Goal: Information Seeking & Learning: Learn about a topic

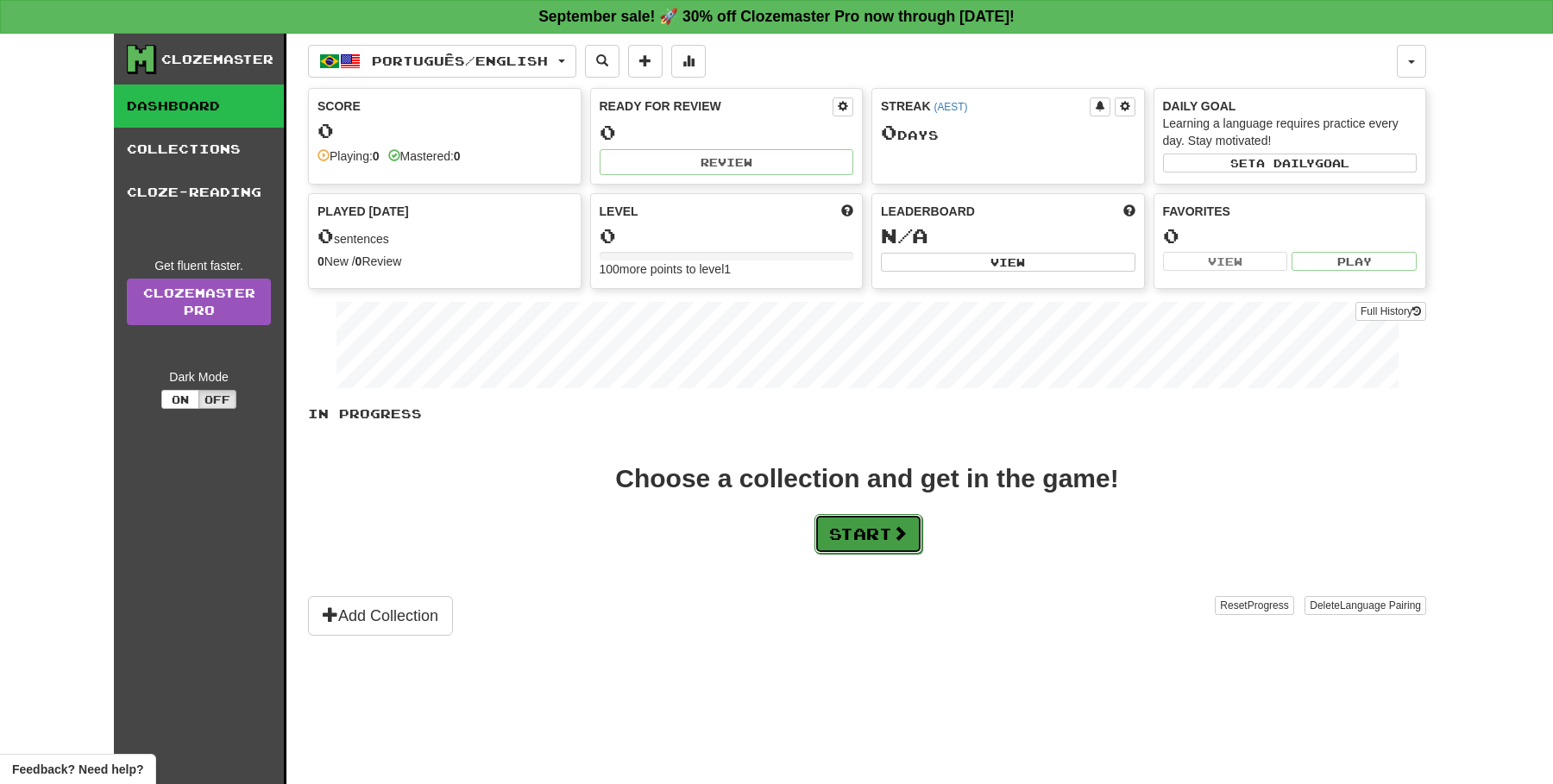
click at [850, 553] on button "Start" at bounding box center [868, 533] width 108 height 40
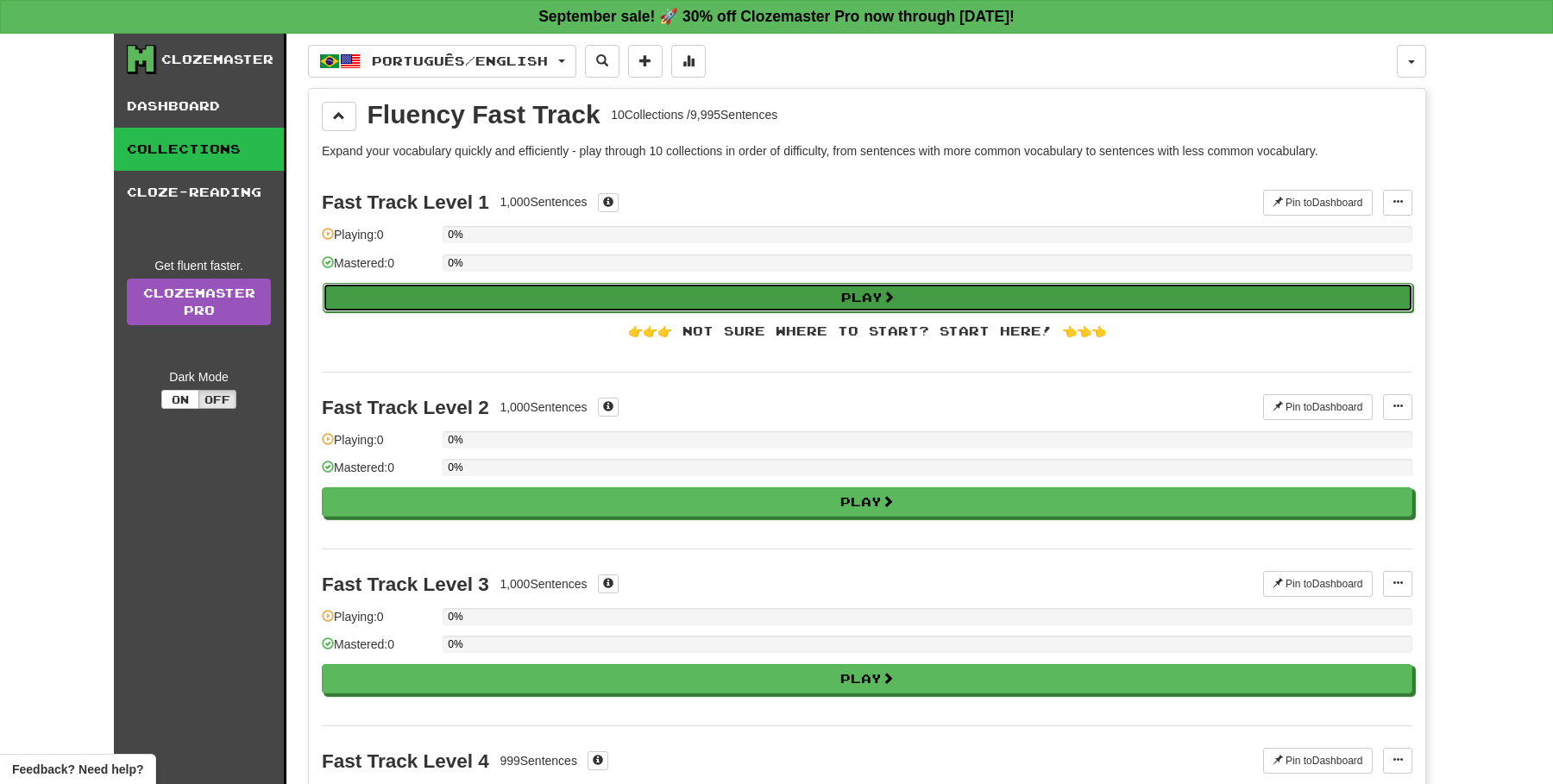
click at [799, 301] on button "Play" at bounding box center [868, 297] width 1090 height 29
select select "**"
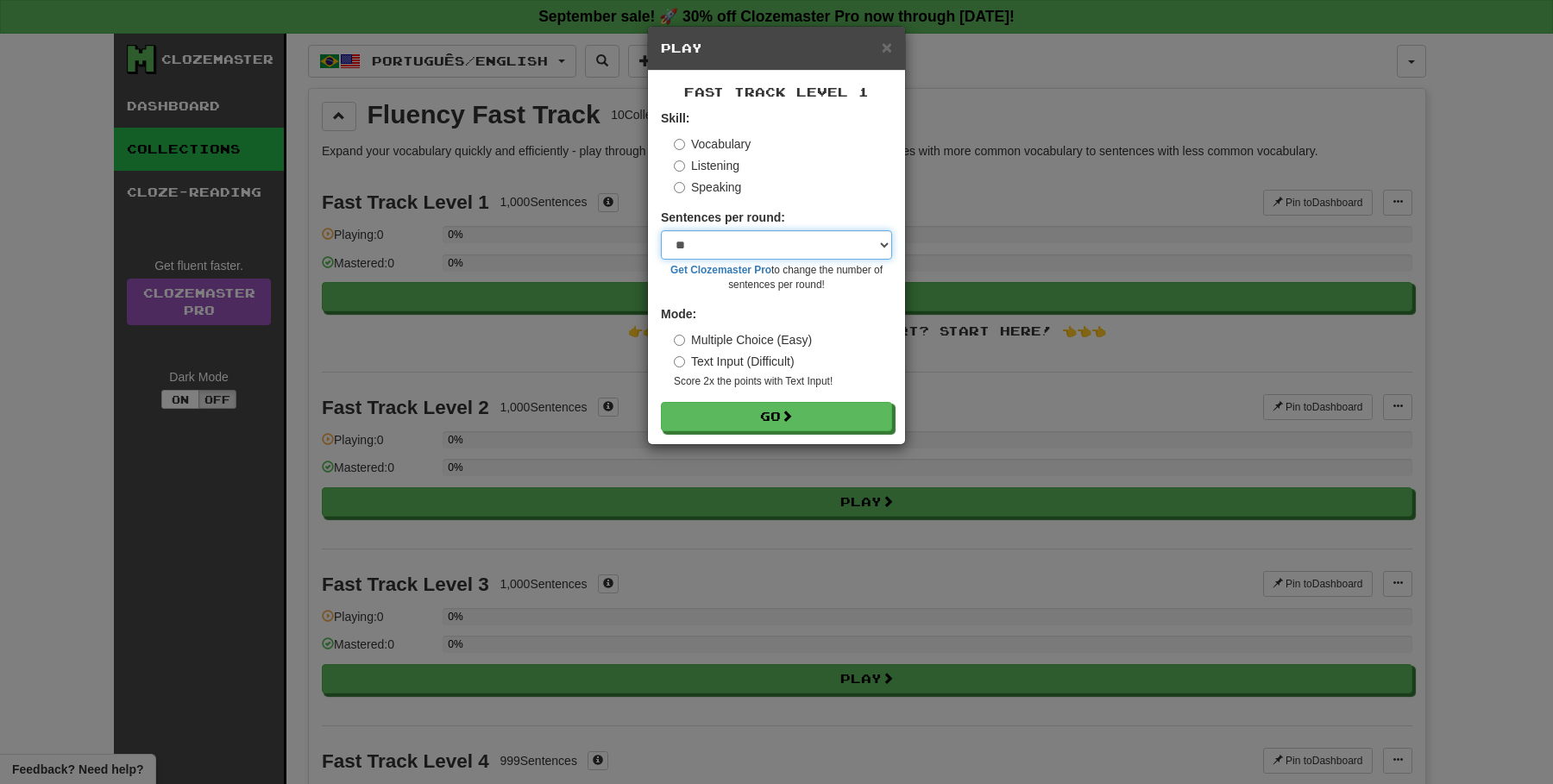
click at [794, 253] on select "* ** ** ** ** ** *** ********" at bounding box center [776, 245] width 231 height 29
click at [661, 230] on select "* ** ** ** ** ** *** ********" at bounding box center [776, 245] width 231 height 29
click at [742, 273] on link "Get Clozemaster Pro" at bounding box center [721, 270] width 101 height 12
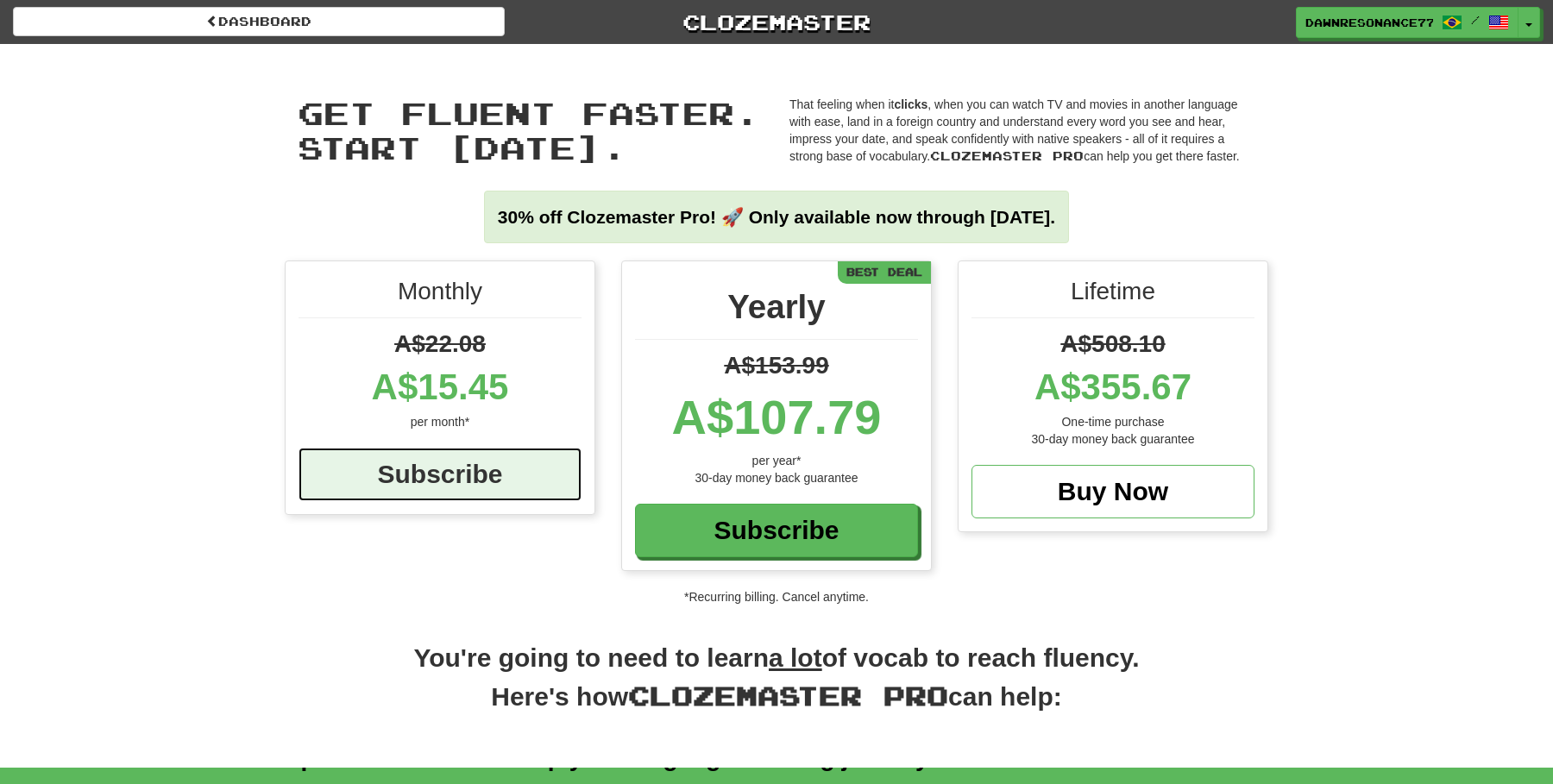
click at [463, 472] on div "Subscribe" at bounding box center [439, 474] width 283 height 53
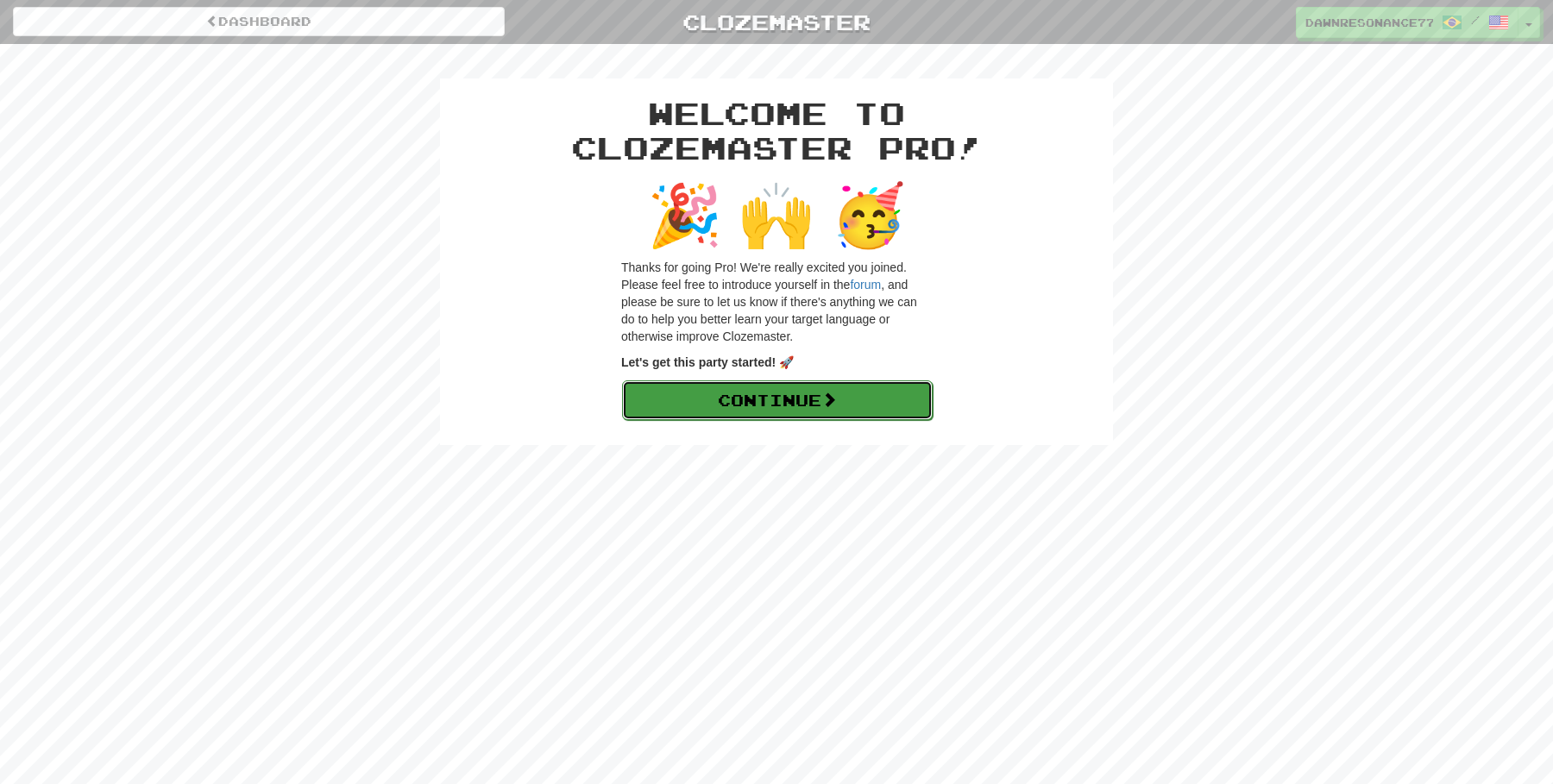
click at [723, 409] on link "Continue" at bounding box center [777, 399] width 311 height 40
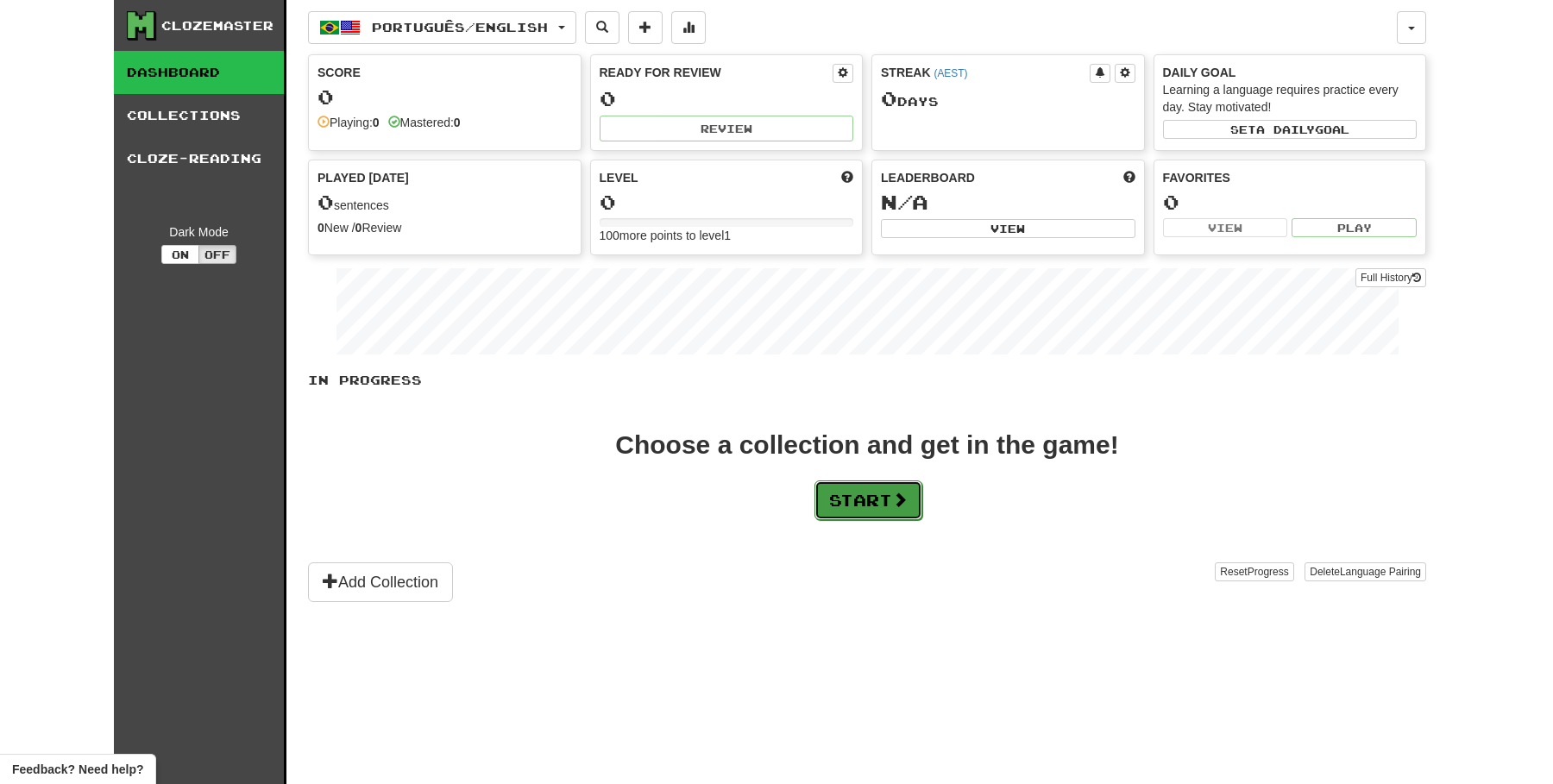
click at [870, 494] on button "Start" at bounding box center [868, 499] width 108 height 40
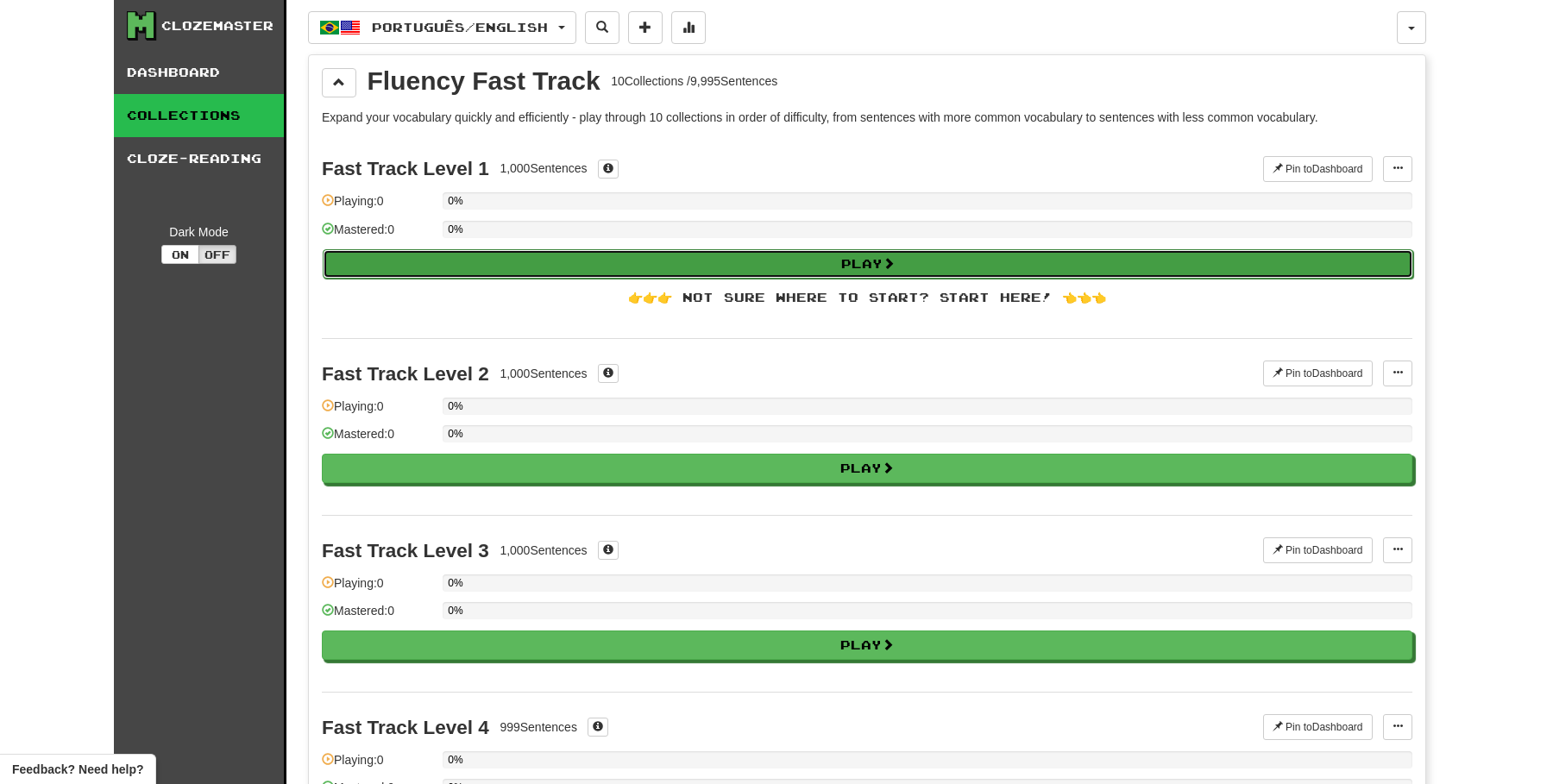
click at [733, 262] on button "Play" at bounding box center [868, 264] width 1090 height 29
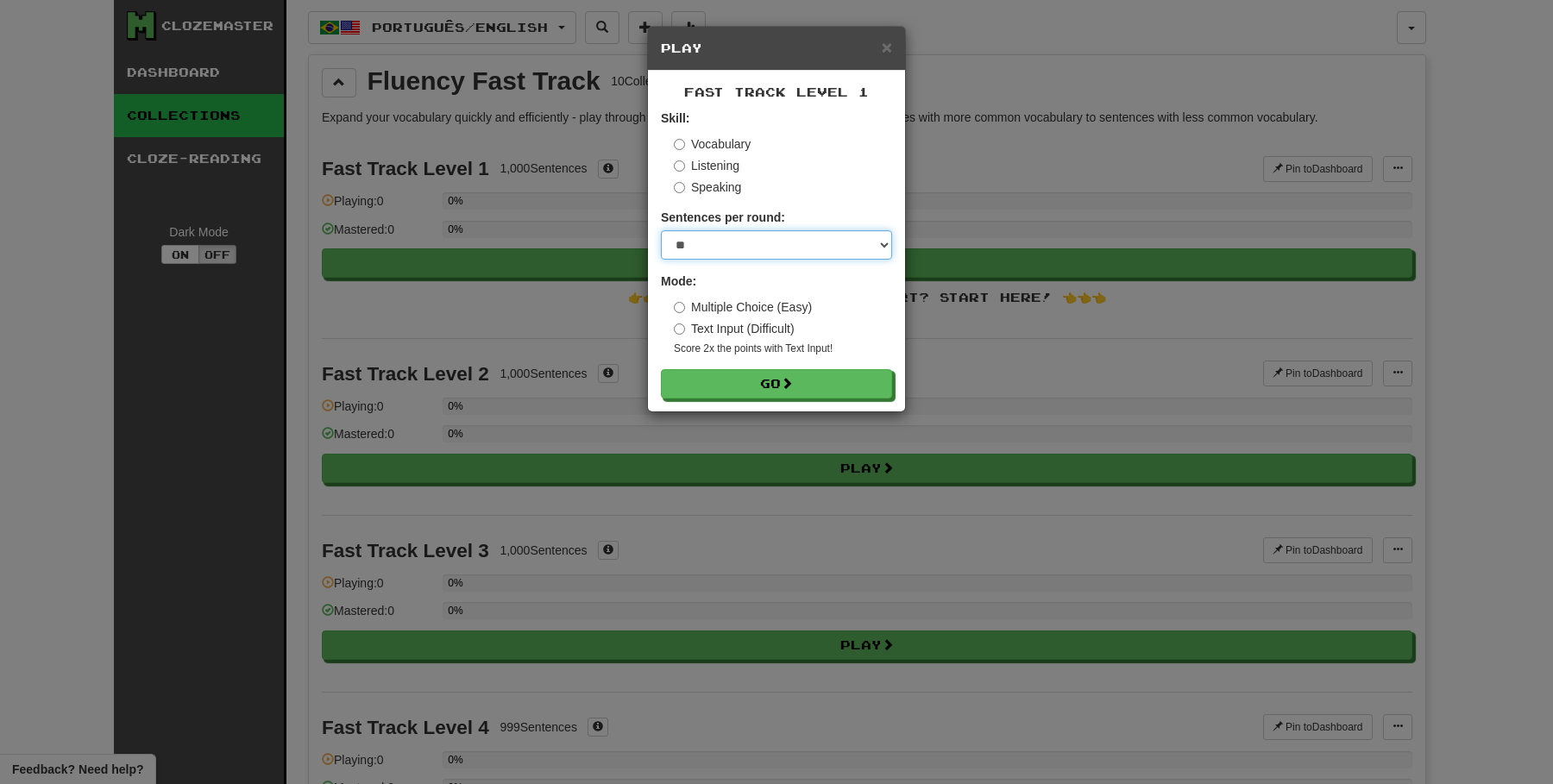
click at [733, 253] on select "* ** ** ** ** ** *** ********" at bounding box center [776, 245] width 231 height 29
select select "***"
click at [661, 230] on select "* ** ** ** ** ** *** ********" at bounding box center [776, 245] width 231 height 29
click at [751, 390] on button "Go" at bounding box center [777, 385] width 231 height 29
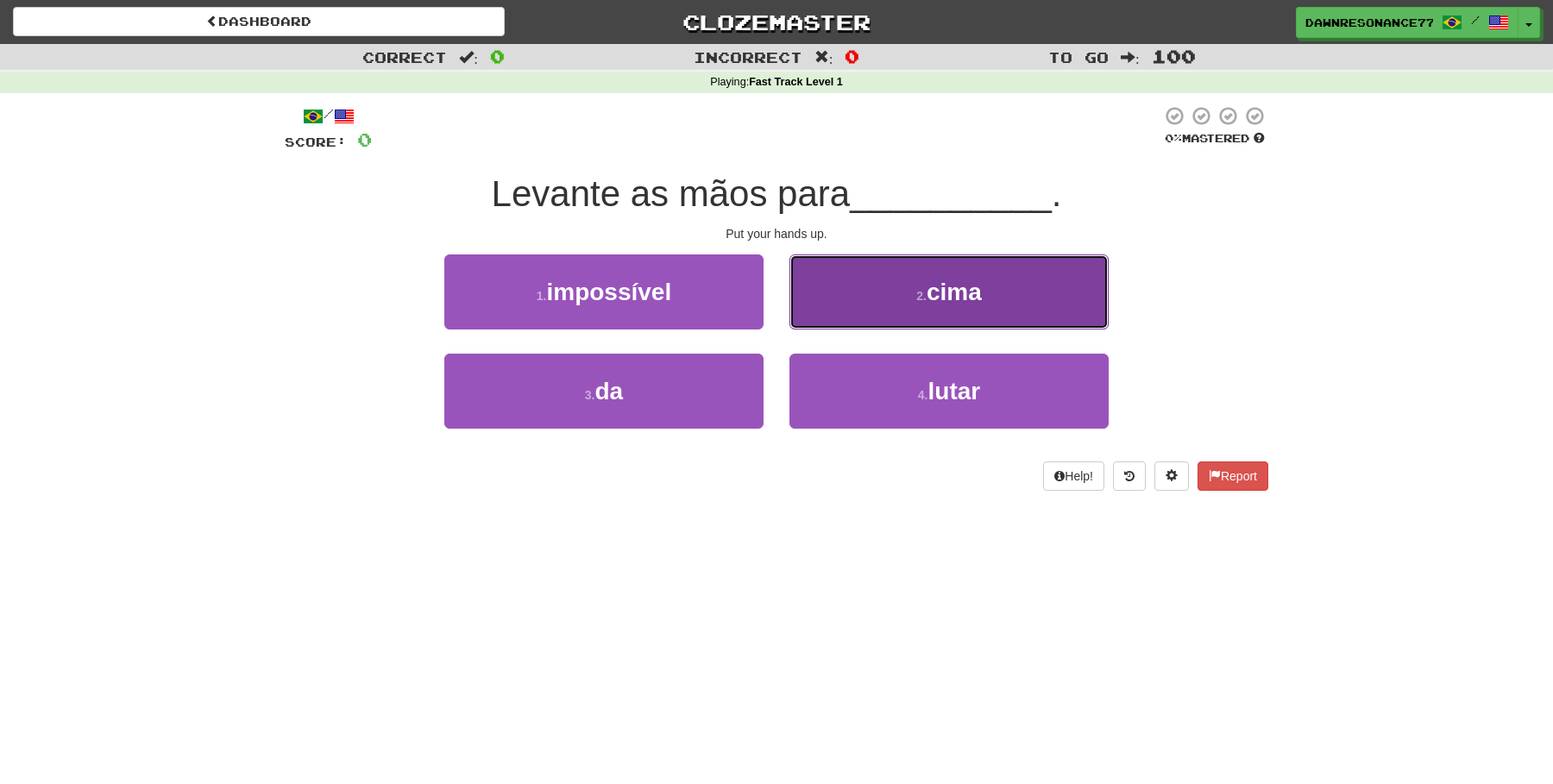
click at [914, 303] on button "2 . cima" at bounding box center [949, 291] width 319 height 75
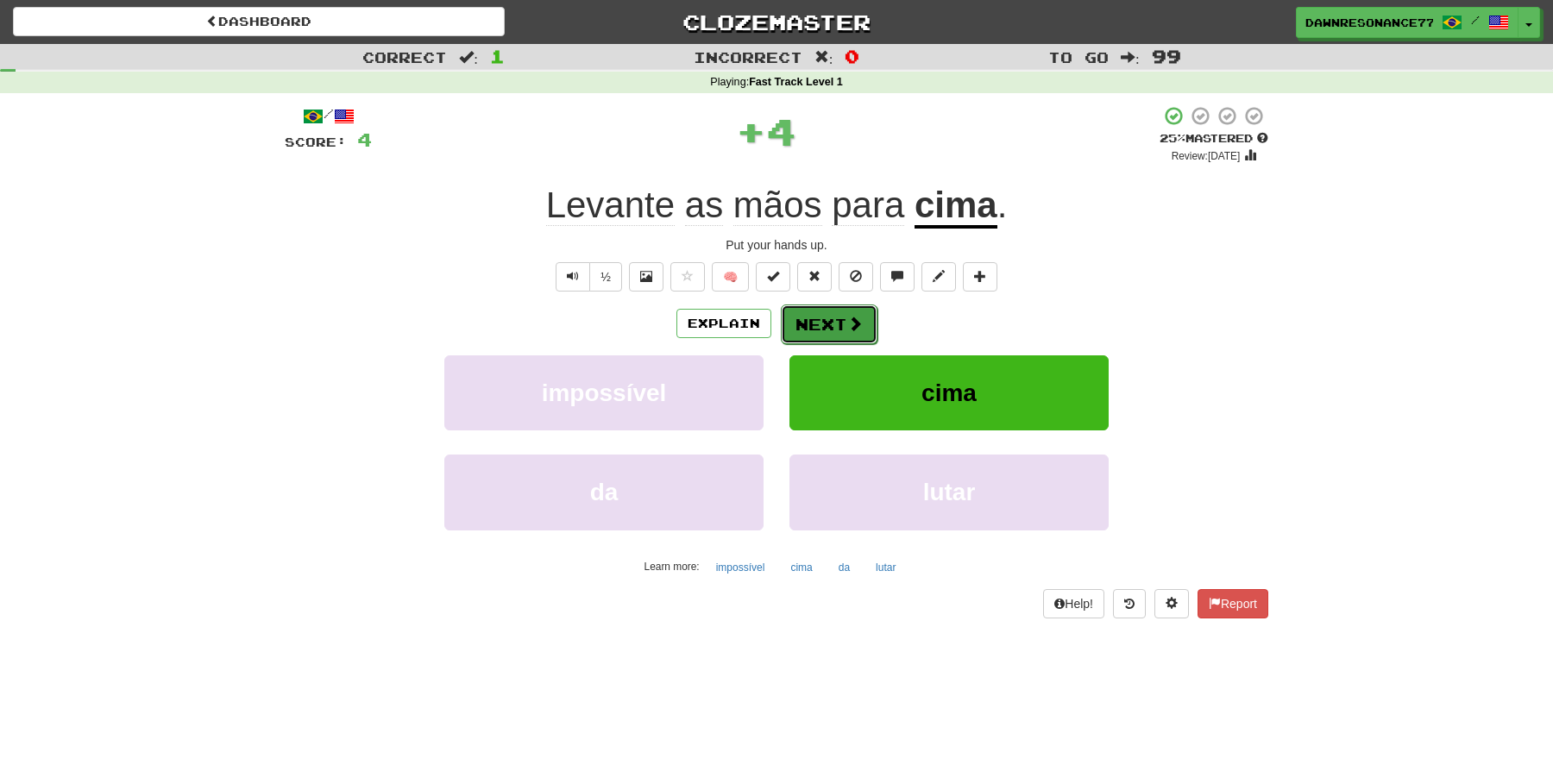
click at [852, 333] on button "Next" at bounding box center [828, 324] width 96 height 40
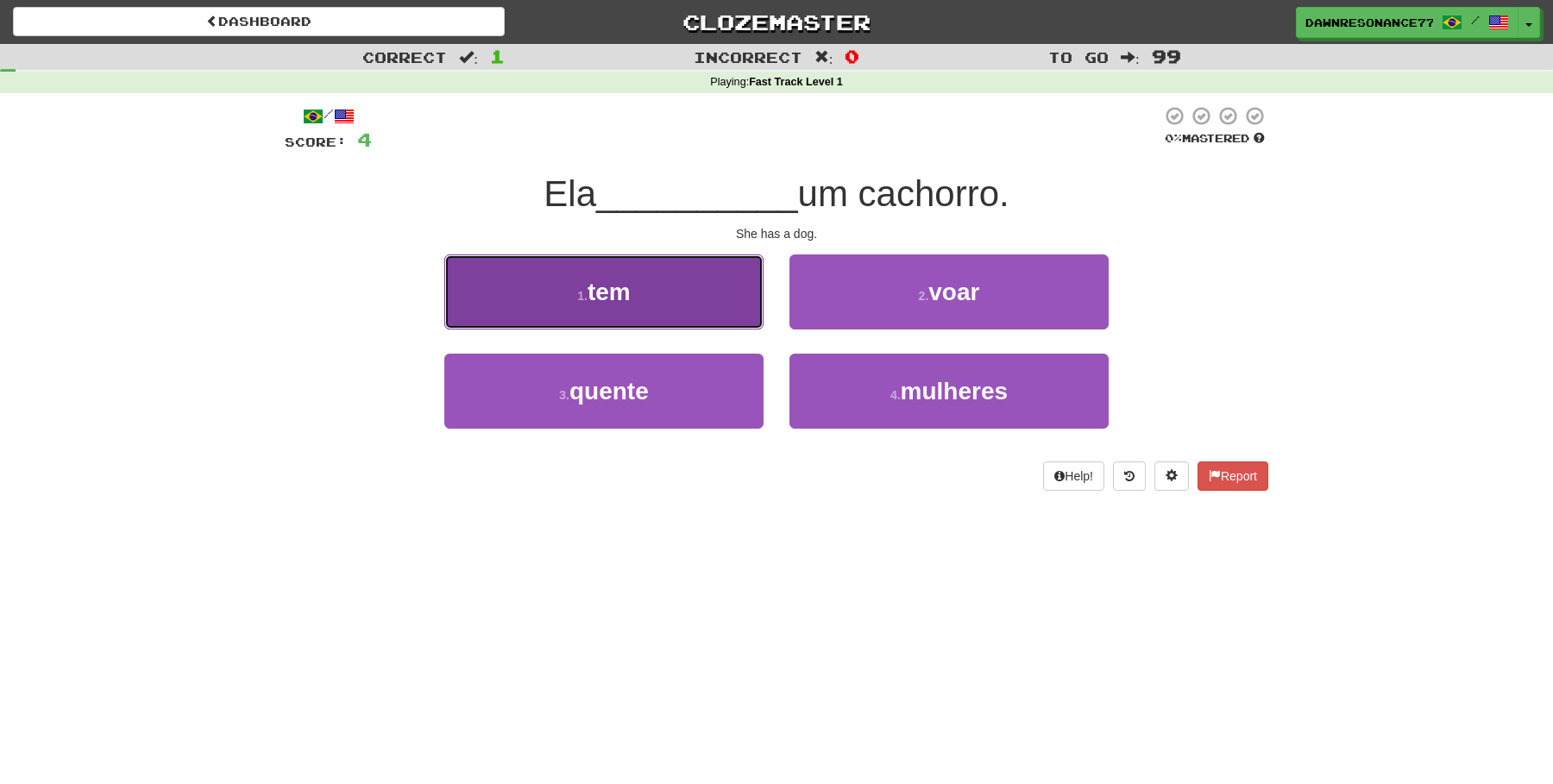
click at [715, 319] on button "1 . tem" at bounding box center [604, 291] width 319 height 75
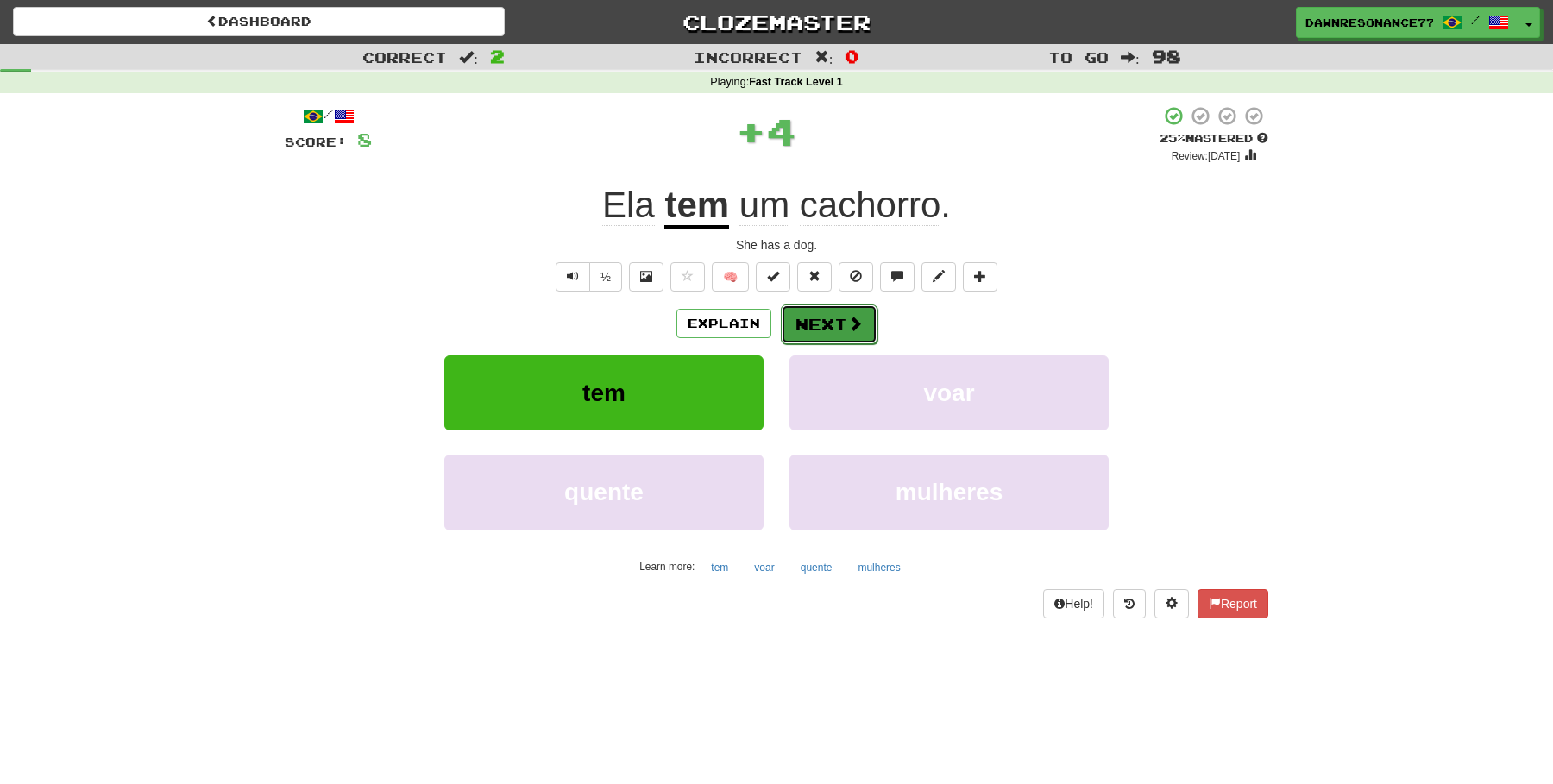
click at [848, 337] on button "Next" at bounding box center [828, 324] width 96 height 40
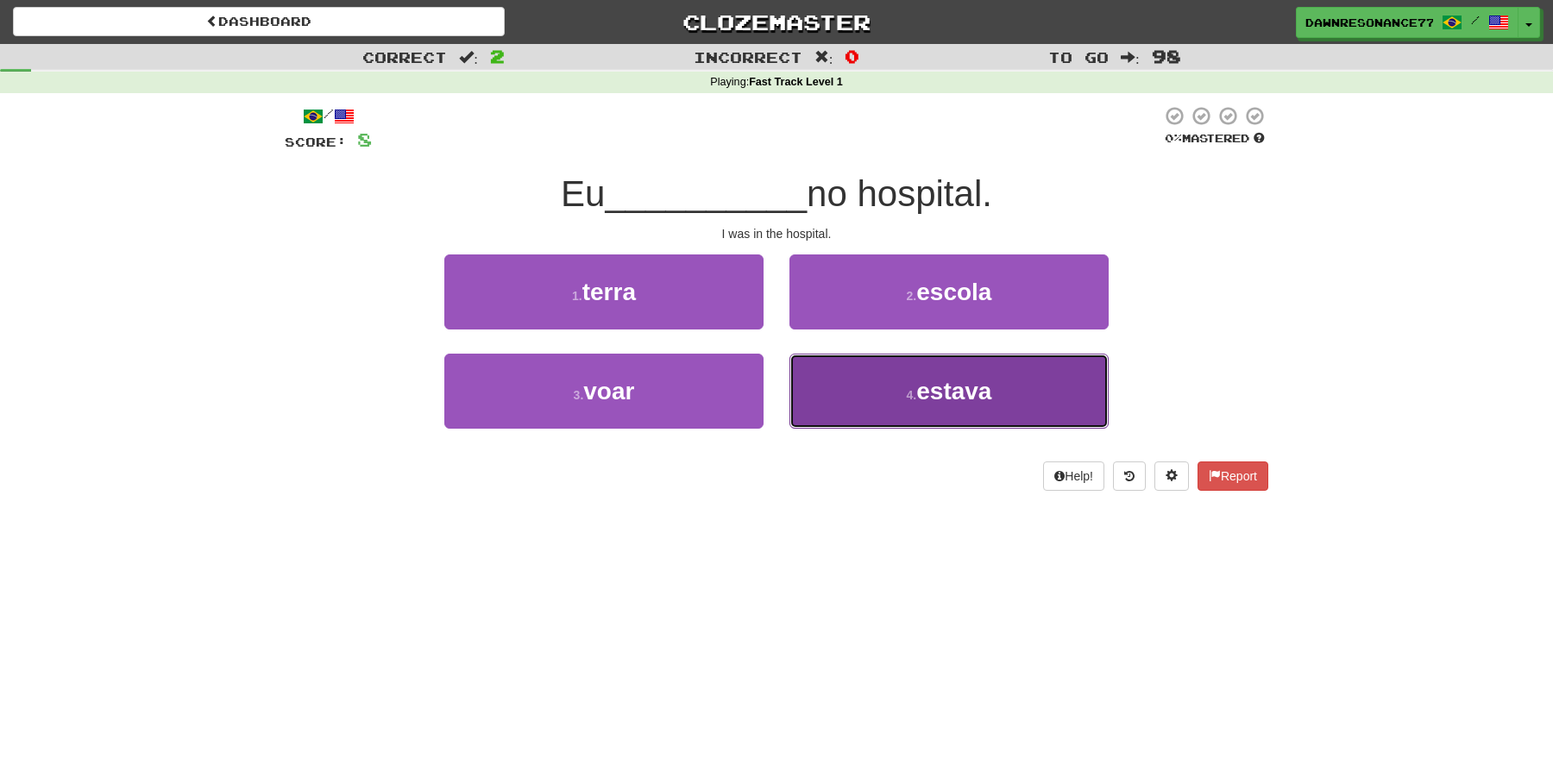
click at [887, 414] on button "4 . estava" at bounding box center [949, 391] width 319 height 75
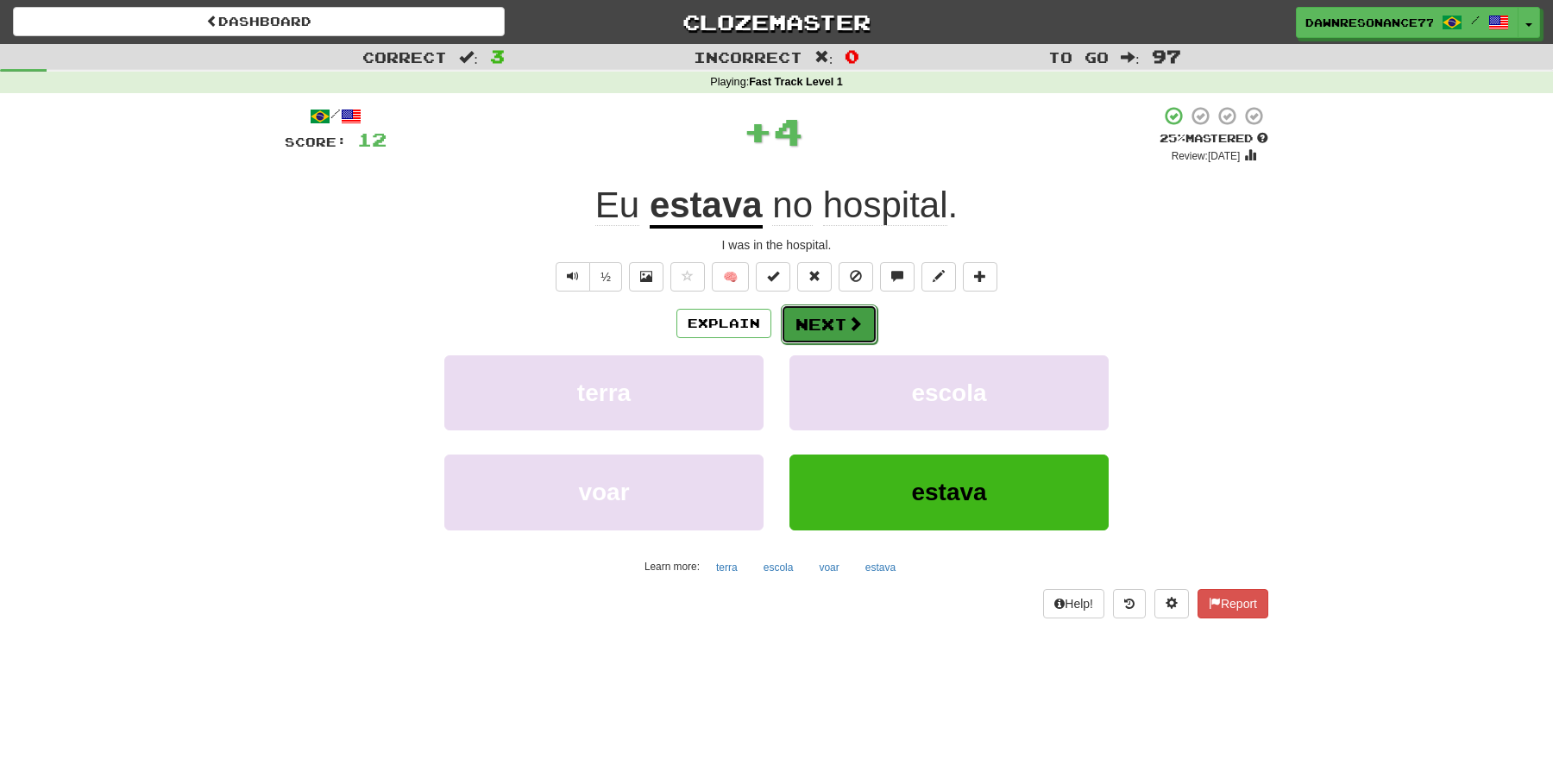
click at [812, 325] on button "Next" at bounding box center [828, 324] width 96 height 40
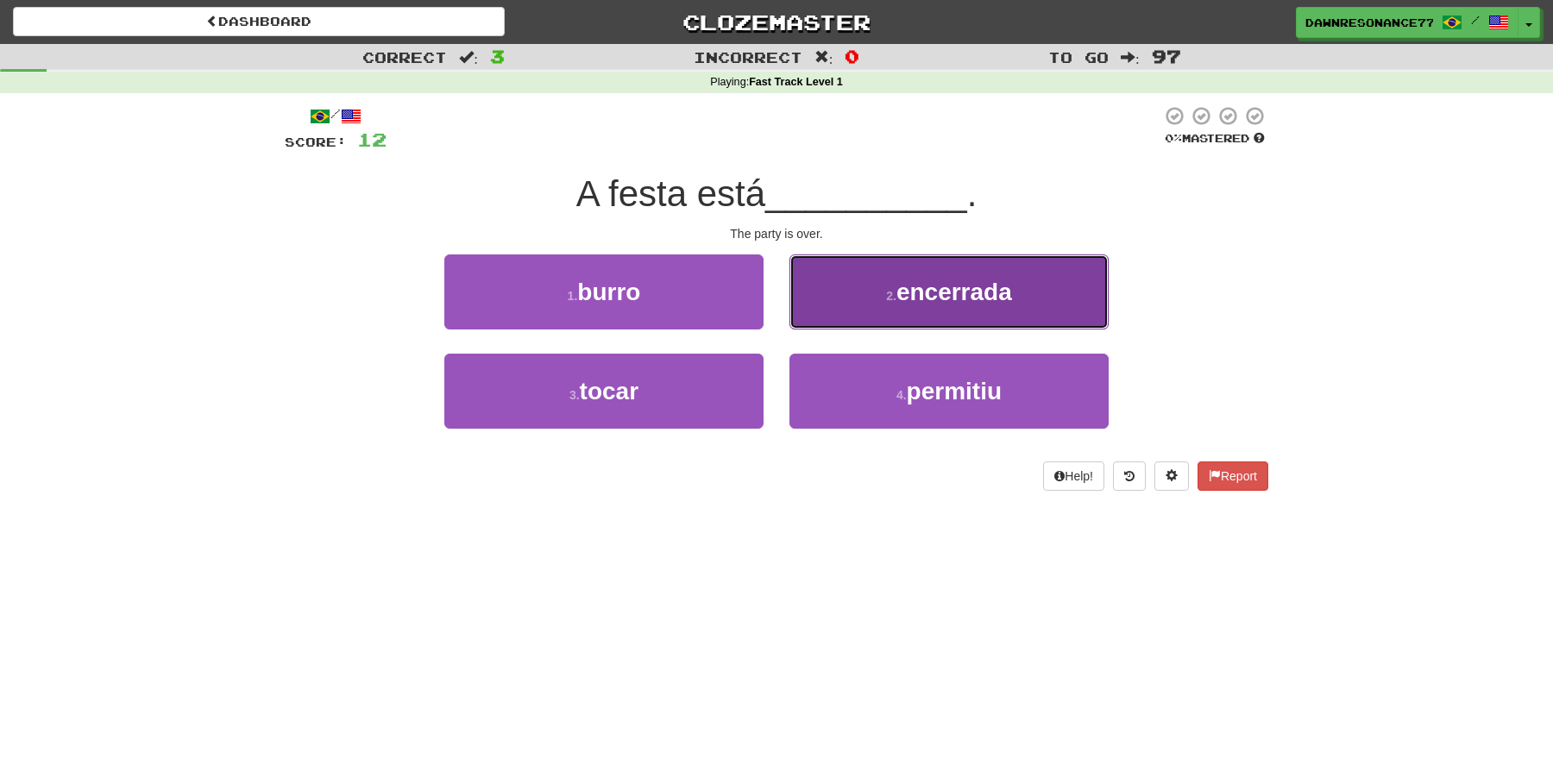
click at [878, 286] on button "2 . encerrada" at bounding box center [949, 291] width 319 height 75
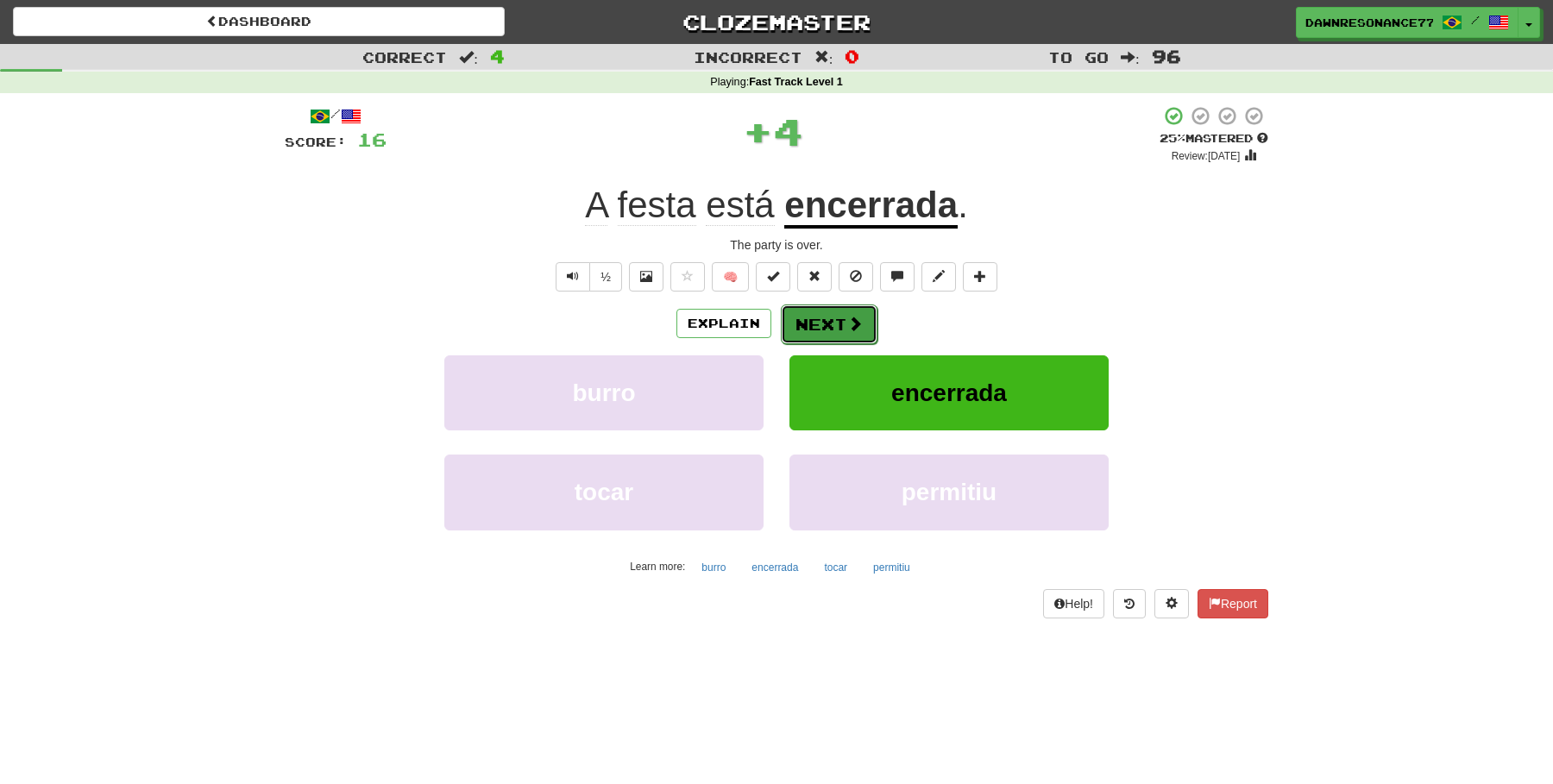
click at [833, 332] on button "Next" at bounding box center [828, 324] width 96 height 40
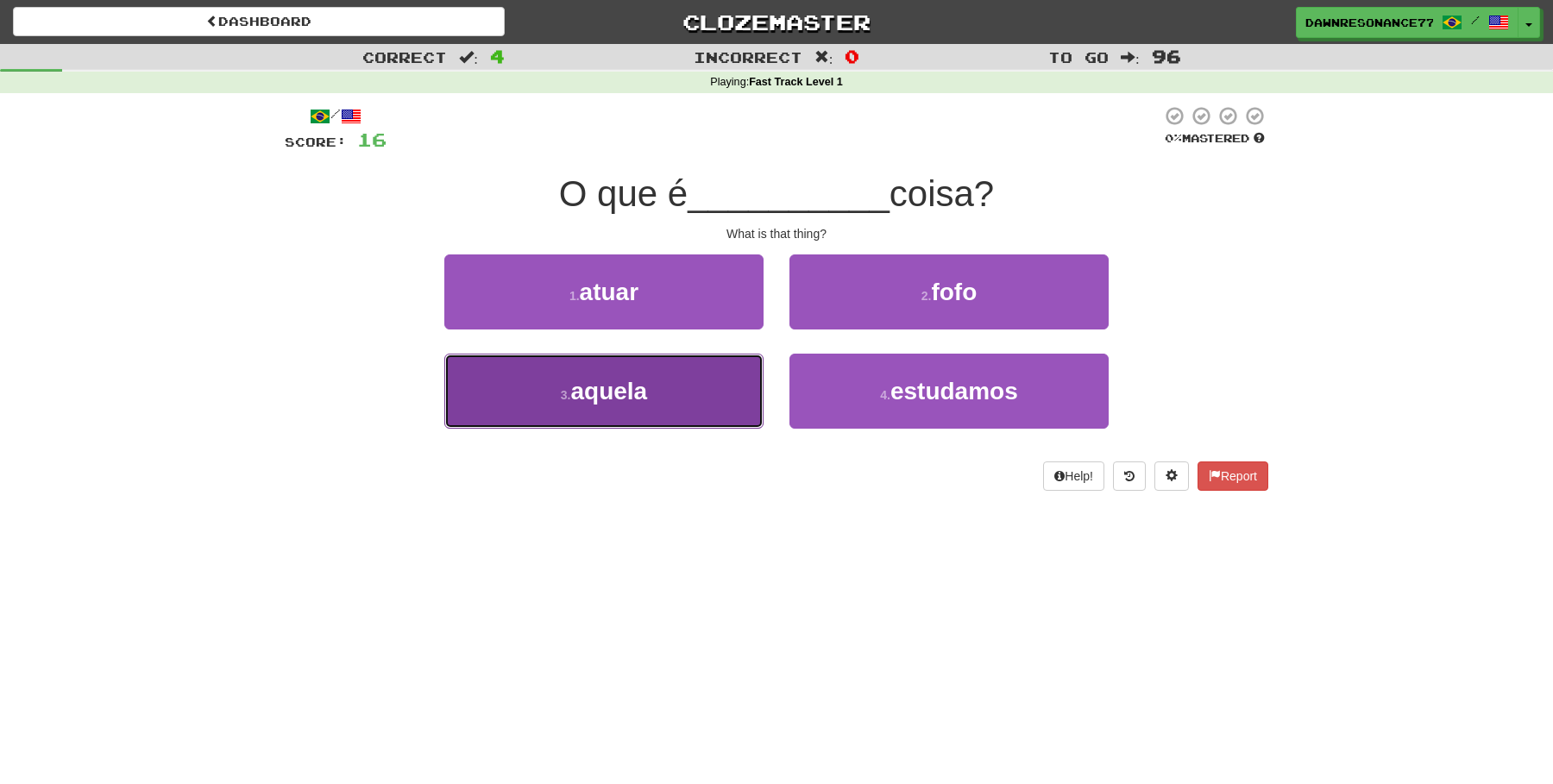
click at [701, 399] on button "3 . aquela" at bounding box center [604, 391] width 319 height 75
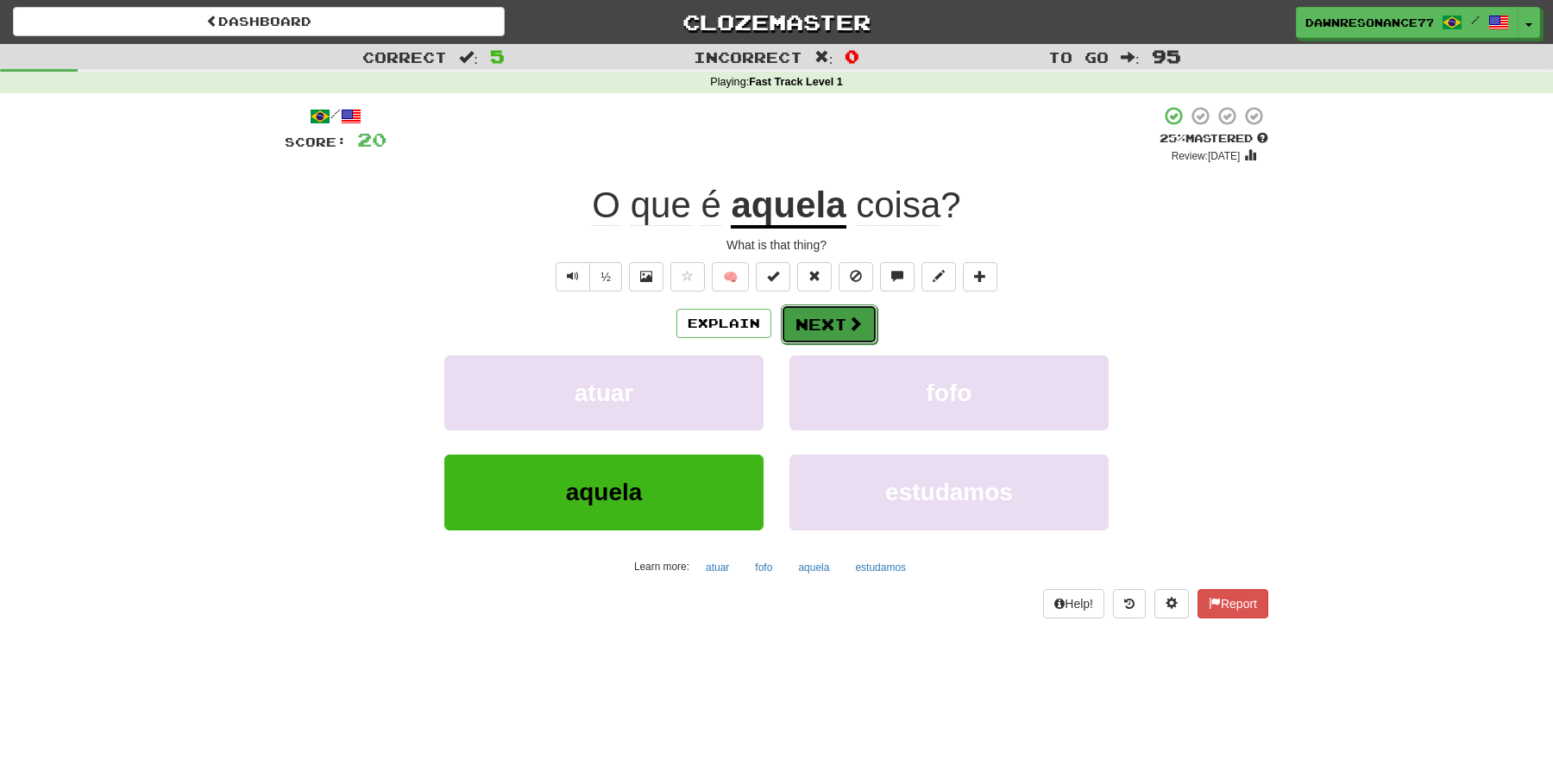
click at [820, 335] on button "Next" at bounding box center [828, 324] width 96 height 40
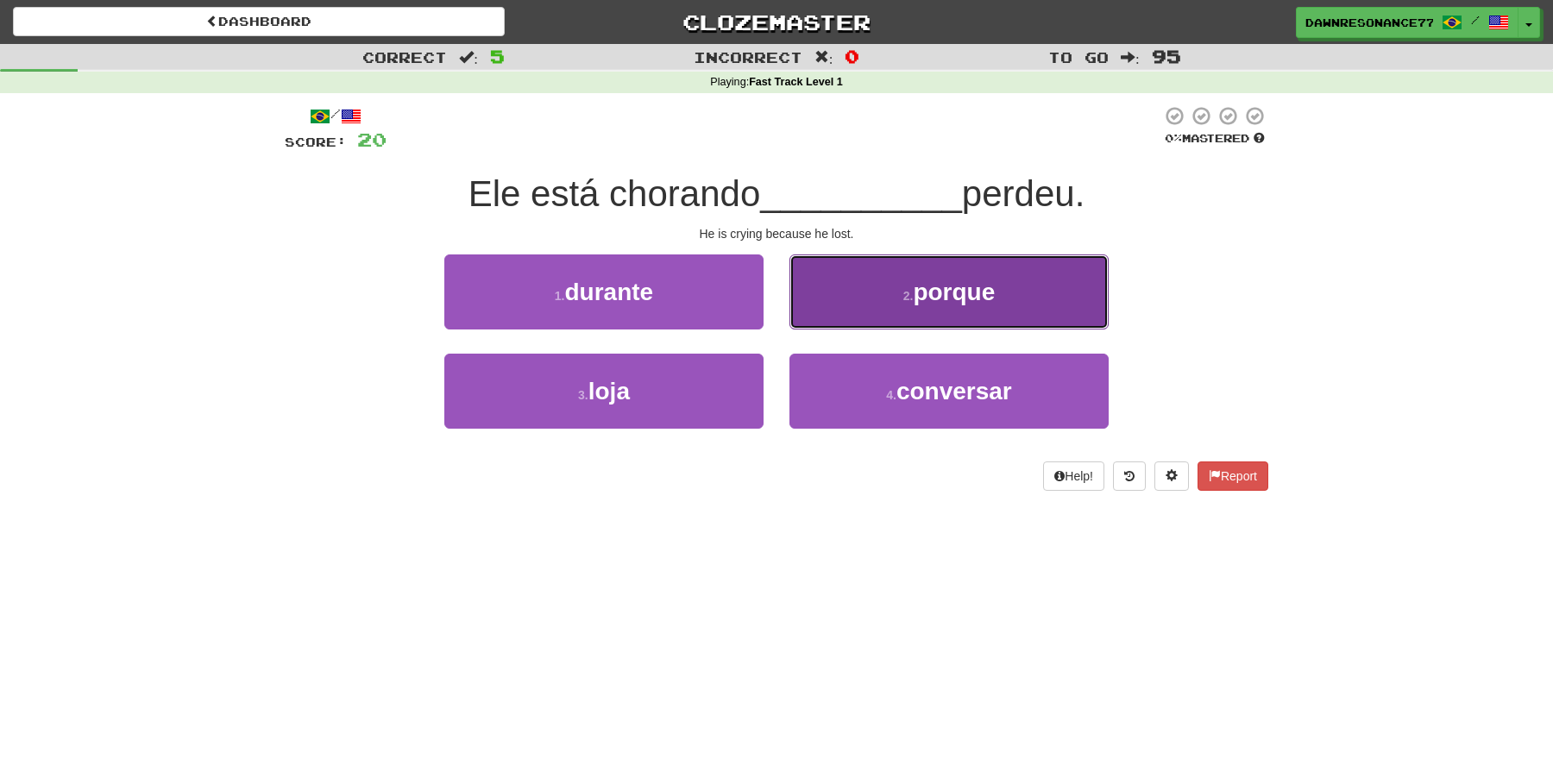
click at [894, 300] on button "2 . porque" at bounding box center [949, 291] width 319 height 75
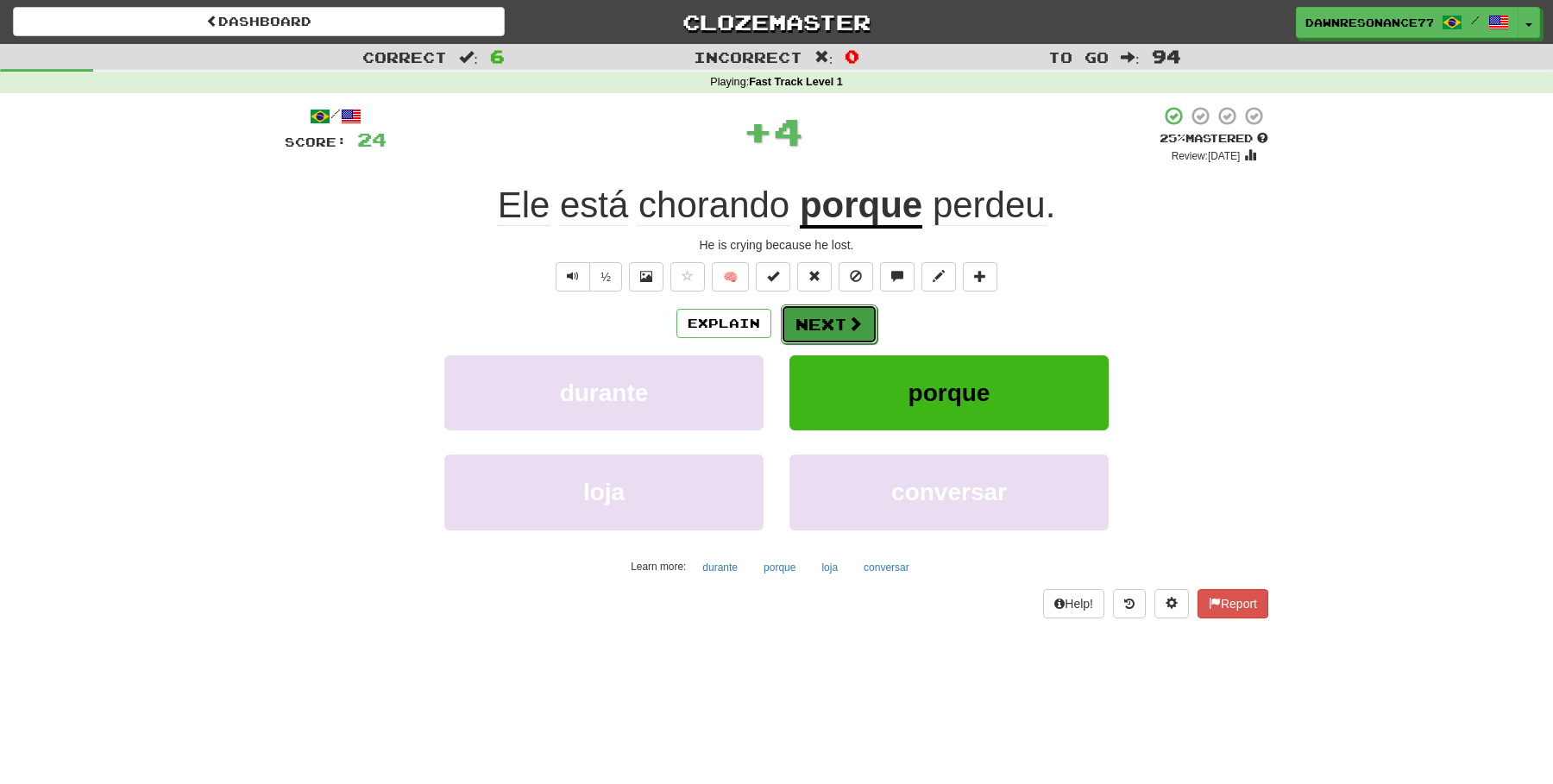
click at [830, 324] on button "Next" at bounding box center [828, 324] width 96 height 40
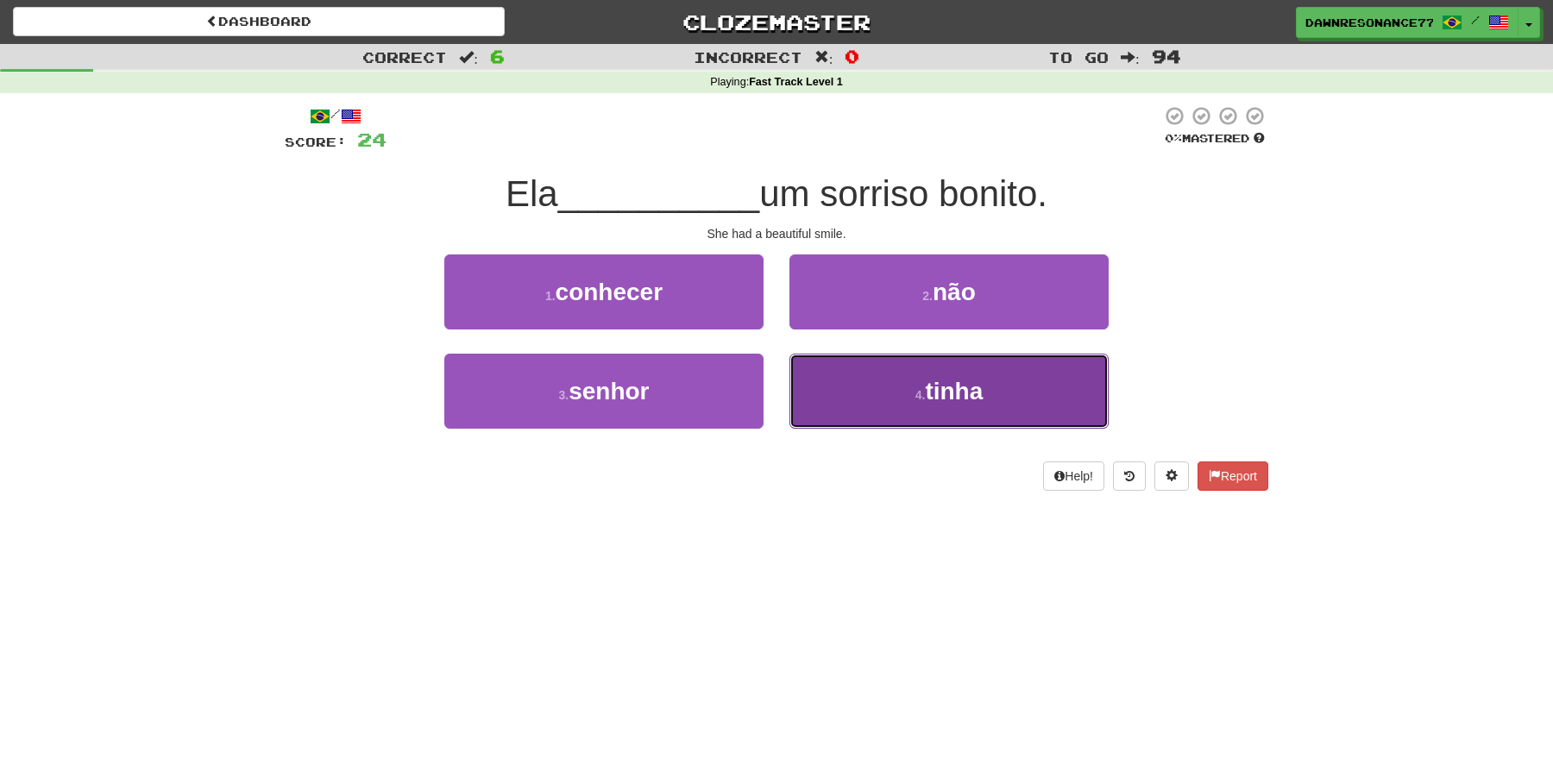
click at [908, 386] on button "4 . tinha" at bounding box center [949, 391] width 319 height 75
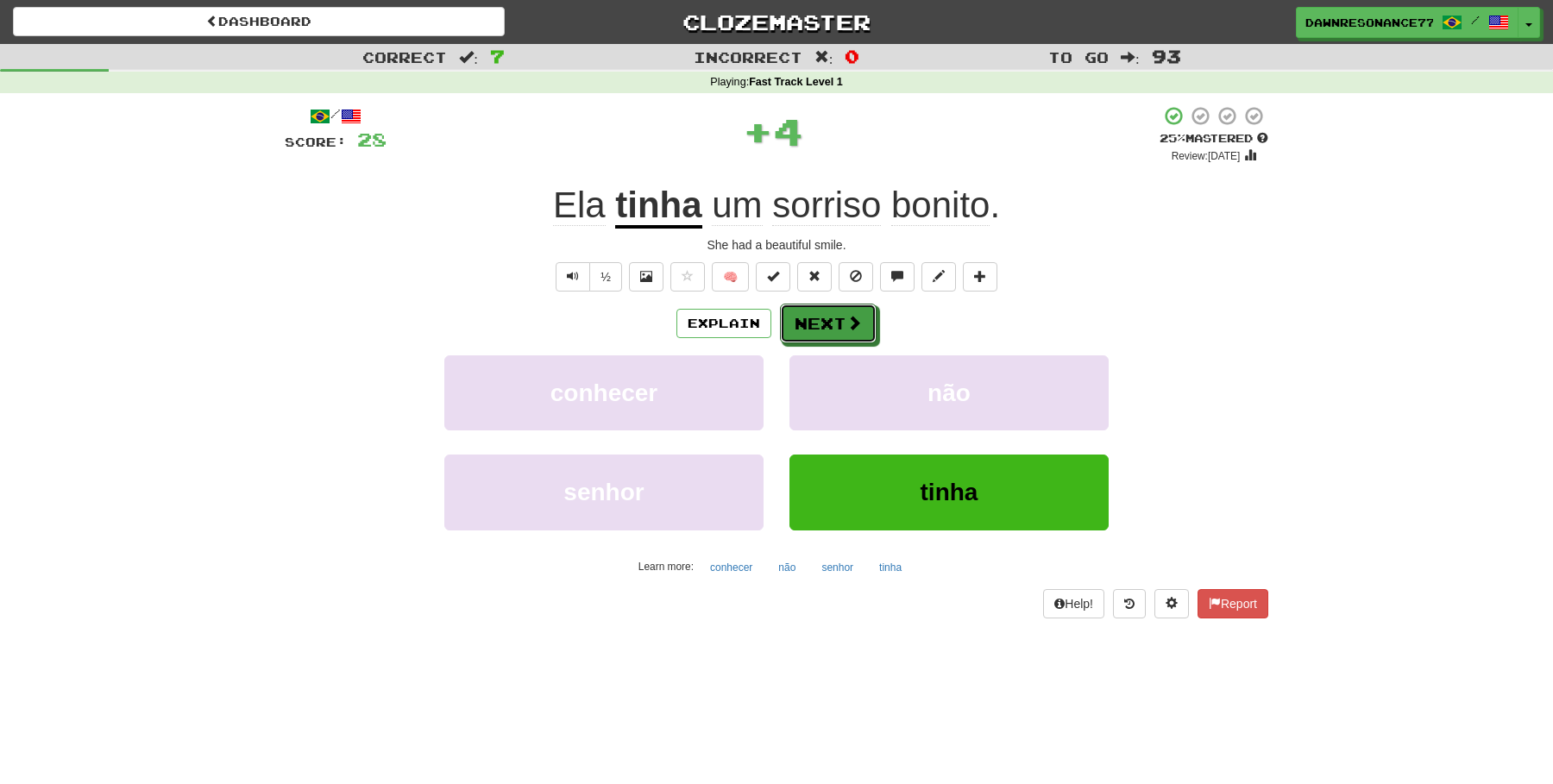
drag, startPoint x: 823, startPoint y: 315, endPoint x: 822, endPoint y: 227, distance: 88.0
click at [822, 227] on div "/ Score: 28 + 4 25 % Mastered Review: [DATE] Ela tinha um sorriso bonito . She …" at bounding box center [776, 360] width 984 height 512
click at [811, 322] on button "Next" at bounding box center [828, 324] width 96 height 40
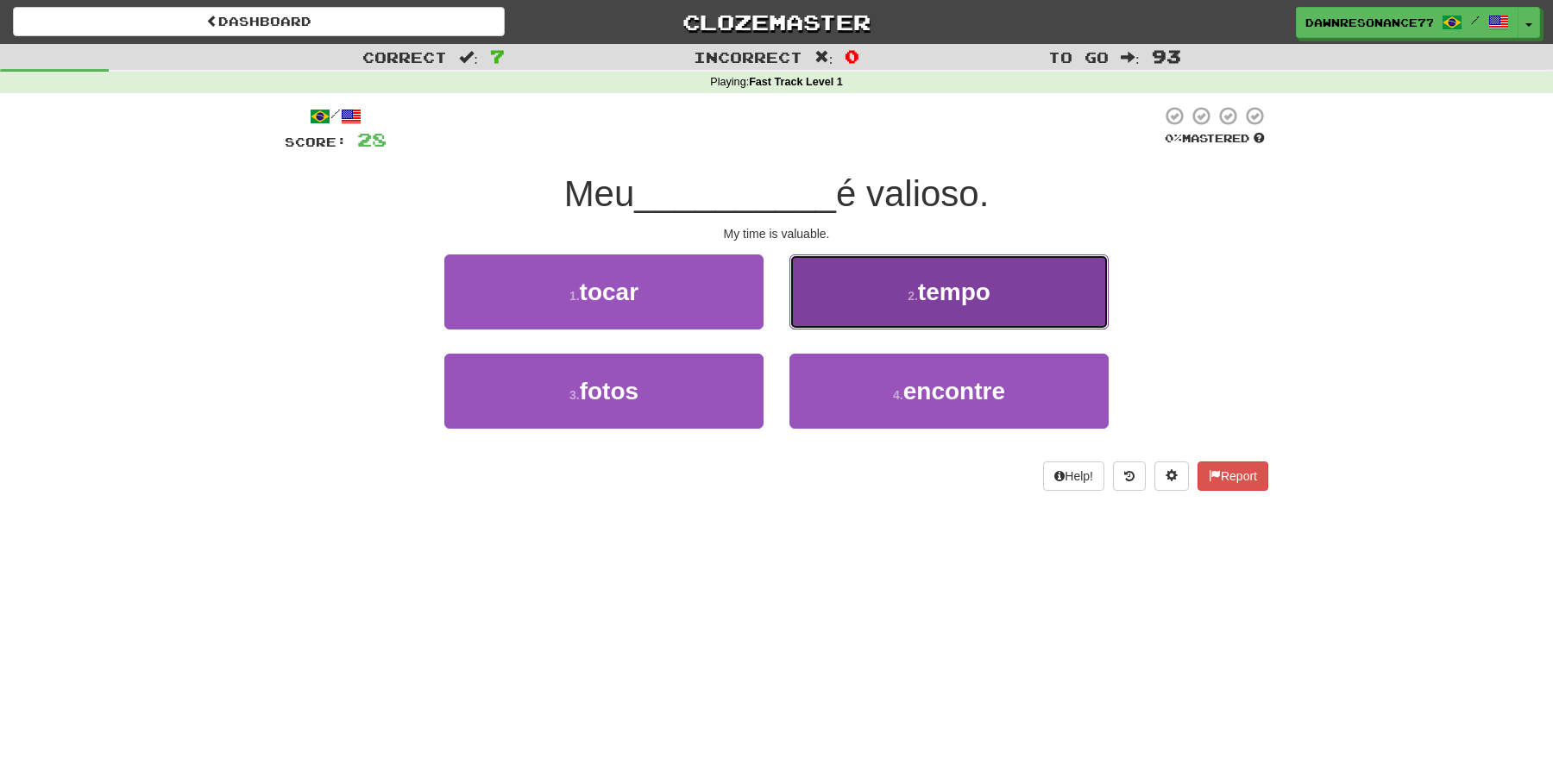
click at [889, 294] on button "2 . tempo" at bounding box center [949, 291] width 319 height 75
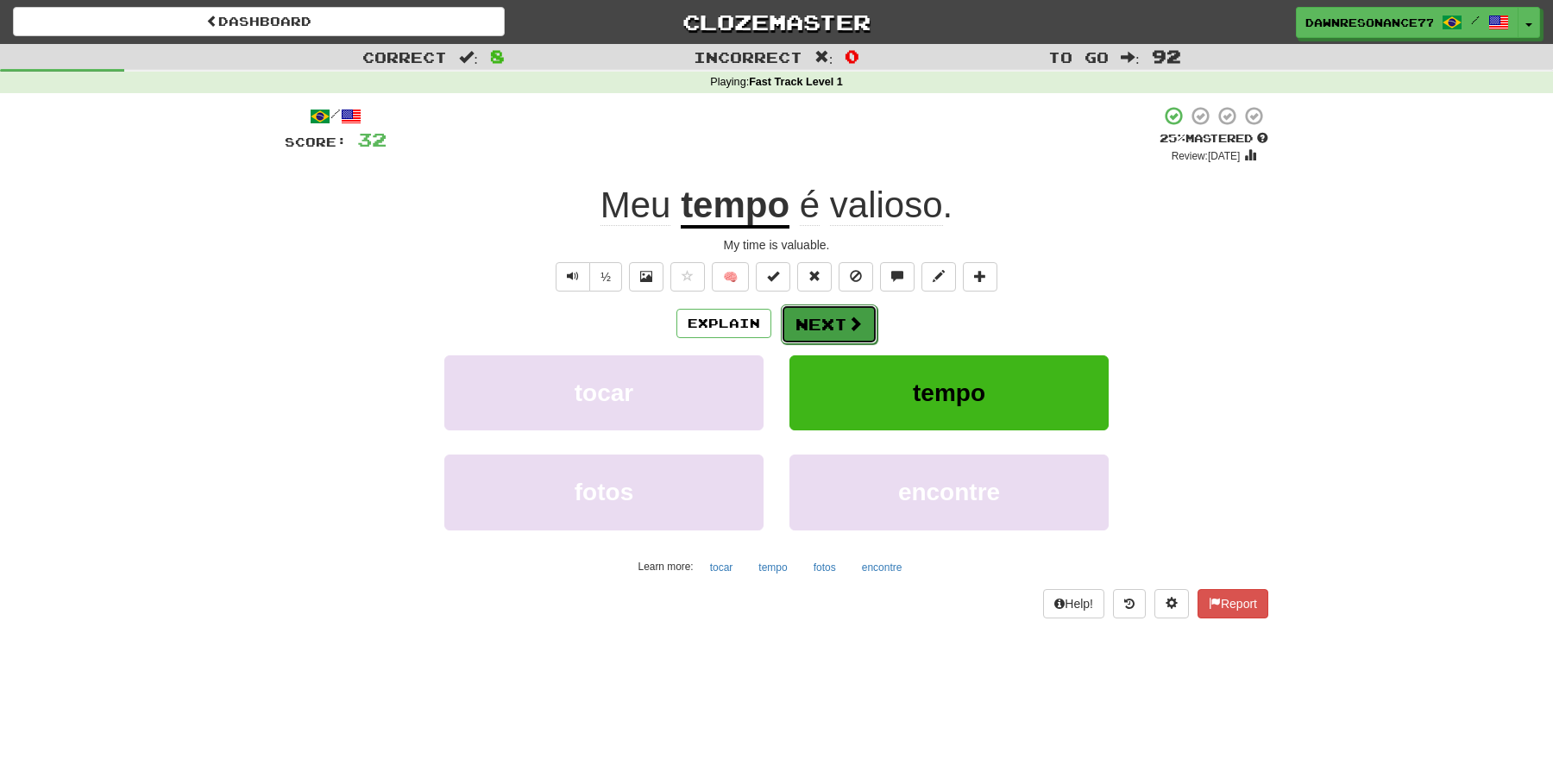
click at [853, 329] on span at bounding box center [855, 324] width 16 height 16
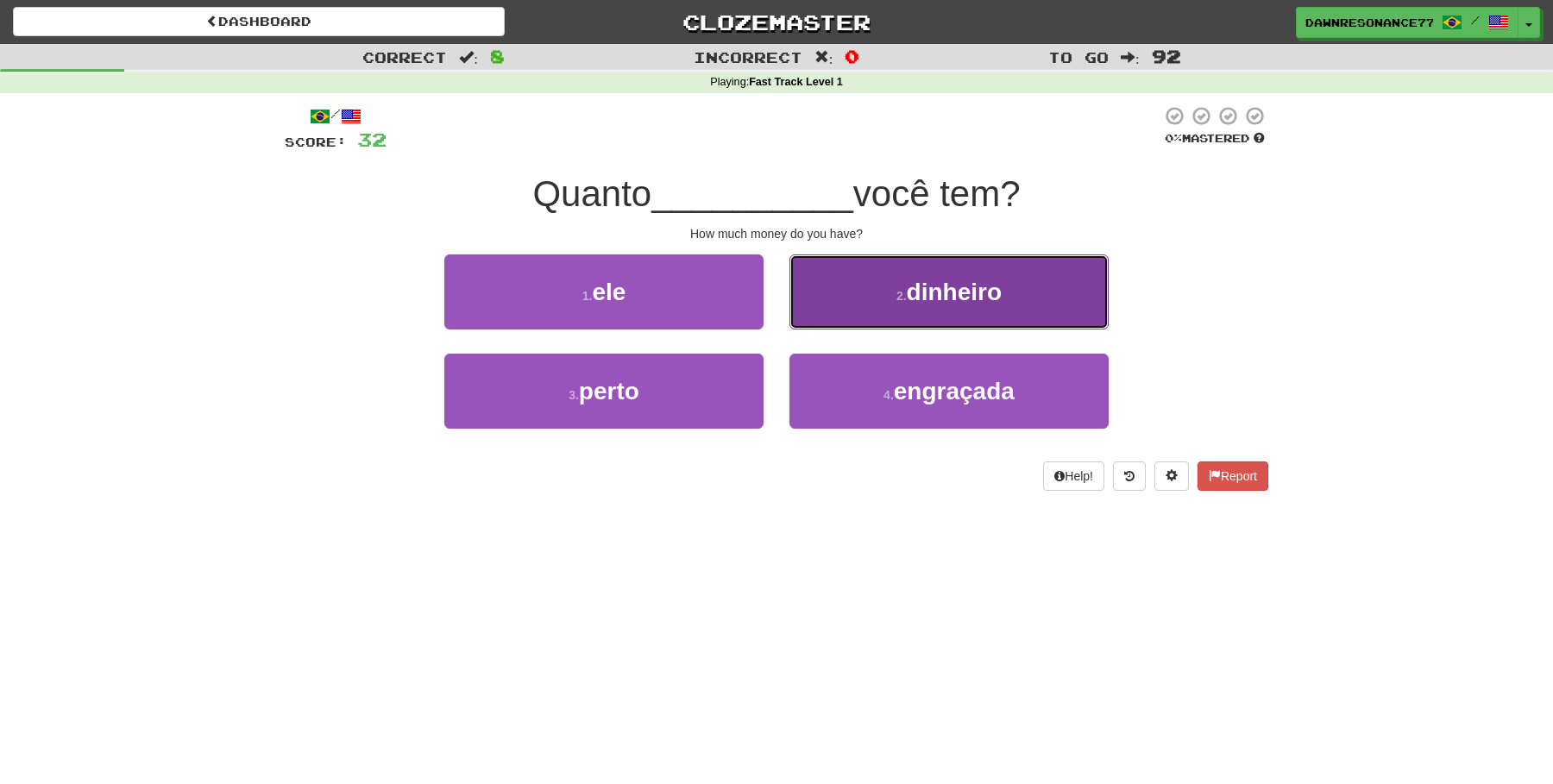
click at [888, 297] on button "2 . dinheiro" at bounding box center [949, 291] width 319 height 75
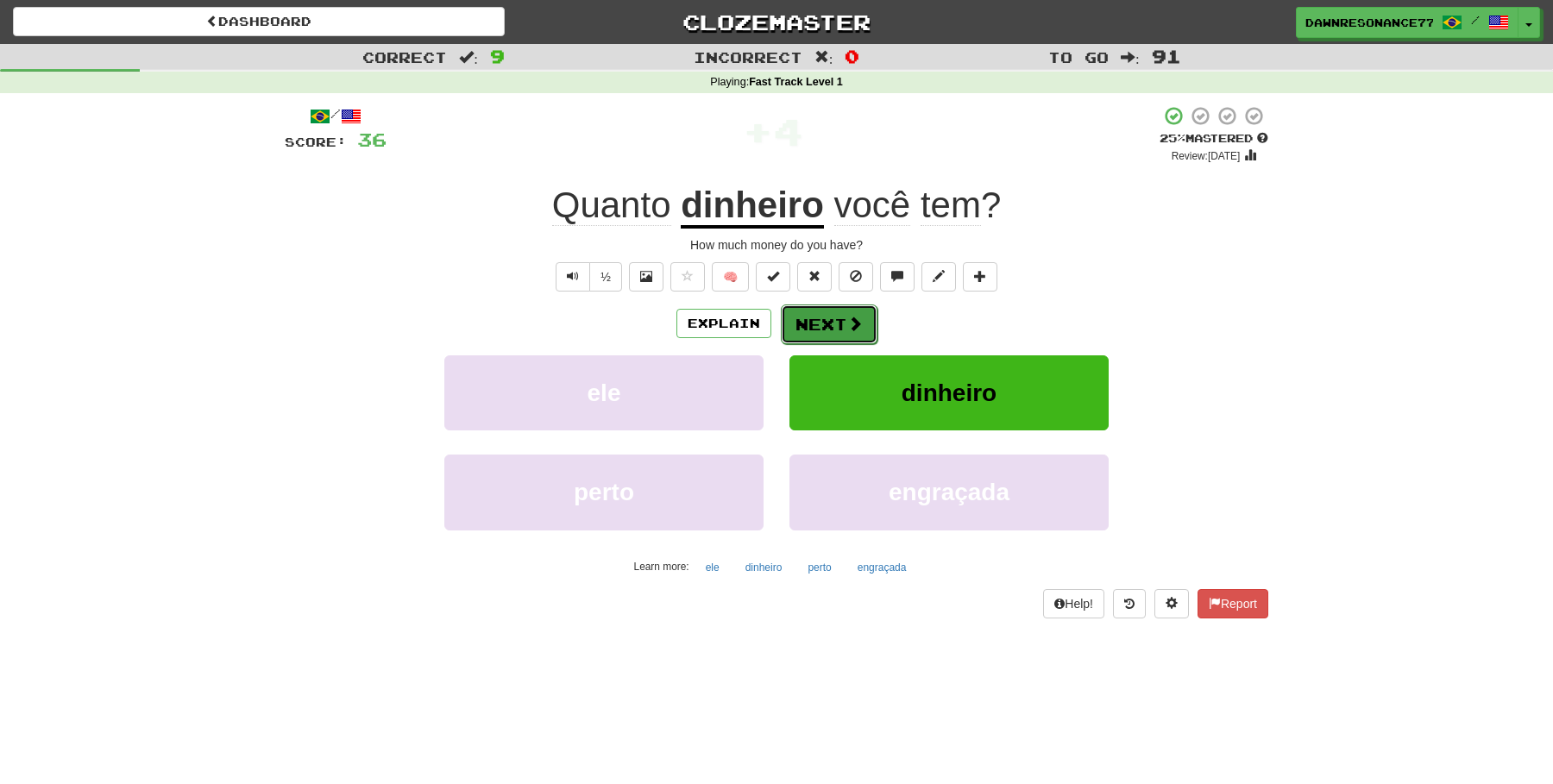
click at [842, 326] on button "Next" at bounding box center [828, 324] width 96 height 40
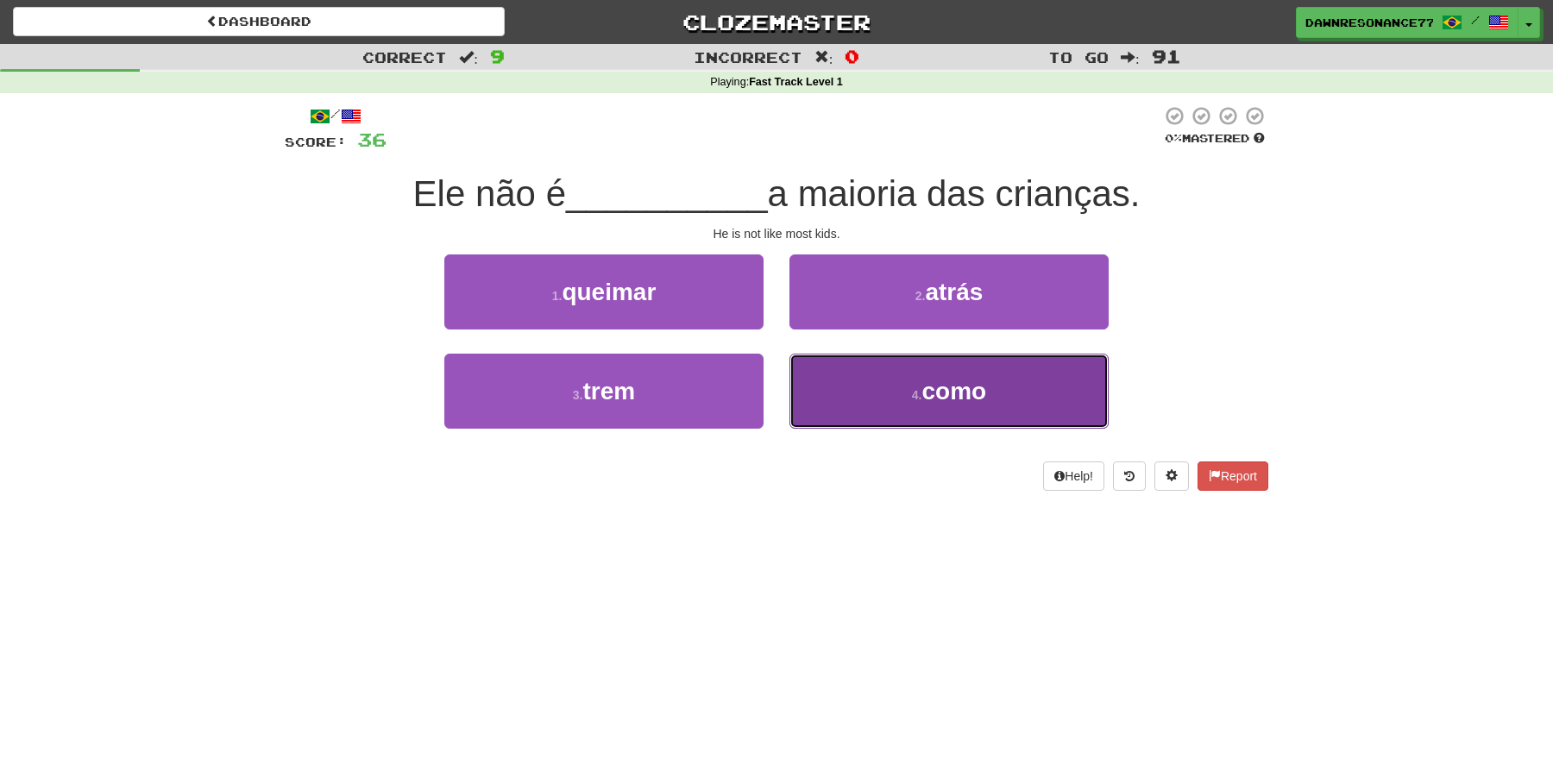
click at [871, 395] on button "4 . como" at bounding box center [949, 391] width 319 height 75
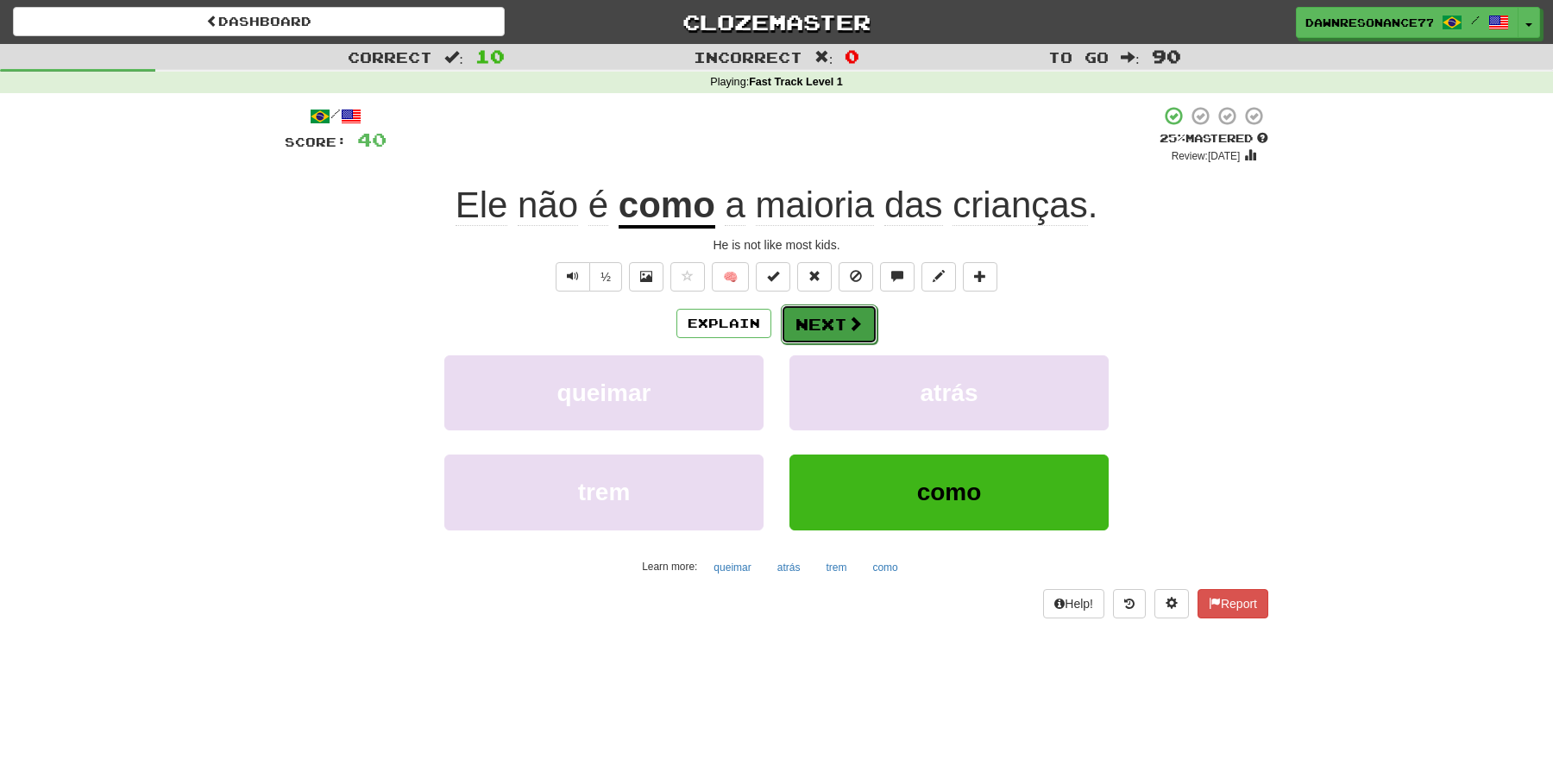
click at [859, 331] on span at bounding box center [855, 324] width 16 height 16
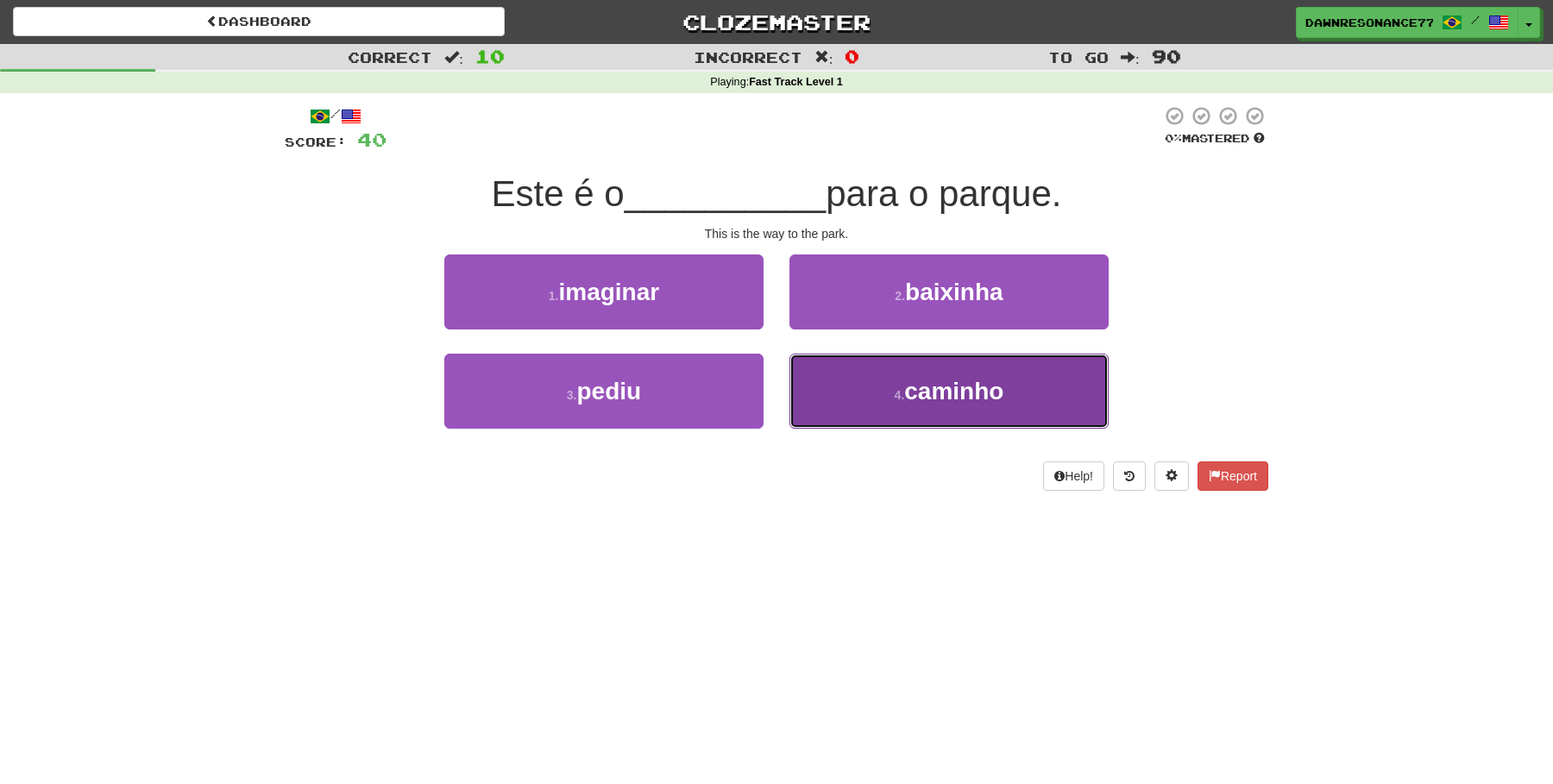
click at [887, 369] on button "4 . caminho" at bounding box center [949, 391] width 319 height 75
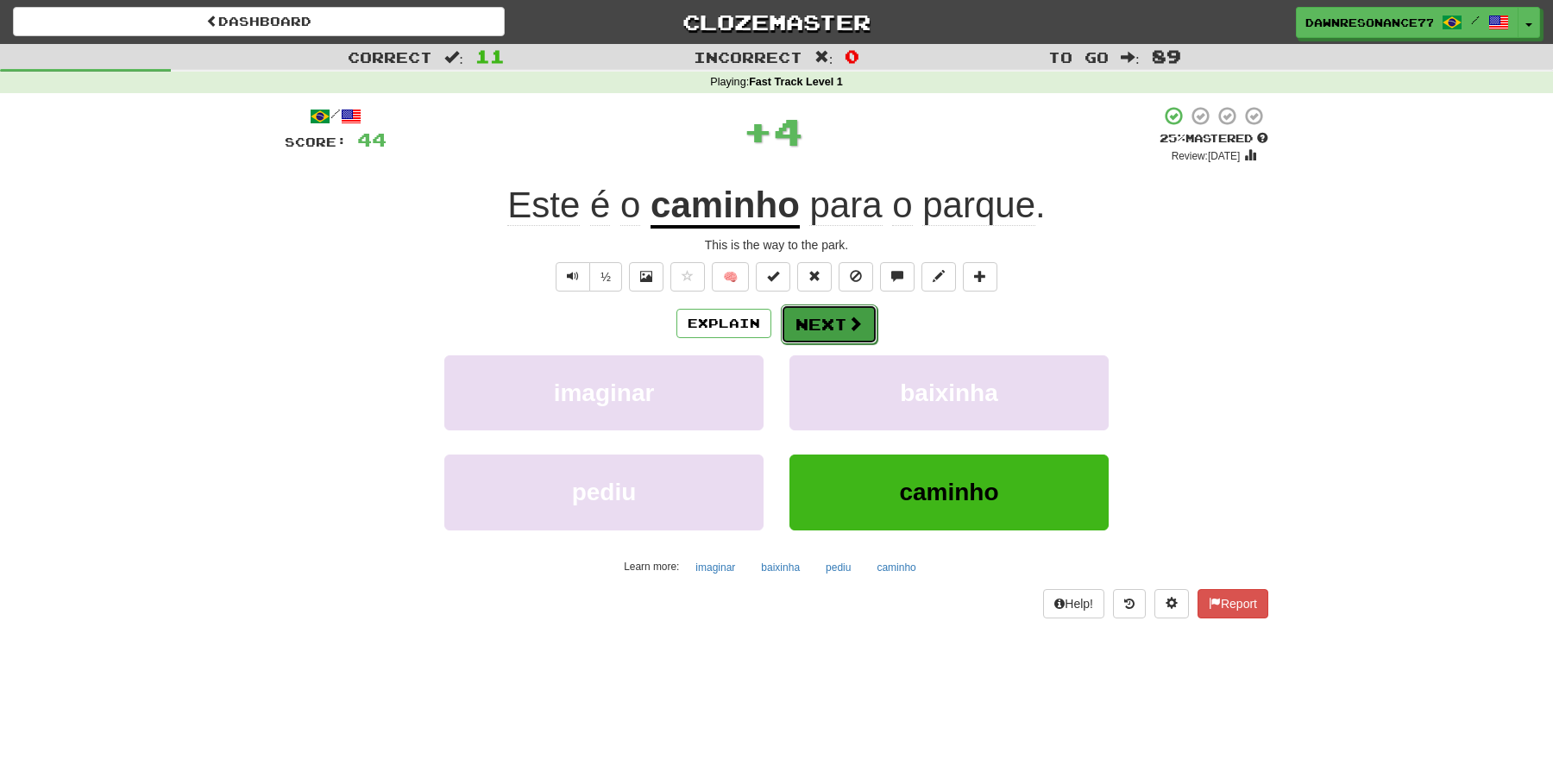
click at [840, 326] on button "Next" at bounding box center [828, 324] width 96 height 40
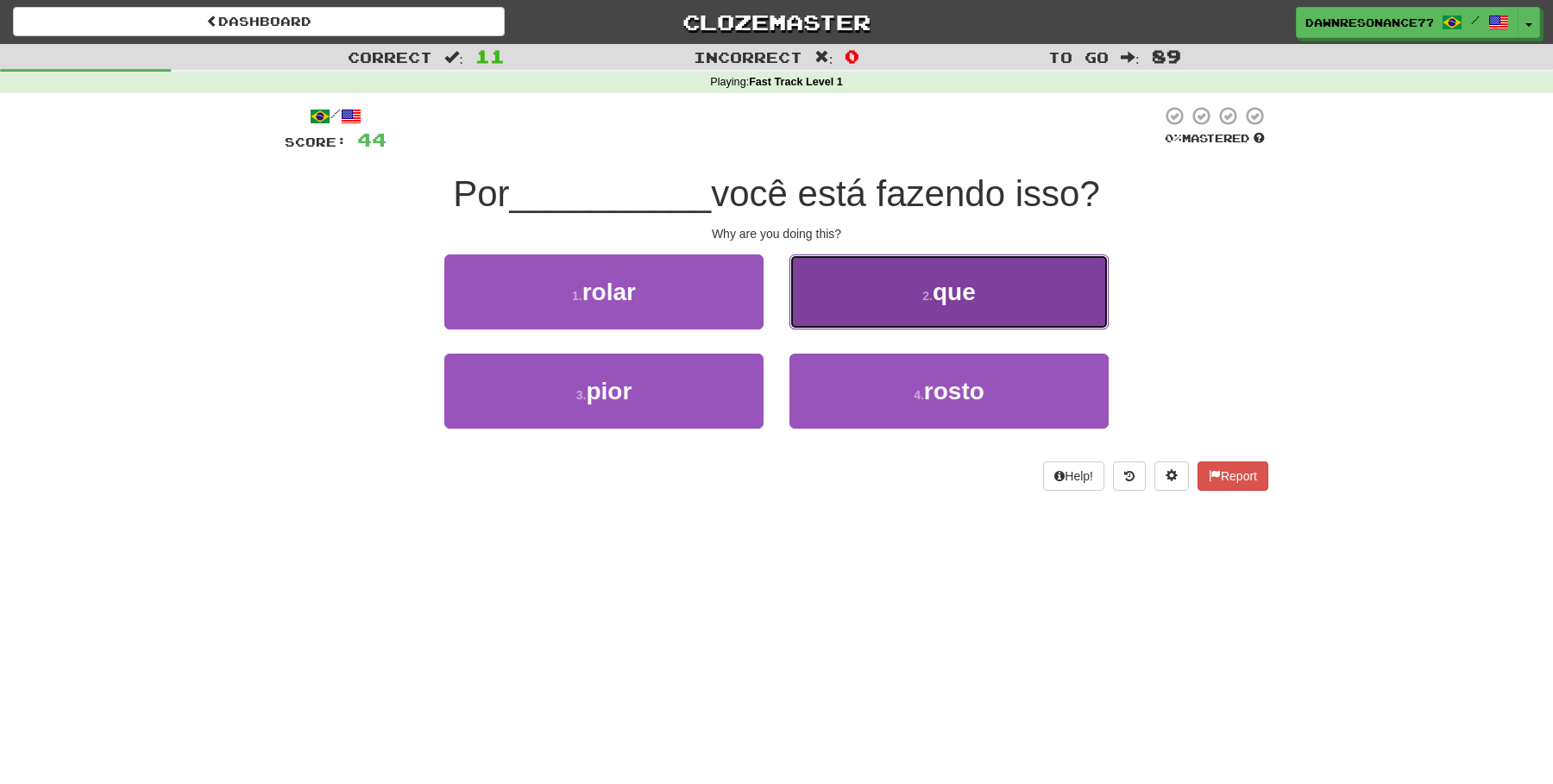
click at [860, 305] on button "2 . que" at bounding box center [949, 291] width 319 height 75
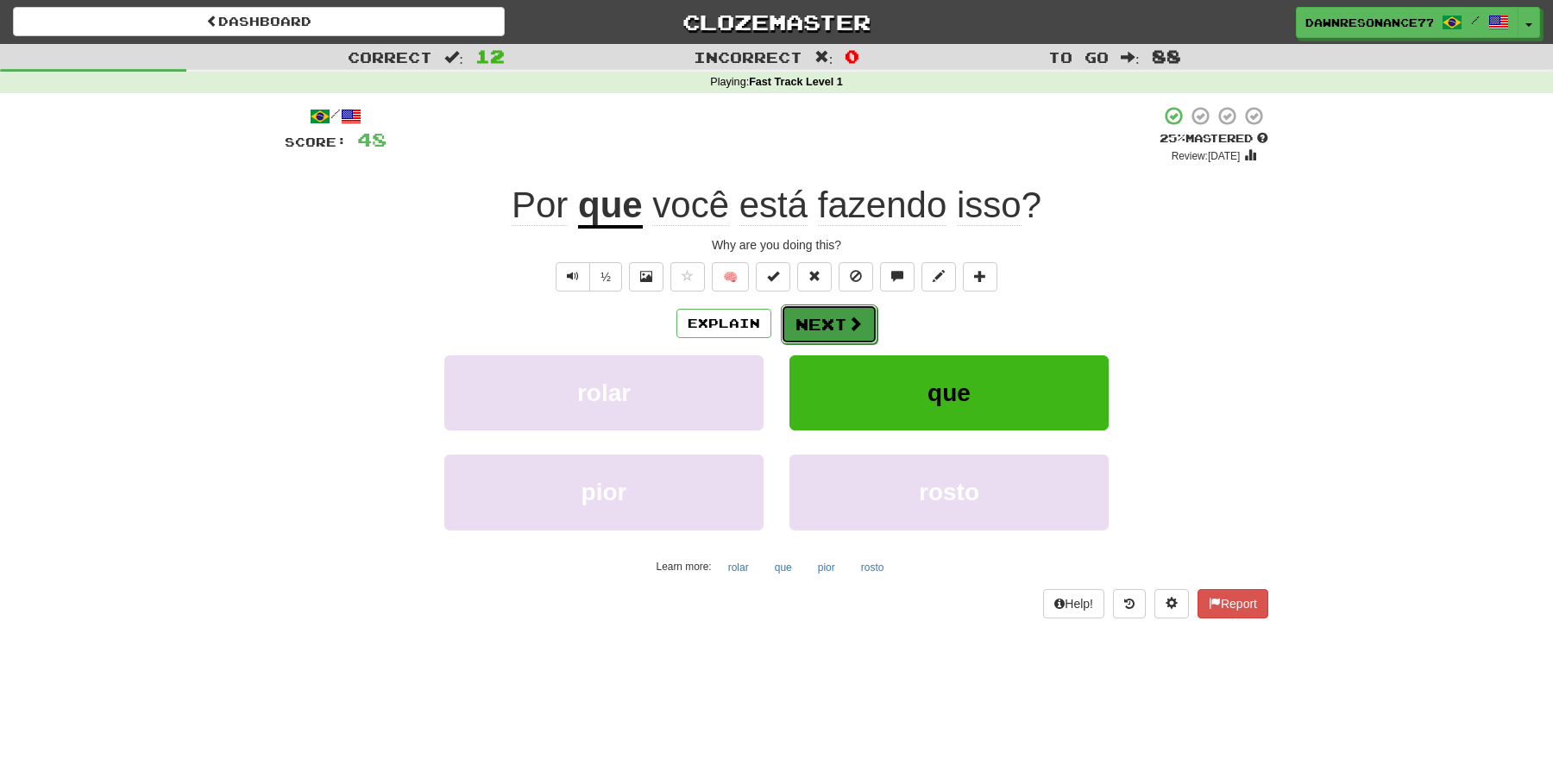
click at [848, 336] on button "Next" at bounding box center [828, 324] width 96 height 40
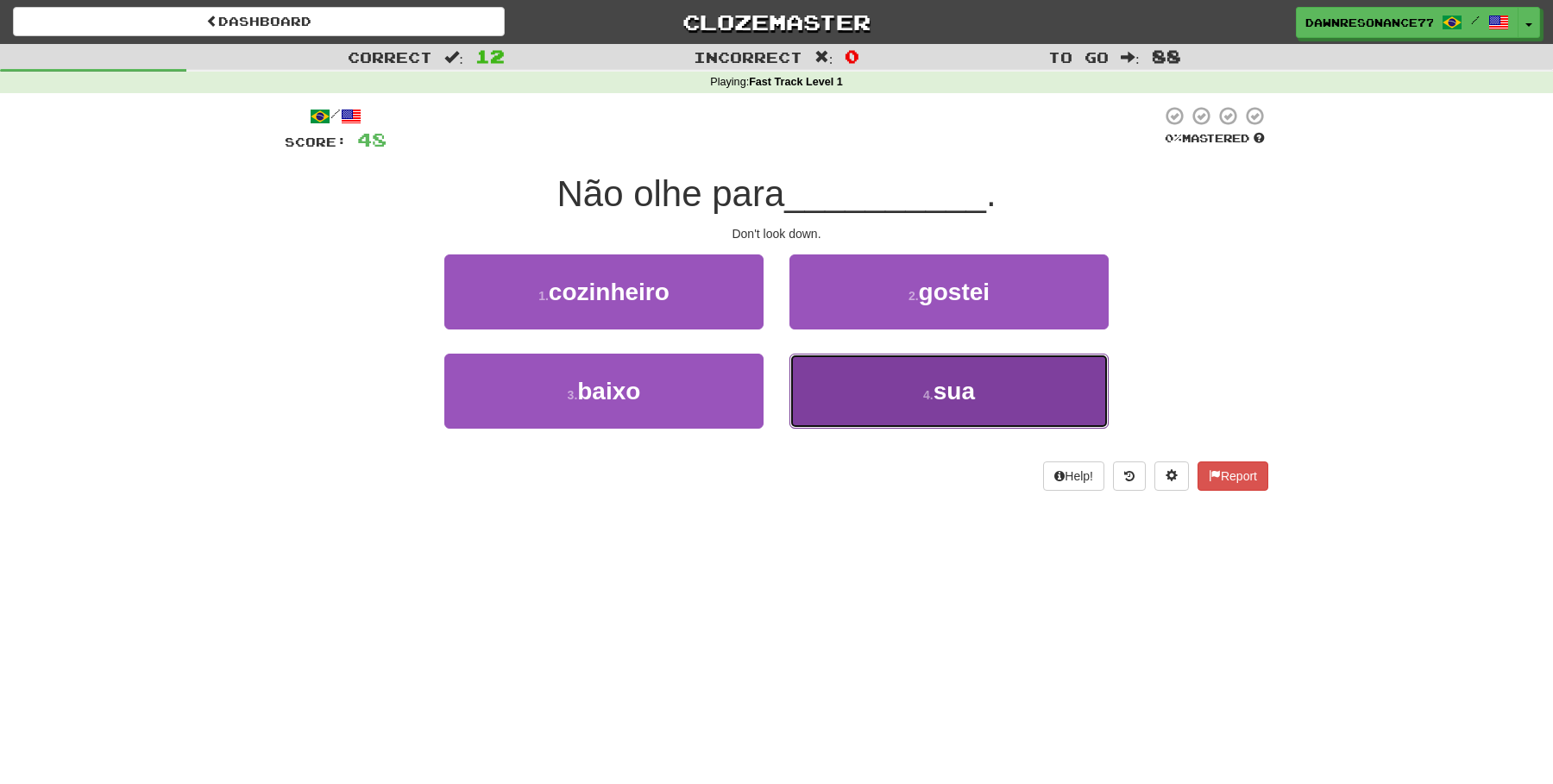
click at [874, 392] on button "4 . sua" at bounding box center [949, 391] width 319 height 75
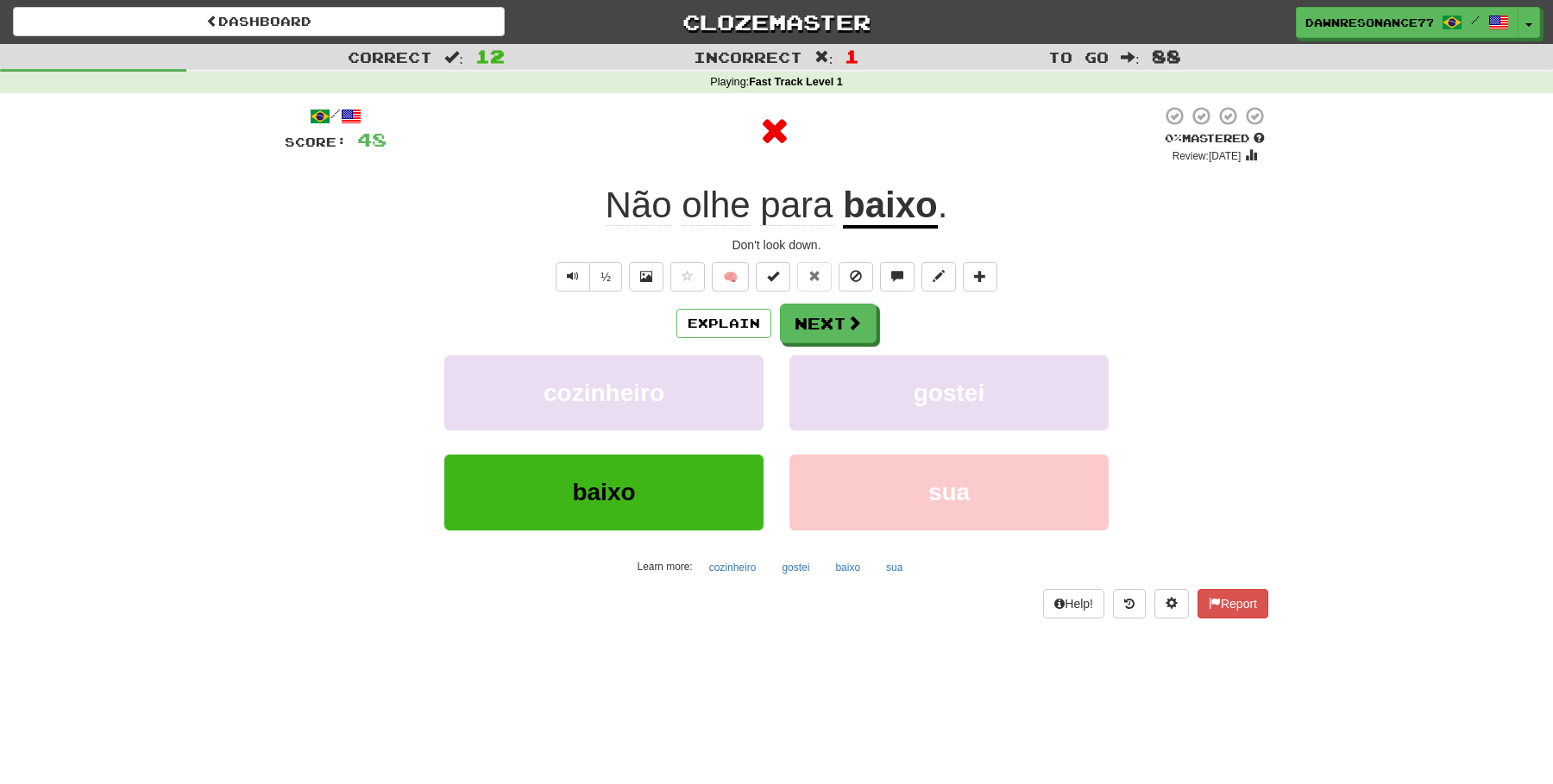
click at [854, 345] on div "Explain Next cozinheiro gostei baixo sua Learn more: cozinheiro gostei baixo sua" at bounding box center [776, 441] width 984 height 277
click at [854, 334] on button "Next" at bounding box center [828, 324] width 96 height 40
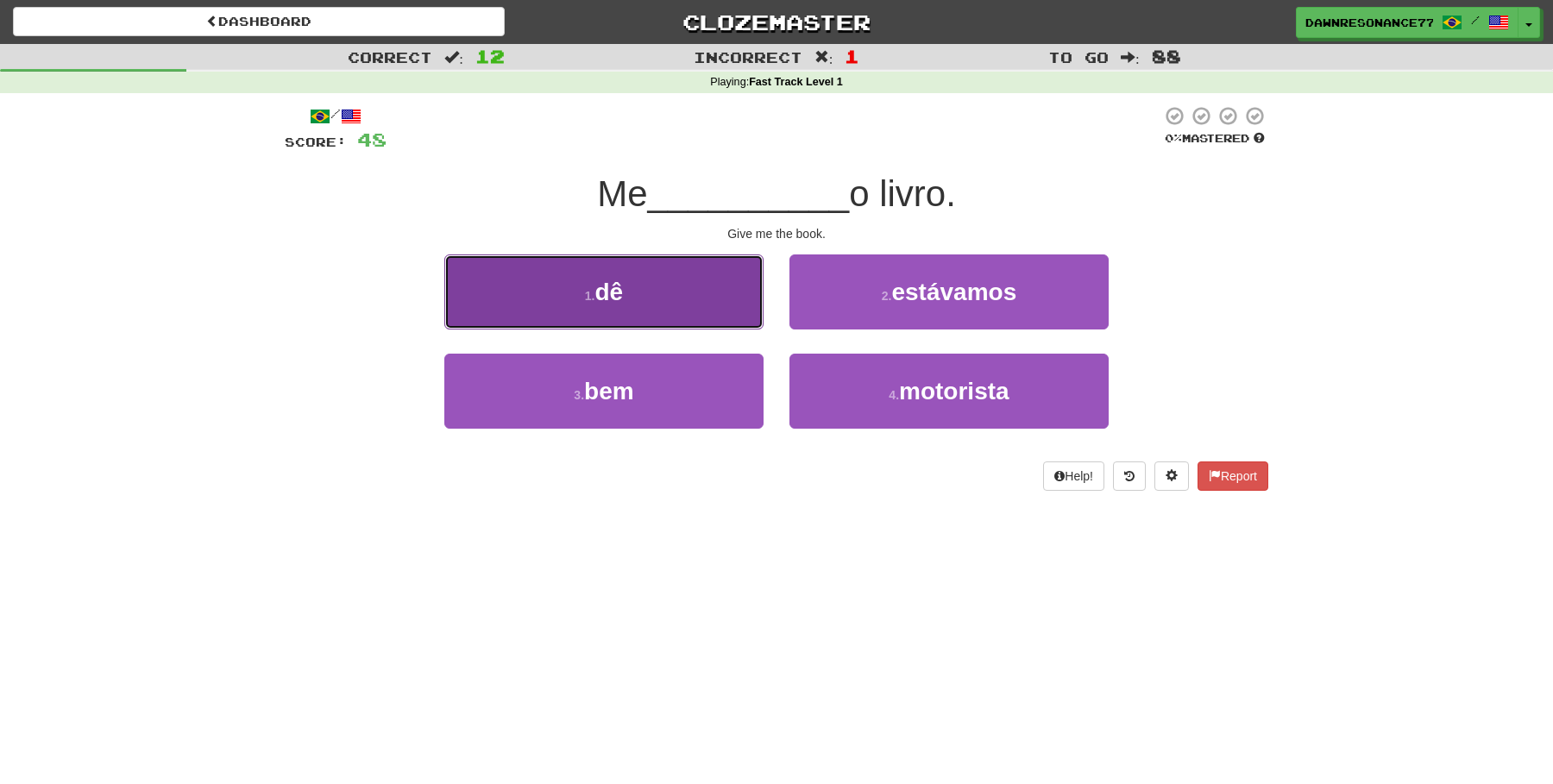
click at [698, 323] on button "1 . dê" at bounding box center [604, 291] width 319 height 75
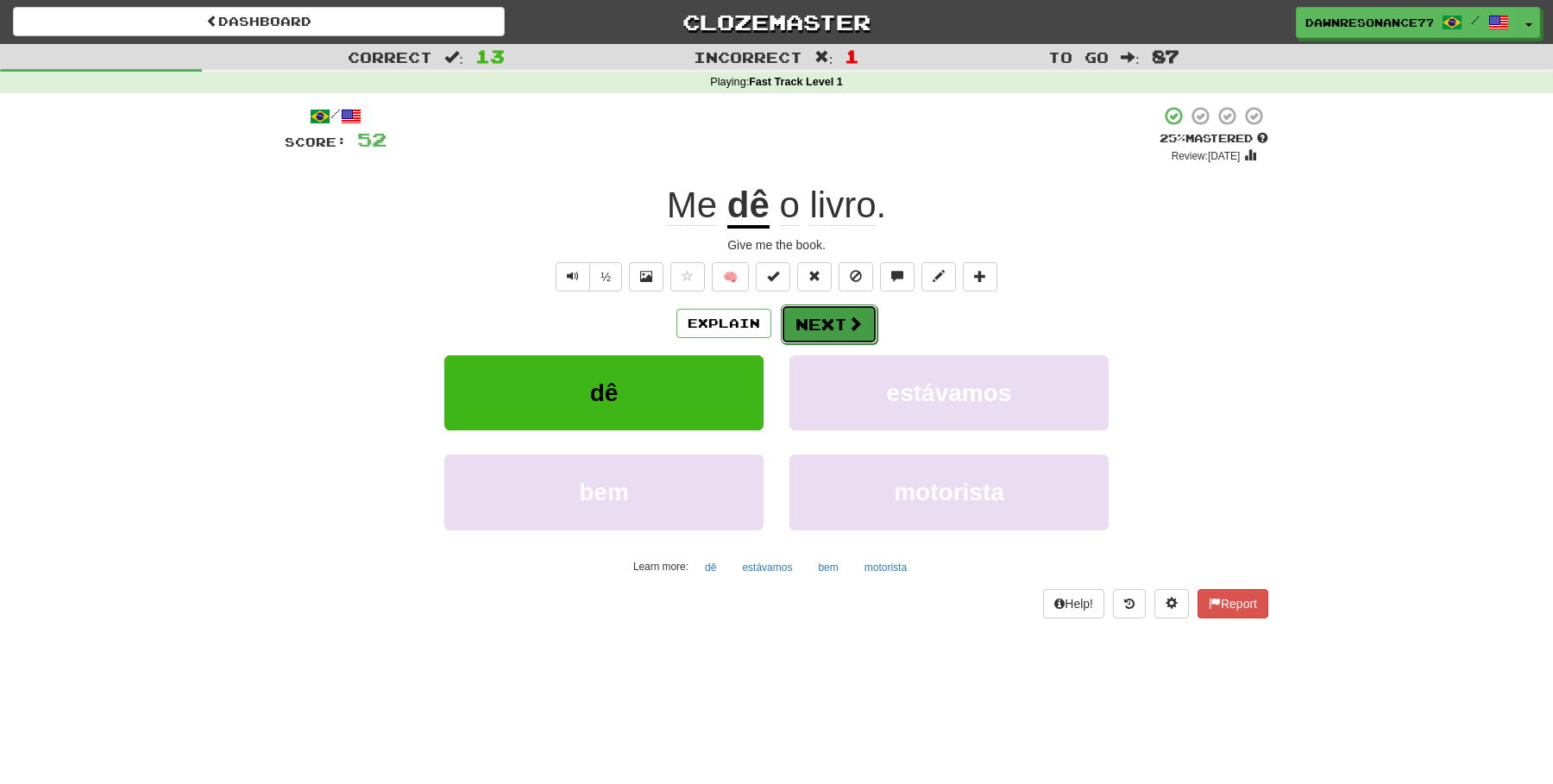
click at [841, 335] on button "Next" at bounding box center [828, 324] width 96 height 40
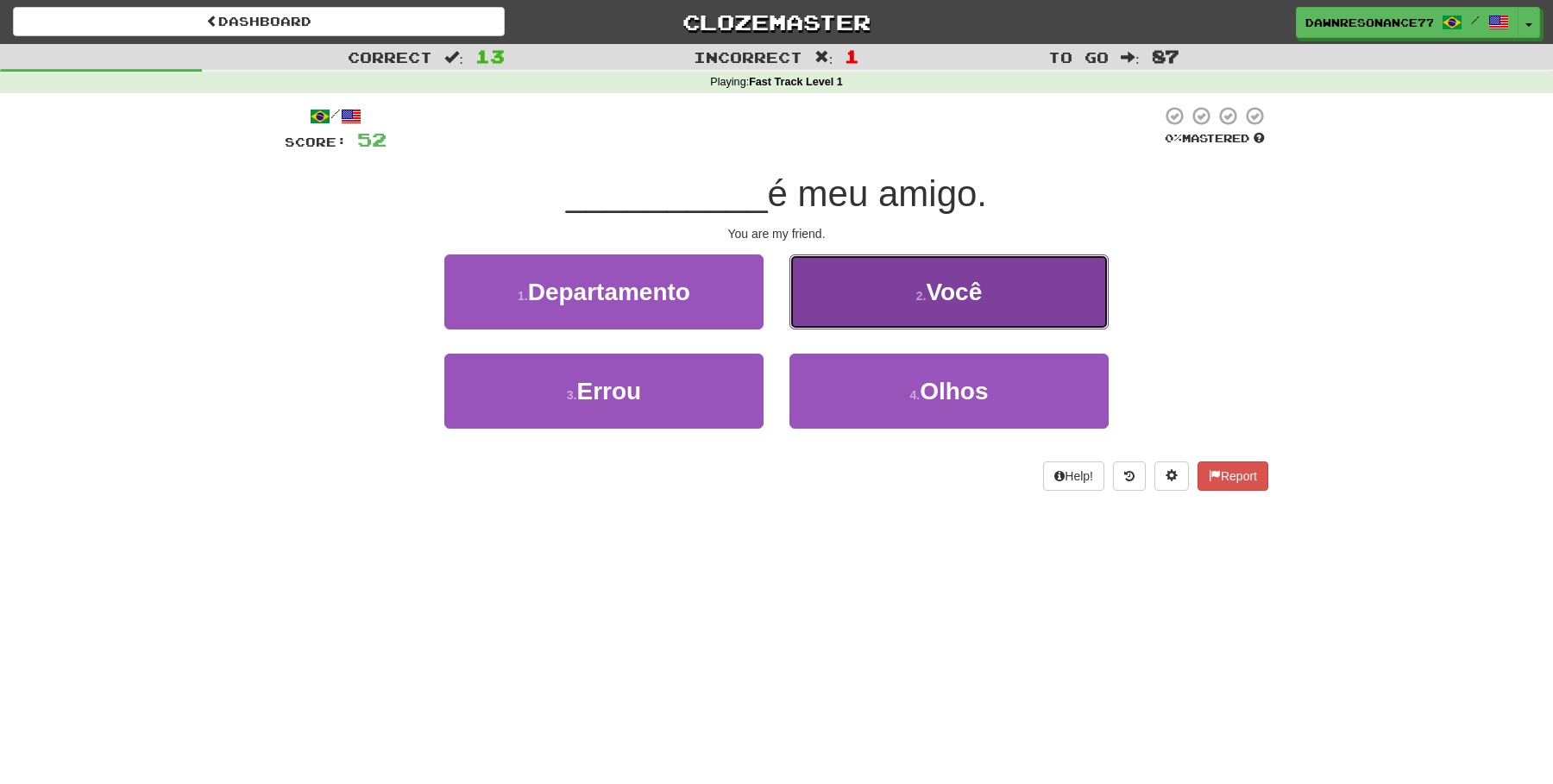
click at [884, 316] on button "2 . Você" at bounding box center [949, 291] width 319 height 75
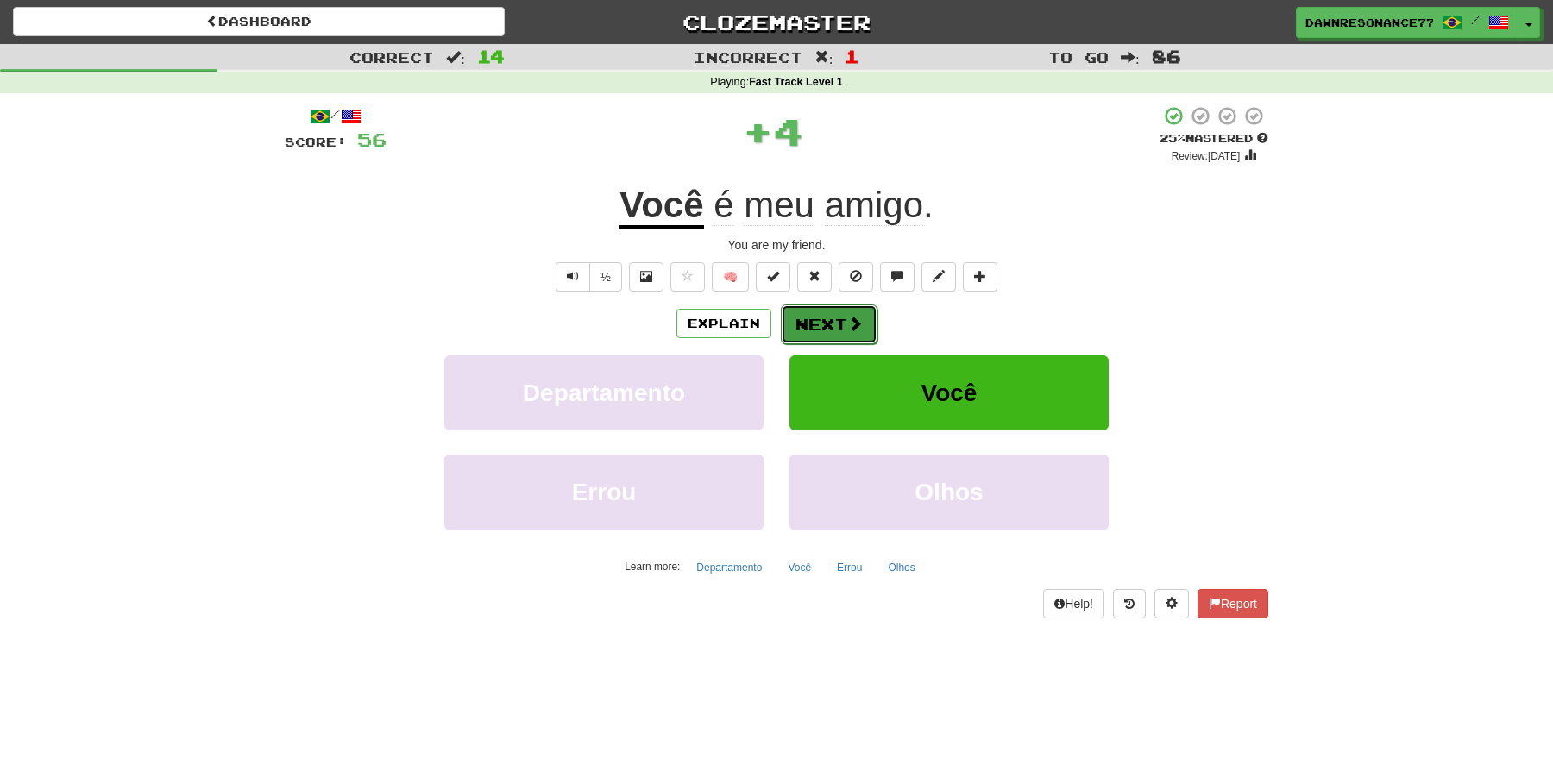
click at [822, 320] on button "Next" at bounding box center [828, 324] width 96 height 40
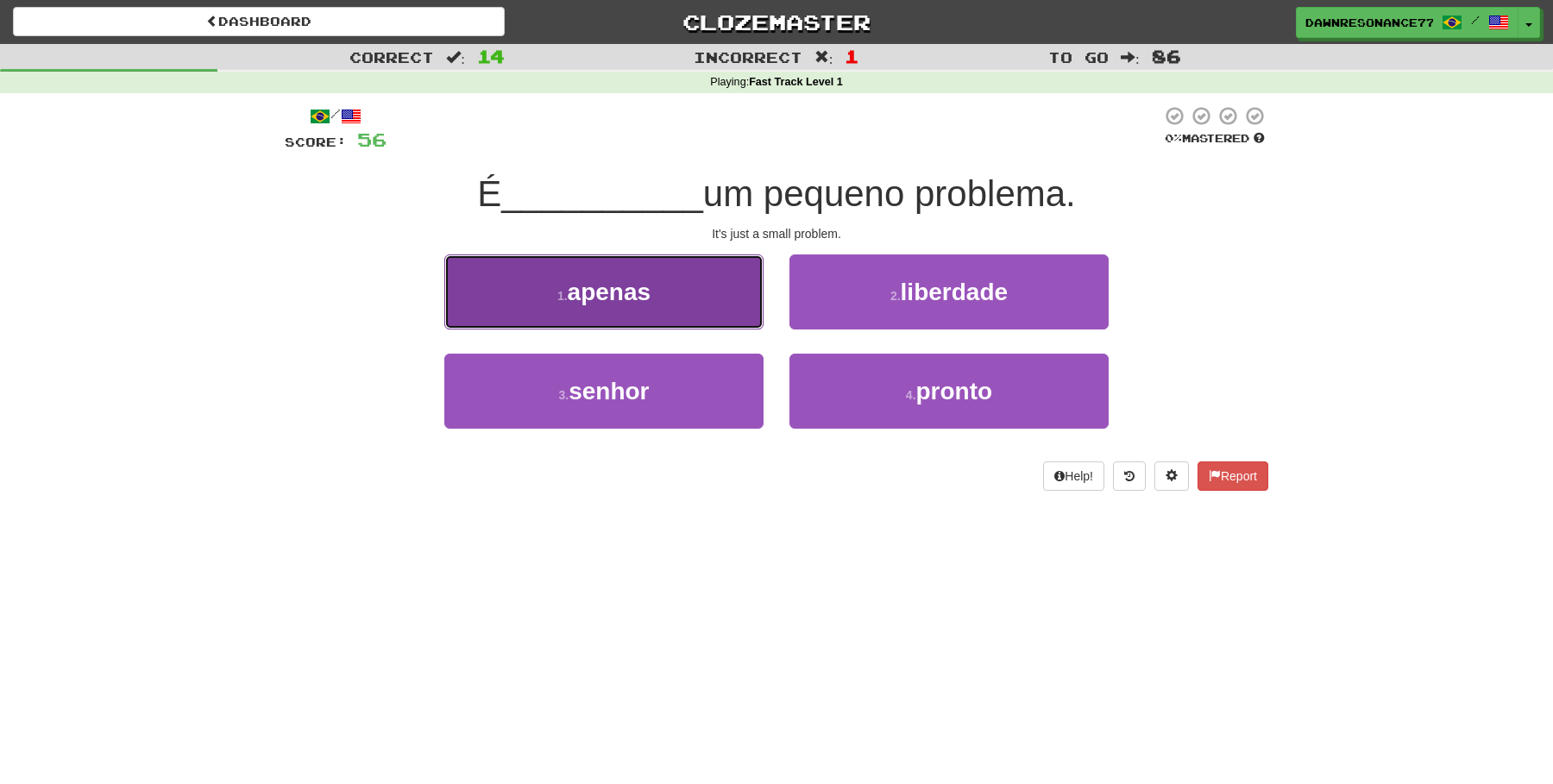
click at [683, 286] on button "1 . apenas" at bounding box center [604, 291] width 319 height 75
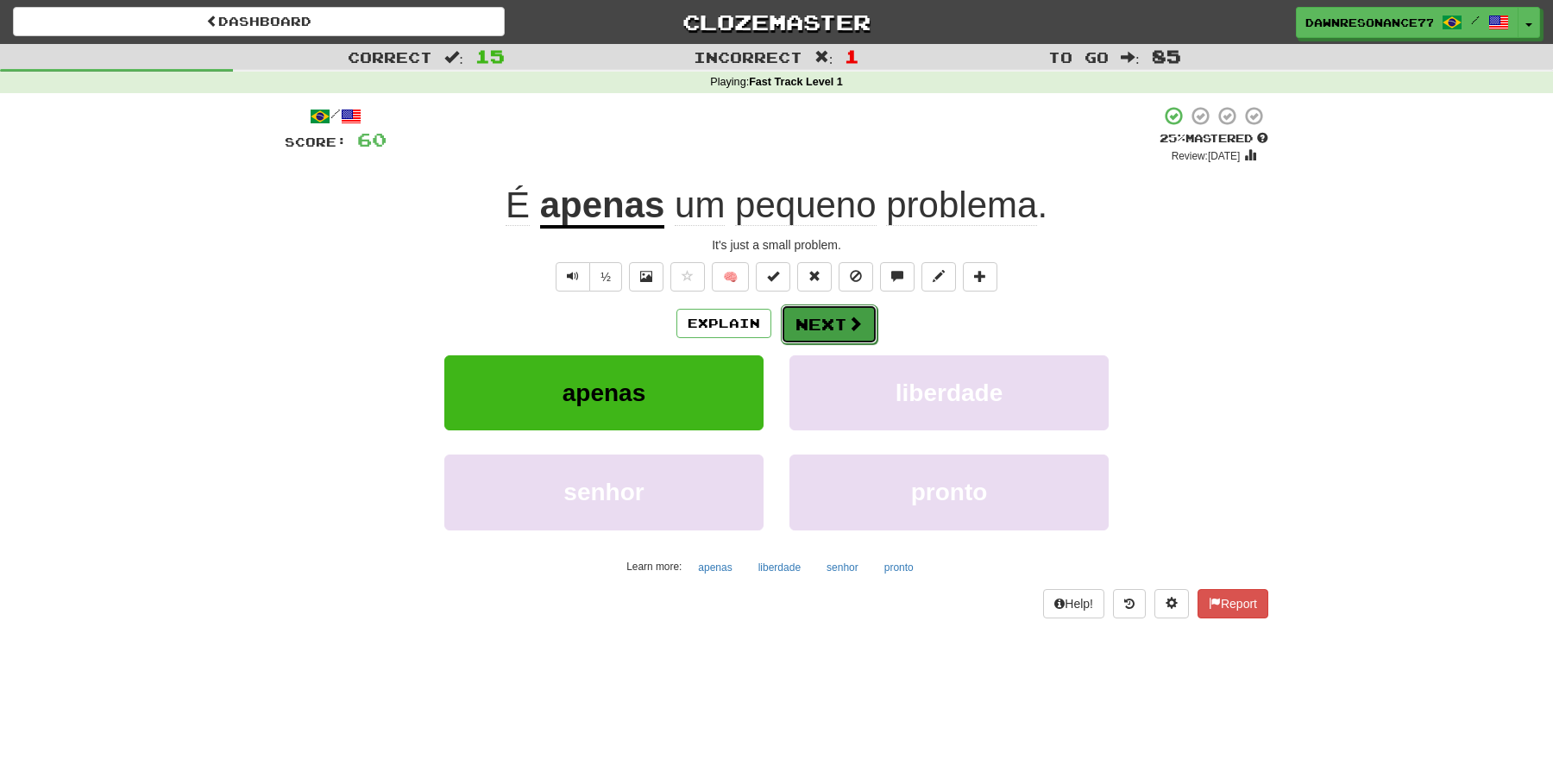
click at [856, 329] on span at bounding box center [855, 324] width 16 height 16
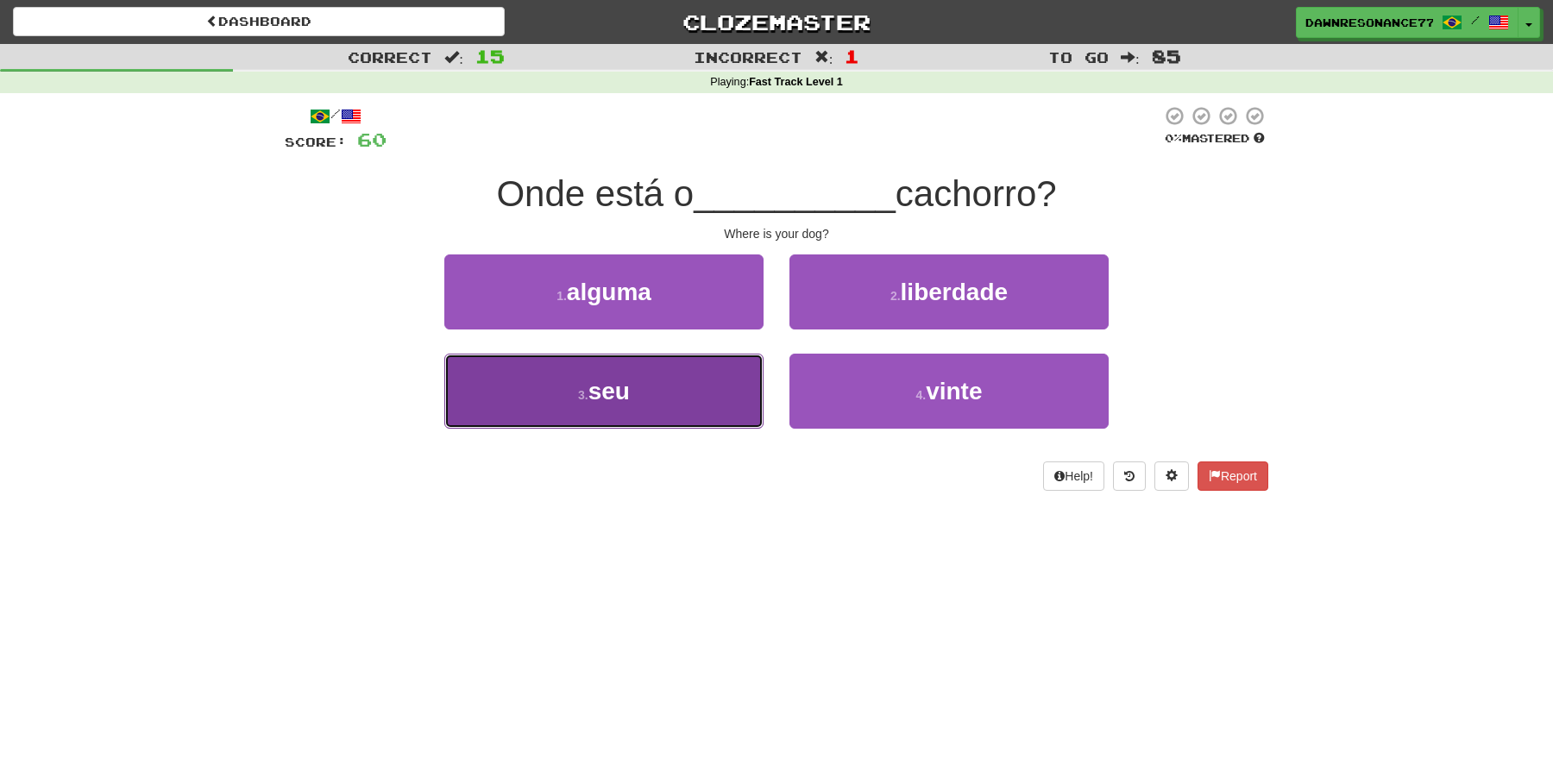
click at [713, 414] on button "3 . seu" at bounding box center [604, 391] width 319 height 75
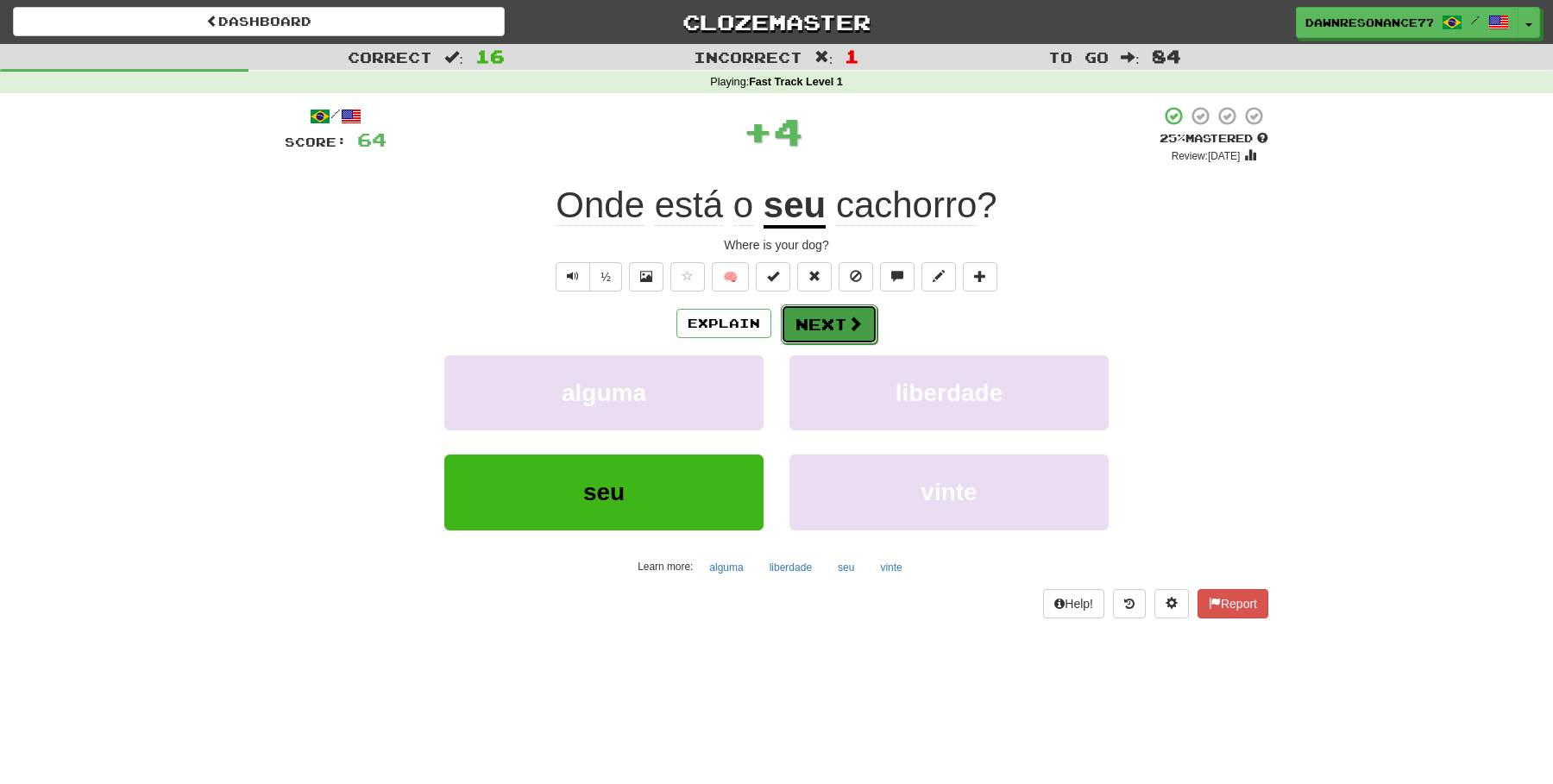
click at [803, 335] on button "Next" at bounding box center [828, 324] width 96 height 40
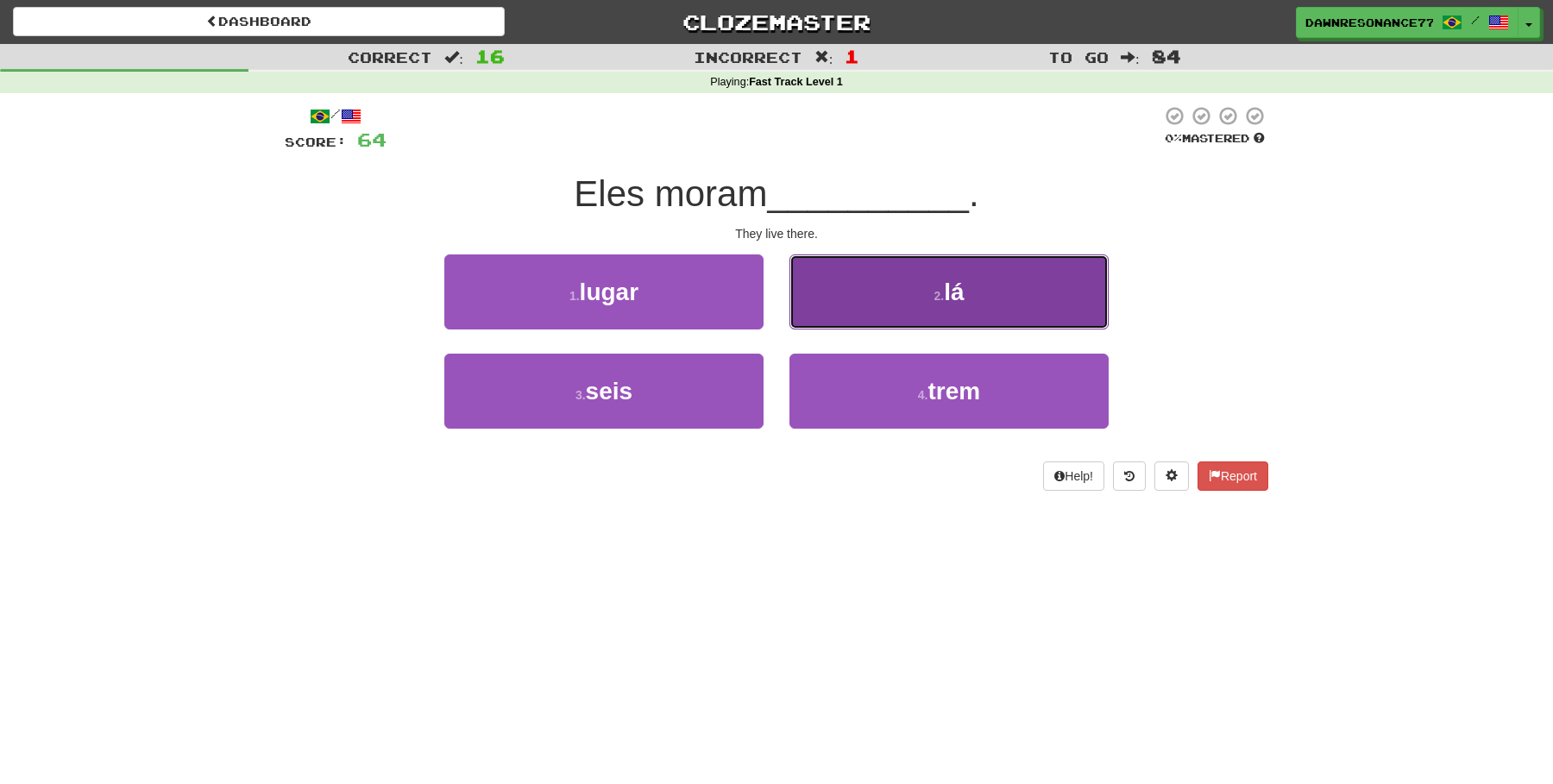
click at [864, 319] on button "2 . lá" at bounding box center [949, 291] width 319 height 75
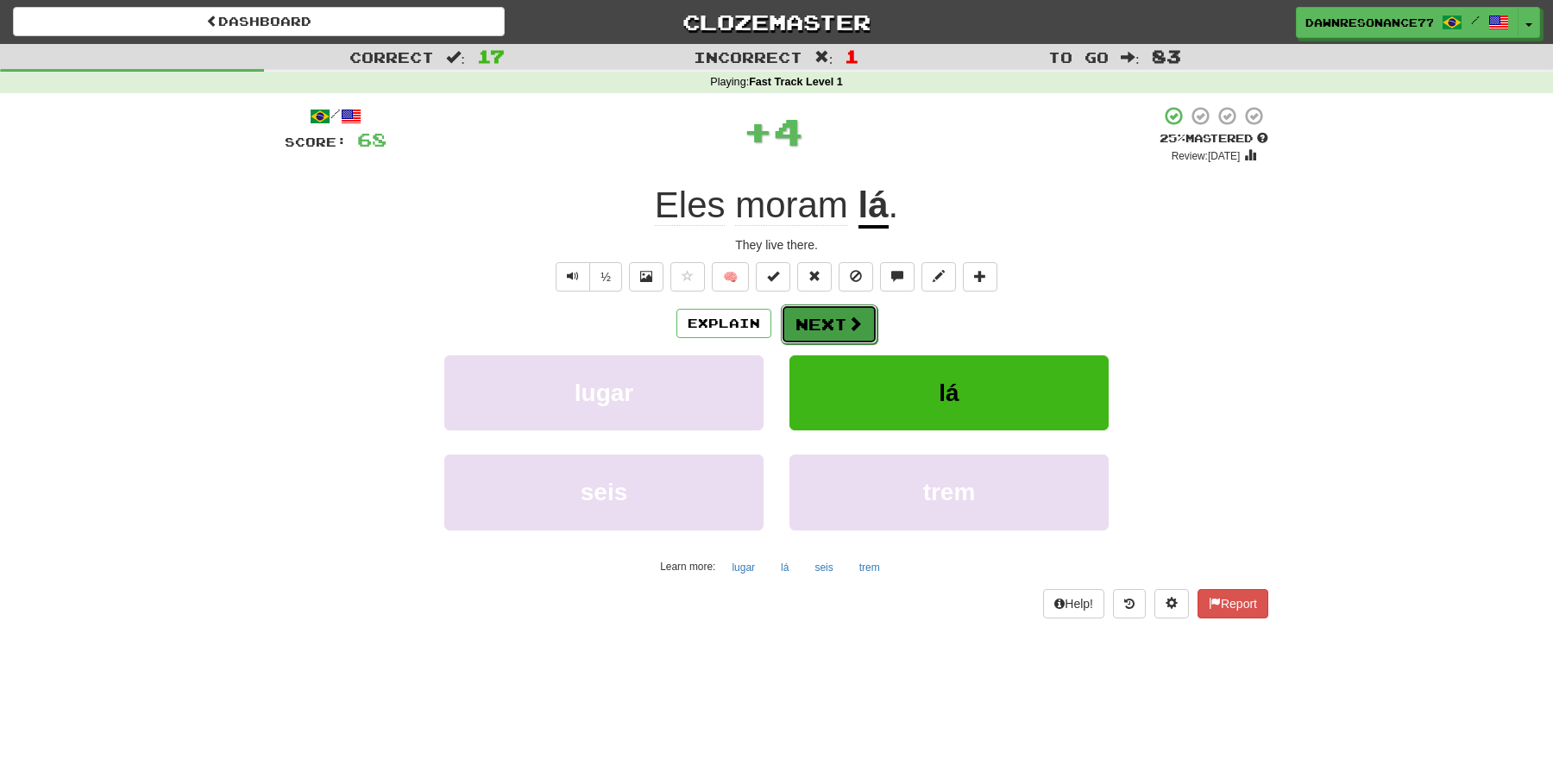
click at [819, 317] on button "Next" at bounding box center [828, 324] width 96 height 40
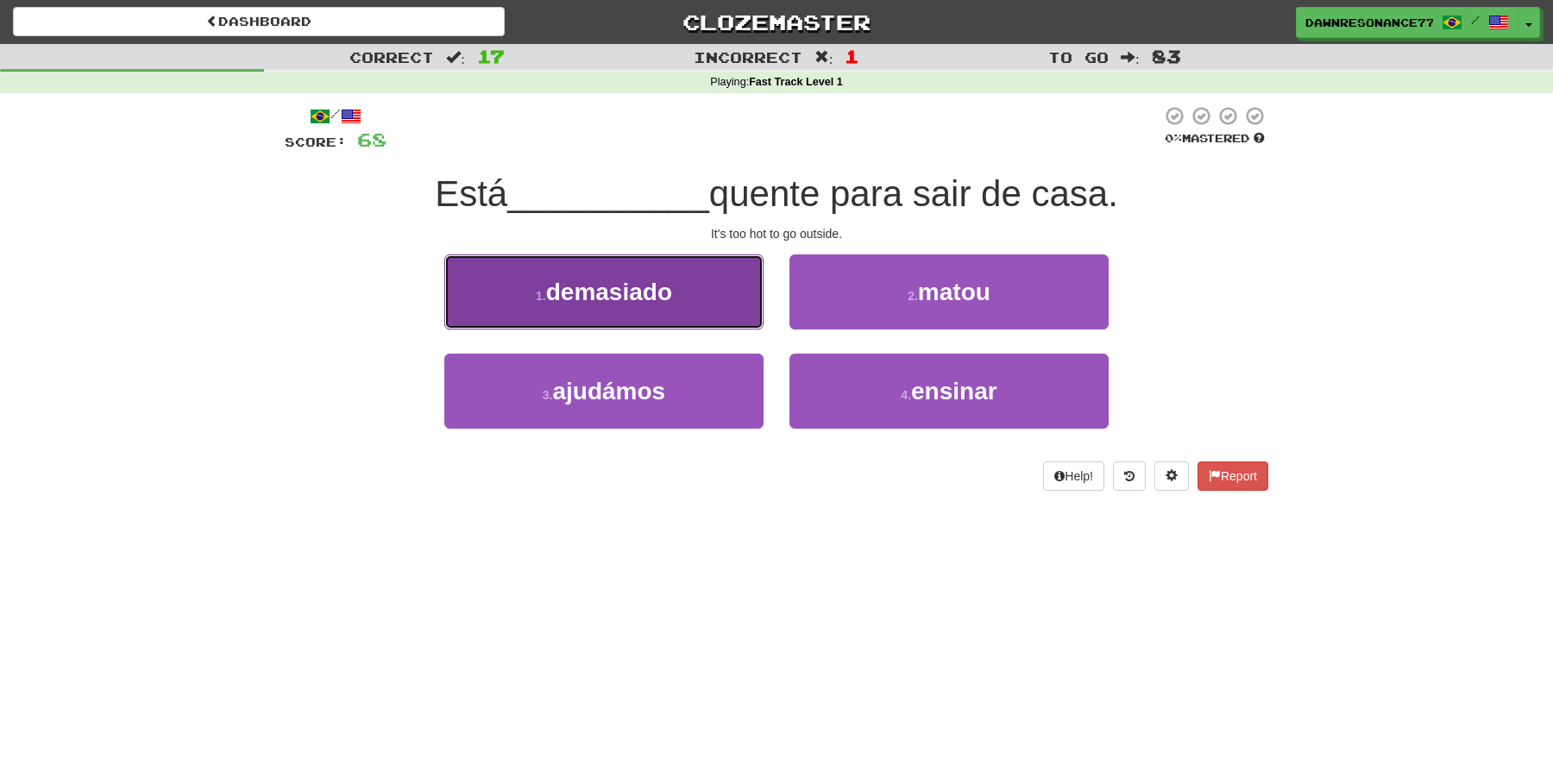
click at [695, 286] on button "1 . demasiado" at bounding box center [604, 291] width 319 height 75
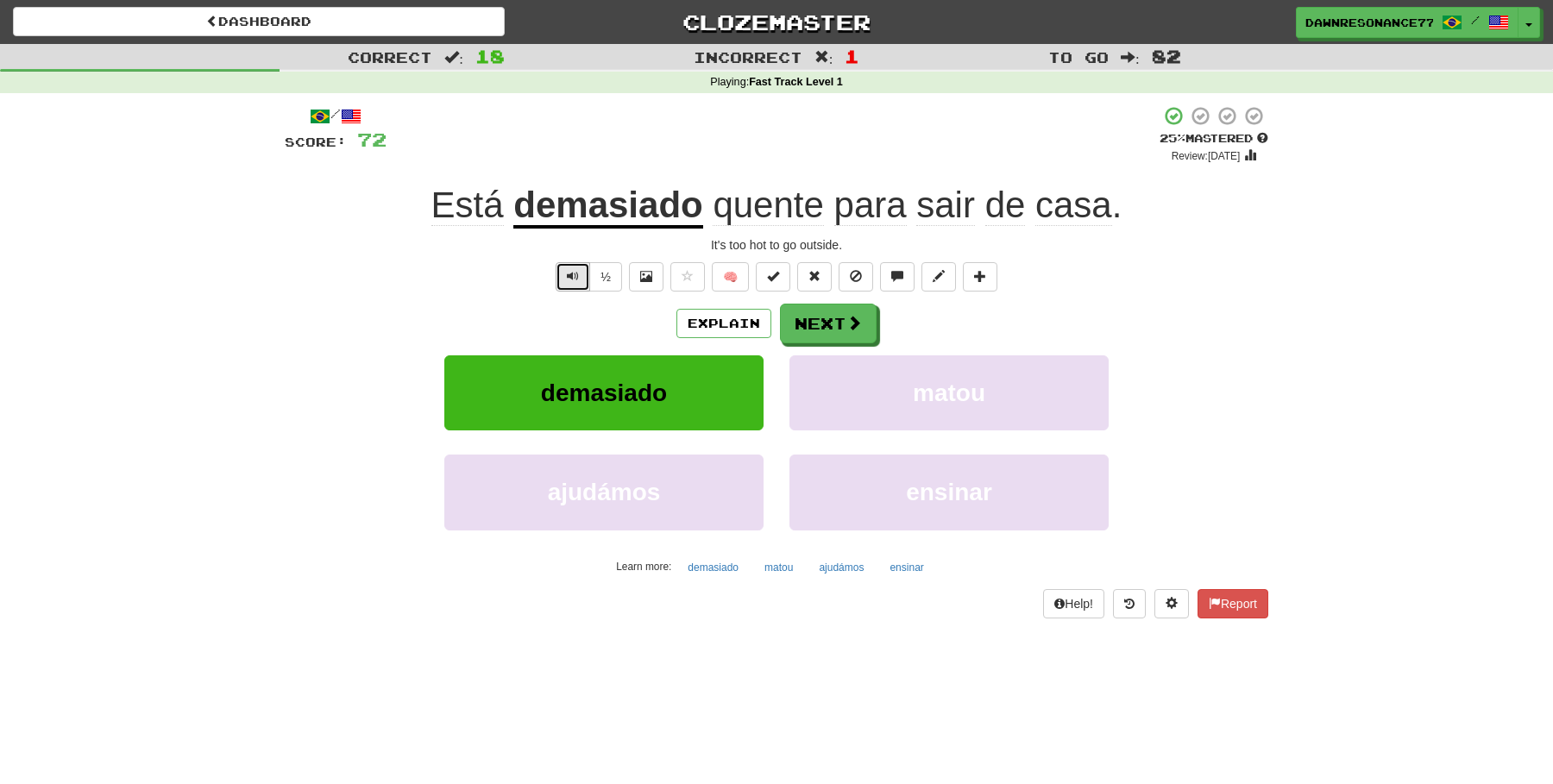
click at [580, 280] on button "Text-to-speech controls" at bounding box center [573, 277] width 35 height 29
click at [832, 336] on button "Next" at bounding box center [828, 324] width 96 height 40
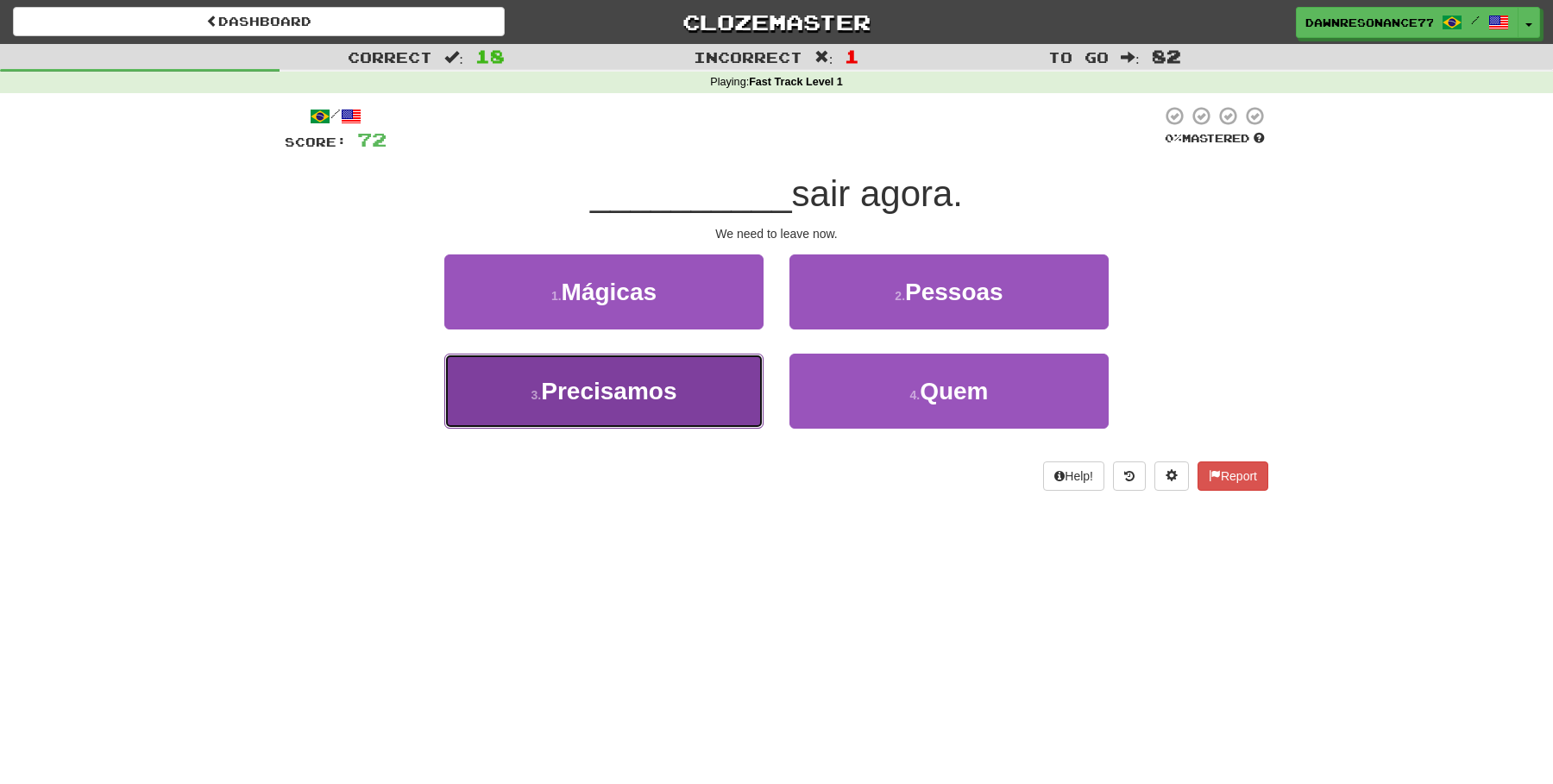
click at [748, 390] on button "3 . Precisamos" at bounding box center [604, 391] width 319 height 75
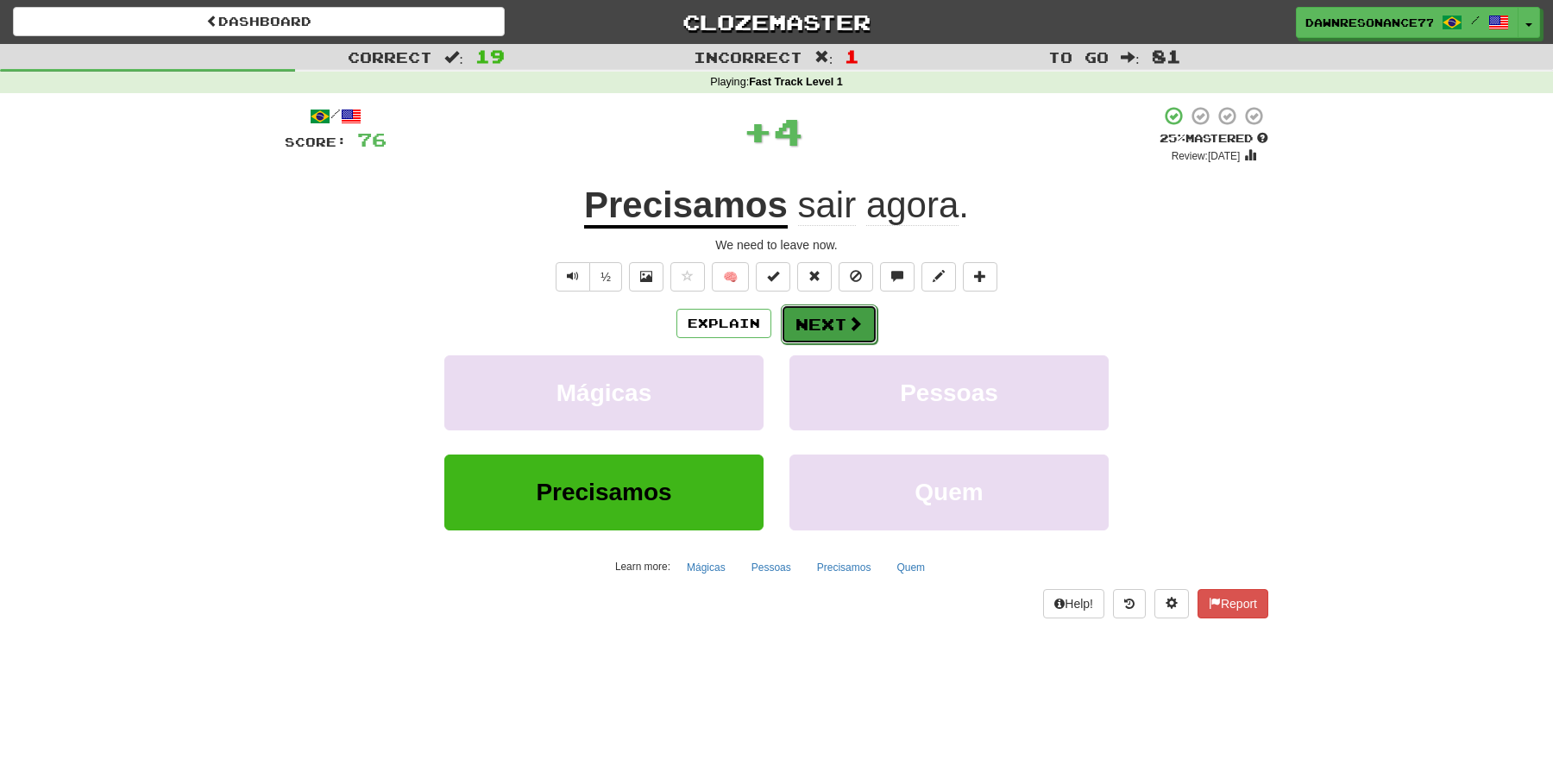
click at [828, 326] on button "Next" at bounding box center [828, 324] width 96 height 40
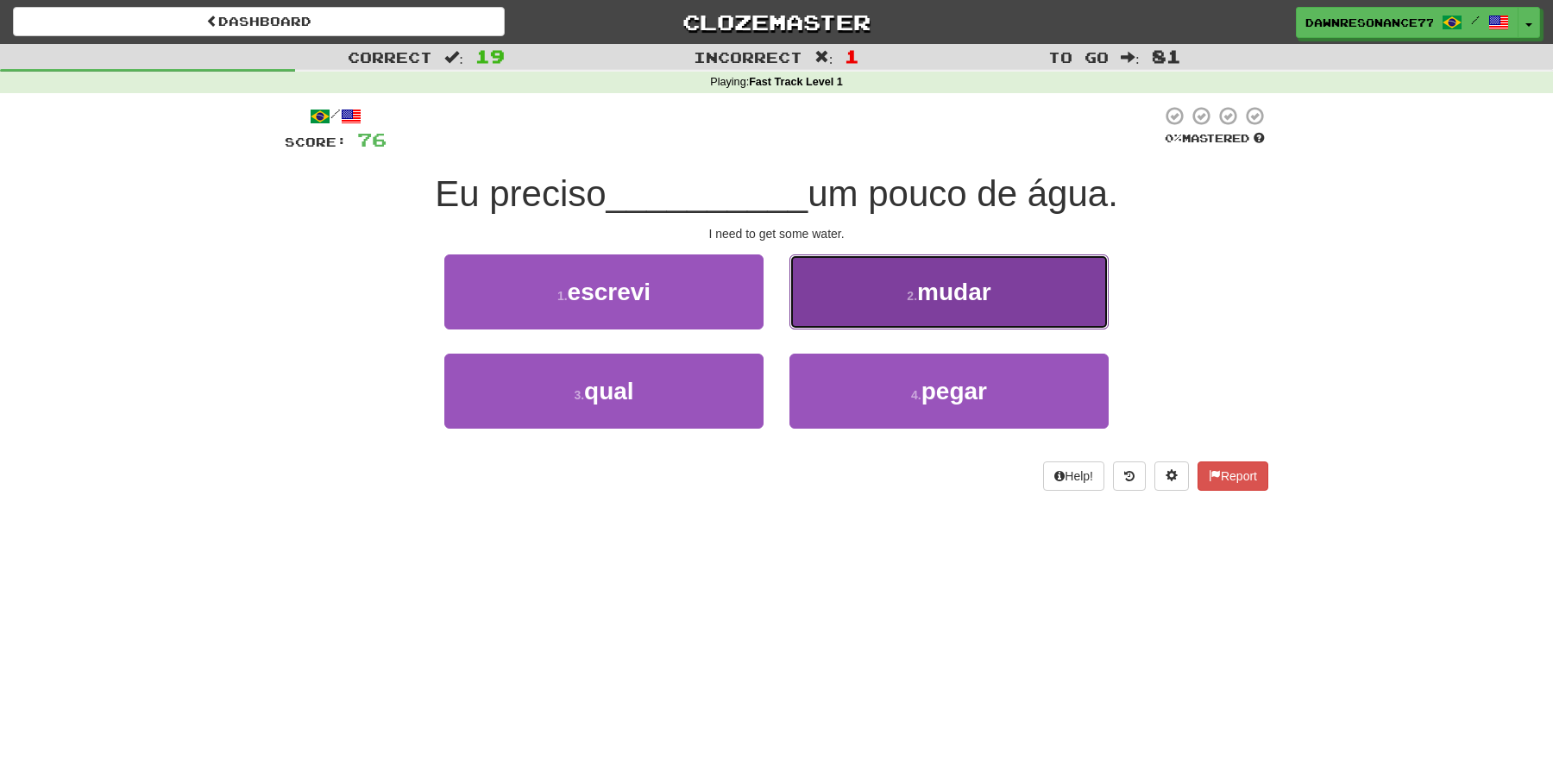
click at [877, 292] on button "2 . mudar" at bounding box center [949, 291] width 319 height 75
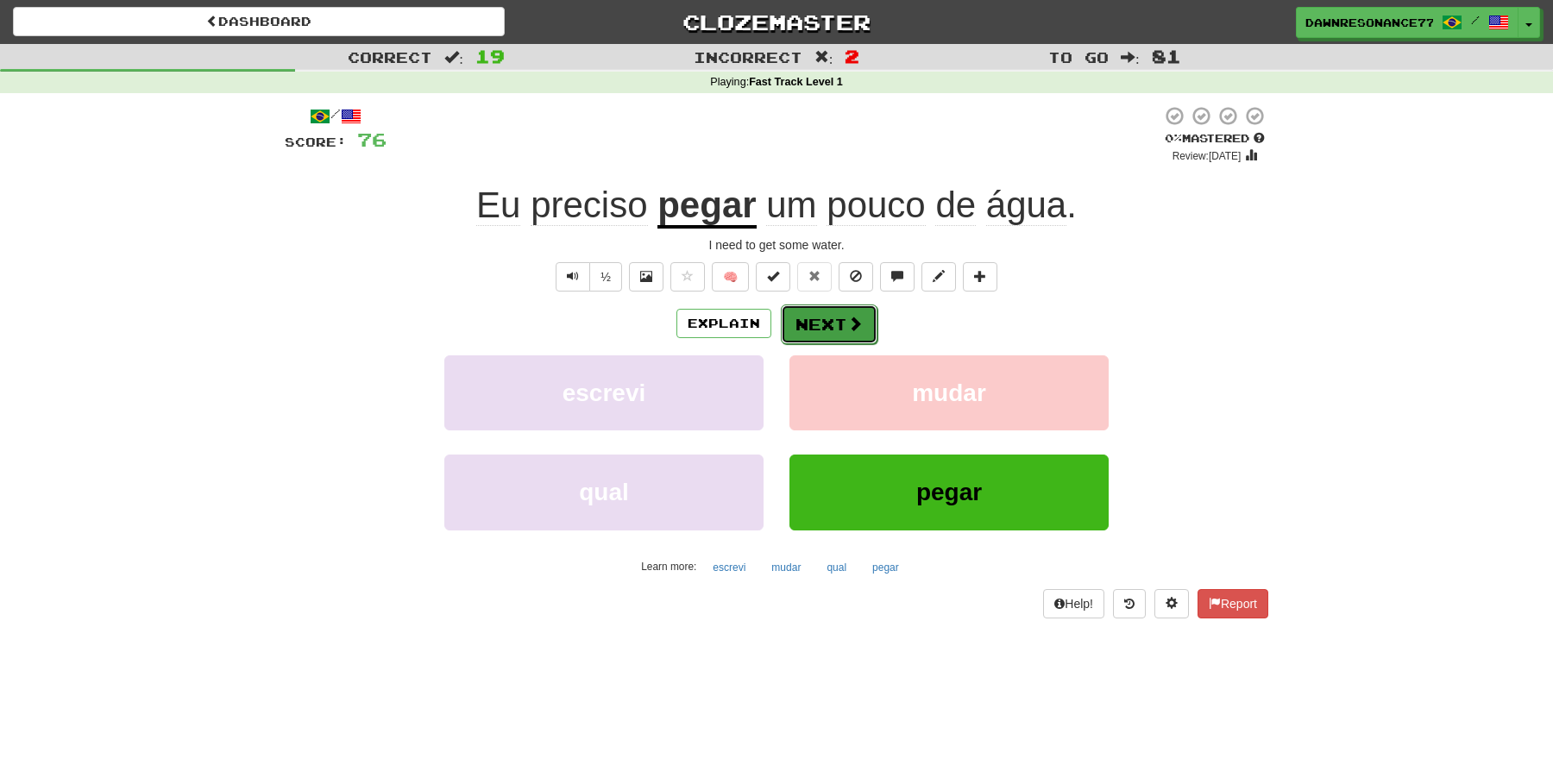
click at [848, 320] on span at bounding box center [855, 324] width 16 height 16
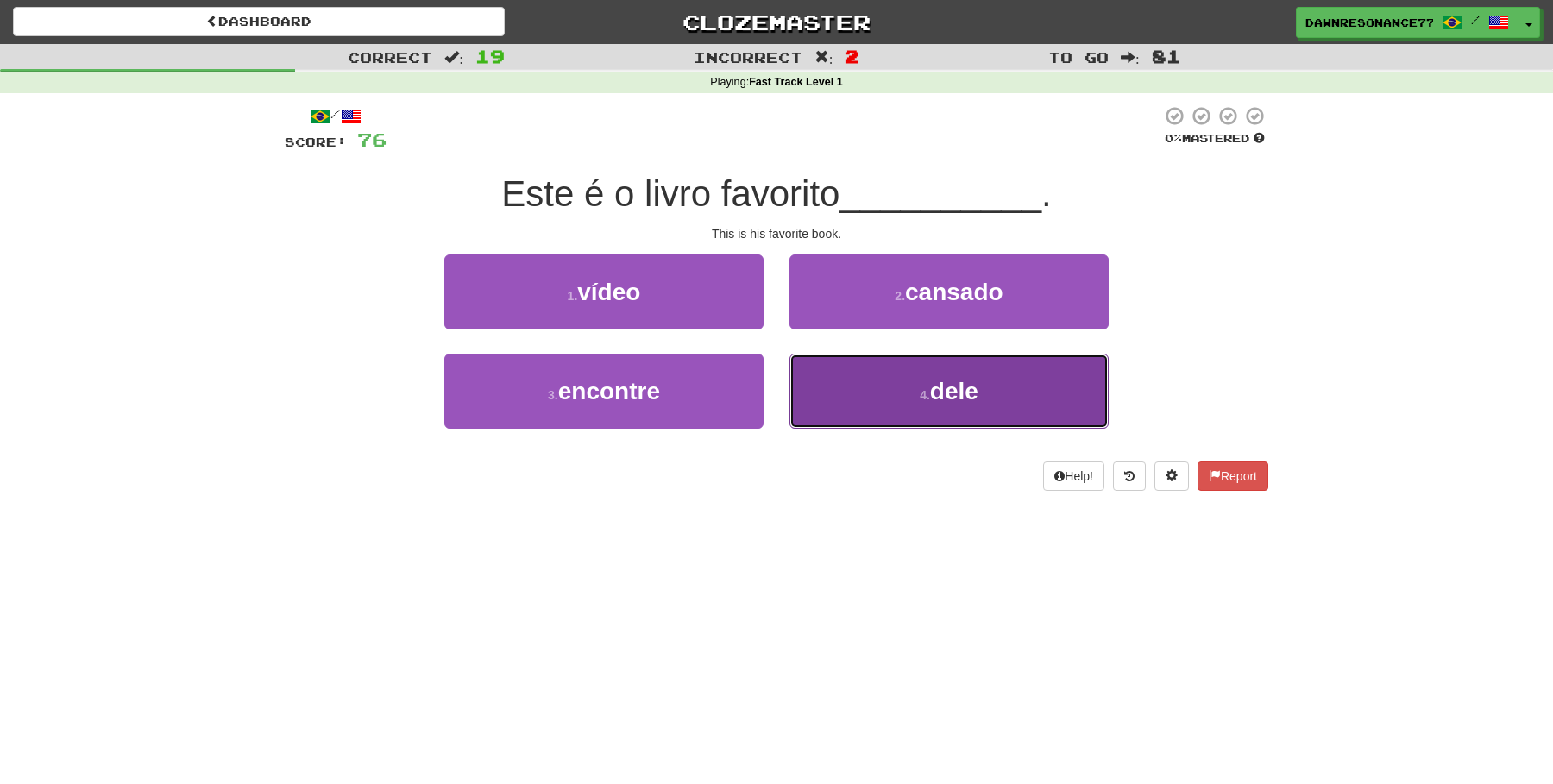
click at [887, 398] on button "4 . dele" at bounding box center [949, 391] width 319 height 75
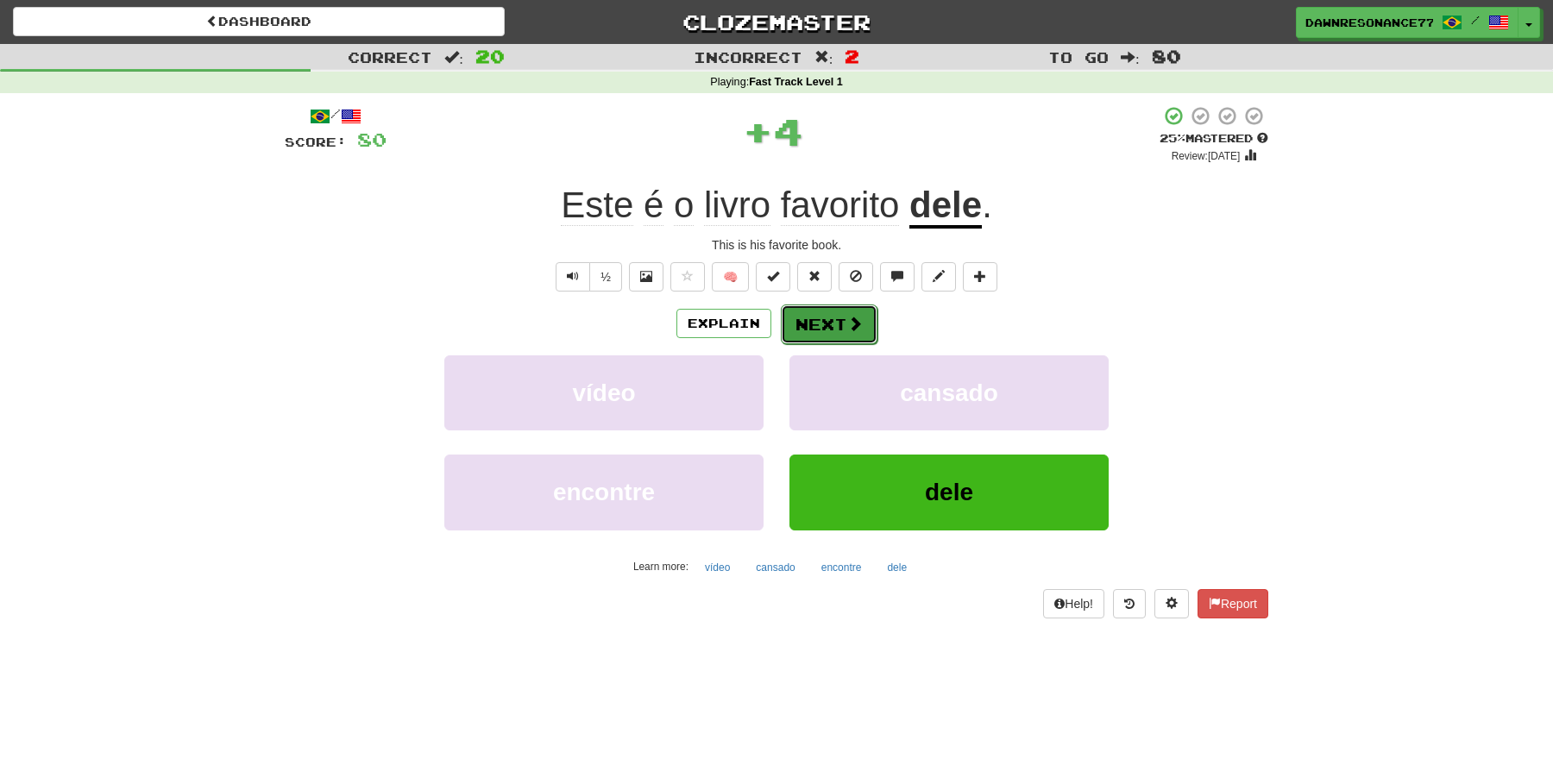
click at [854, 324] on span at bounding box center [855, 324] width 16 height 16
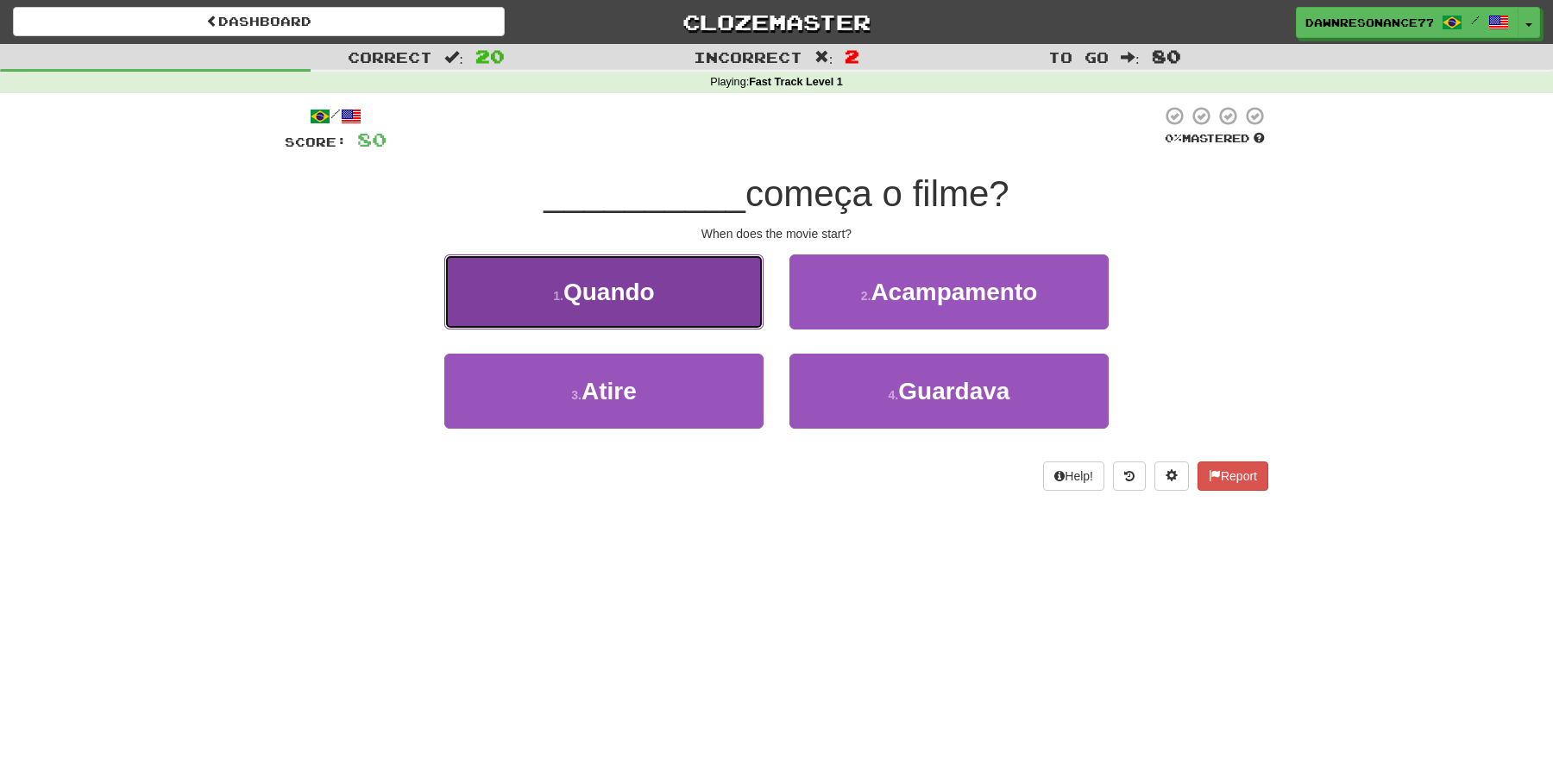
click at [748, 298] on button "1 . Quando" at bounding box center [604, 291] width 319 height 75
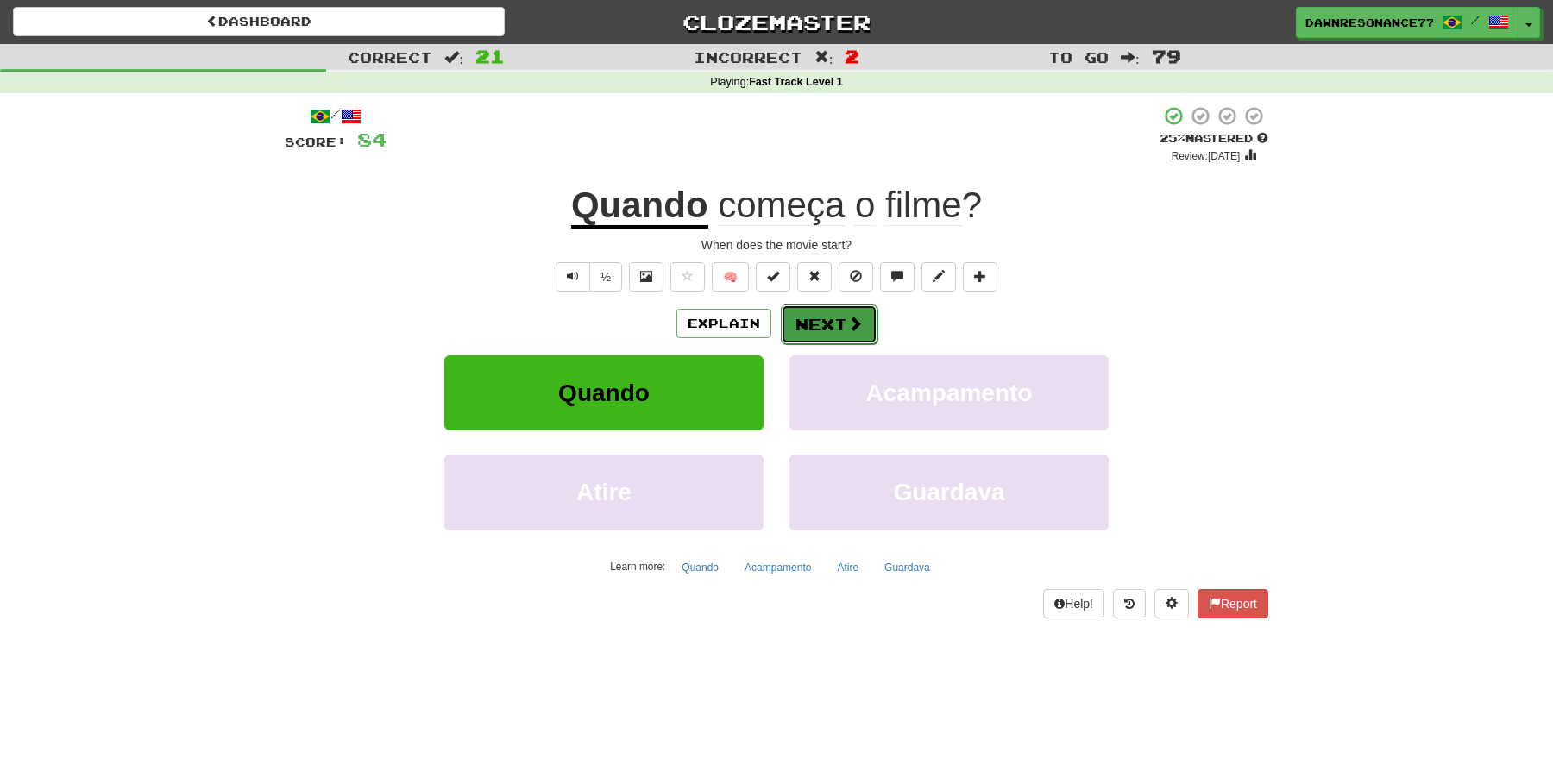
click at [832, 318] on button "Next" at bounding box center [828, 324] width 96 height 40
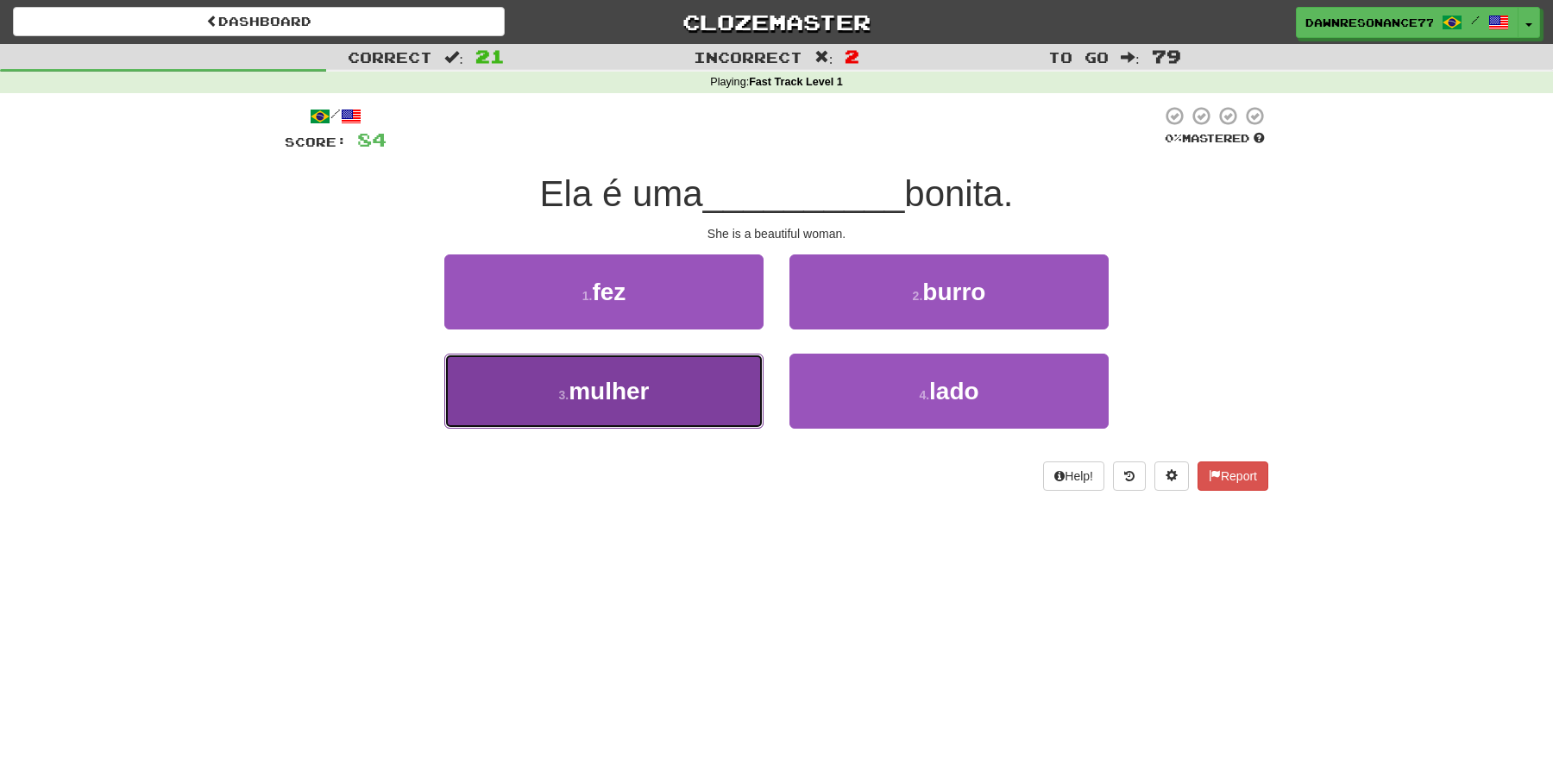
click at [716, 384] on button "3 . mulher" at bounding box center [604, 391] width 319 height 75
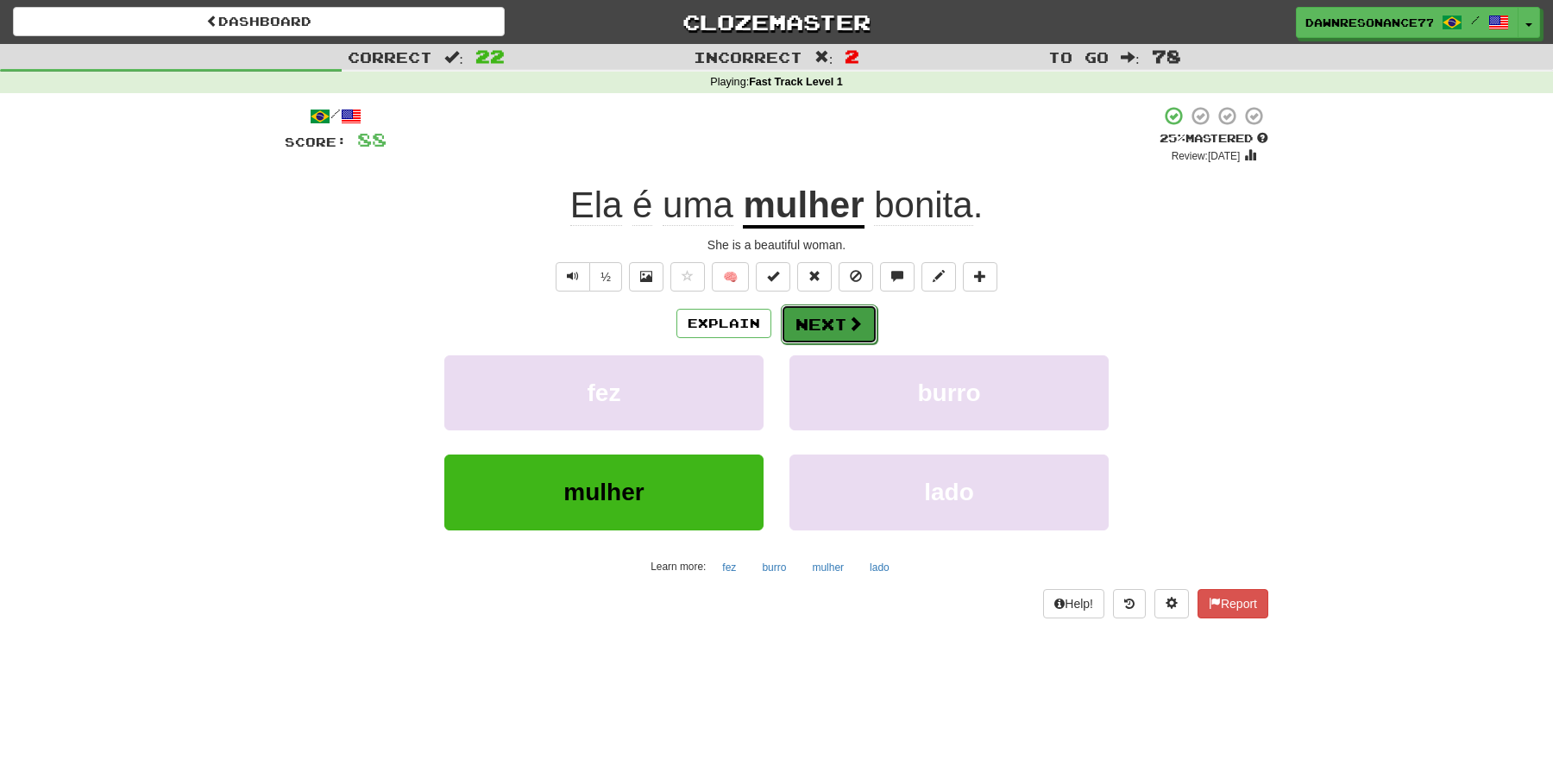
click at [802, 328] on button "Next" at bounding box center [828, 324] width 96 height 40
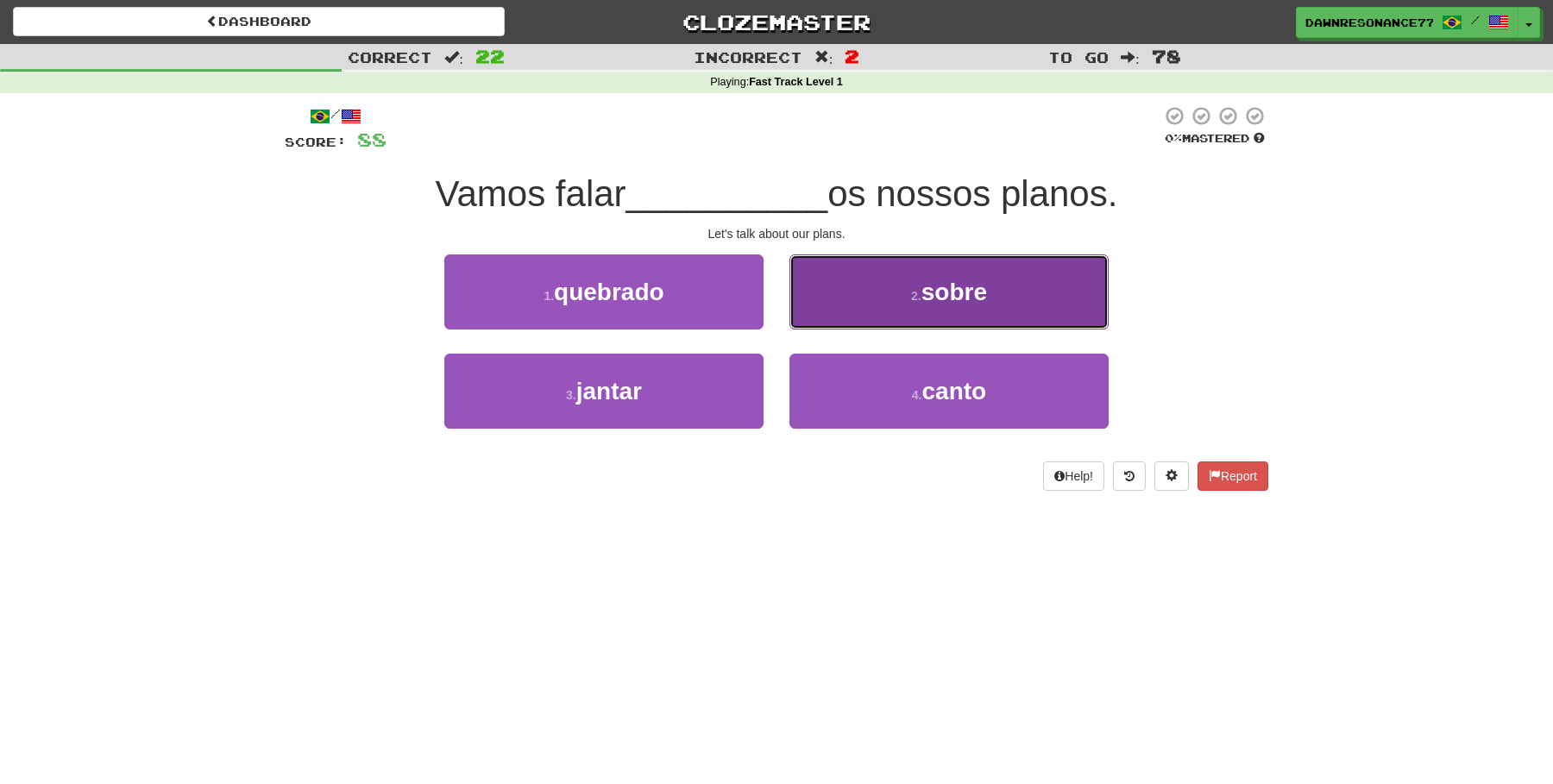
click at [869, 300] on button "2 . sobre" at bounding box center [949, 291] width 319 height 75
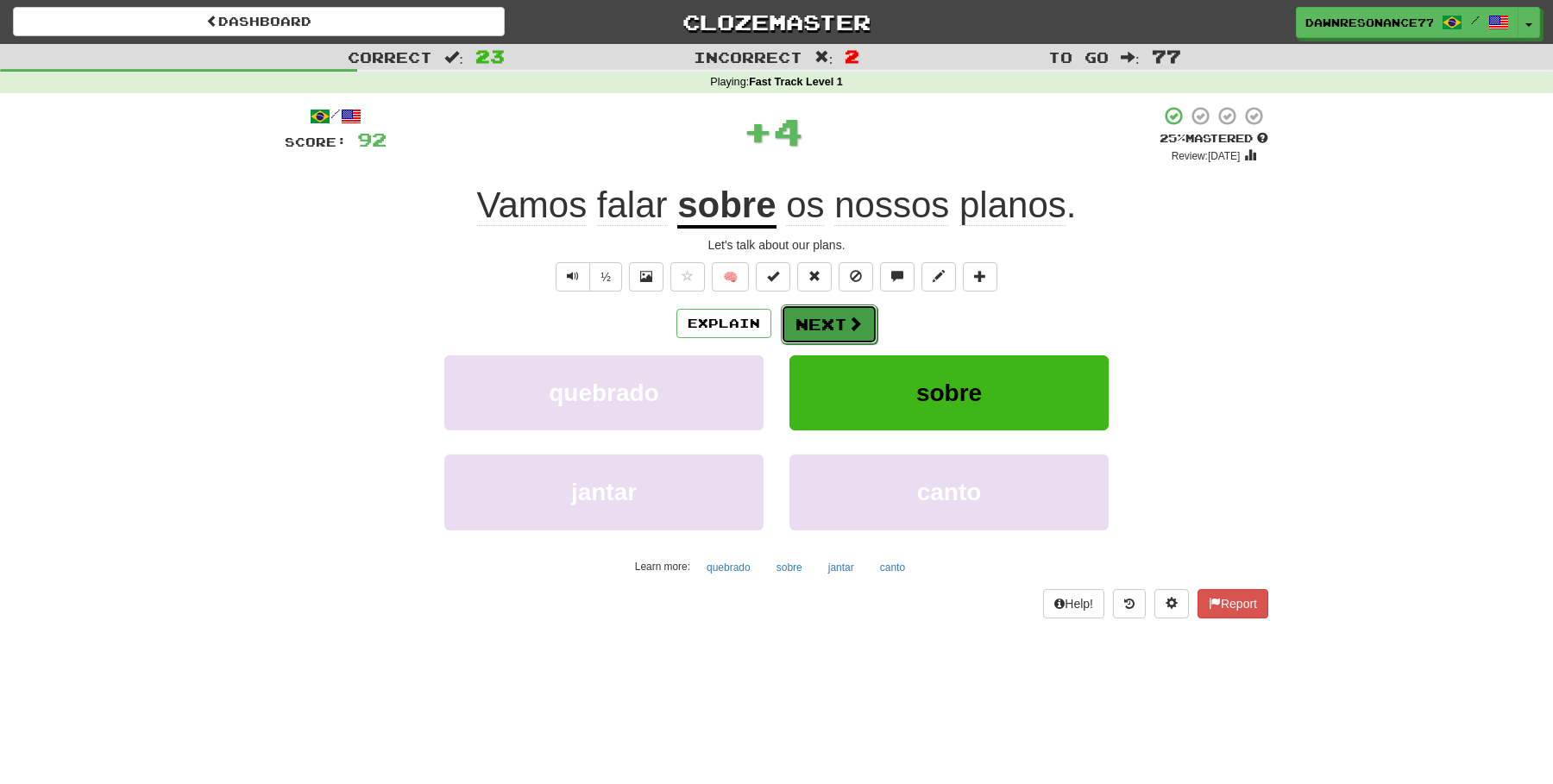
click at [840, 331] on button "Next" at bounding box center [828, 324] width 96 height 40
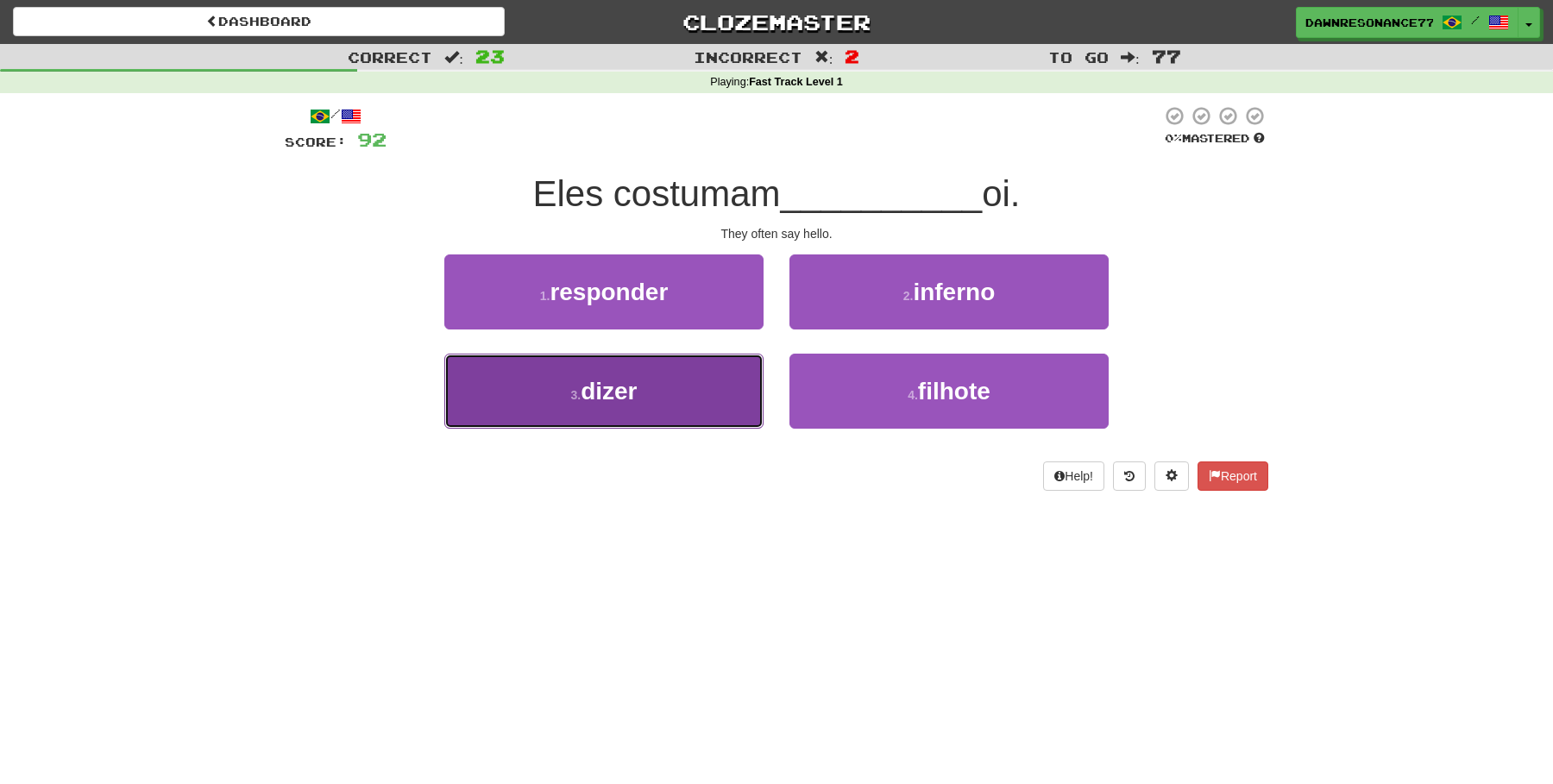
click at [728, 388] on button "3 . dizer" at bounding box center [604, 391] width 319 height 75
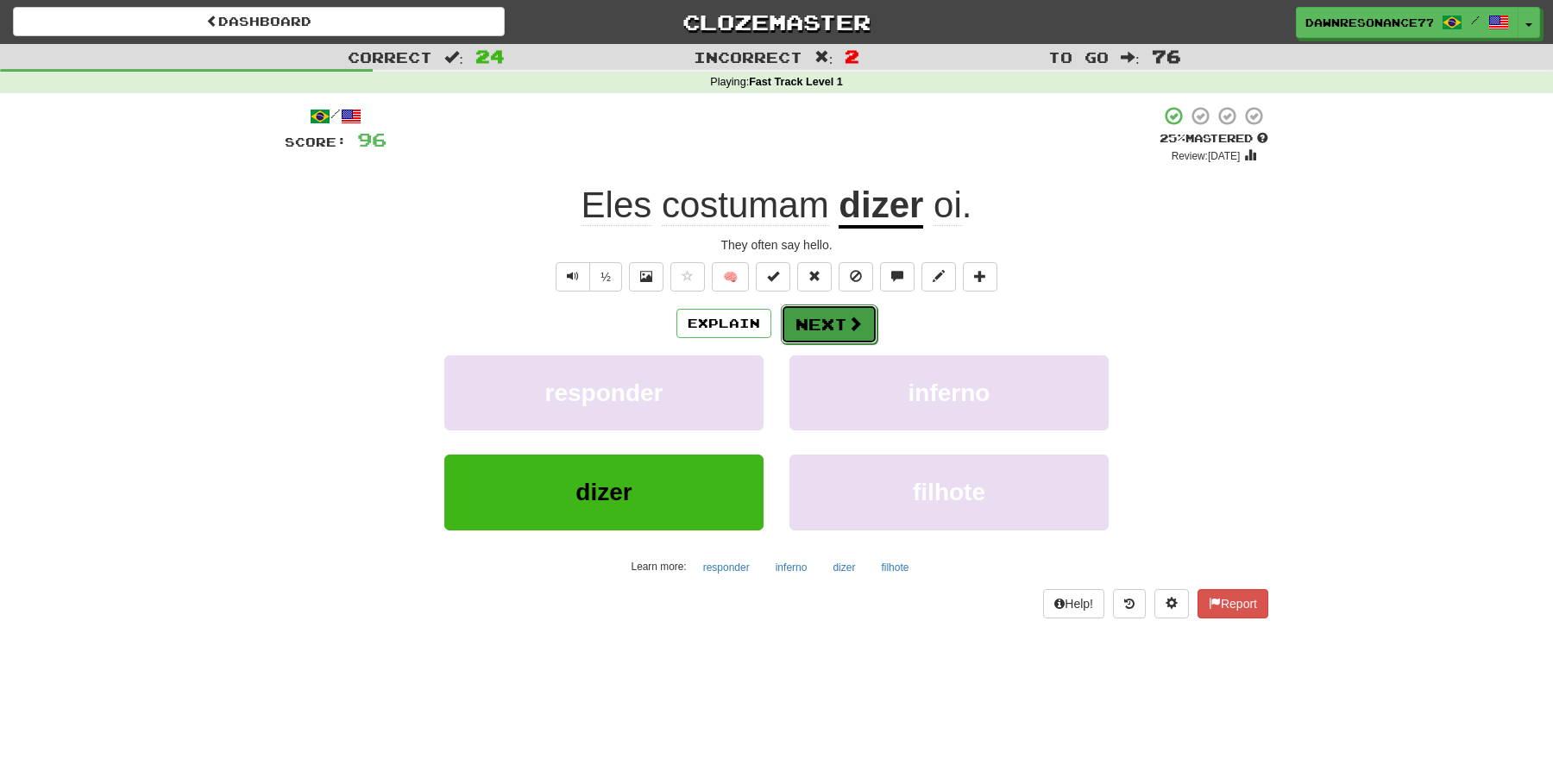
click at [825, 323] on button "Next" at bounding box center [828, 324] width 96 height 40
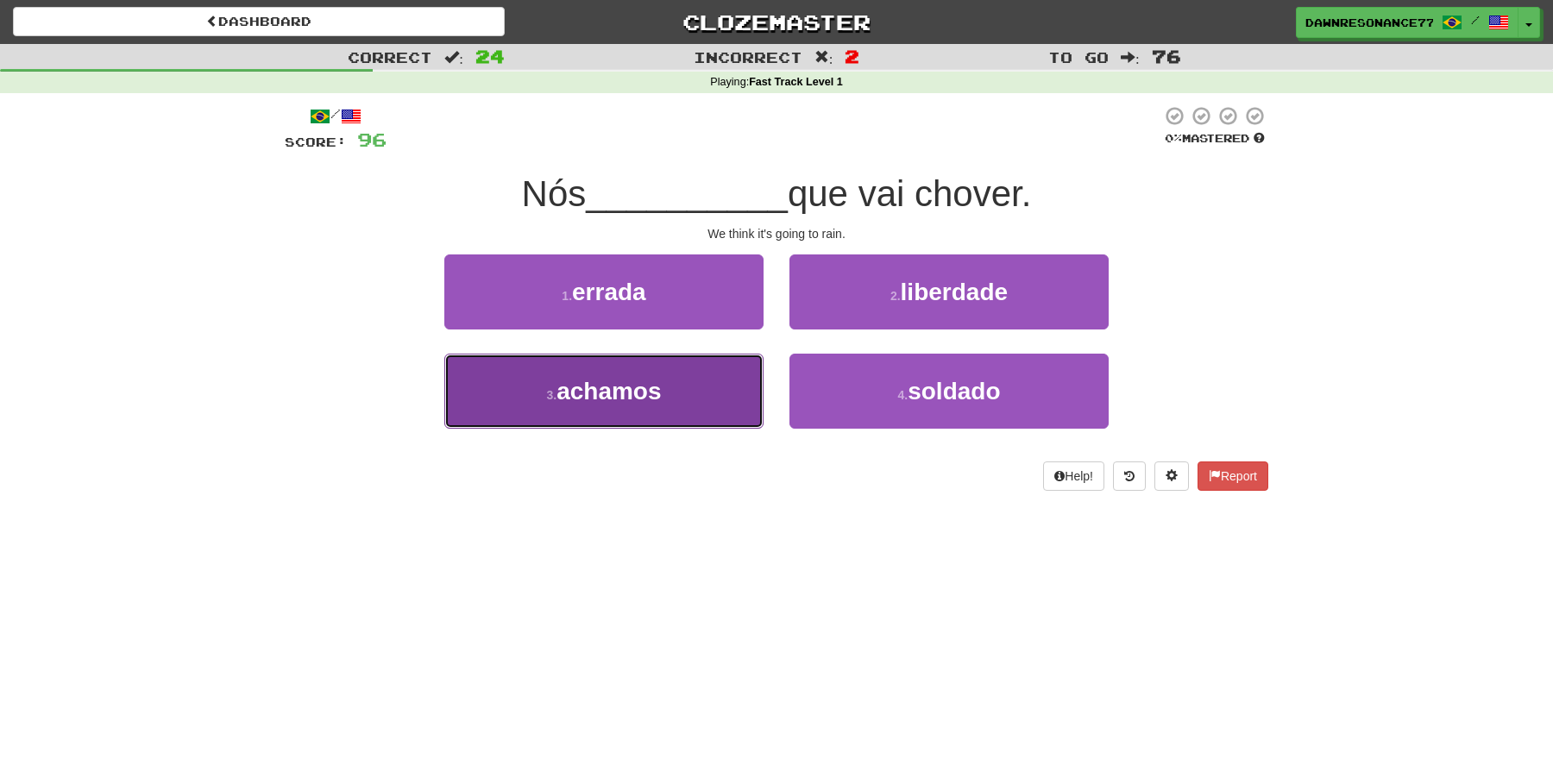
click at [701, 357] on button "3 . achamos" at bounding box center [604, 391] width 319 height 75
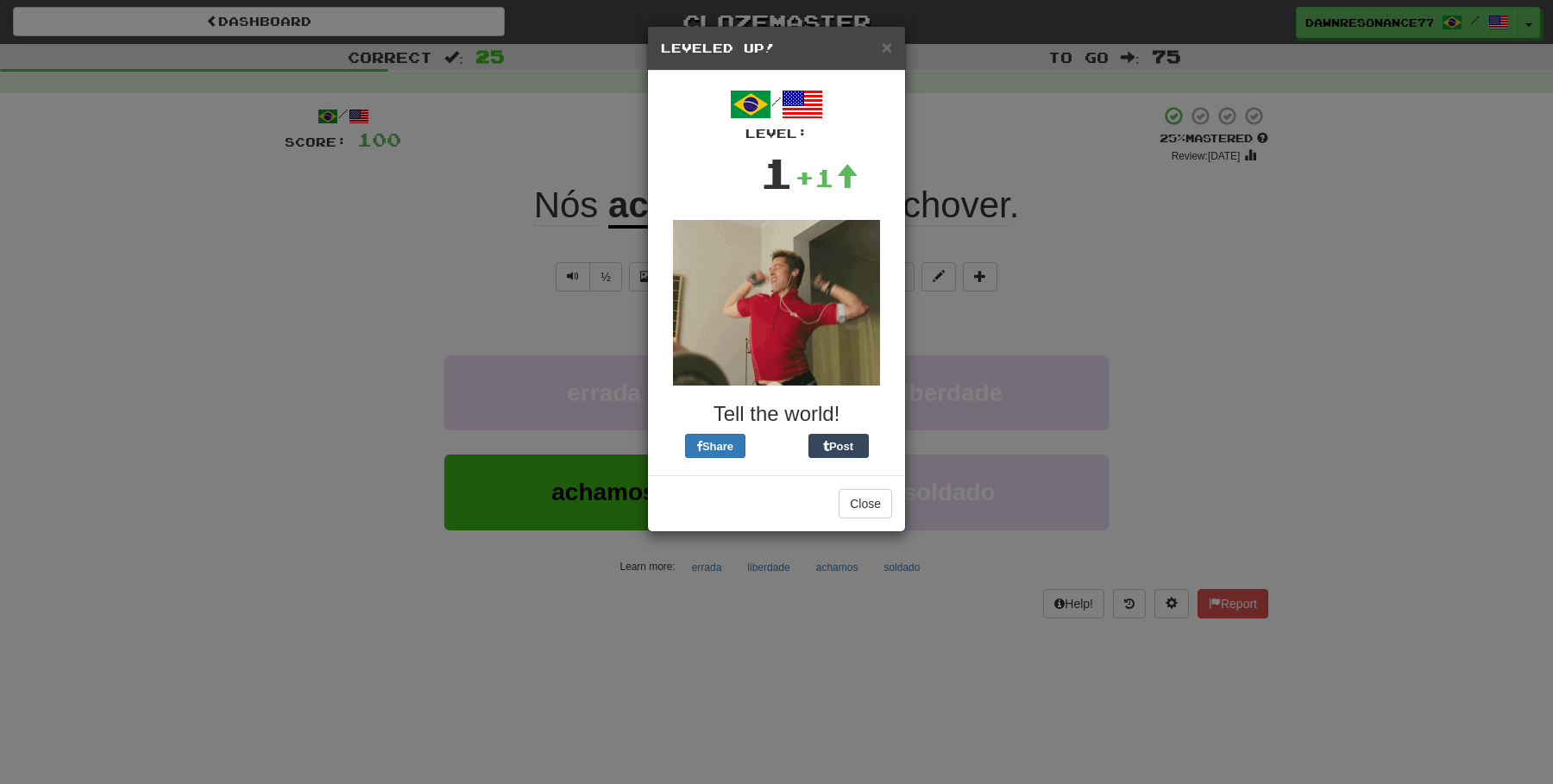
click at [910, 314] on div "× Leveled Up! / Level: 1 +1 Tell the world! Share Post Close" at bounding box center [776, 392] width 1553 height 784
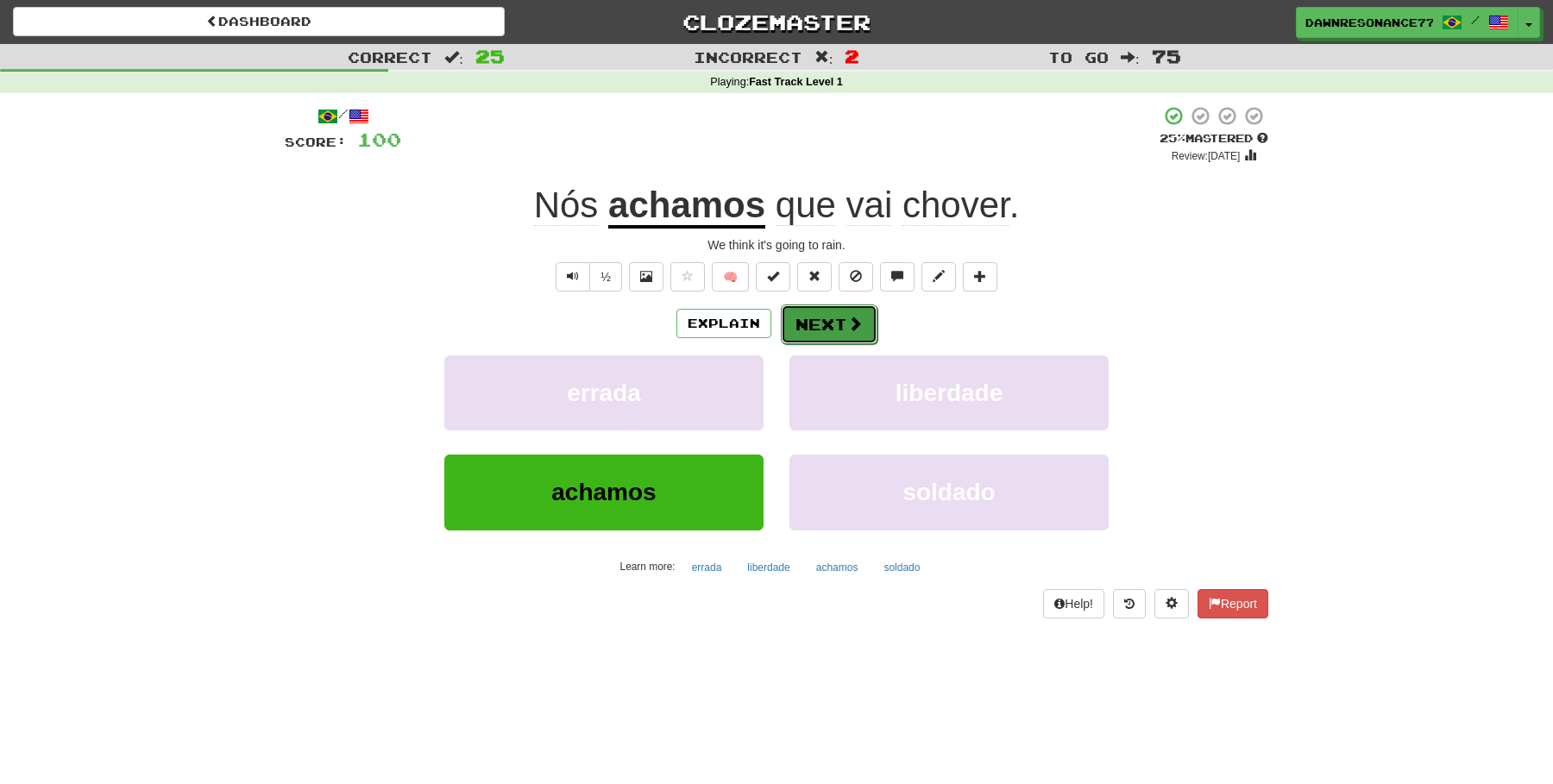
click at [847, 320] on span at bounding box center [855, 324] width 16 height 16
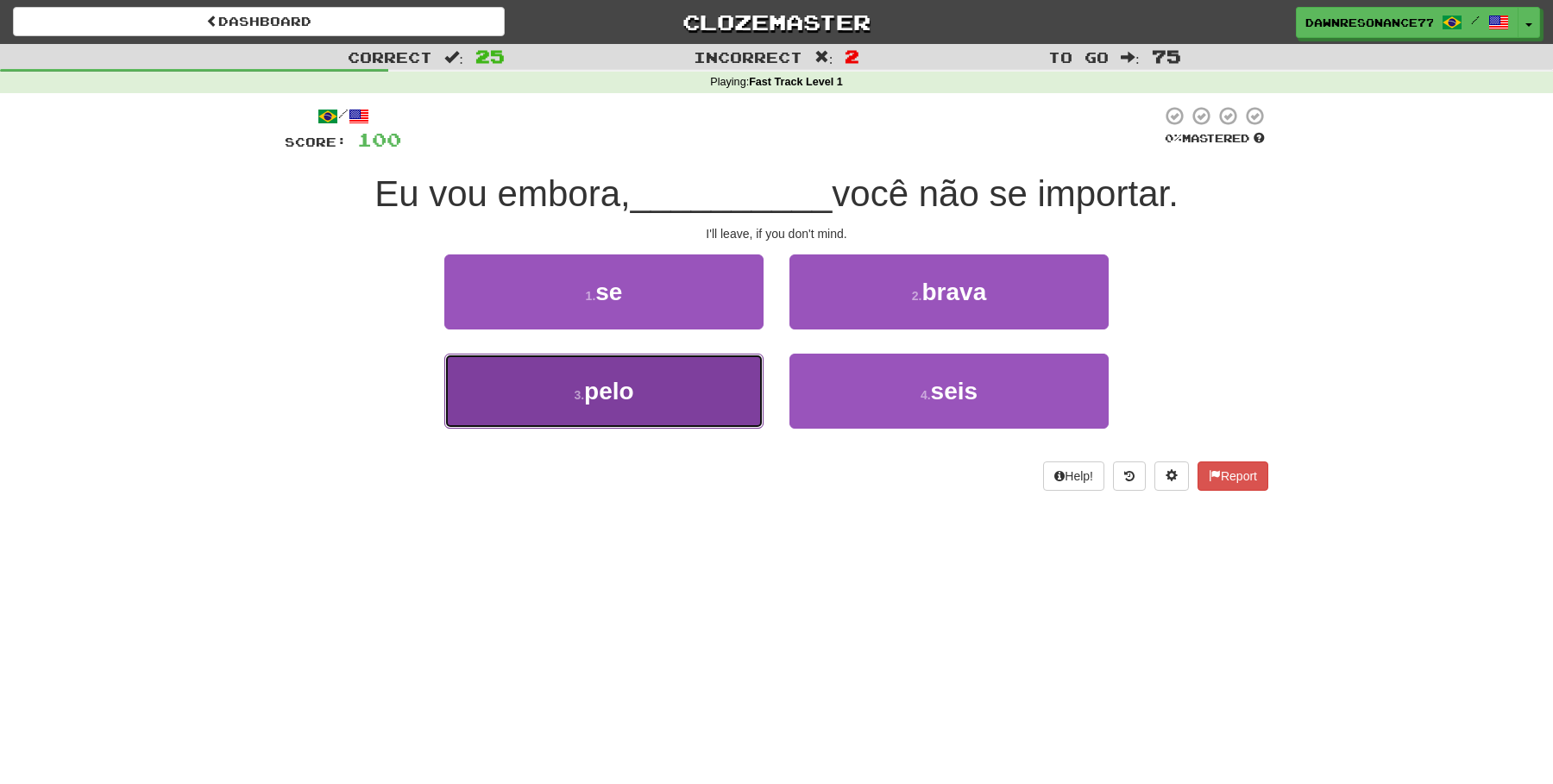
click at [738, 394] on button "3 . pelo" at bounding box center [604, 391] width 319 height 75
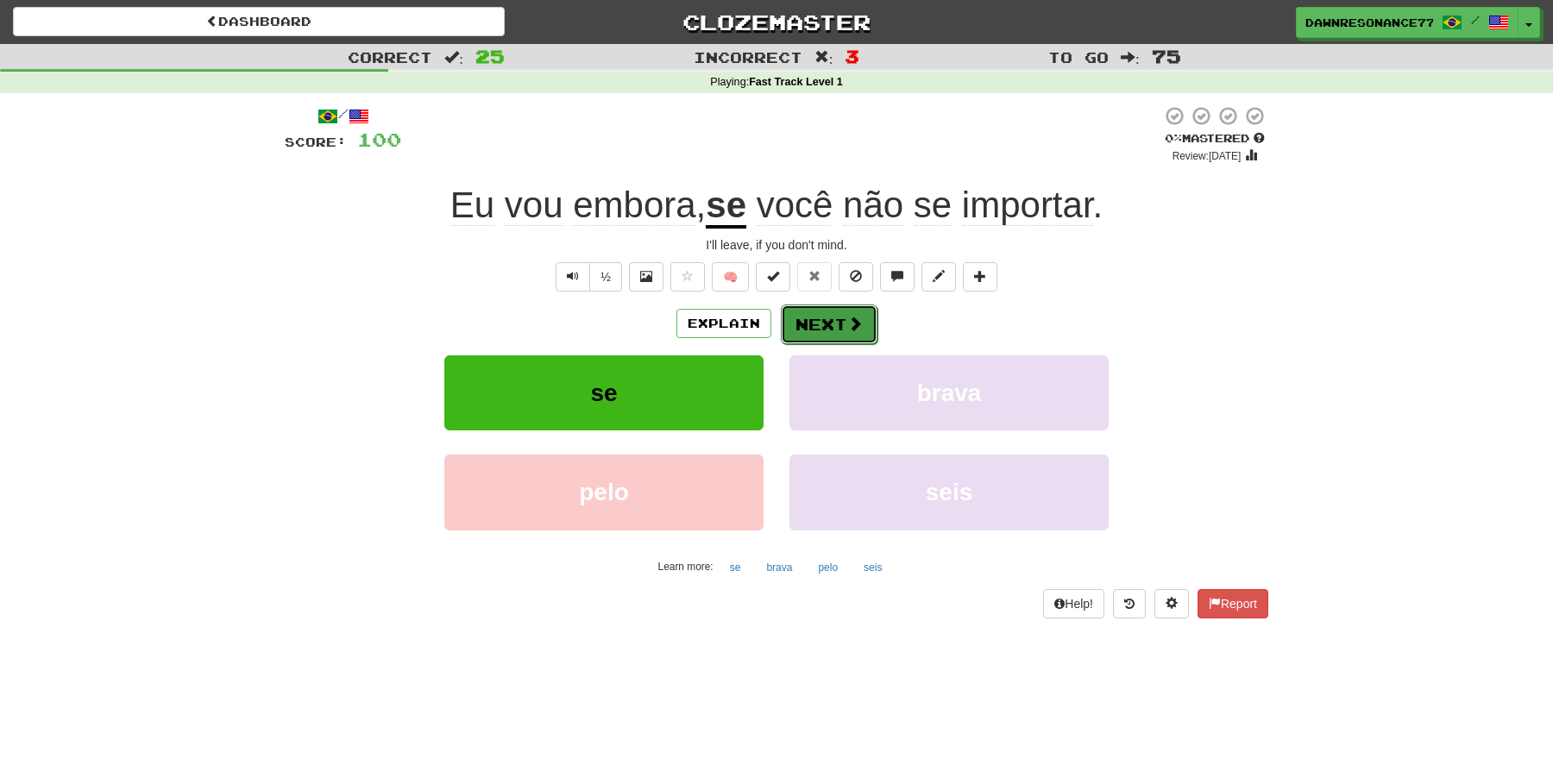
click at [856, 328] on span at bounding box center [855, 324] width 16 height 16
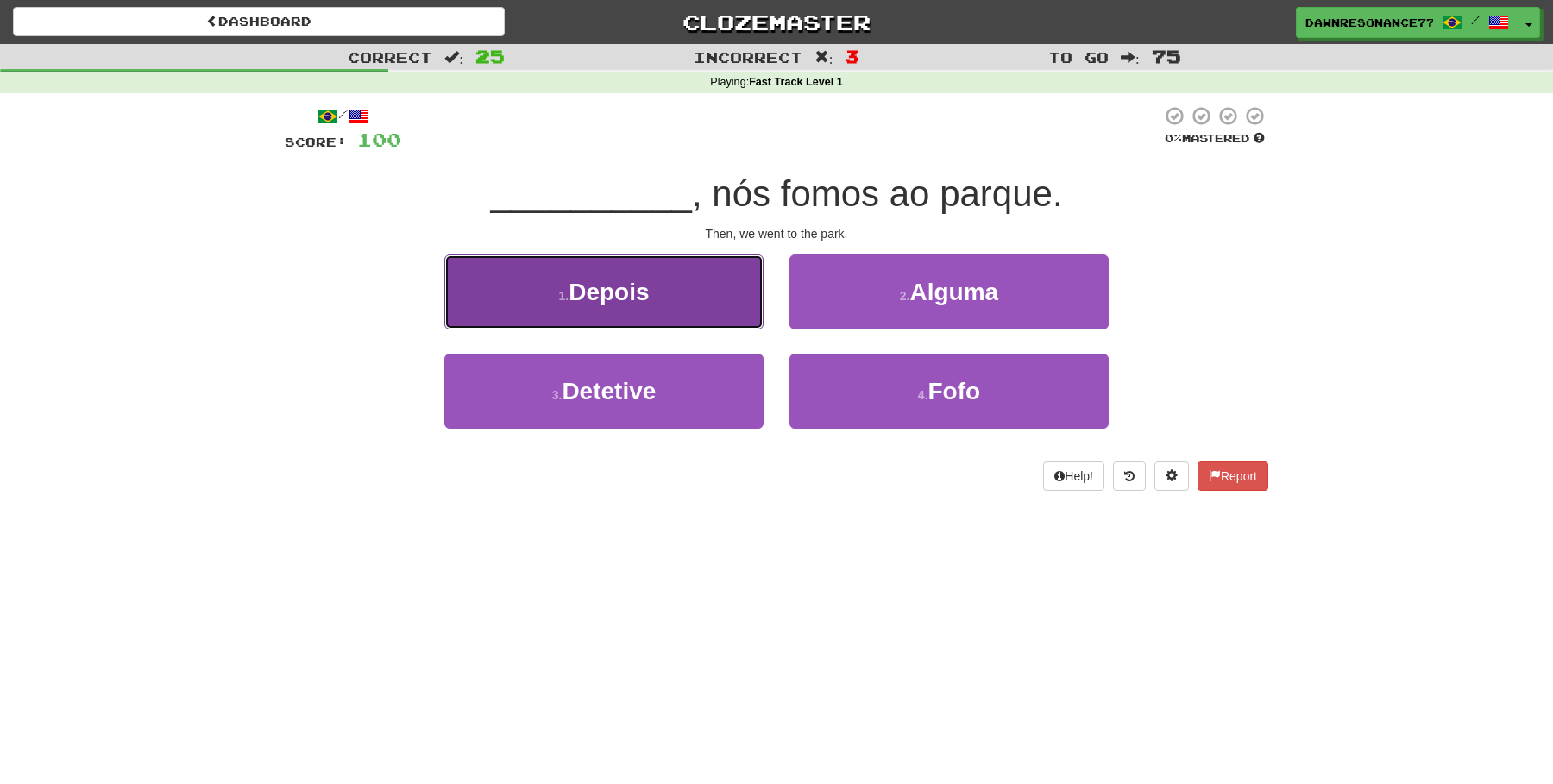
click at [681, 312] on button "1 . Depois" at bounding box center [604, 291] width 319 height 75
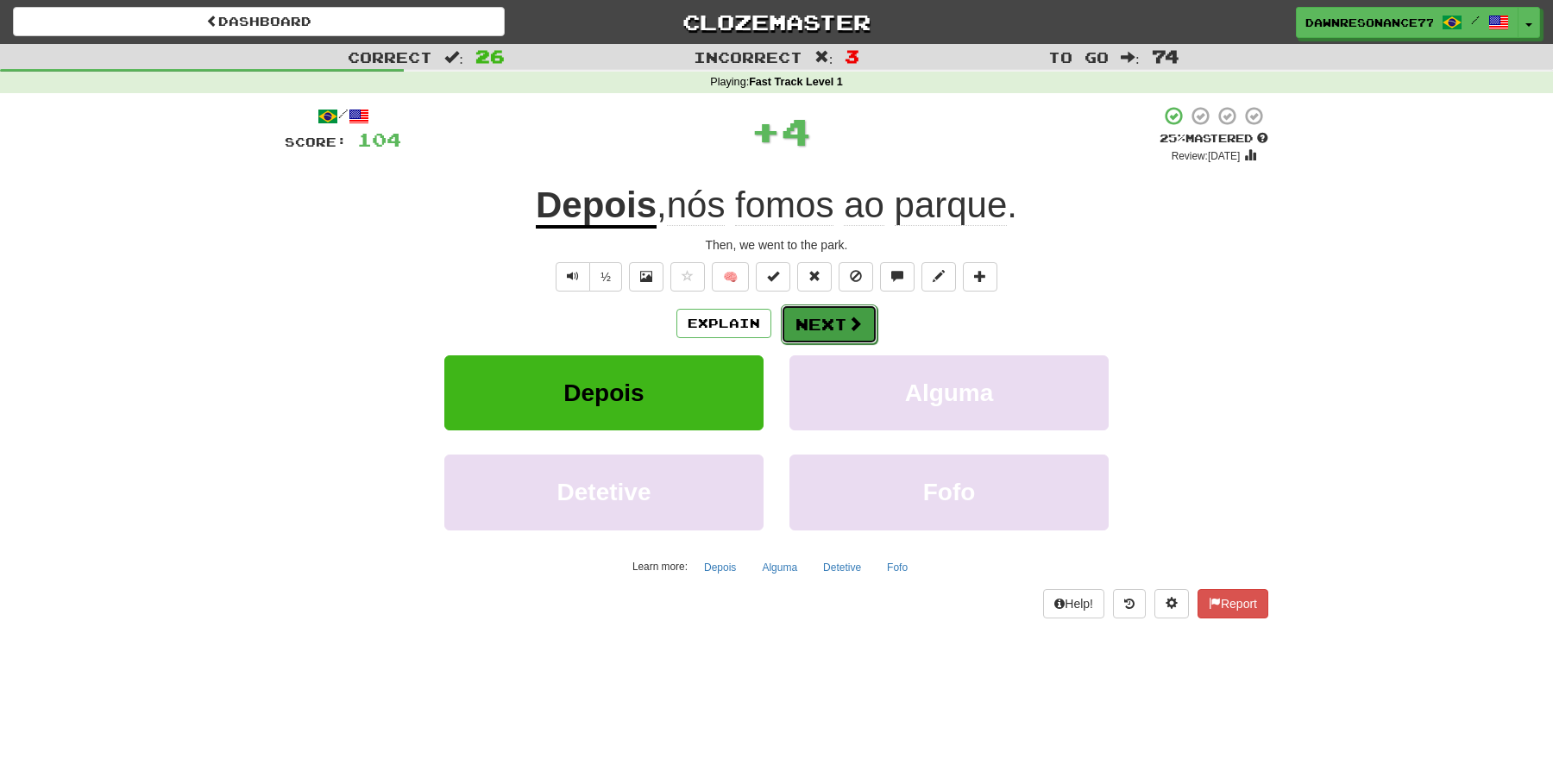
click at [858, 322] on span at bounding box center [855, 324] width 16 height 16
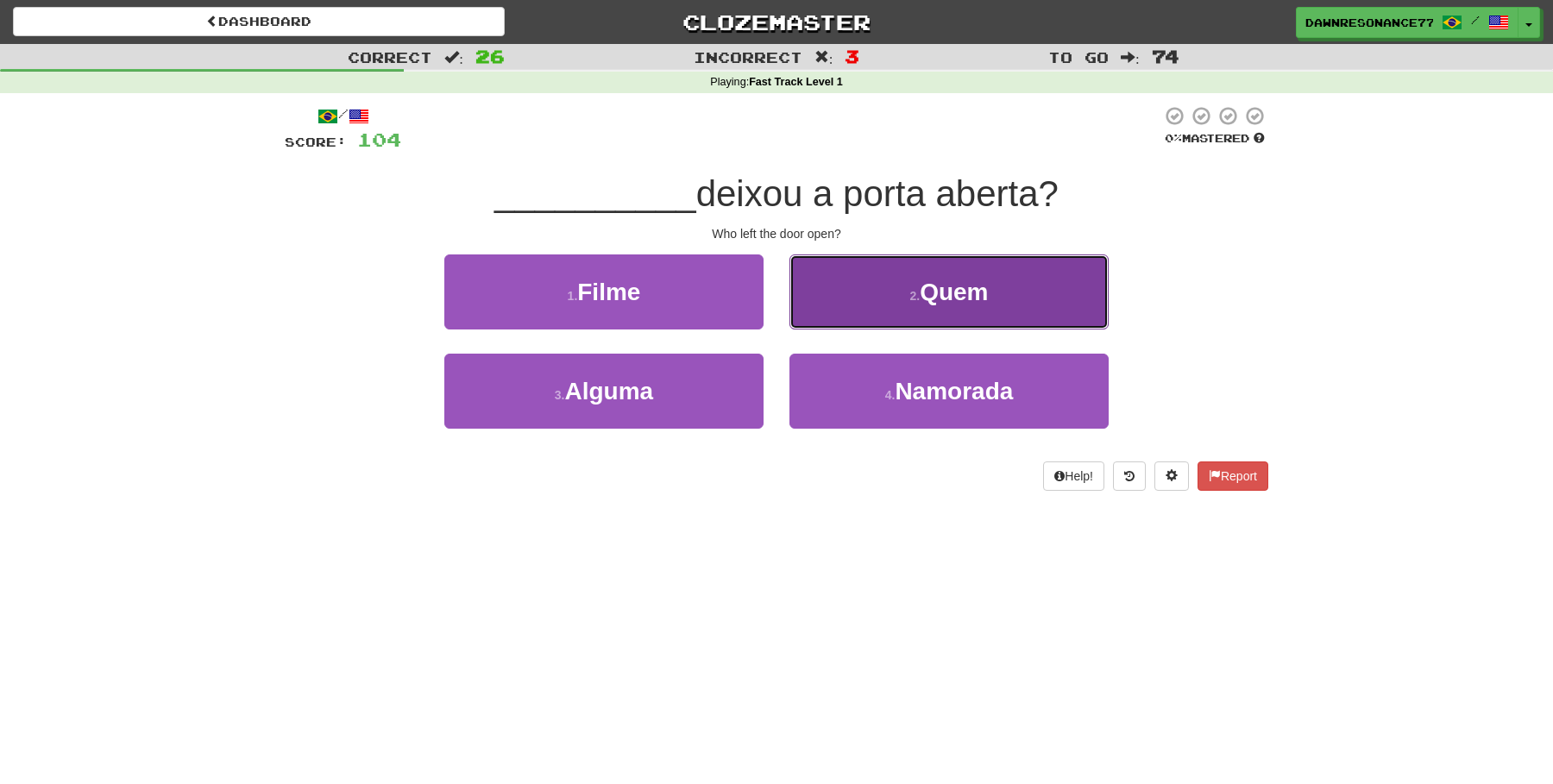
click at [945, 307] on button "2 . Quem" at bounding box center [949, 291] width 319 height 75
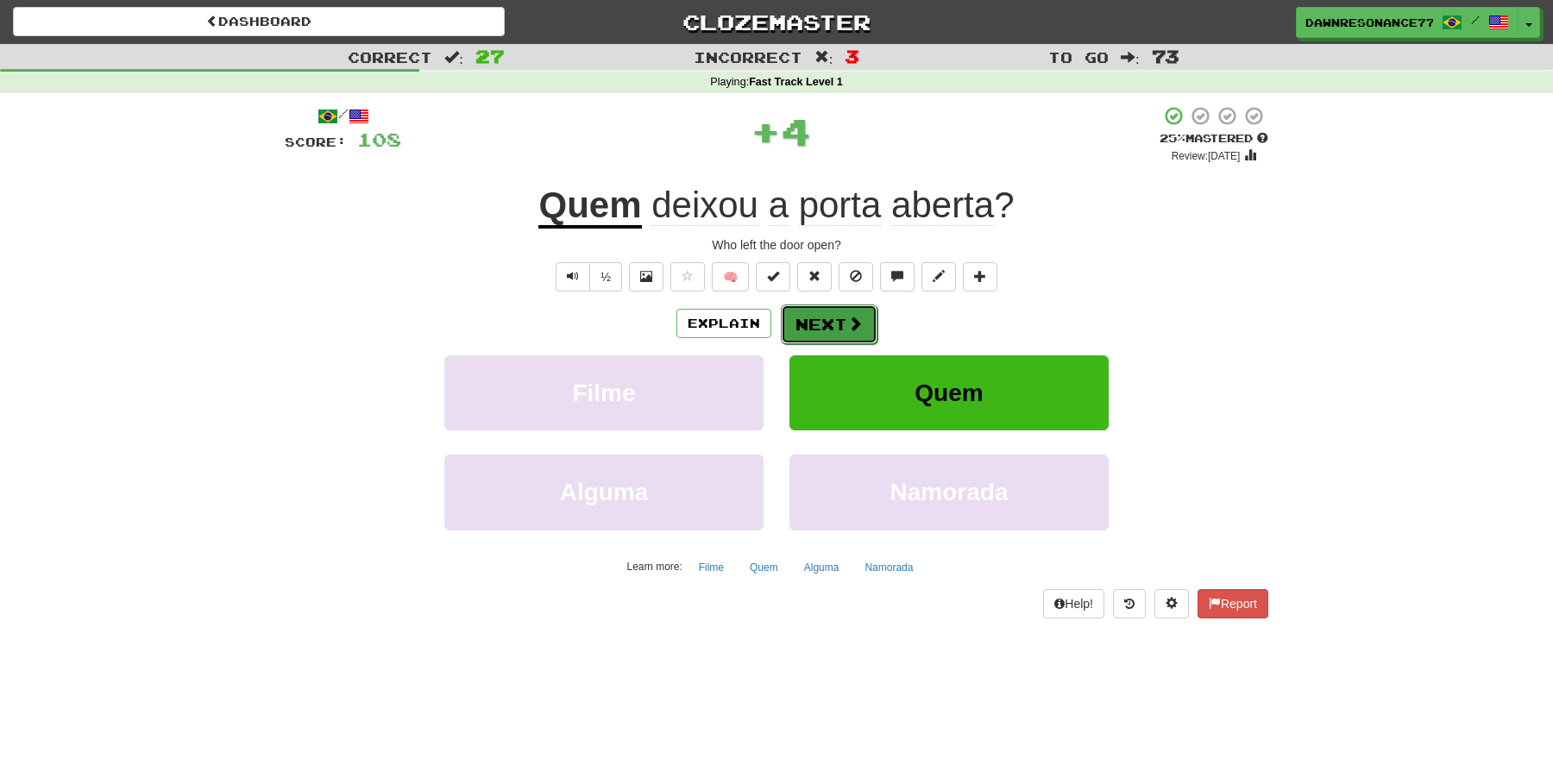
click at [825, 329] on button "Next" at bounding box center [828, 324] width 96 height 40
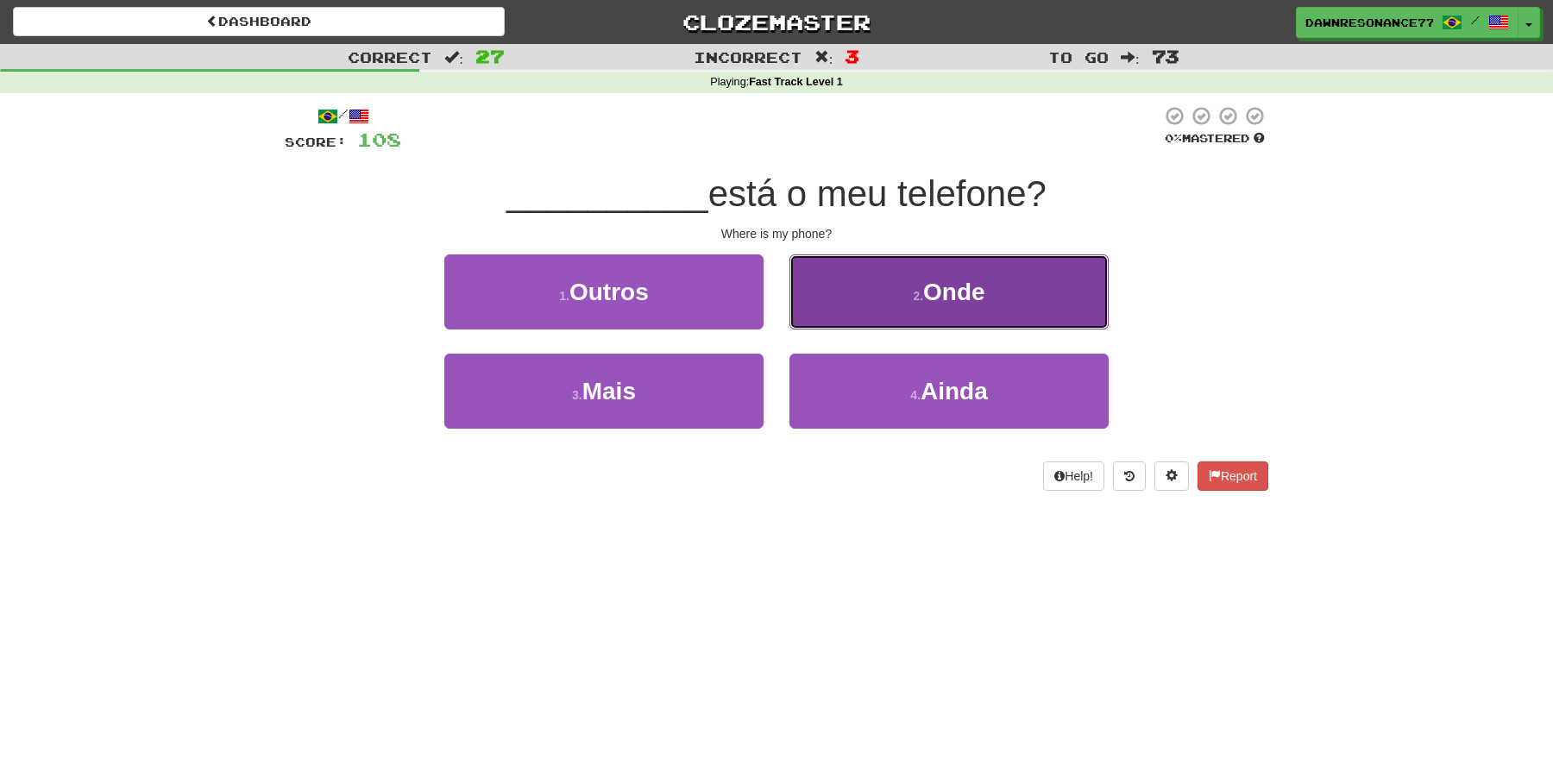
click at [876, 311] on button "2 . Onde" at bounding box center [949, 291] width 319 height 75
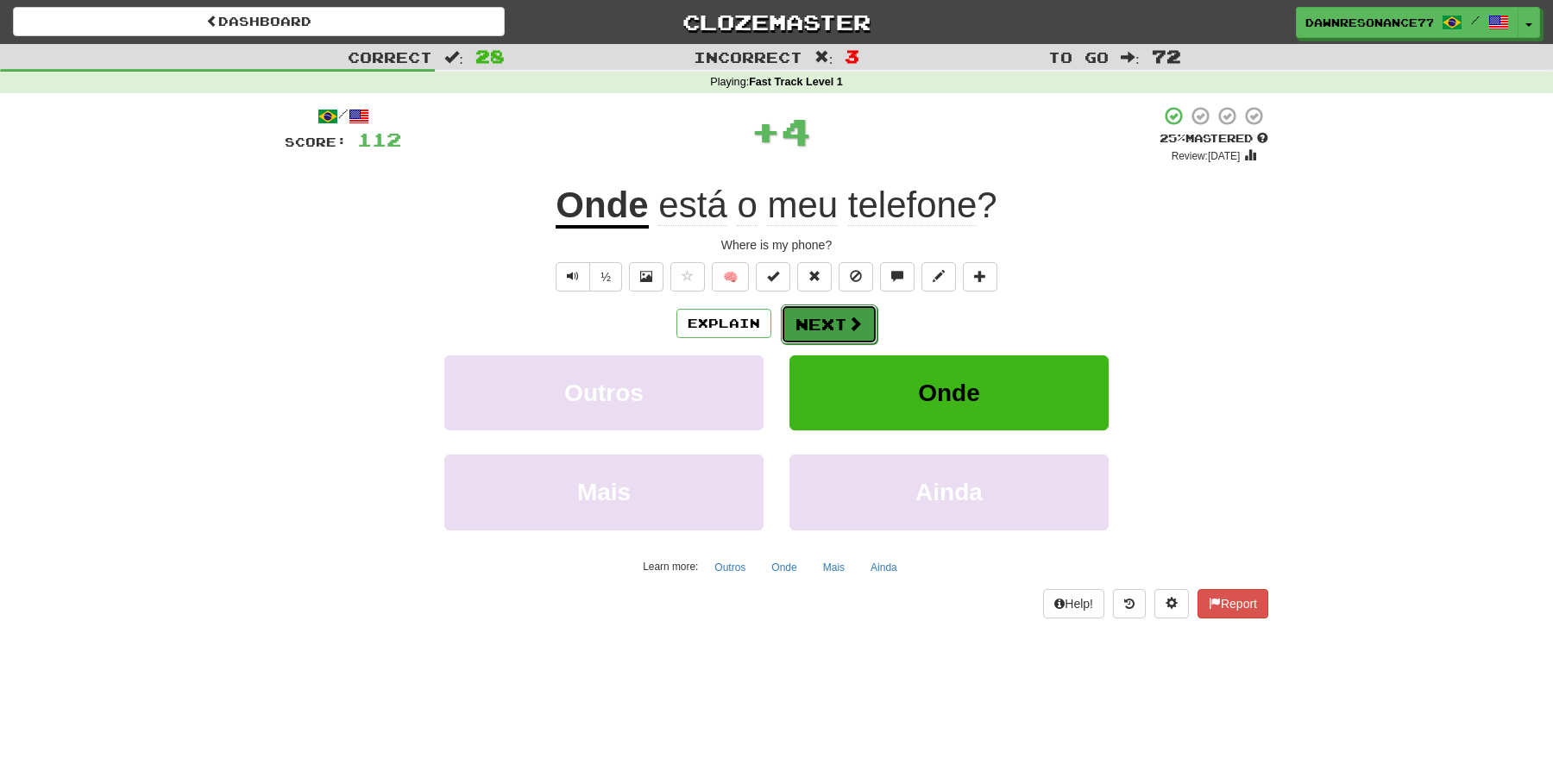
click at [825, 325] on button "Next" at bounding box center [828, 324] width 96 height 40
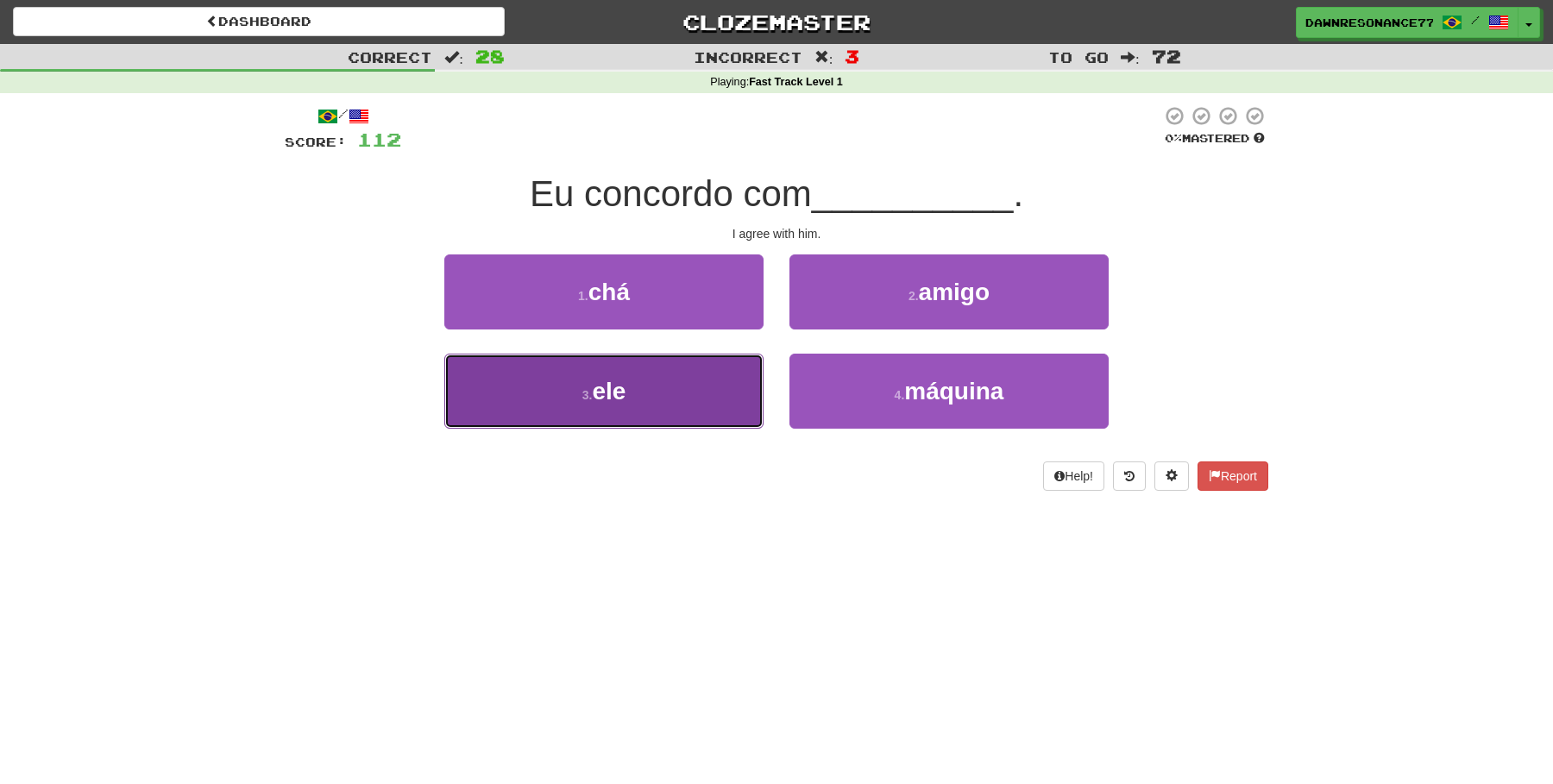
click at [686, 380] on button "3 . ele" at bounding box center [604, 391] width 319 height 75
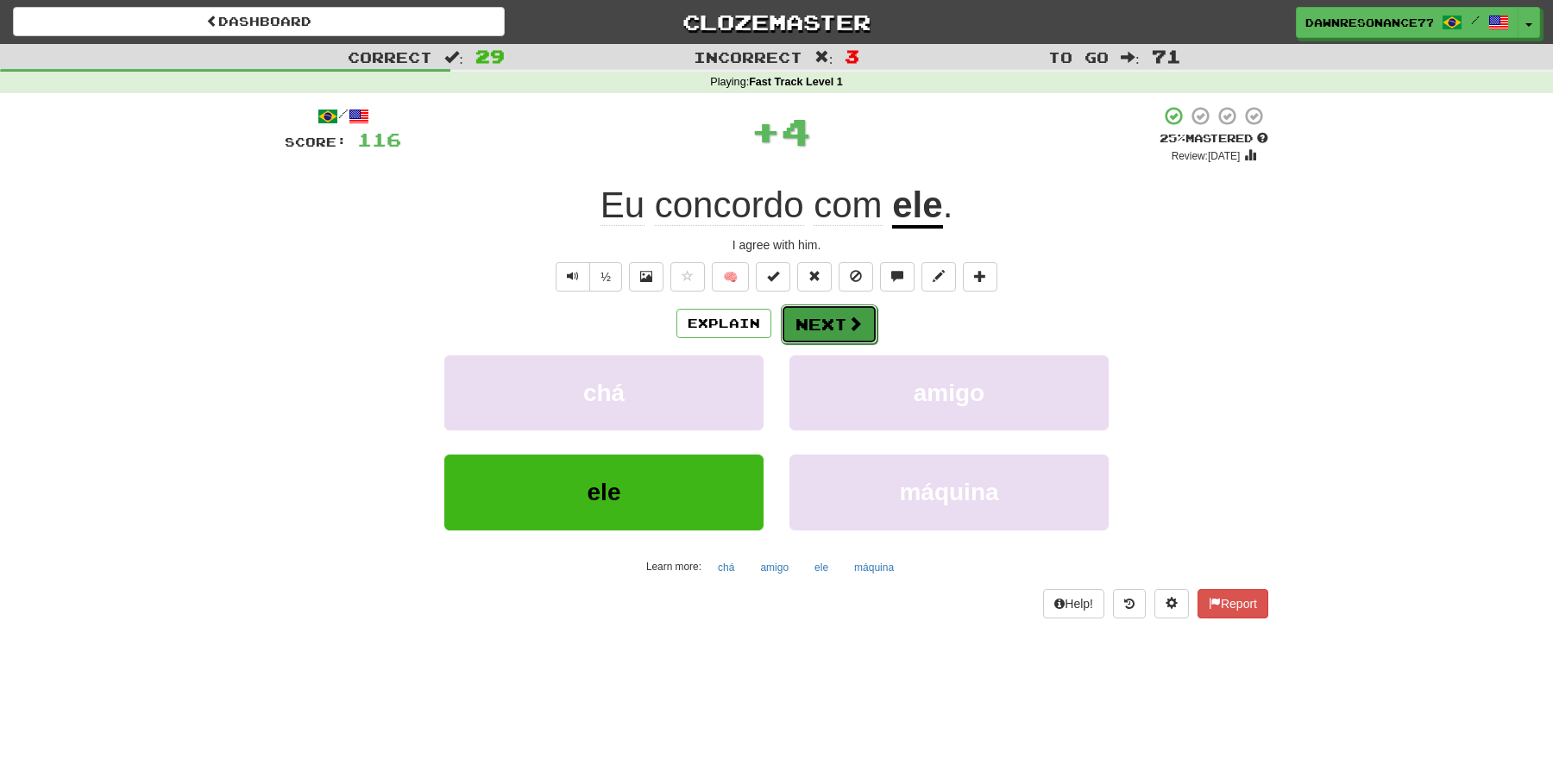
click at [828, 328] on button "Next" at bounding box center [828, 324] width 96 height 40
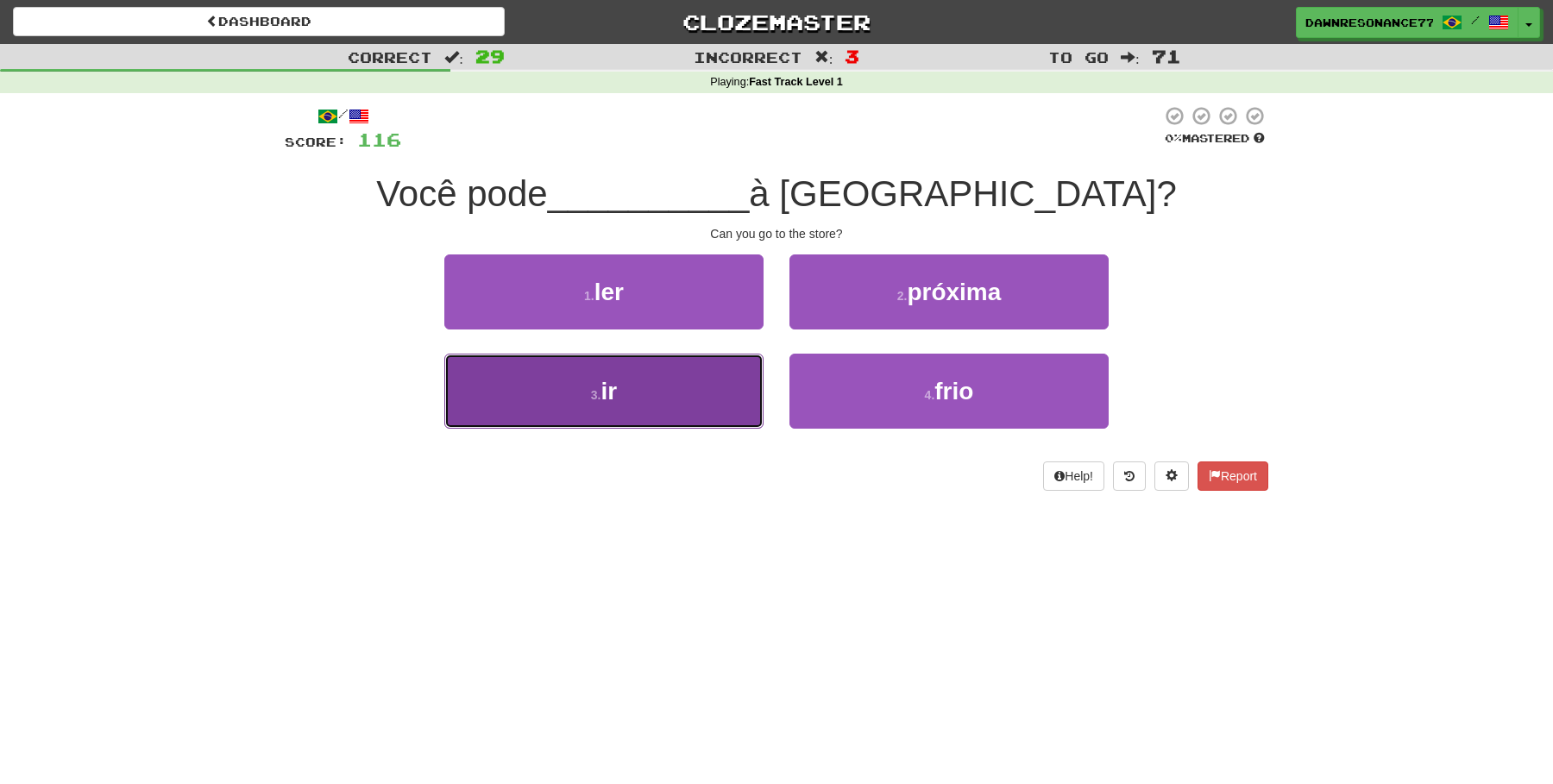
click at [694, 395] on button "3 . ir" at bounding box center [604, 391] width 319 height 75
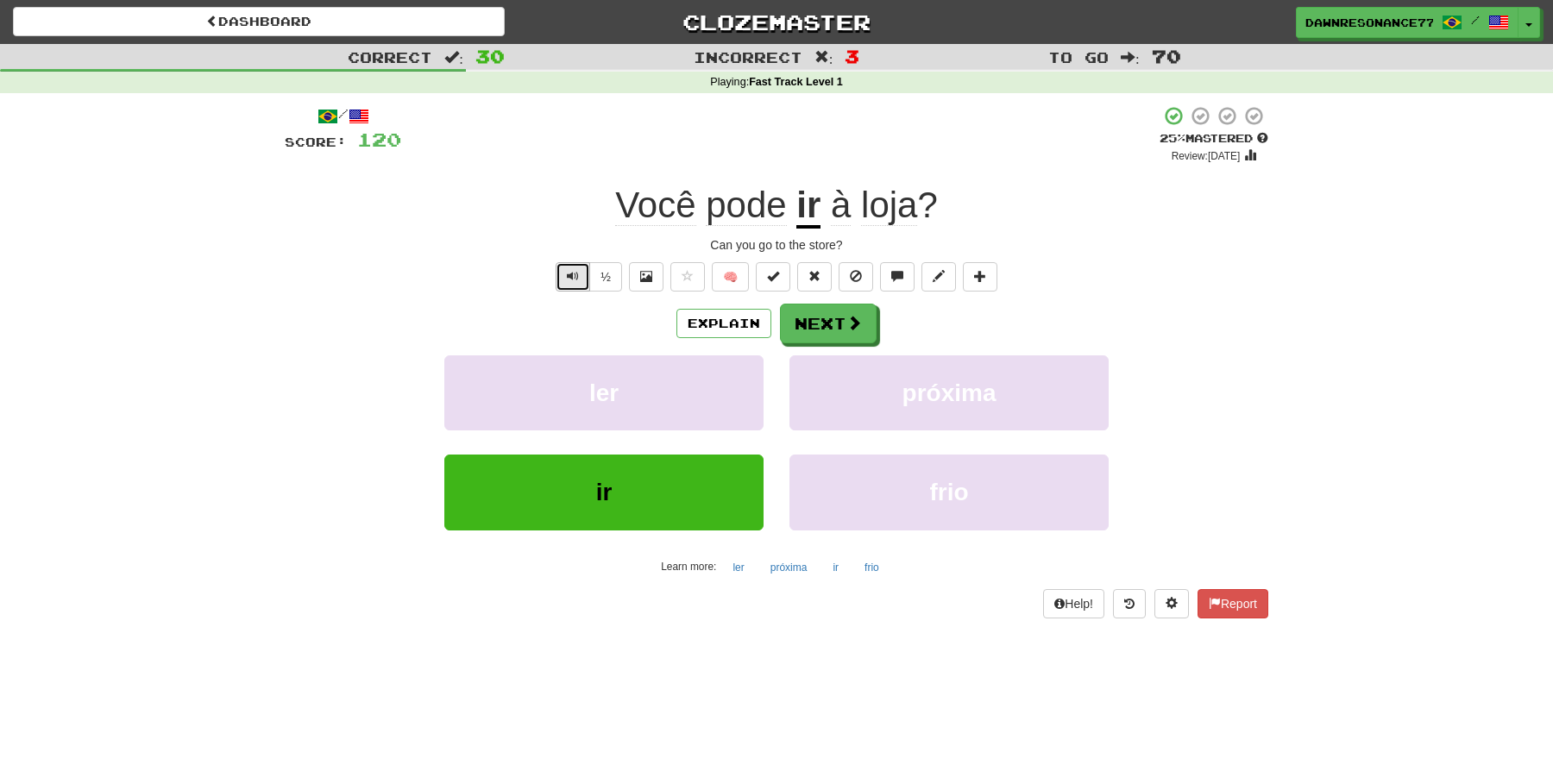
click at [573, 280] on span "Text-to-speech controls" at bounding box center [572, 276] width 12 height 12
click at [850, 348] on div "Explain Next ler próxima ir frio Learn more: ler próxima ir frio" at bounding box center [776, 441] width 984 height 277
click at [850, 338] on button "Next" at bounding box center [828, 324] width 96 height 40
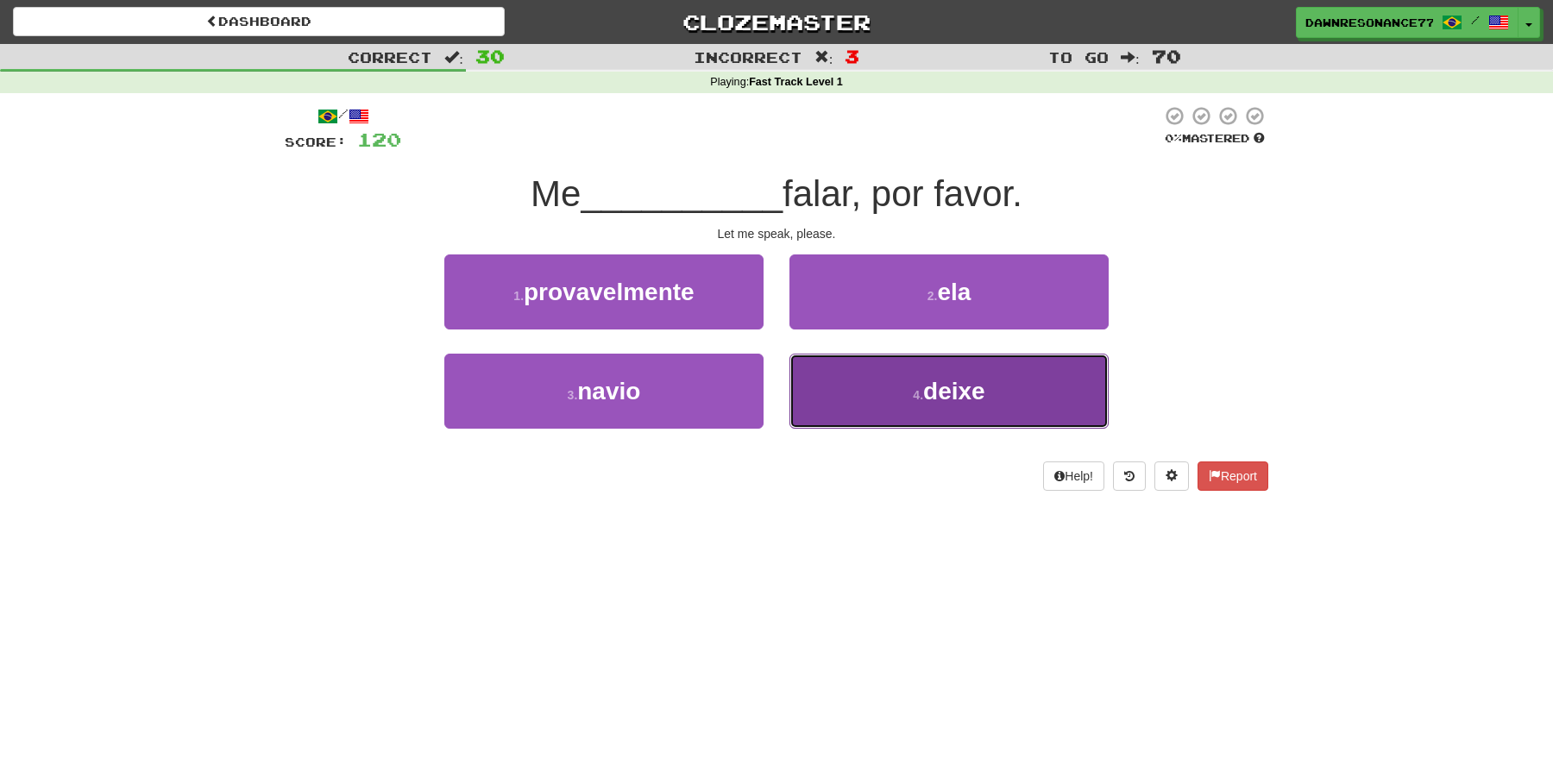
click at [874, 380] on button "4 . deixe" at bounding box center [949, 391] width 319 height 75
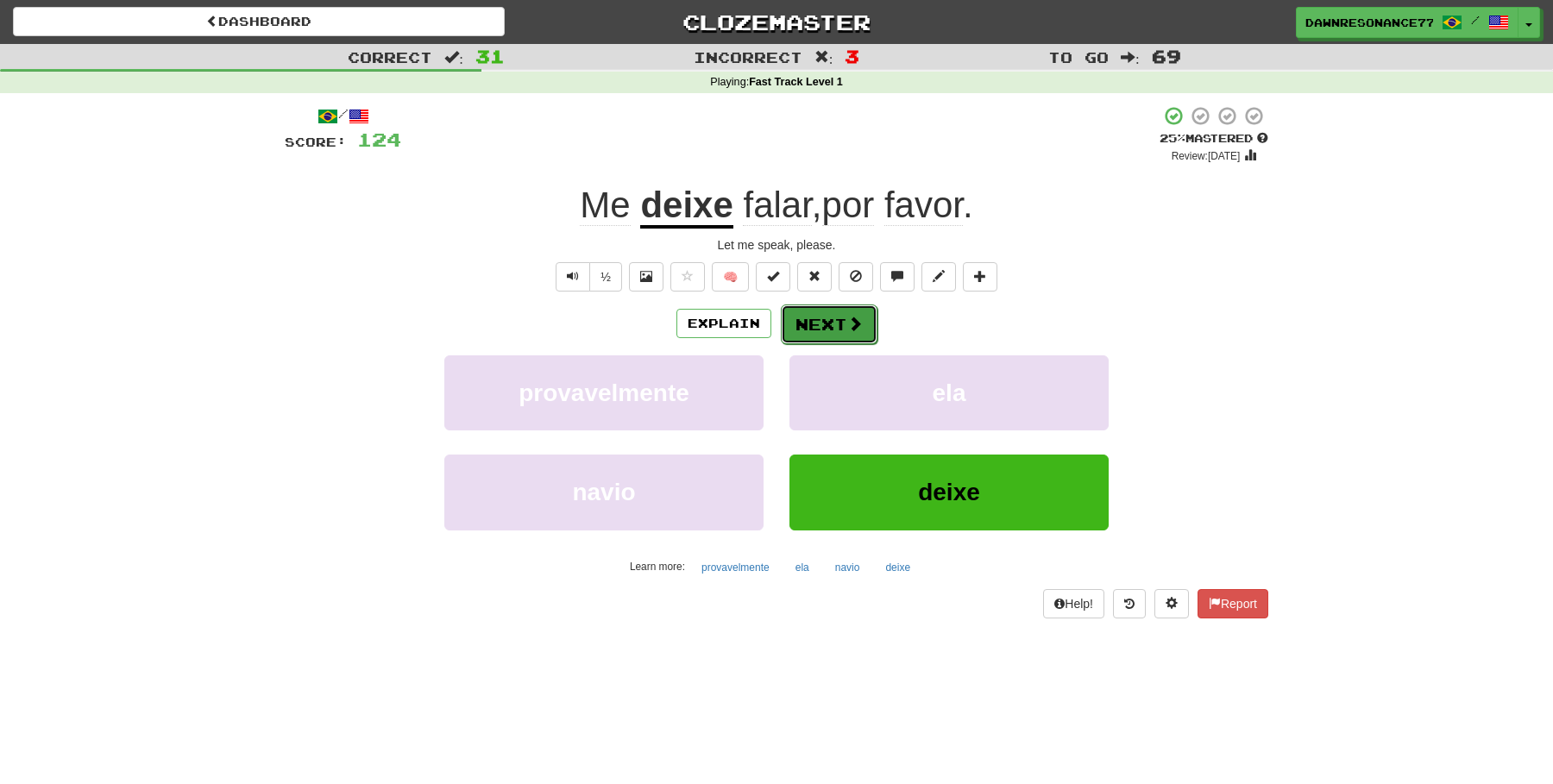
click at [837, 324] on button "Next" at bounding box center [828, 324] width 96 height 40
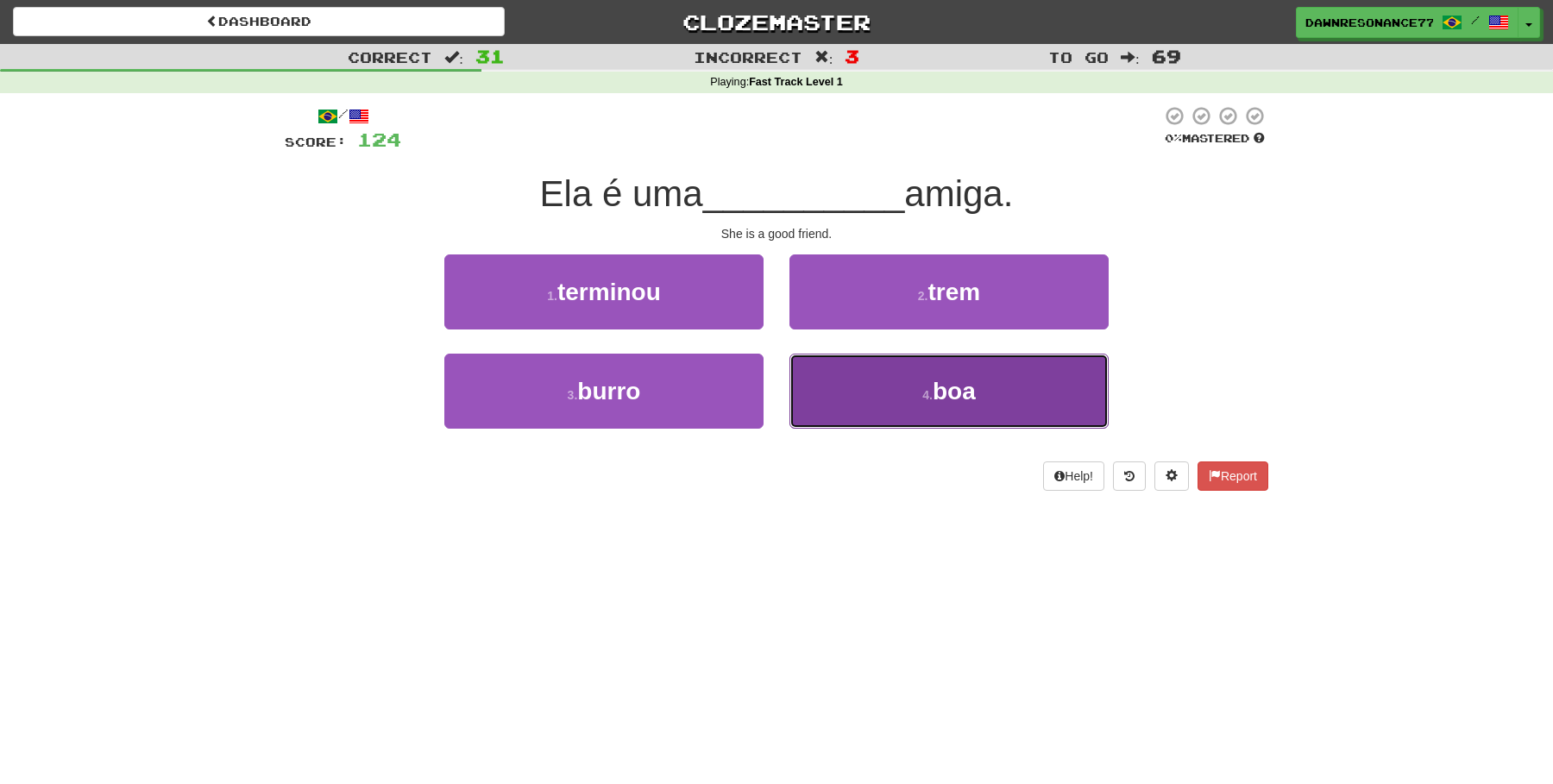
click at [941, 408] on button "4 . boa" at bounding box center [949, 391] width 319 height 75
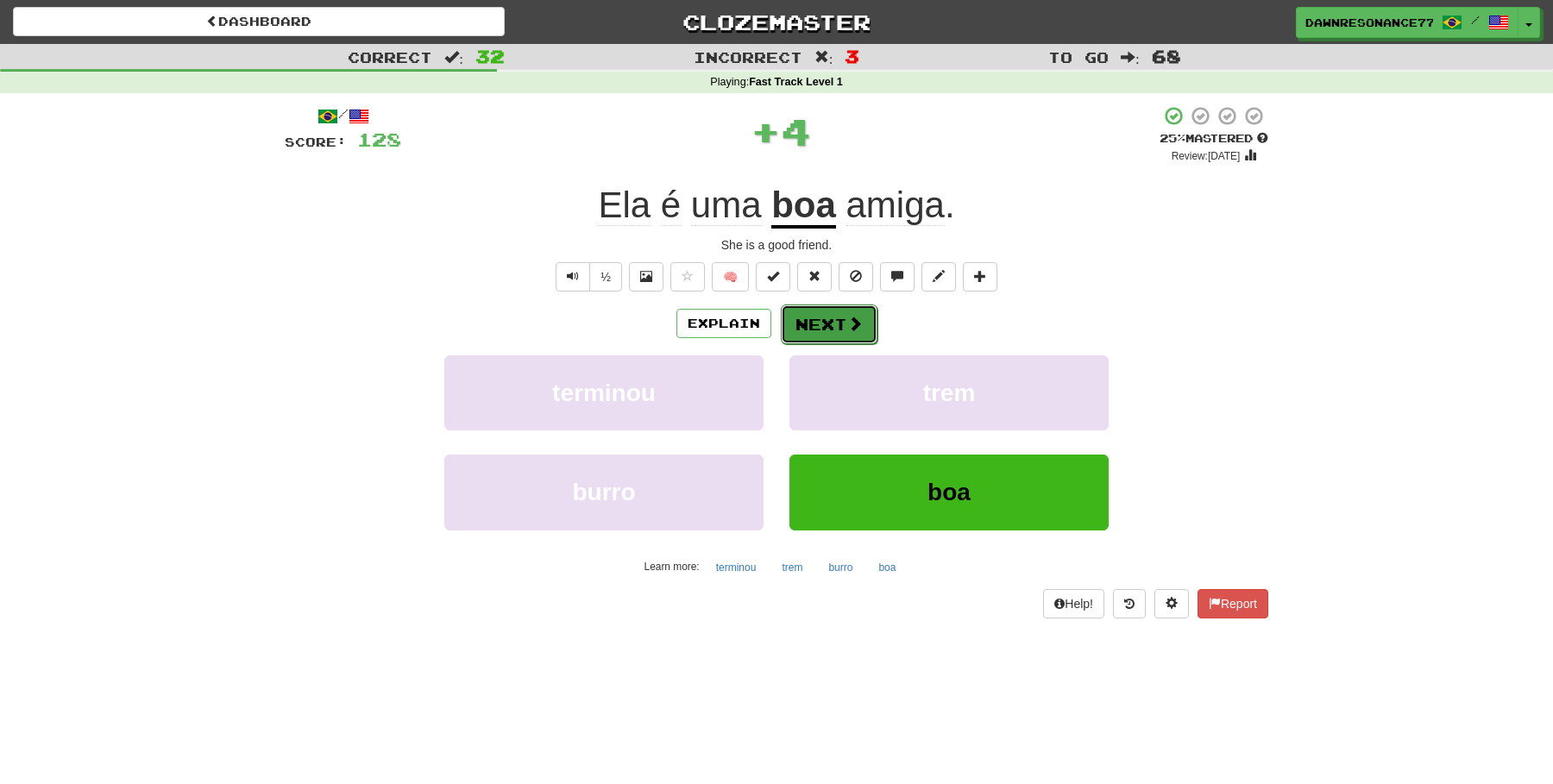
click at [840, 319] on button "Next" at bounding box center [828, 324] width 96 height 40
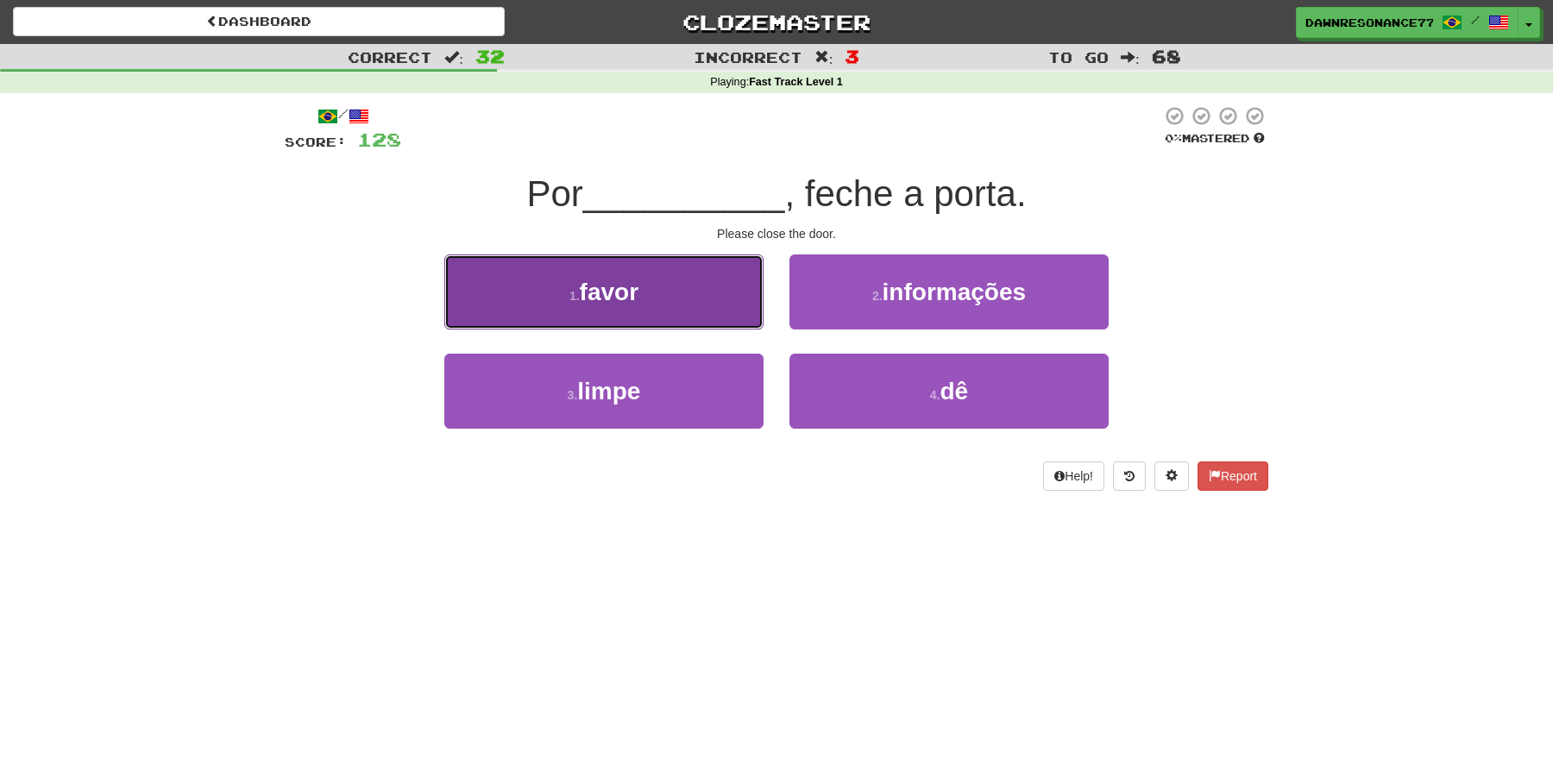
click at [725, 302] on button "1 . favor" at bounding box center [604, 291] width 319 height 75
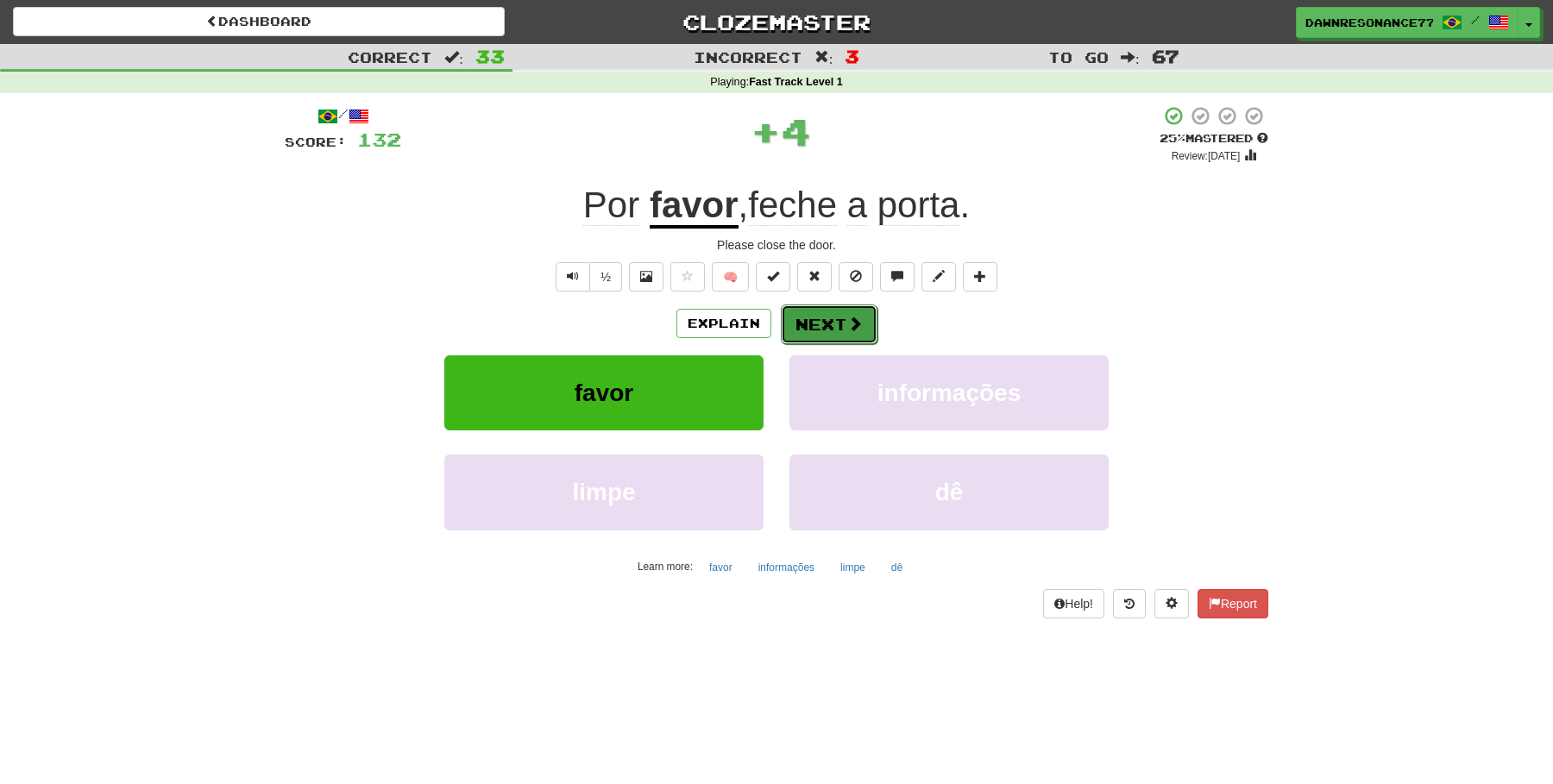
click at [805, 326] on button "Next" at bounding box center [828, 324] width 96 height 40
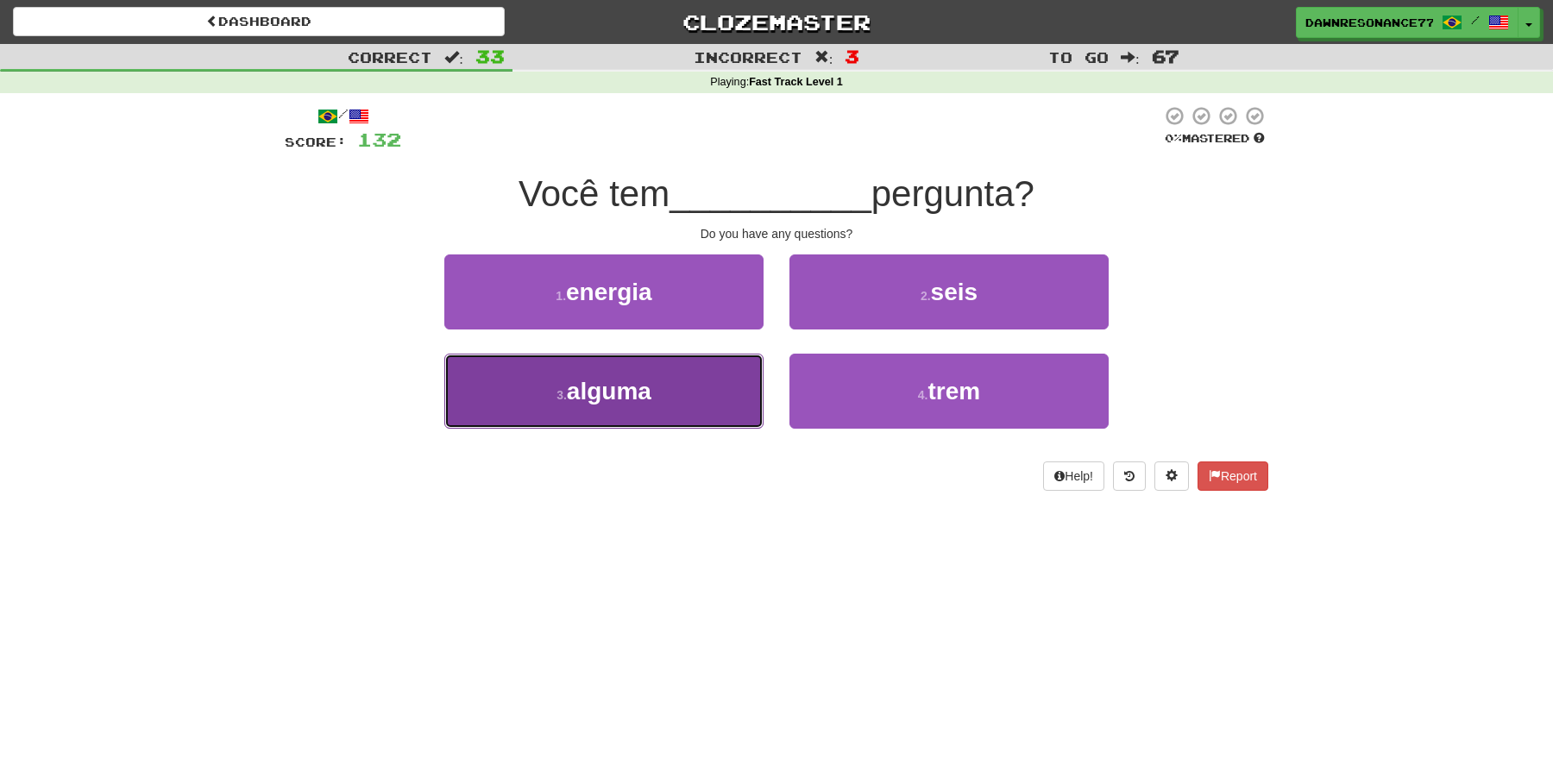
click at [740, 395] on button "3 . alguma" at bounding box center [604, 391] width 319 height 75
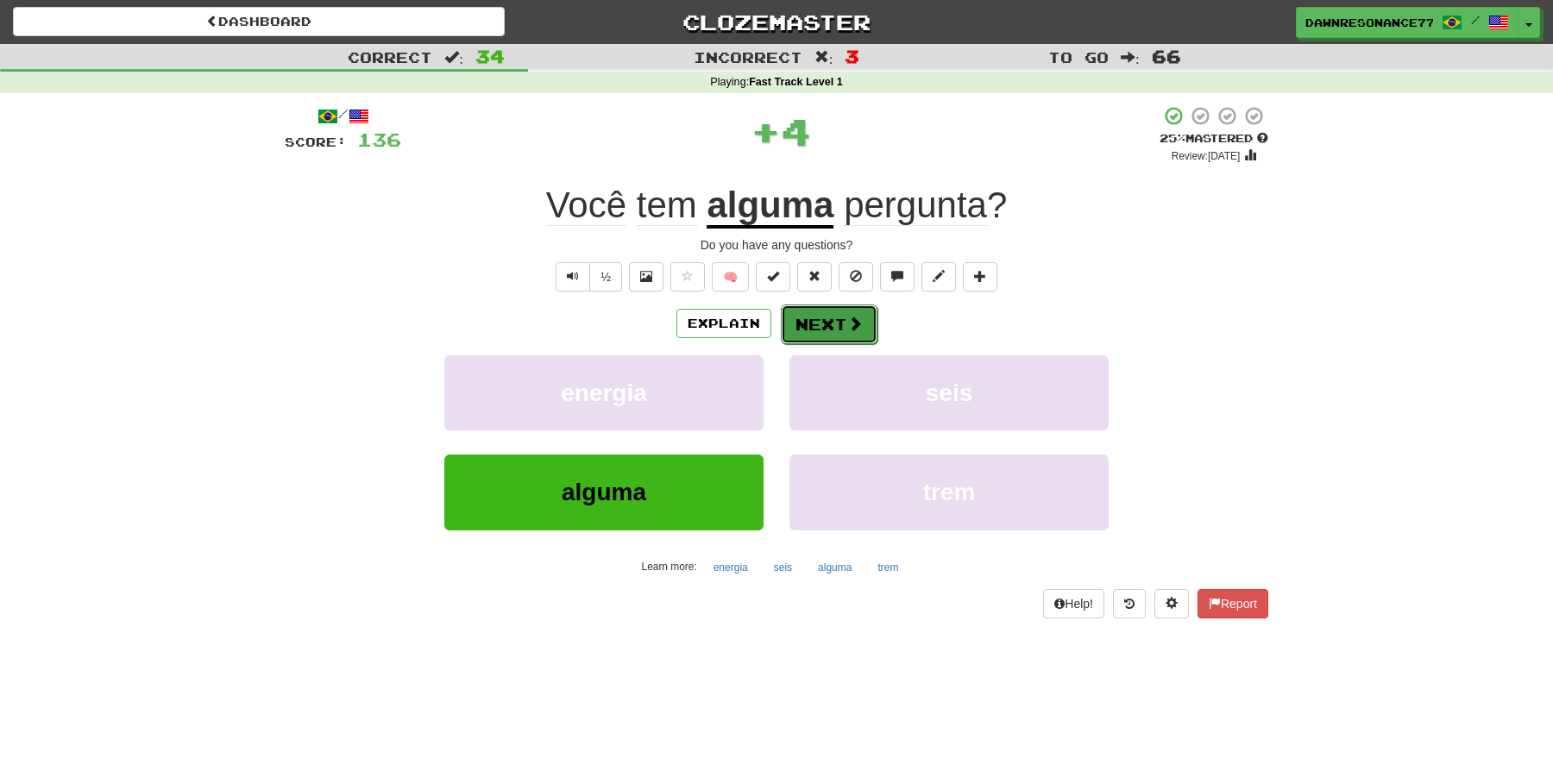
click at [847, 327] on span at bounding box center [855, 324] width 16 height 16
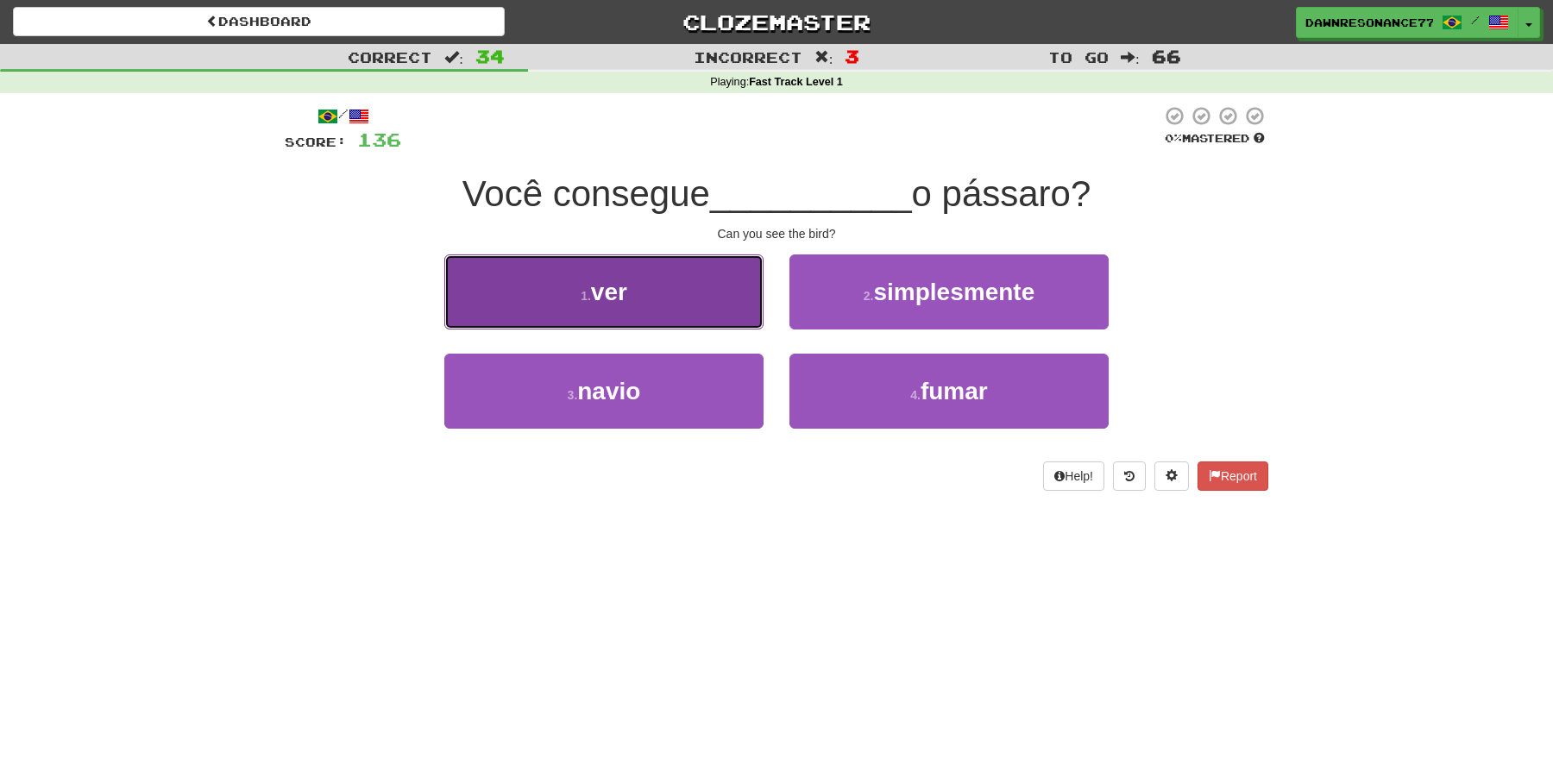
click at [703, 304] on button "1 . ver" at bounding box center [604, 291] width 319 height 75
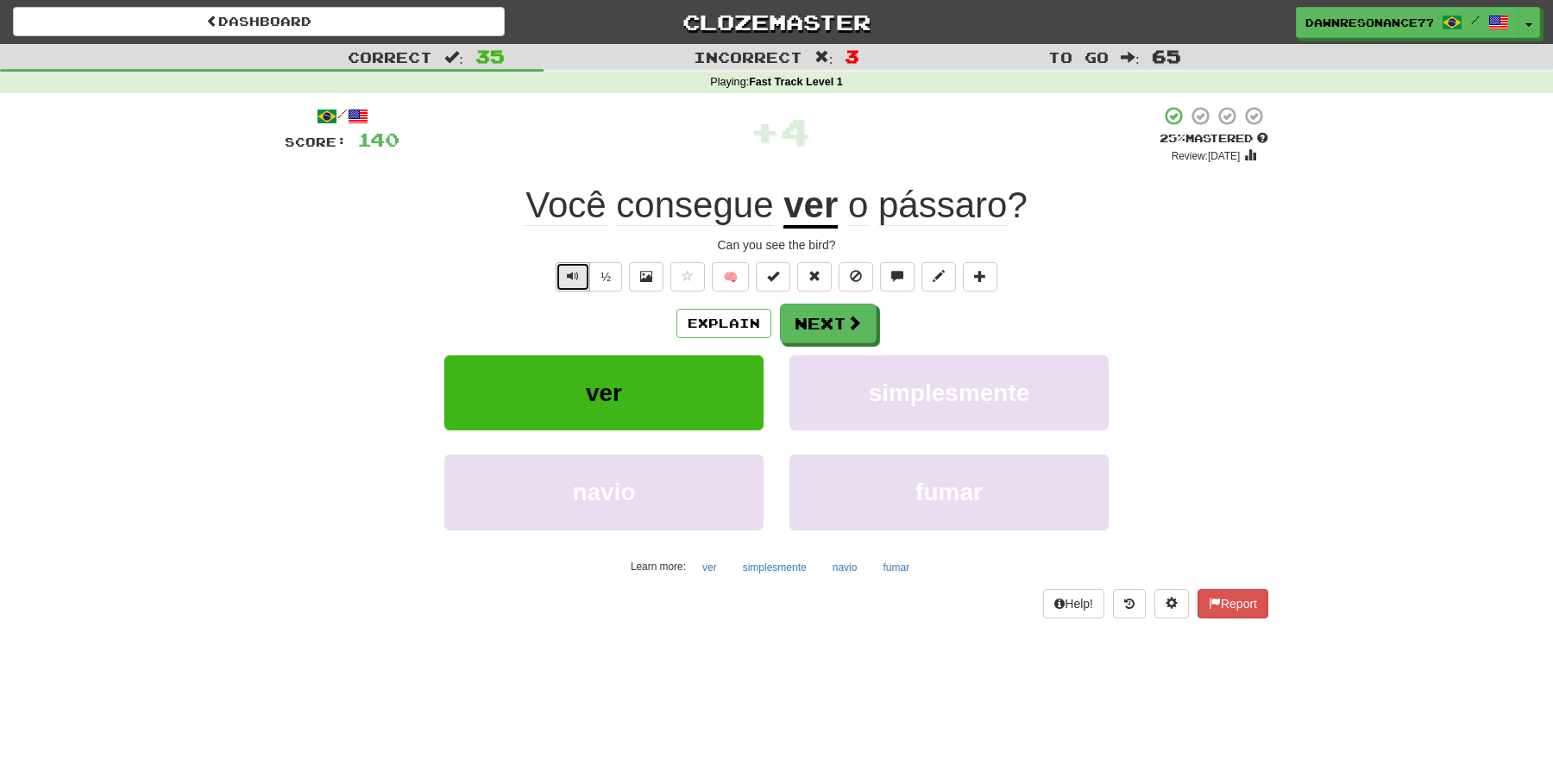
click at [574, 275] on span "Text-to-speech controls" at bounding box center [572, 276] width 12 height 12
click at [853, 334] on button "Next" at bounding box center [828, 324] width 96 height 40
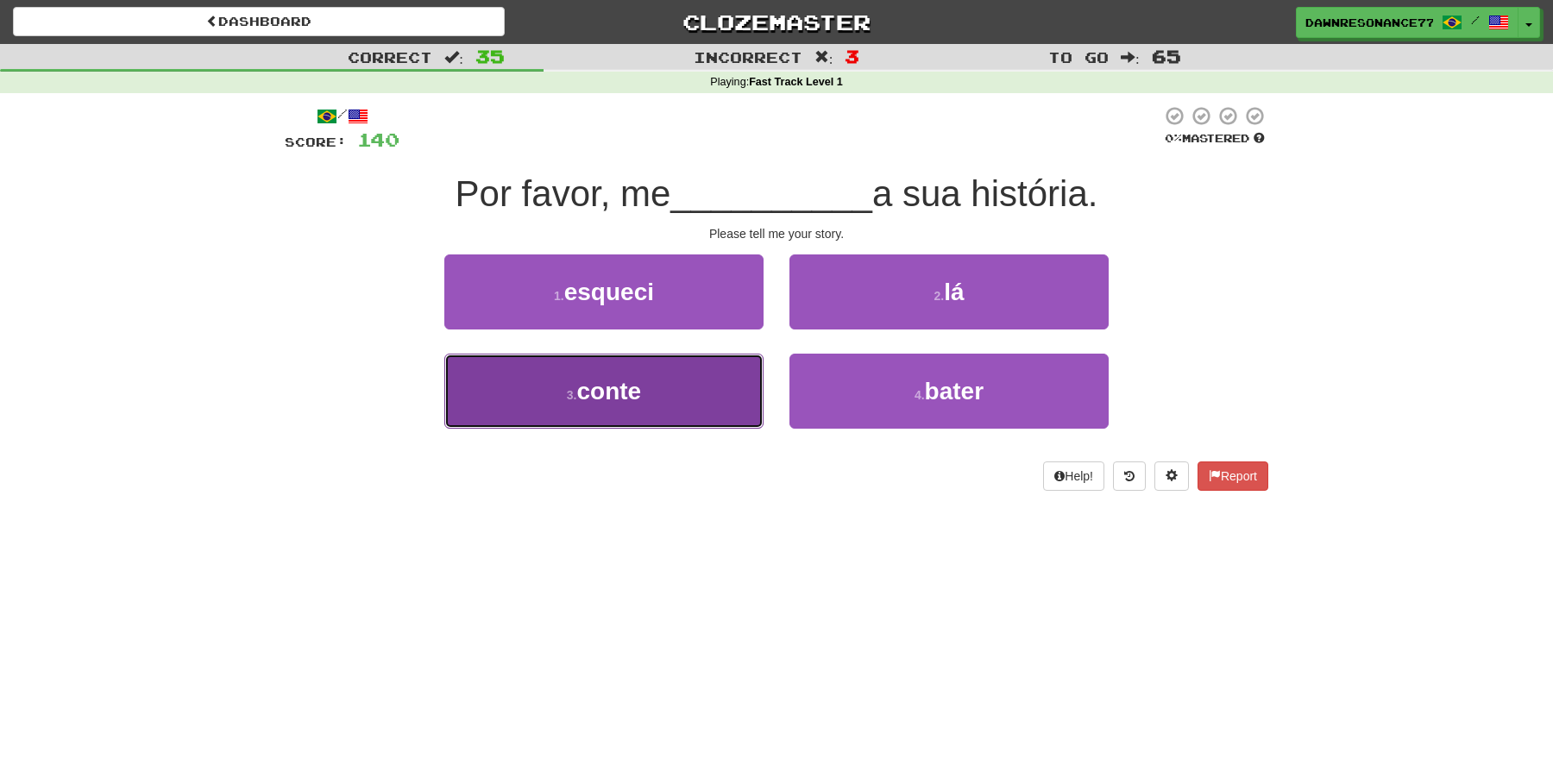
click at [709, 395] on button "3 . conte" at bounding box center [604, 391] width 319 height 75
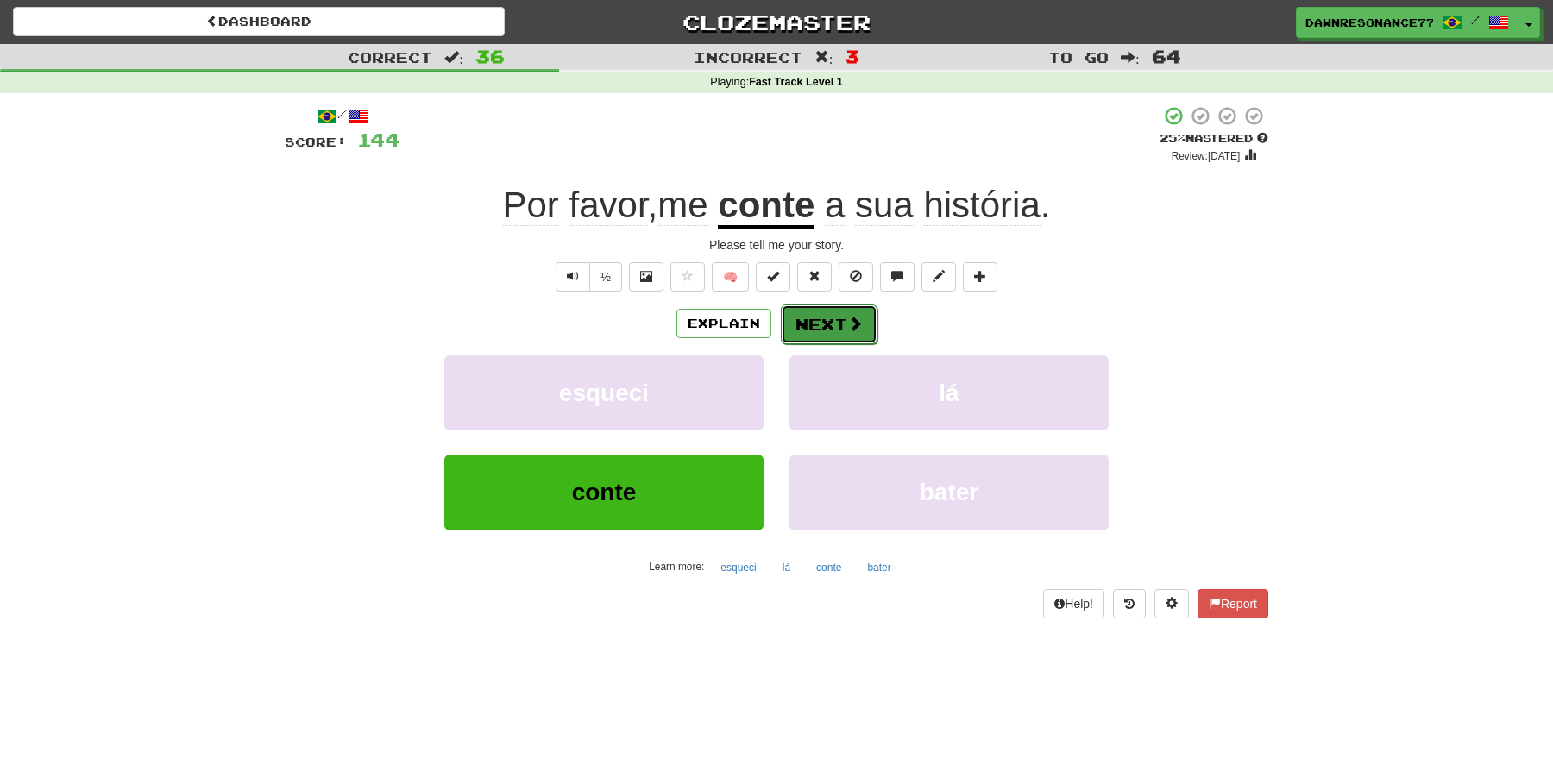
click at [825, 339] on button "Next" at bounding box center [828, 324] width 96 height 40
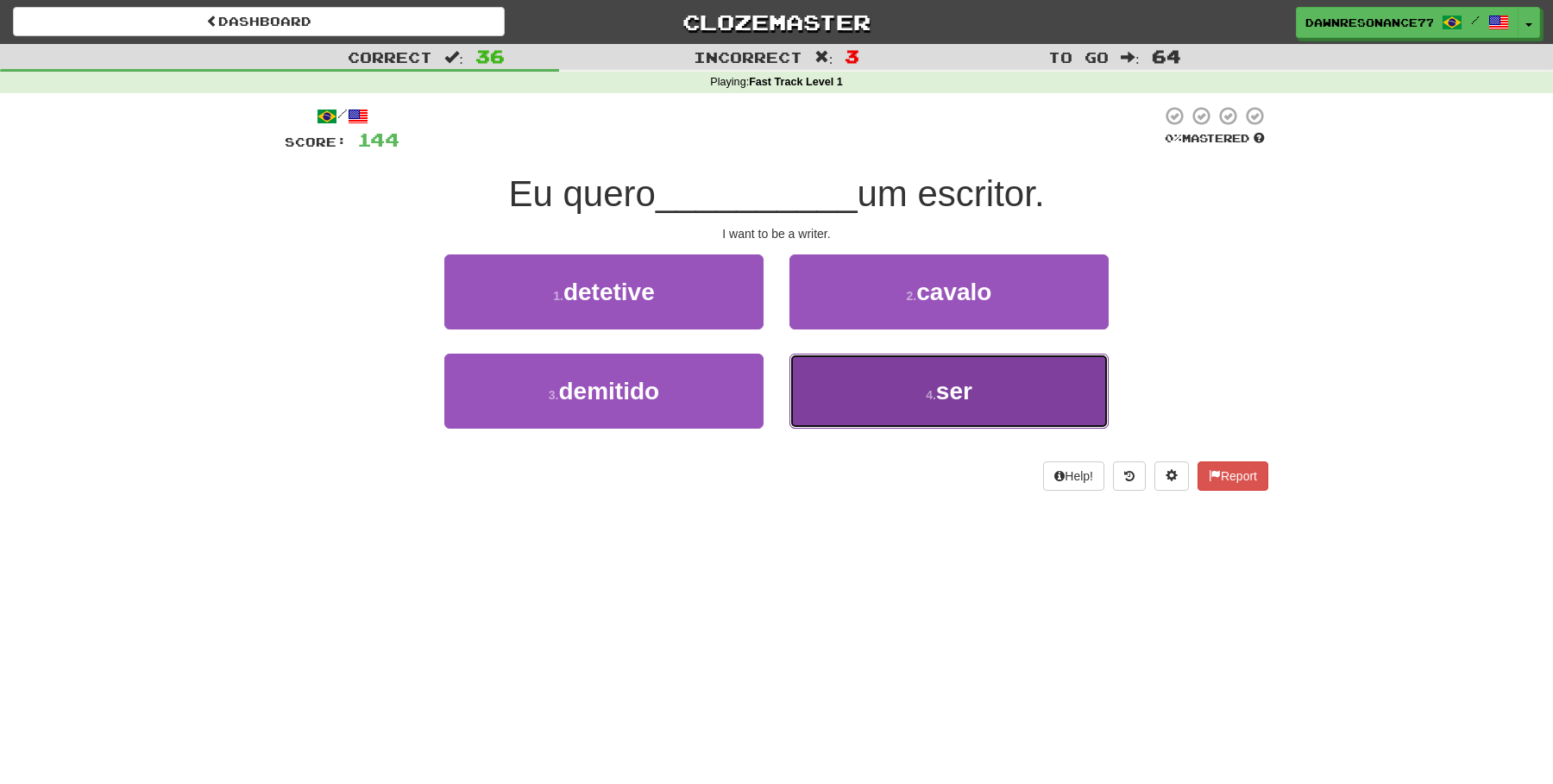
click at [875, 397] on button "4 . ser" at bounding box center [949, 391] width 319 height 75
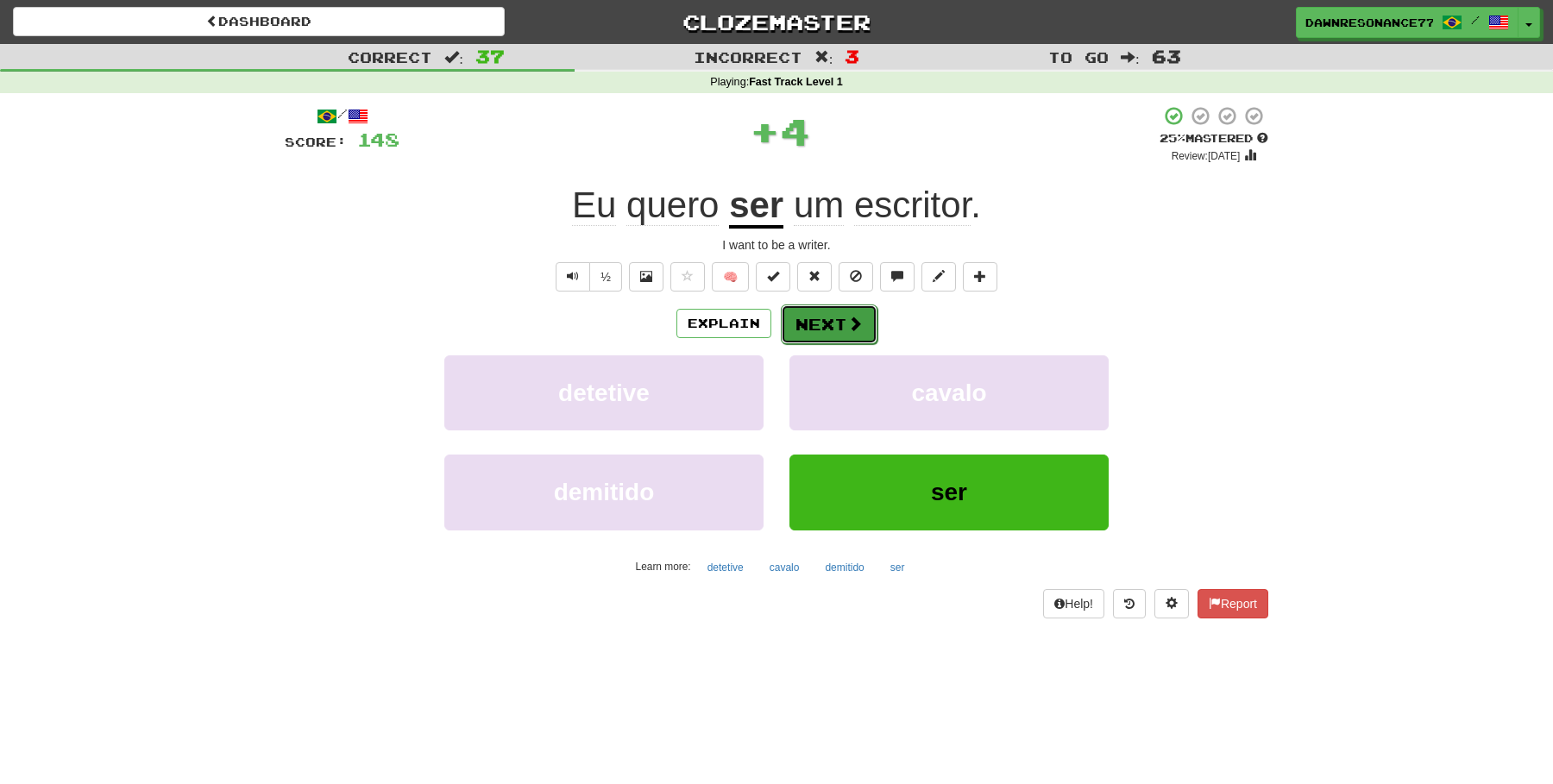
click at [821, 313] on button "Next" at bounding box center [828, 324] width 96 height 40
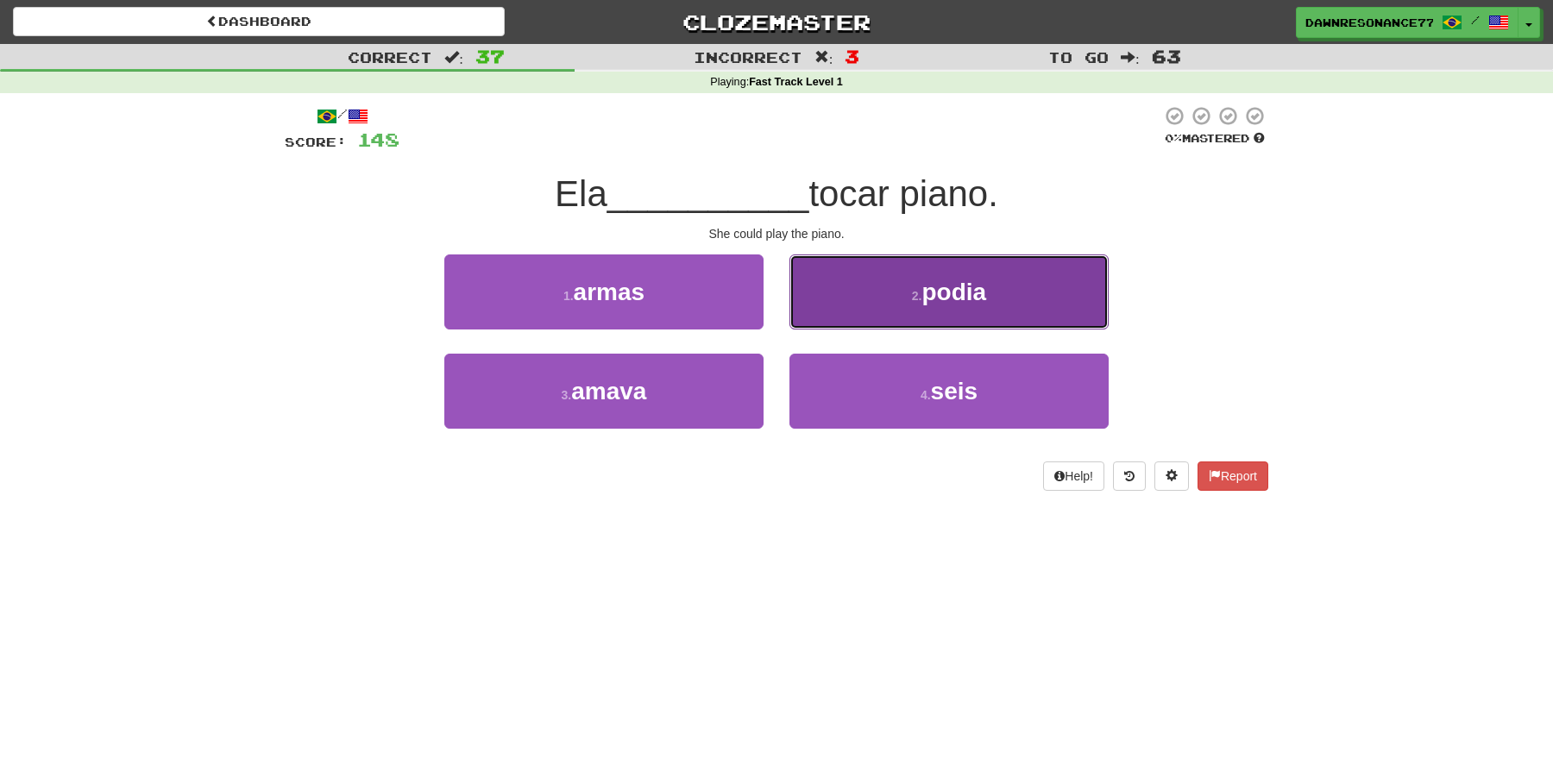
click at [848, 304] on button "2 . podia" at bounding box center [949, 291] width 319 height 75
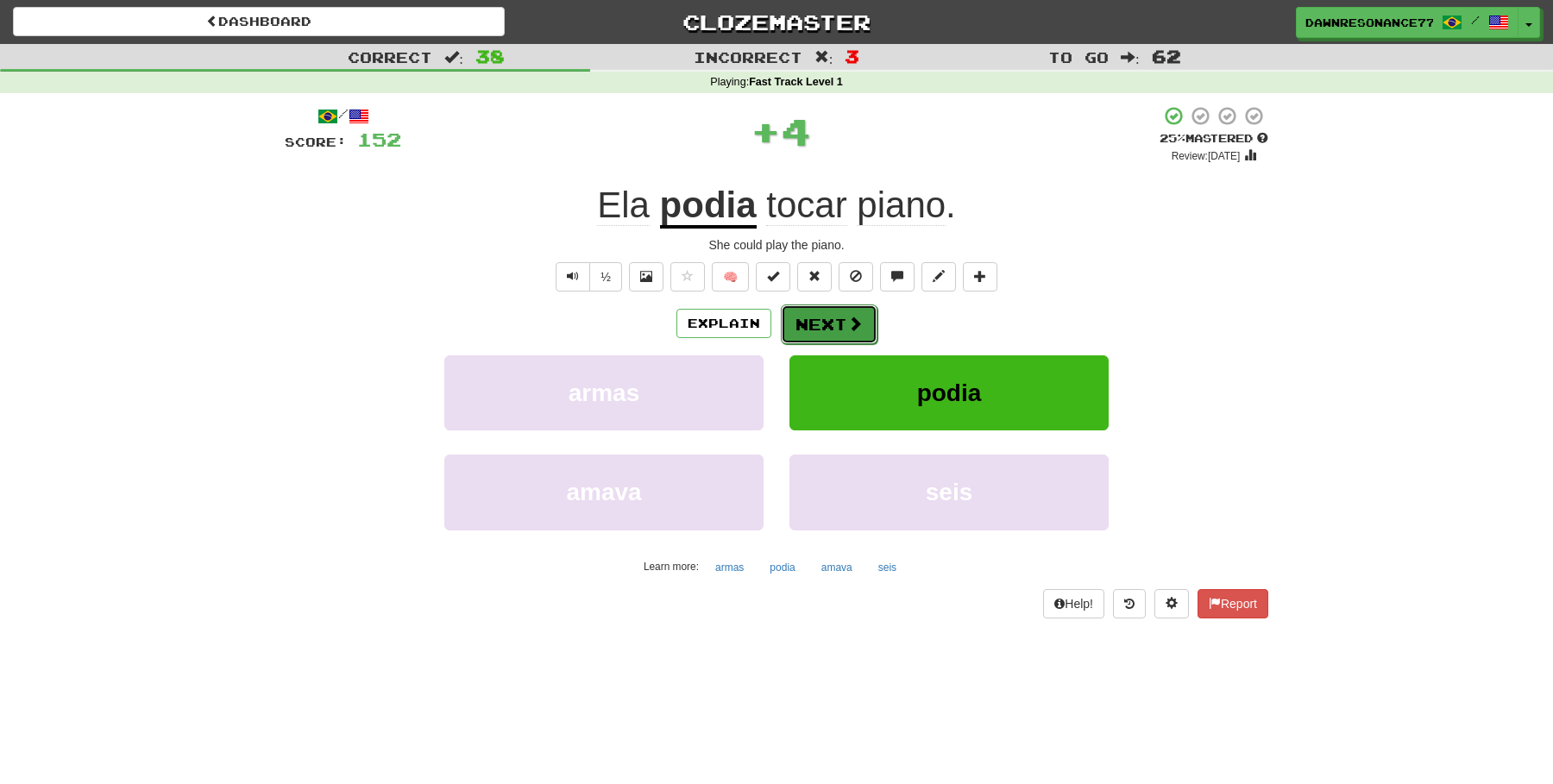
click at [820, 315] on button "Next" at bounding box center [828, 324] width 96 height 40
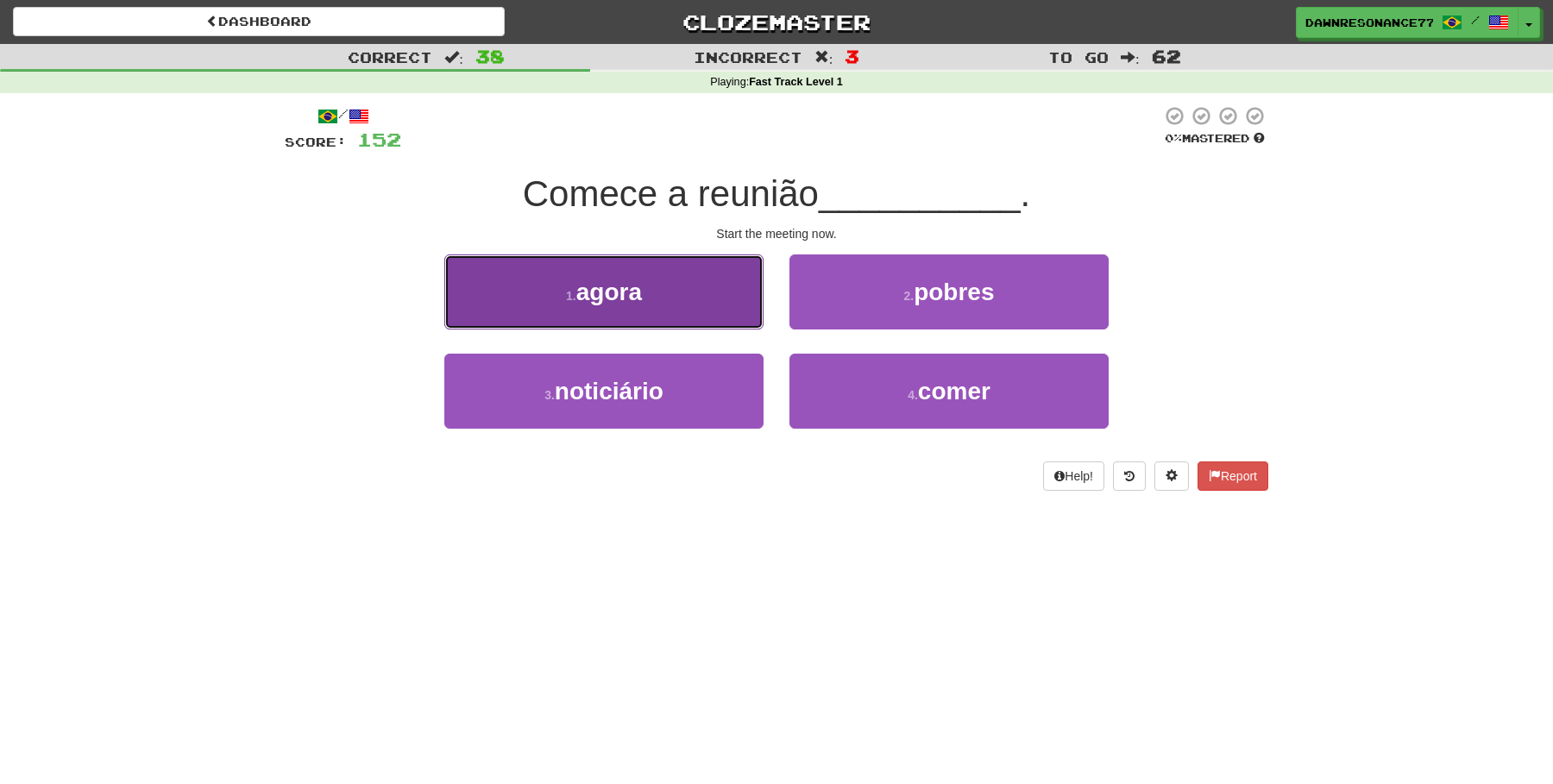
click at [670, 303] on button "1 . agora" at bounding box center [604, 291] width 319 height 75
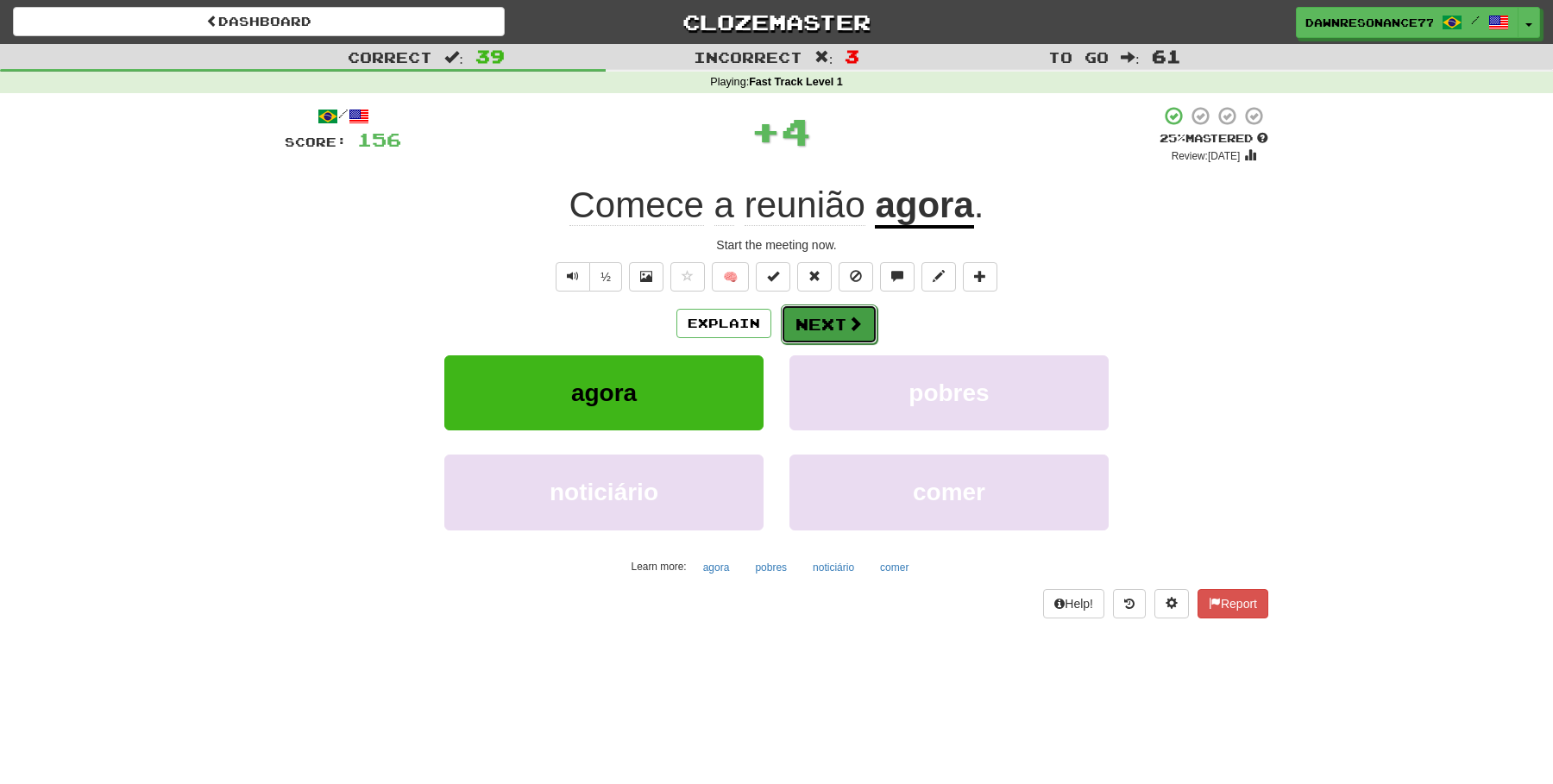
click at [799, 340] on button "Next" at bounding box center [828, 324] width 96 height 40
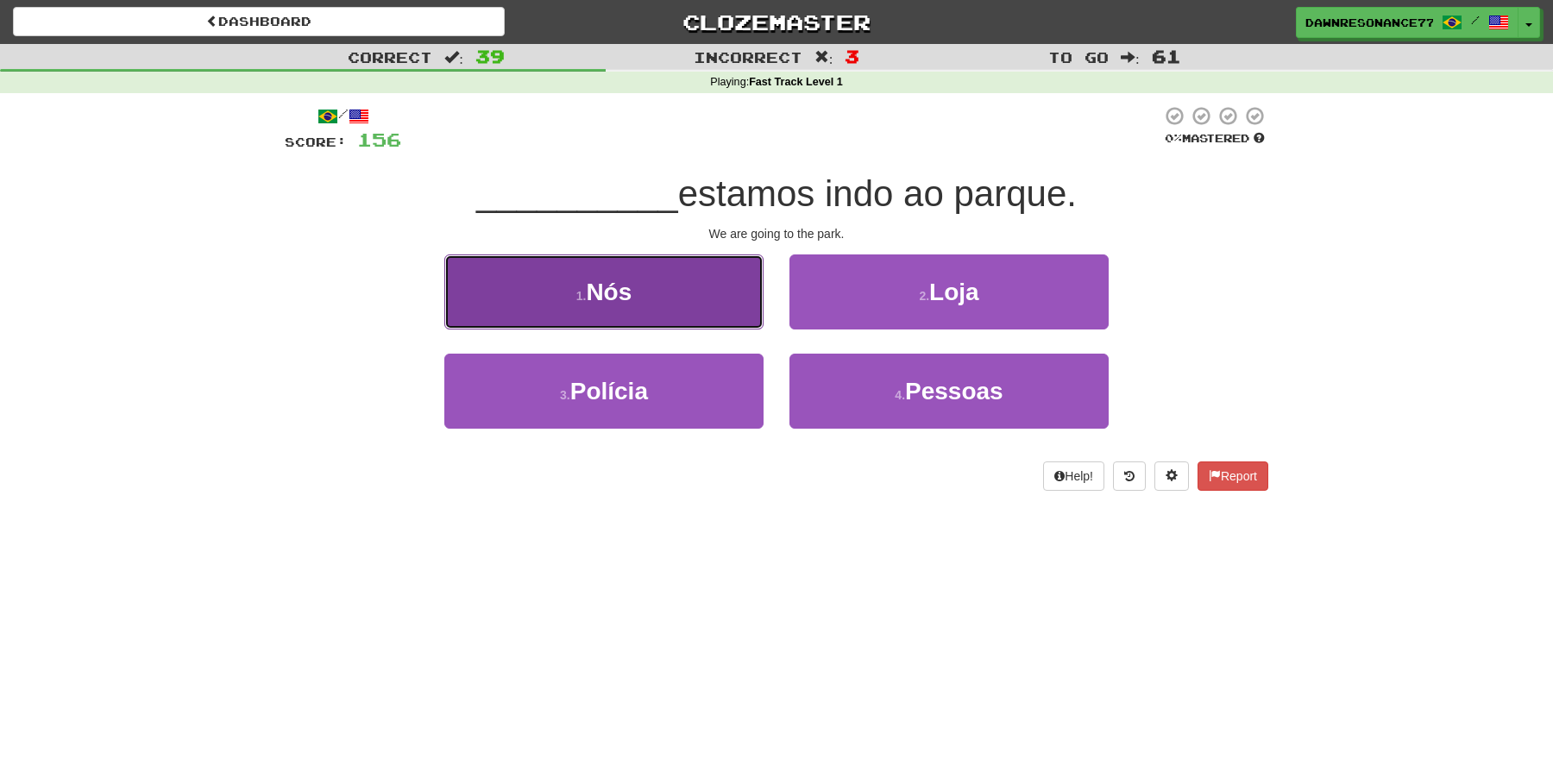
click at [672, 309] on button "1 . Nós" at bounding box center [604, 291] width 319 height 75
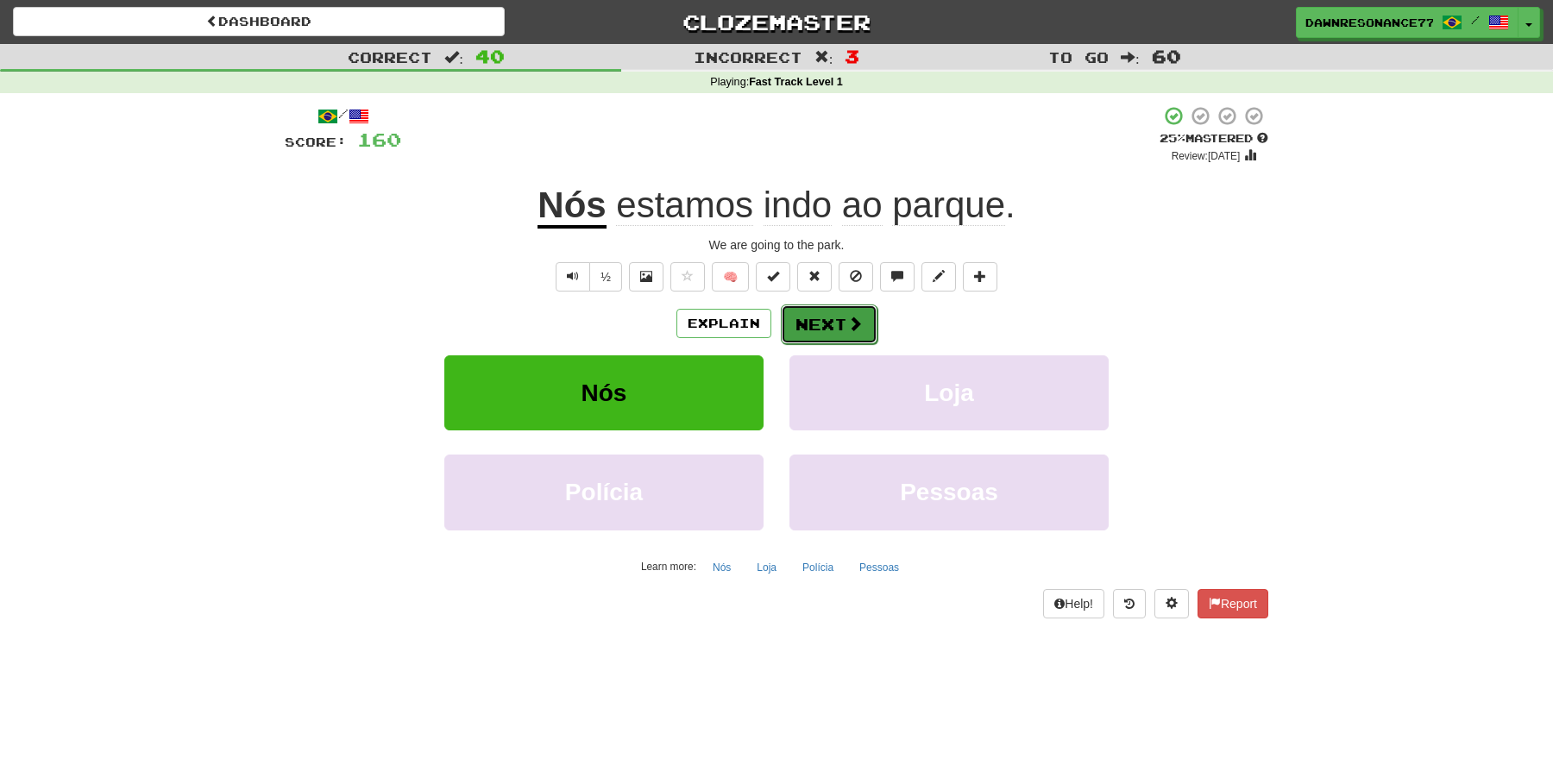
click at [860, 333] on button "Next" at bounding box center [828, 324] width 96 height 40
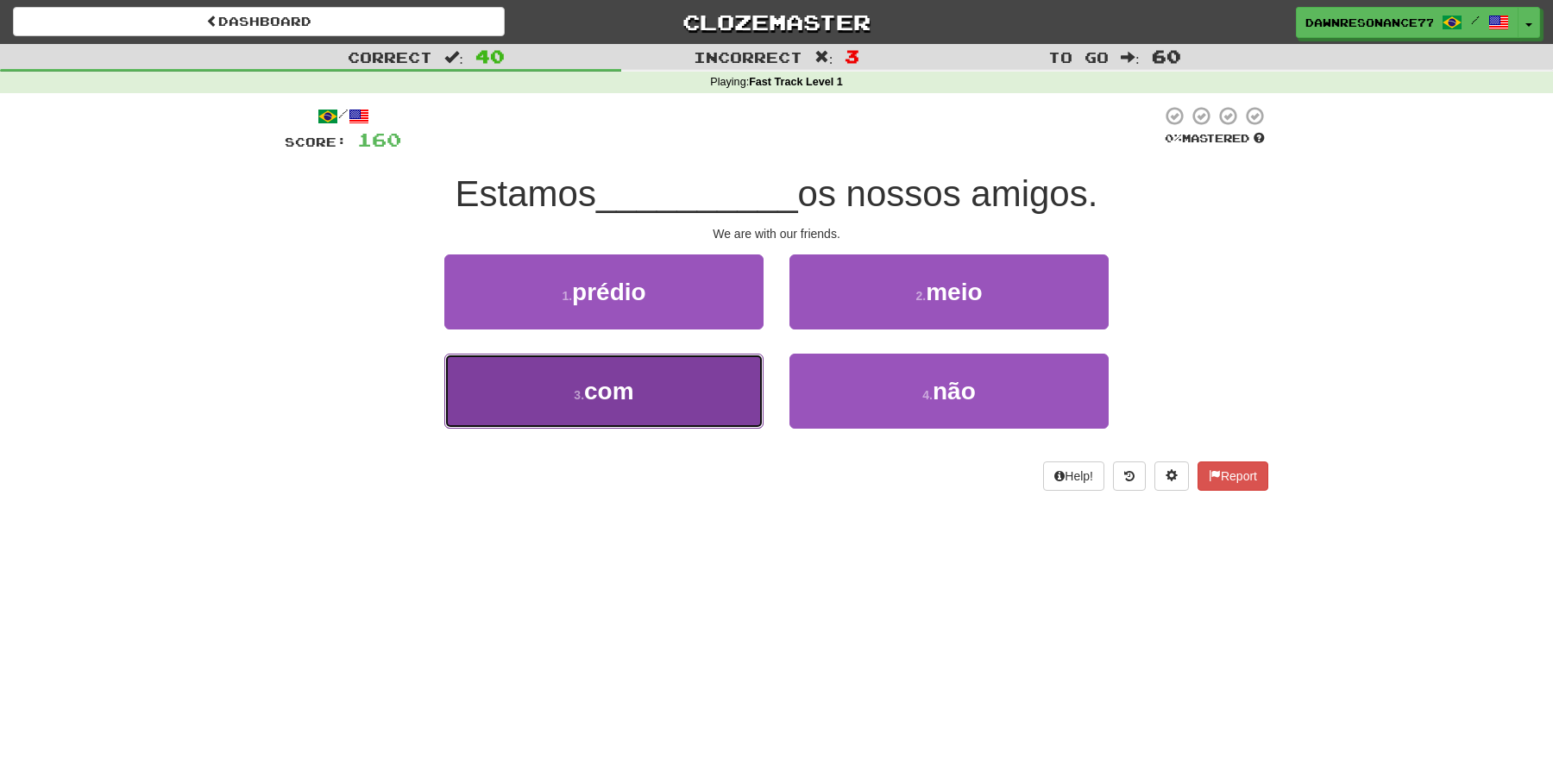
click at [644, 403] on button "3 . com" at bounding box center [604, 391] width 319 height 75
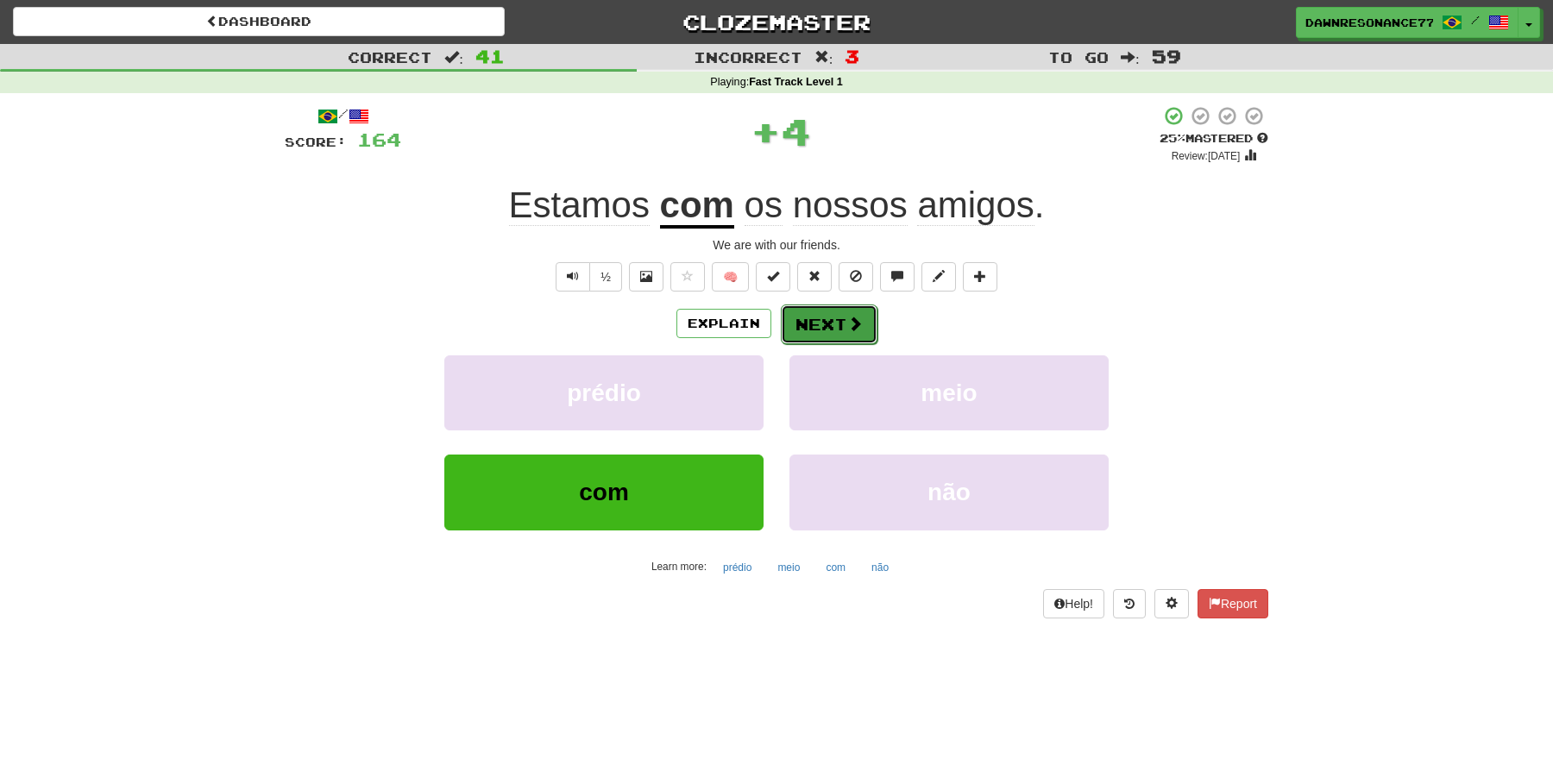
click at [811, 329] on button "Next" at bounding box center [828, 324] width 96 height 40
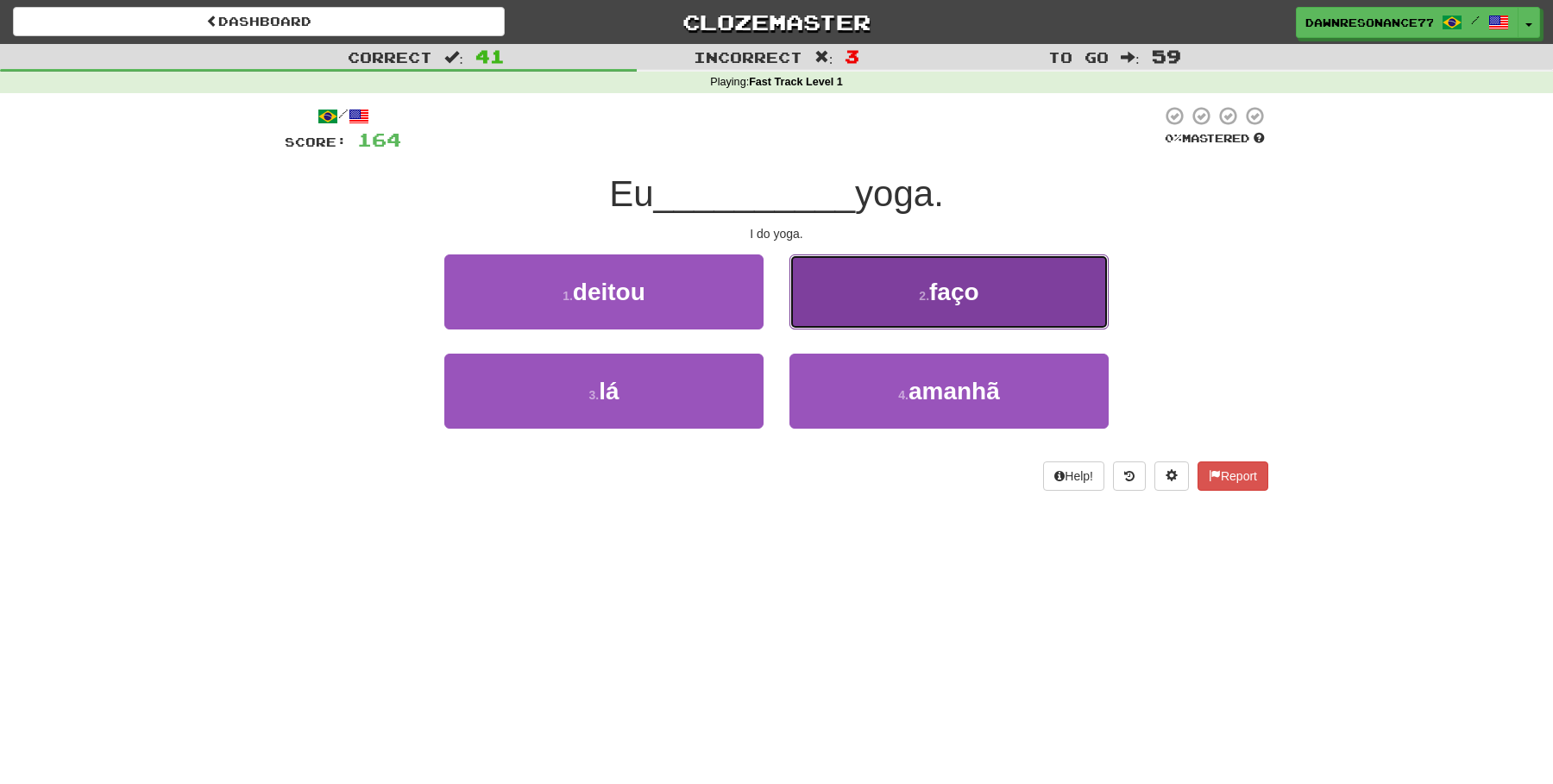
click at [915, 308] on button "2 . faço" at bounding box center [949, 291] width 319 height 75
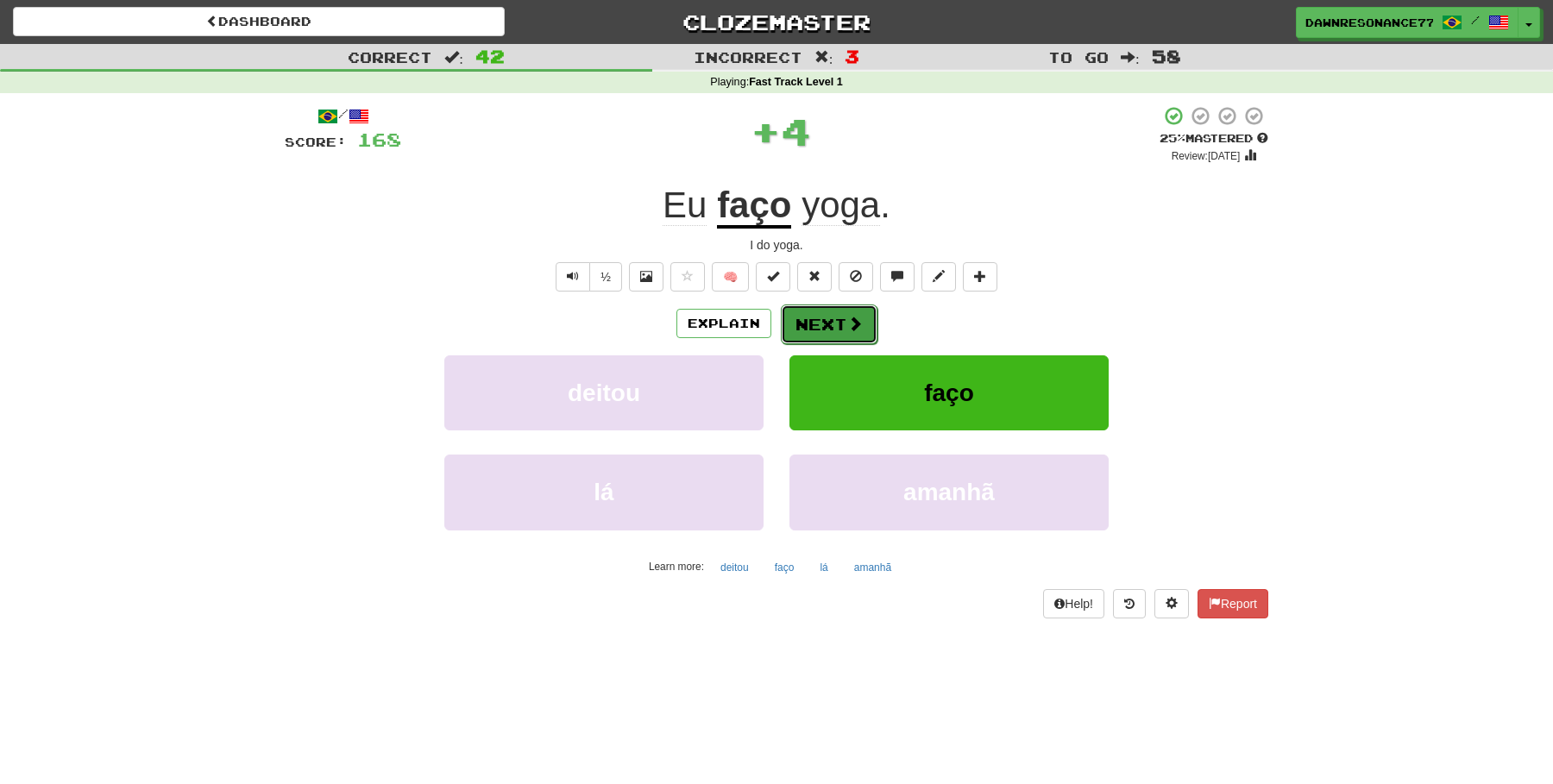
click at [838, 328] on button "Next" at bounding box center [828, 324] width 96 height 40
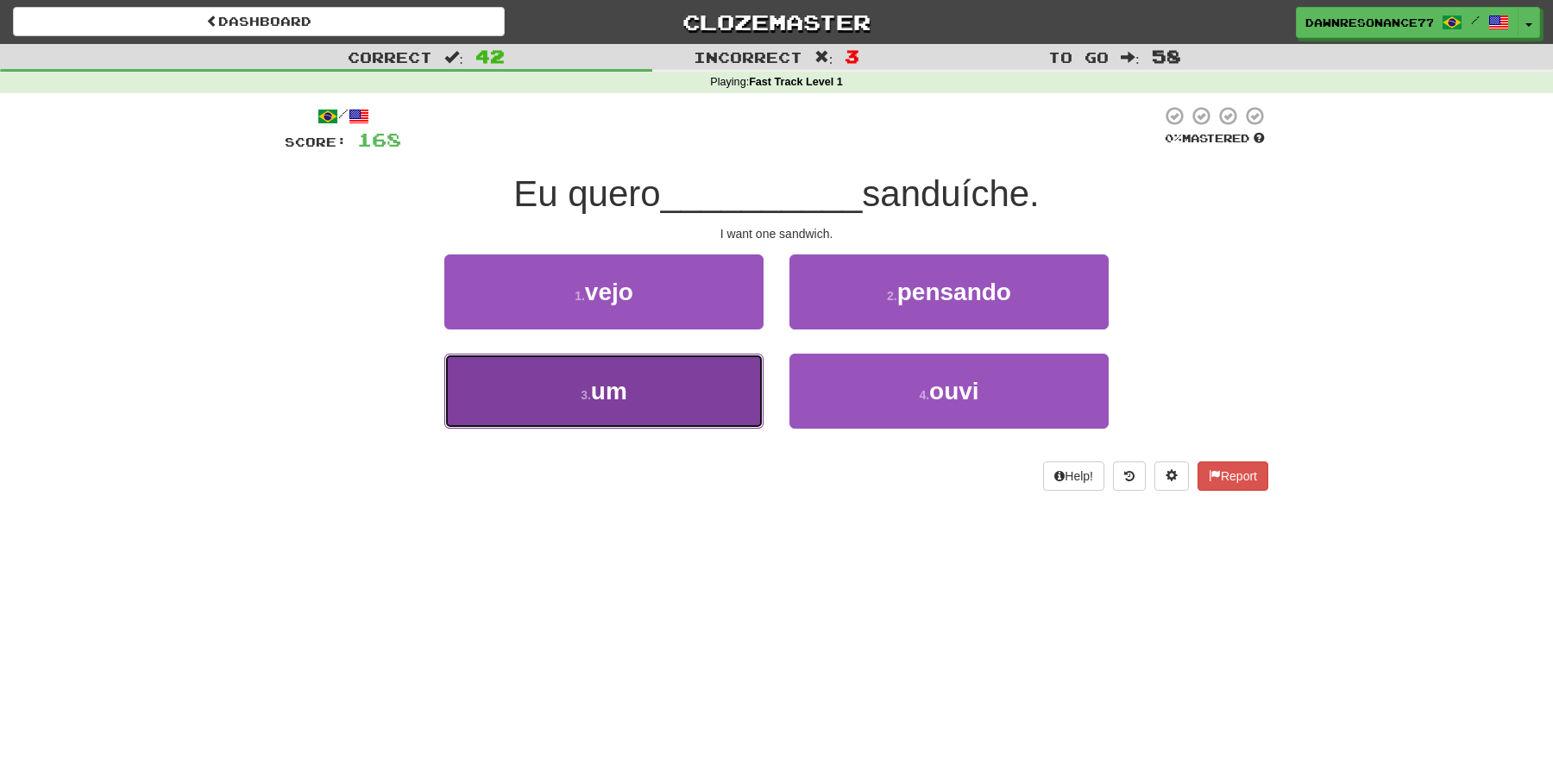
click at [688, 395] on button "3 . um" at bounding box center [604, 391] width 319 height 75
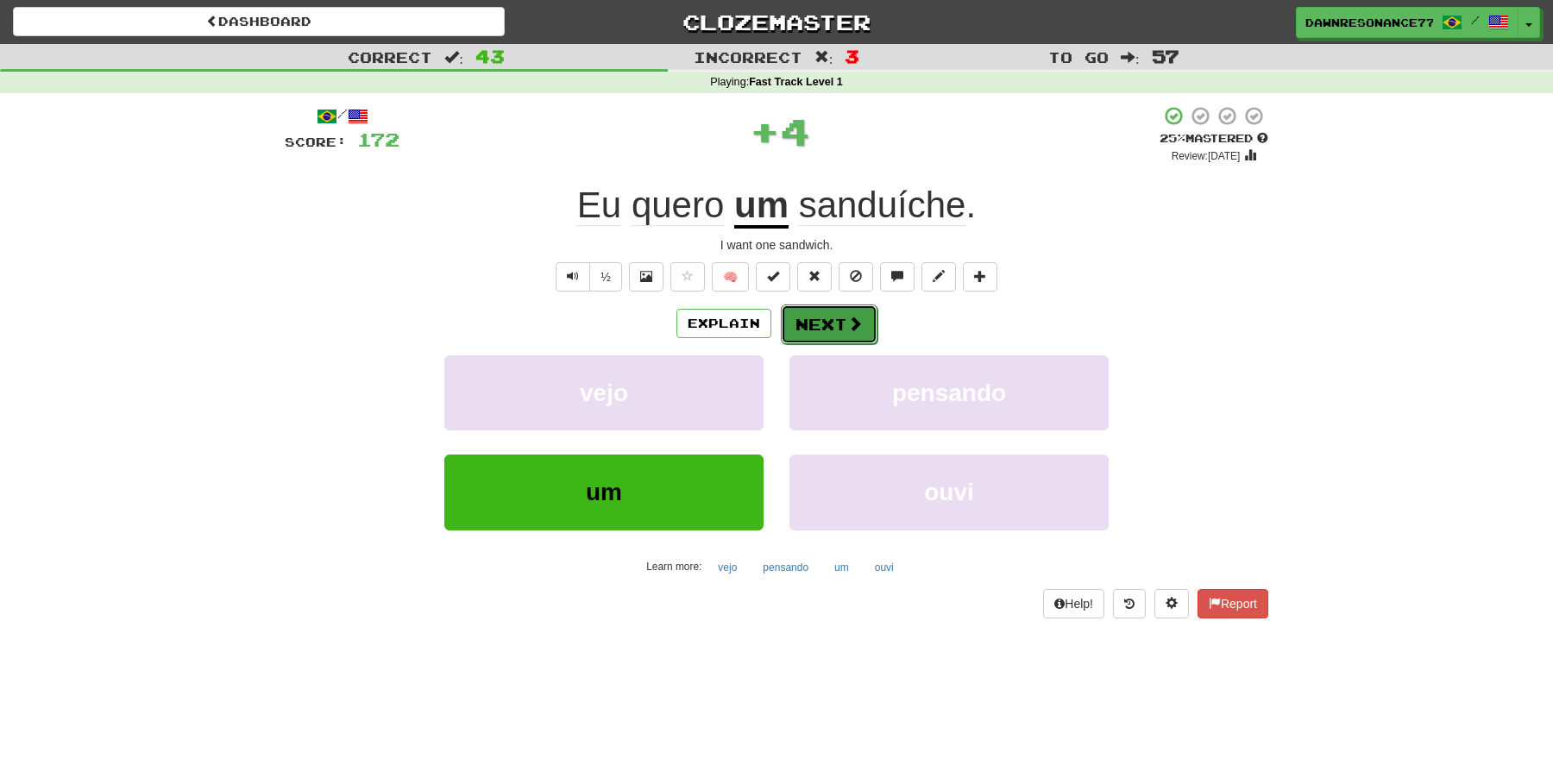
click at [841, 326] on button "Next" at bounding box center [828, 324] width 96 height 40
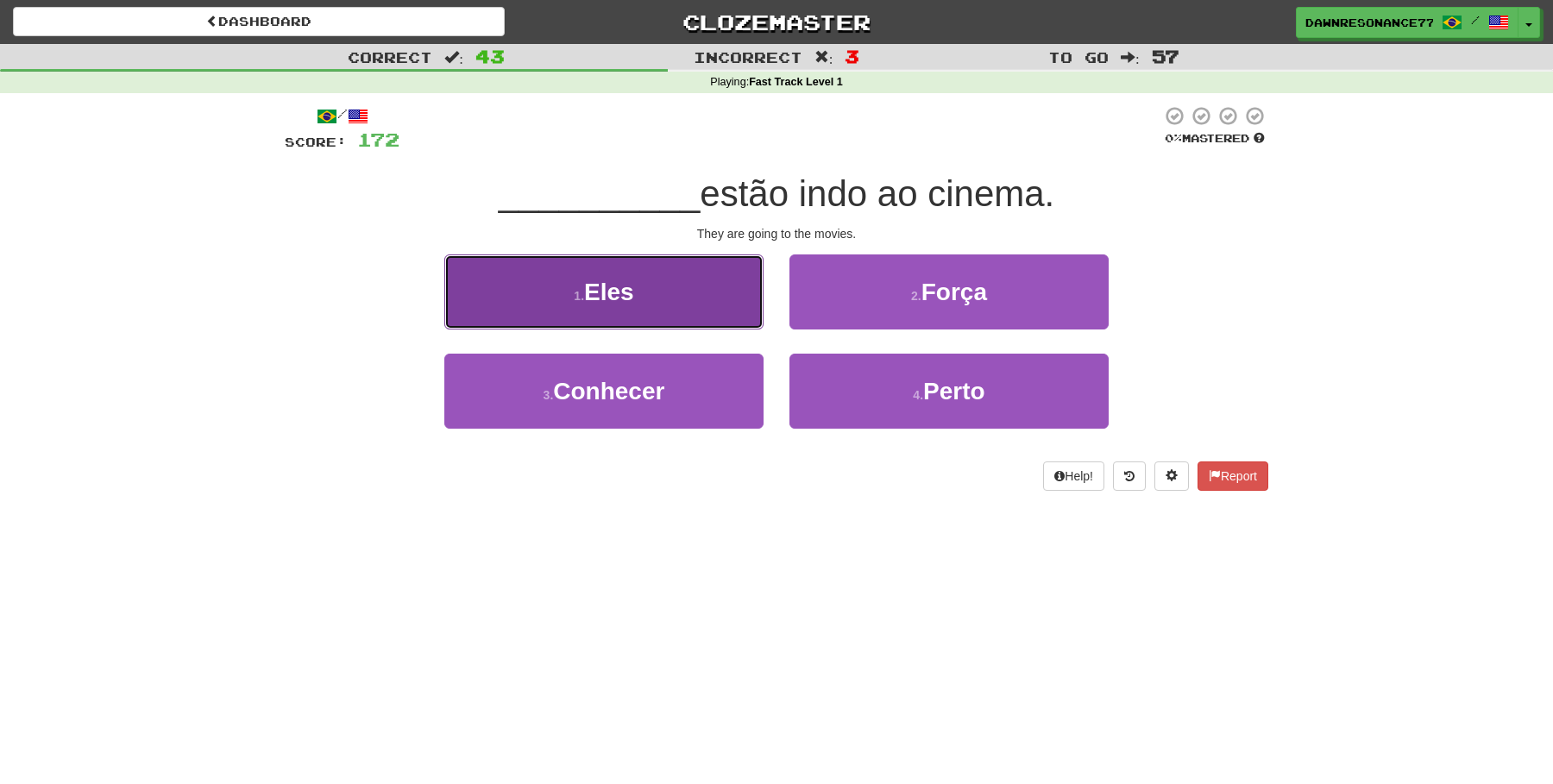
click at [693, 314] on button "1 . Eles" at bounding box center [604, 291] width 319 height 75
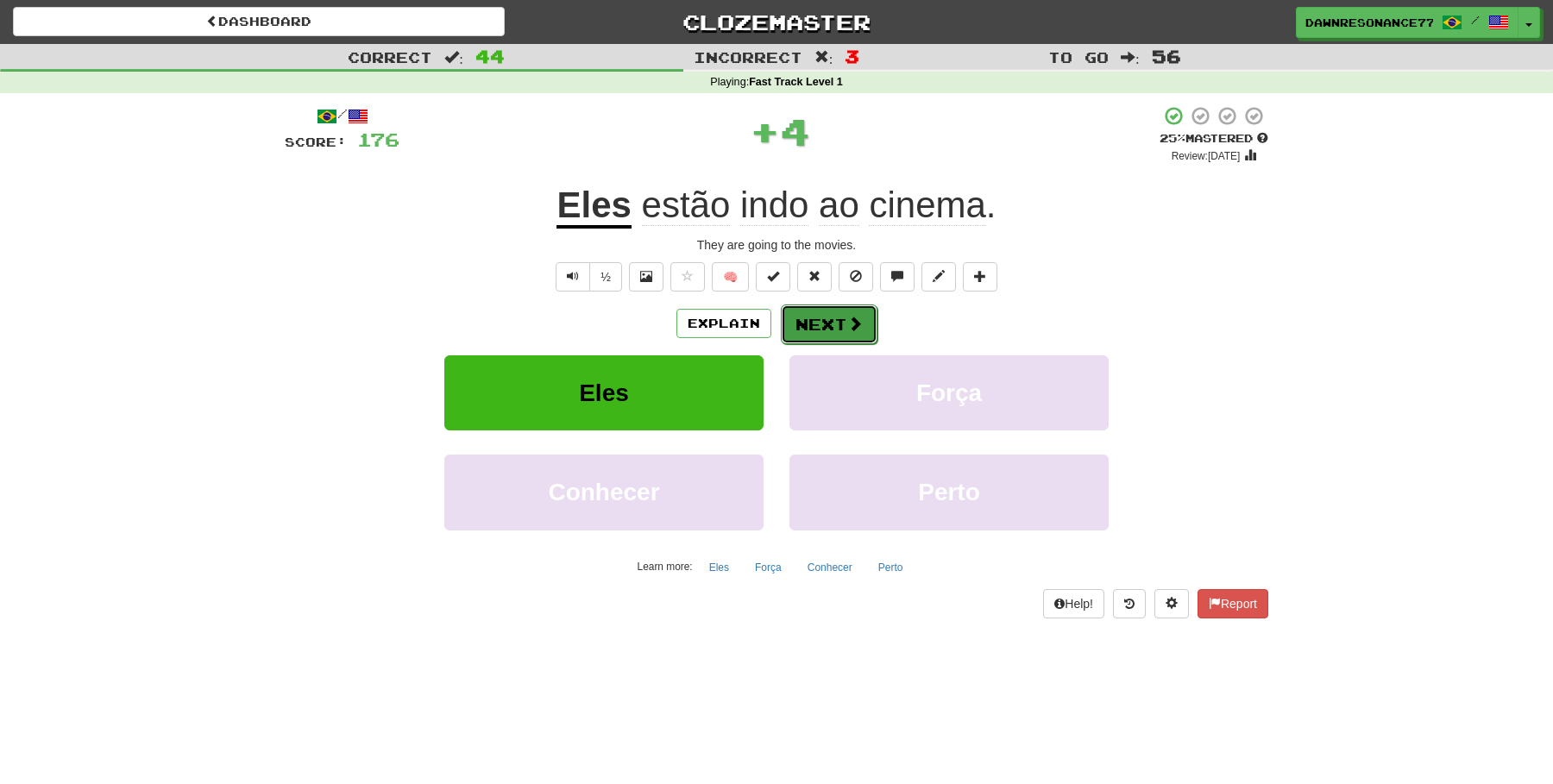
click at [847, 319] on span at bounding box center [855, 324] width 16 height 16
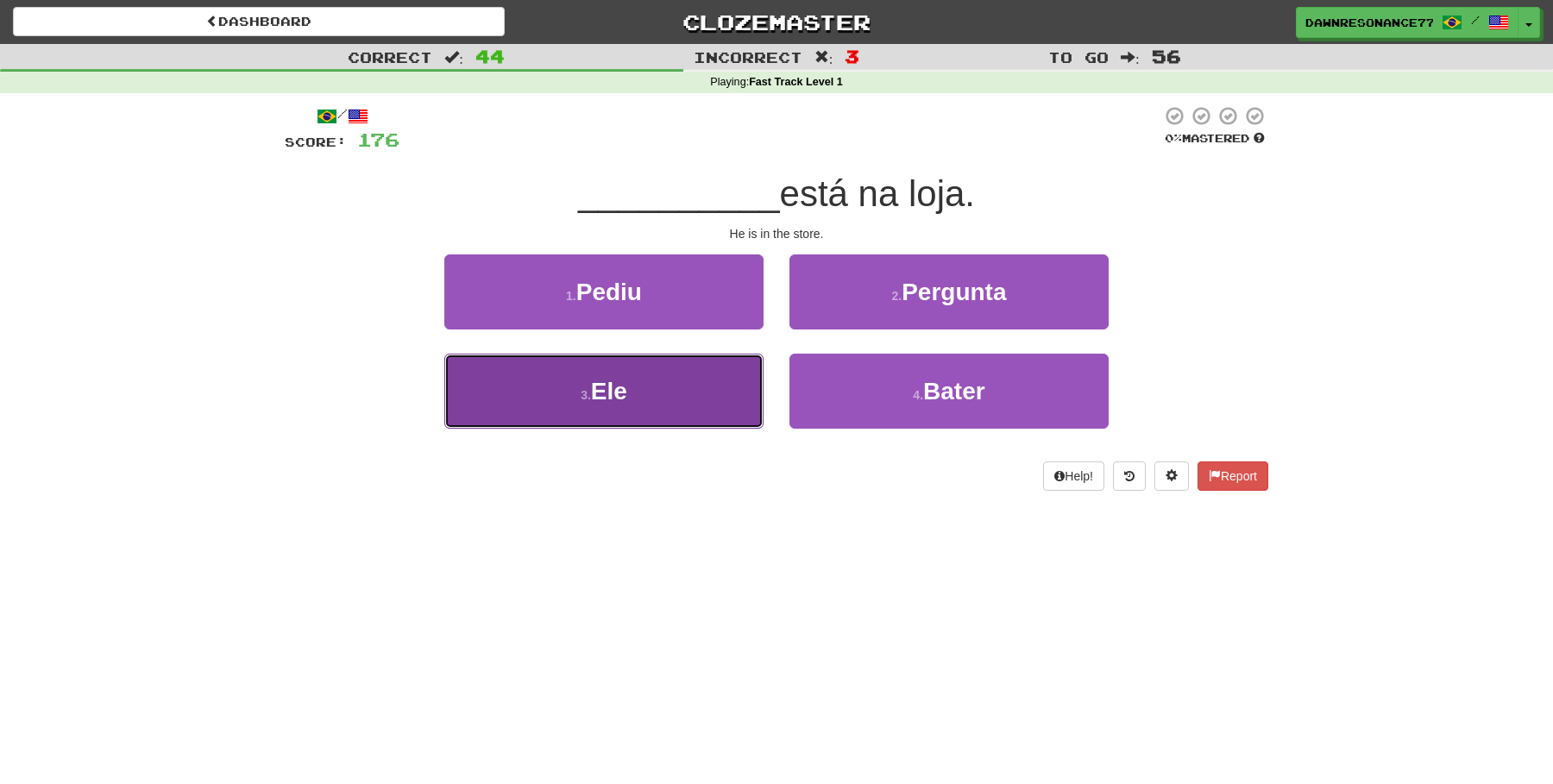
click at [705, 397] on button "3 . Ele" at bounding box center [604, 391] width 319 height 75
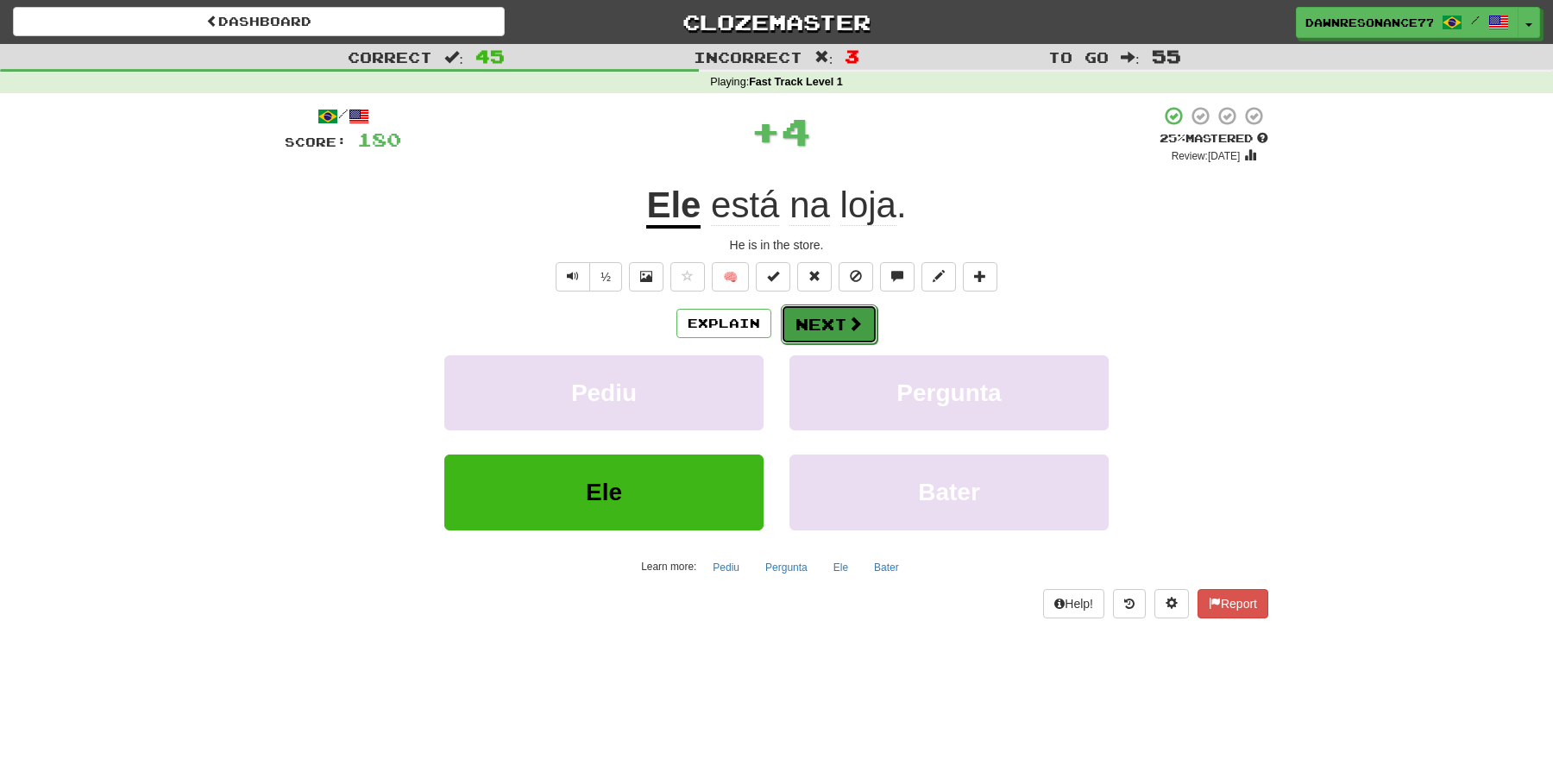
click at [836, 341] on button "Next" at bounding box center [828, 324] width 96 height 40
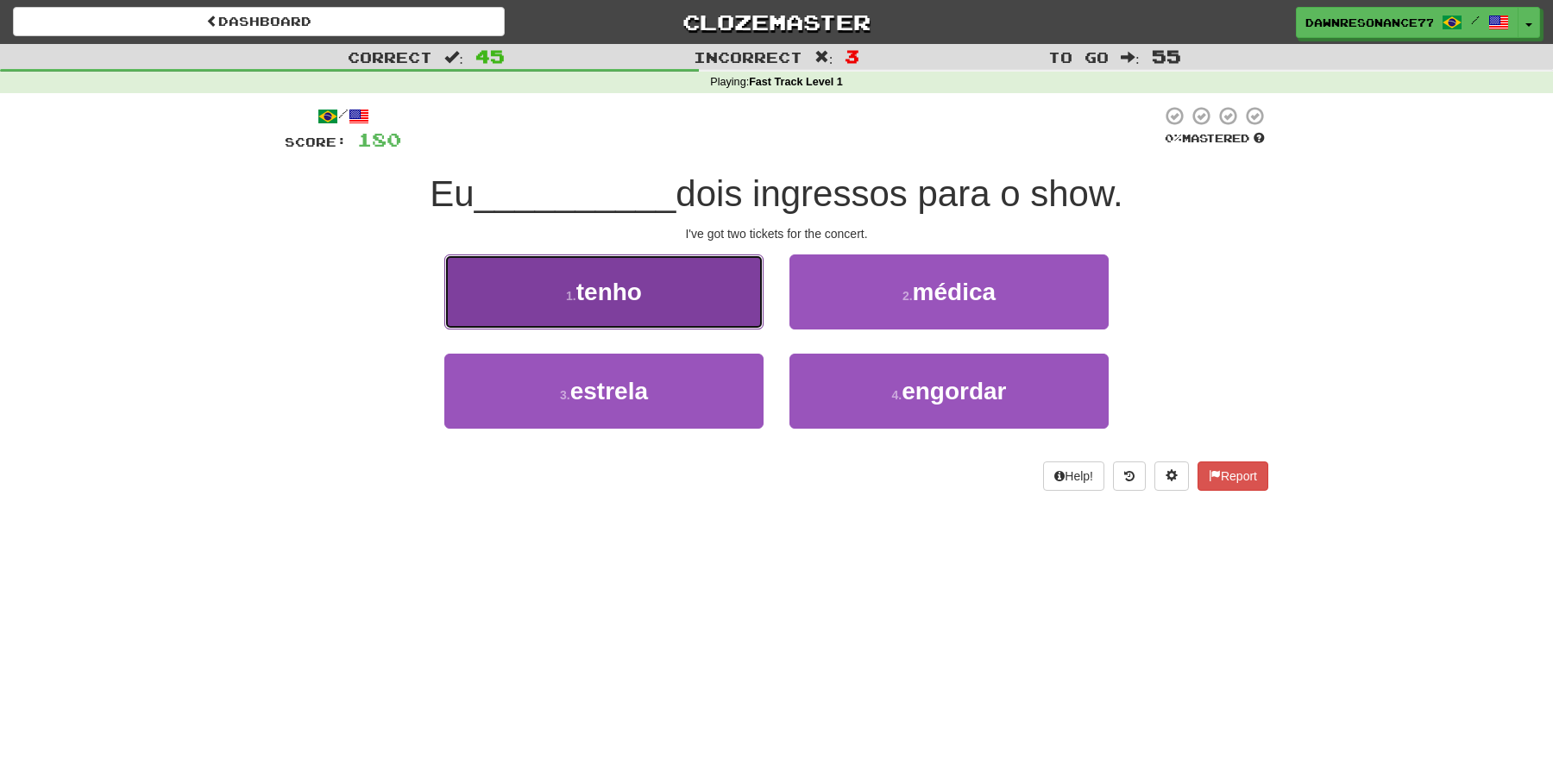
click at [712, 283] on button "1 . tenho" at bounding box center [604, 291] width 319 height 75
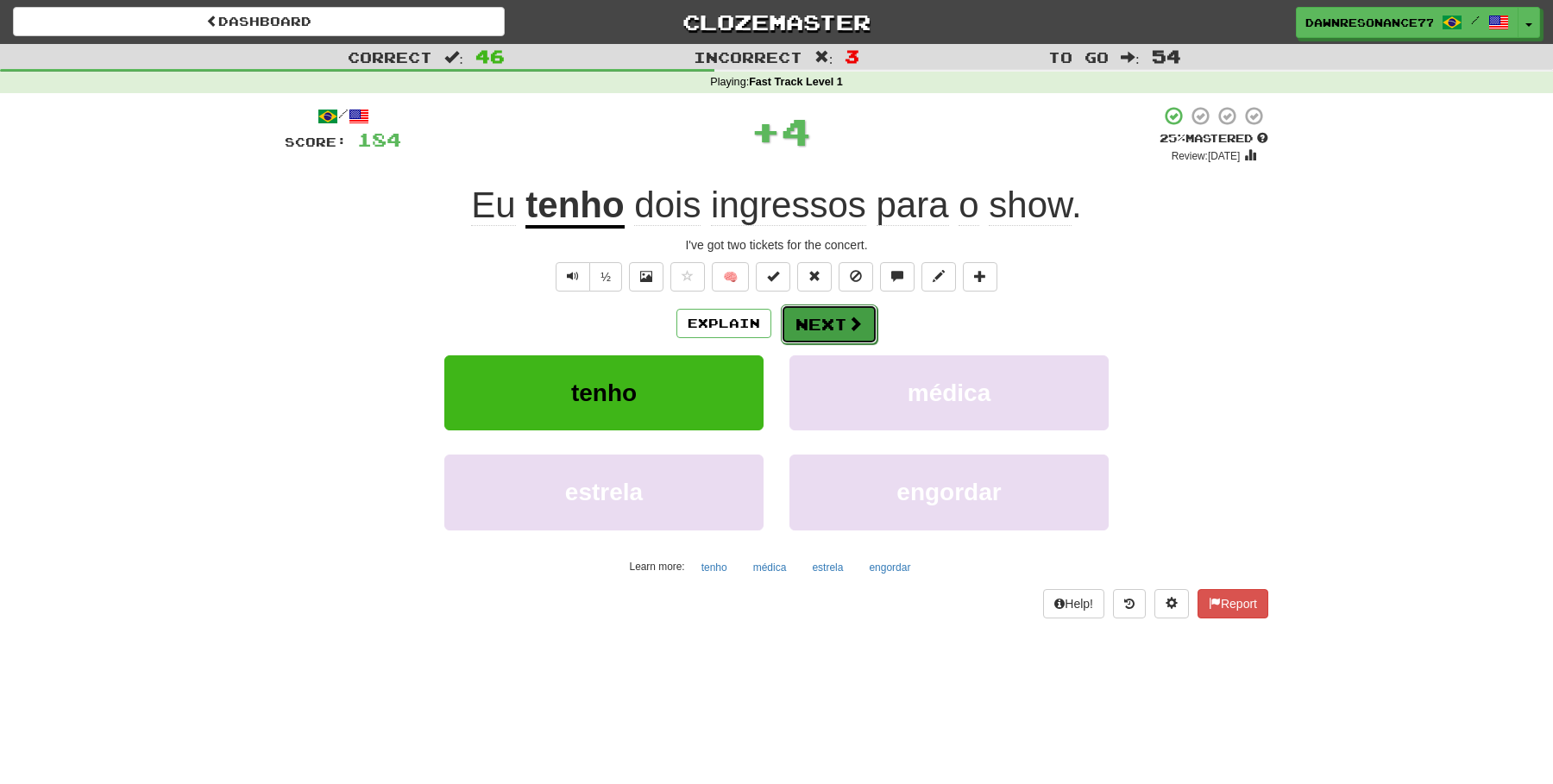
click at [820, 312] on button "Next" at bounding box center [828, 324] width 96 height 40
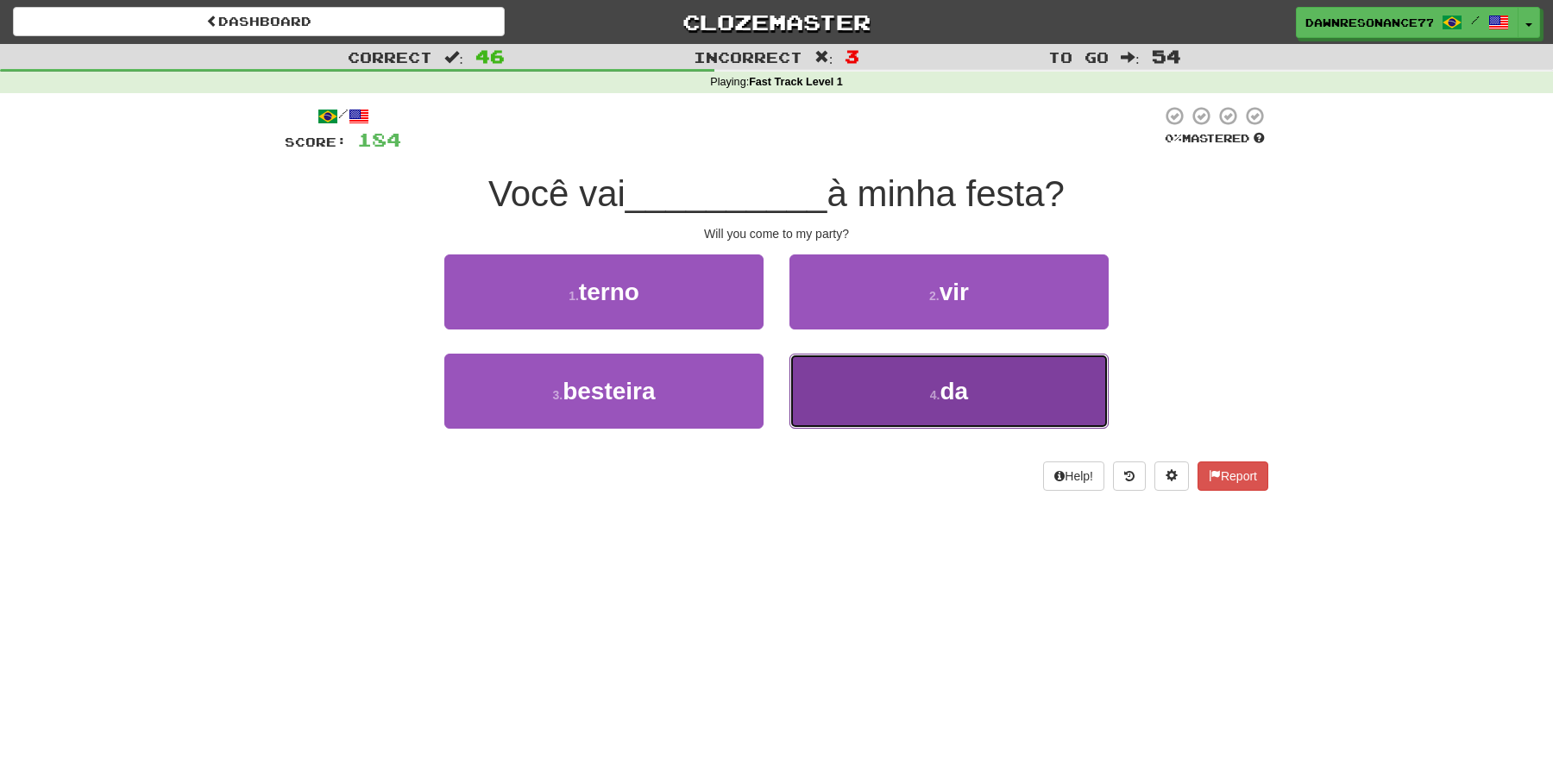
click at [857, 361] on button "4 . da" at bounding box center [949, 391] width 319 height 75
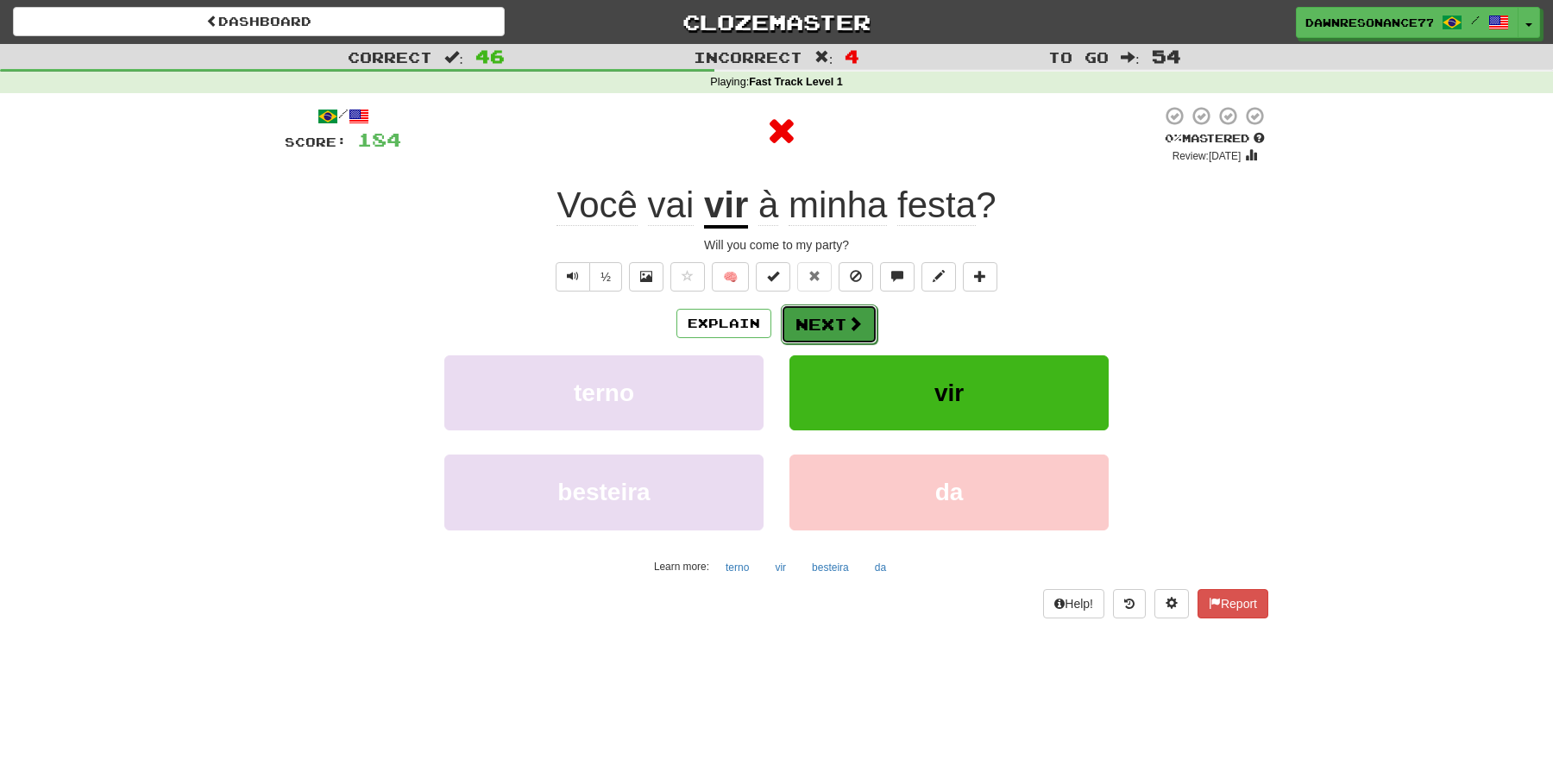
click at [838, 324] on button "Next" at bounding box center [828, 324] width 96 height 40
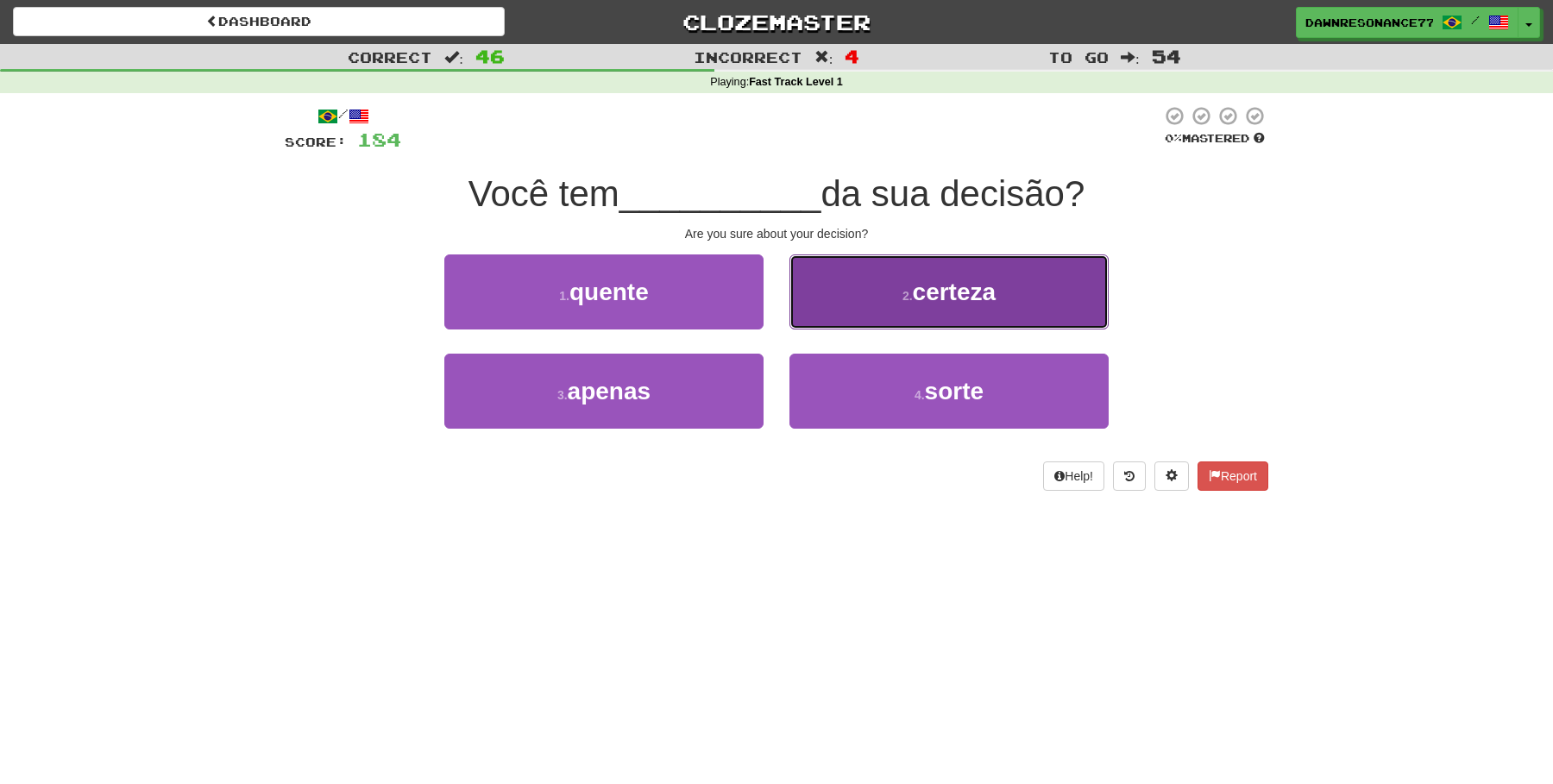
click at [888, 307] on button "2 . certeza" at bounding box center [949, 291] width 319 height 75
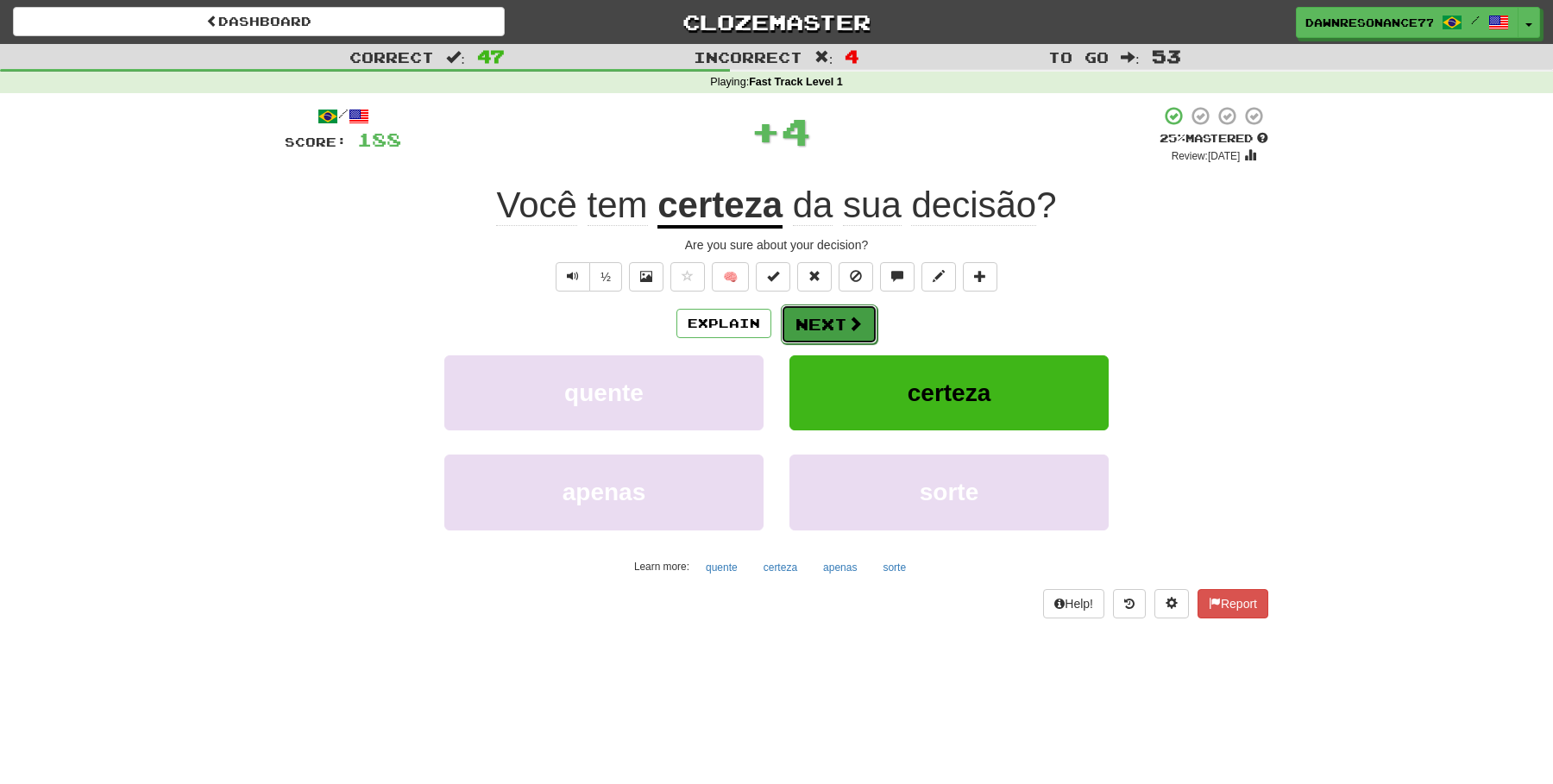
click at [830, 340] on button "Next" at bounding box center [828, 324] width 96 height 40
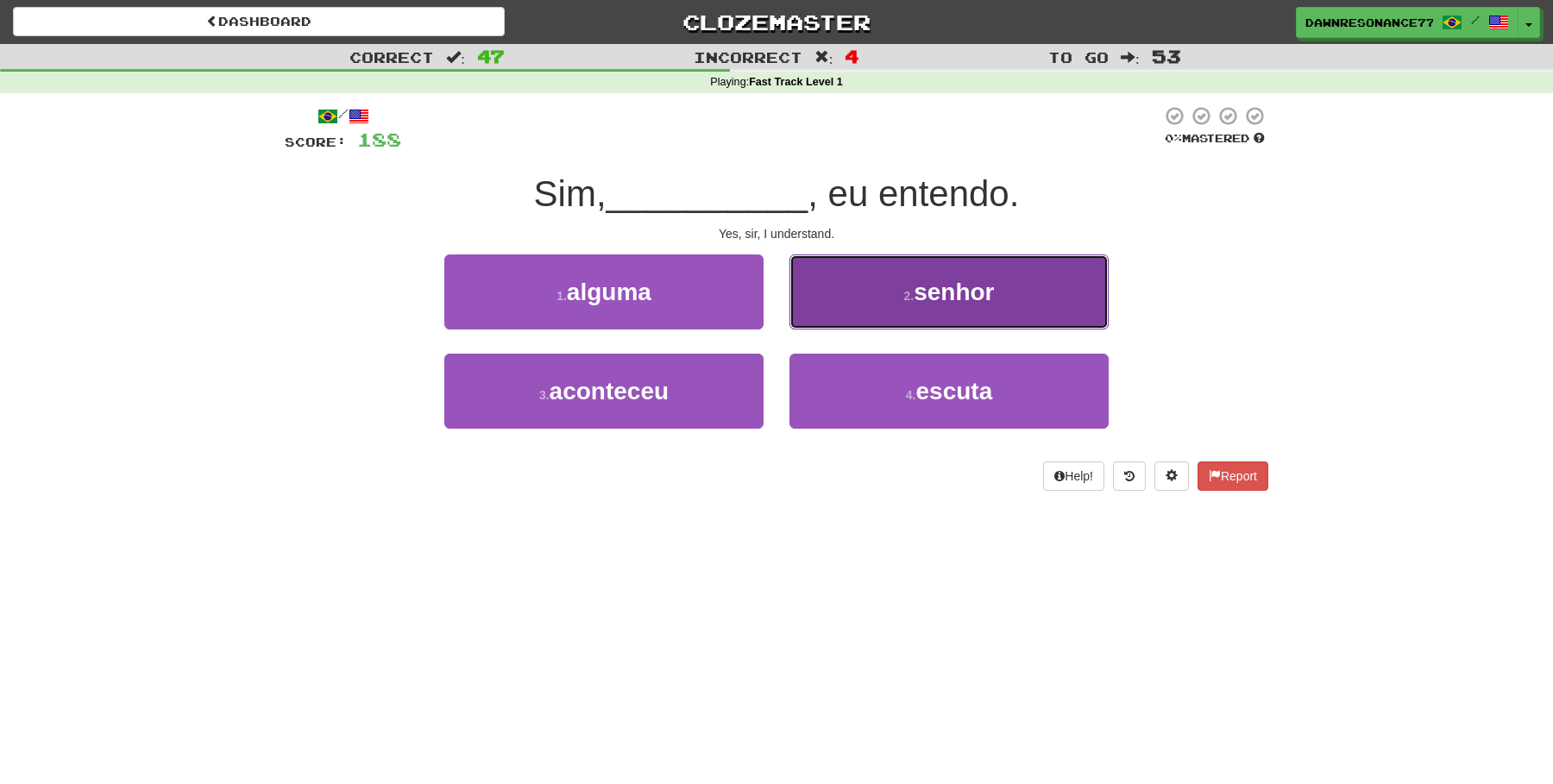
click at [919, 295] on span "senhor" at bounding box center [953, 292] width 81 height 27
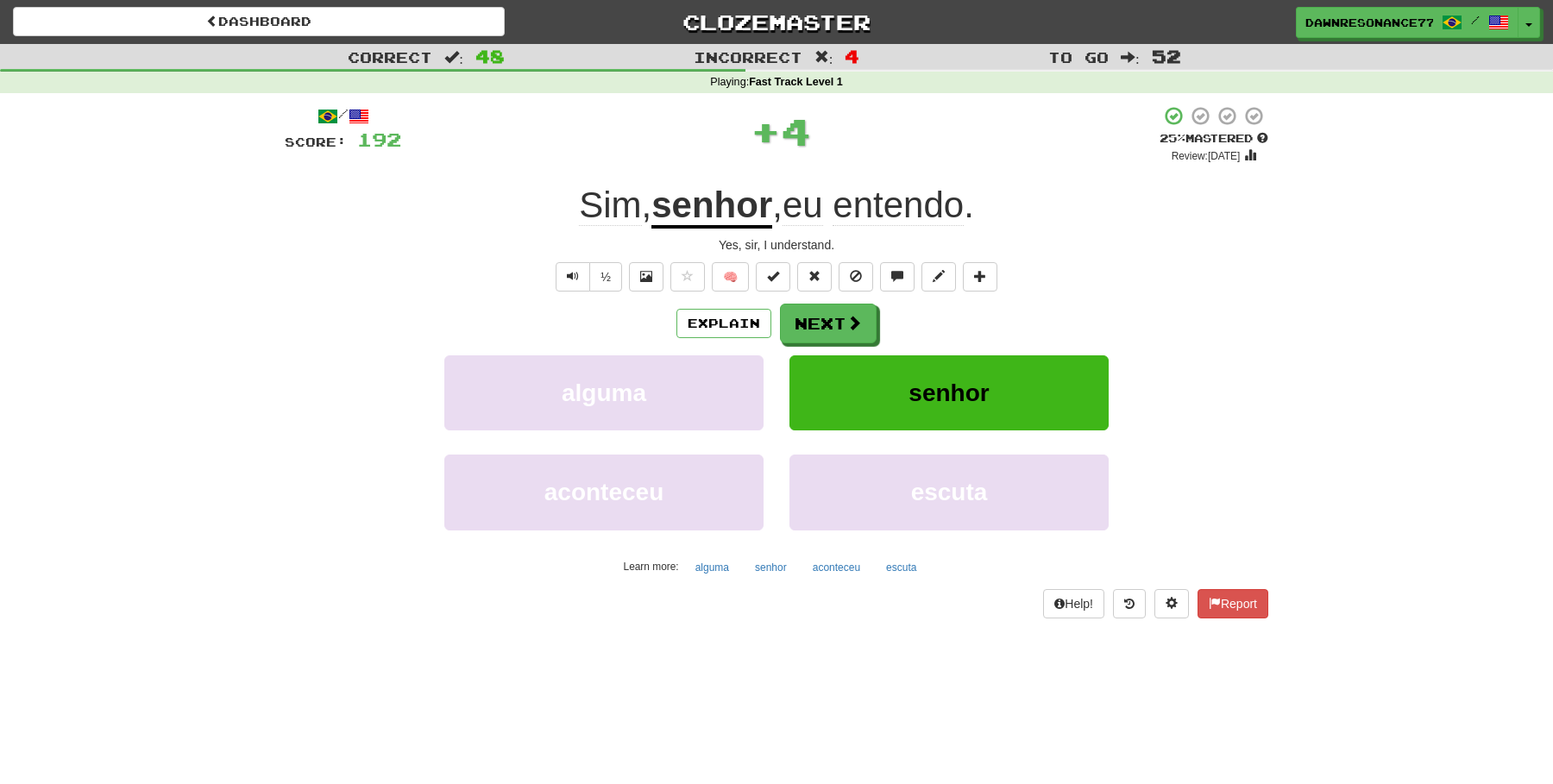
click at [830, 297] on div "/ Score: 192 + 4 25 % Mastered Review: [DATE] Sim , senhor , eu entendo . Yes, …" at bounding box center [776, 360] width 984 height 512
click at [830, 320] on button "Next" at bounding box center [828, 324] width 96 height 40
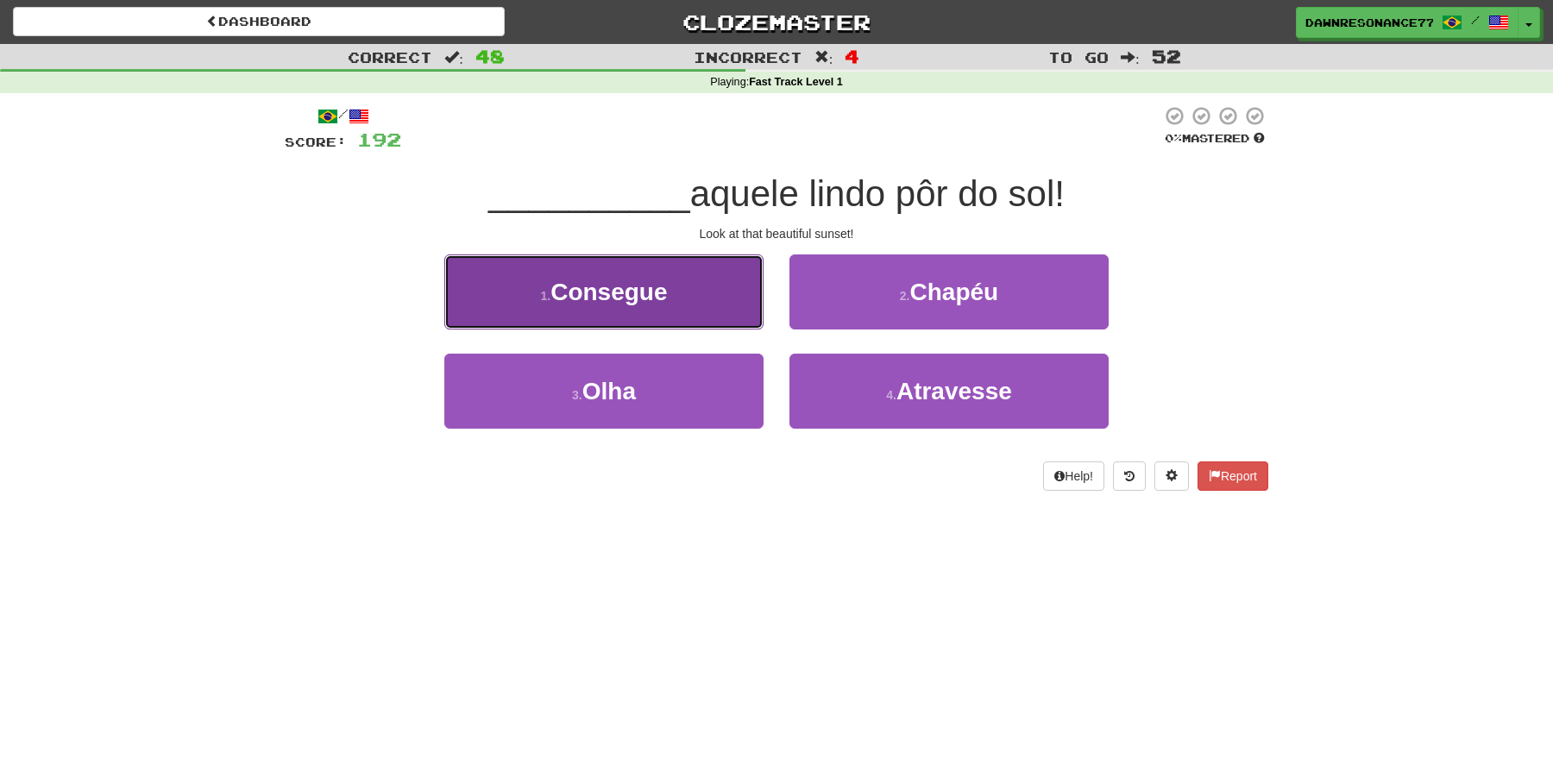
click at [715, 293] on button "1 . Consegue" at bounding box center [604, 291] width 319 height 75
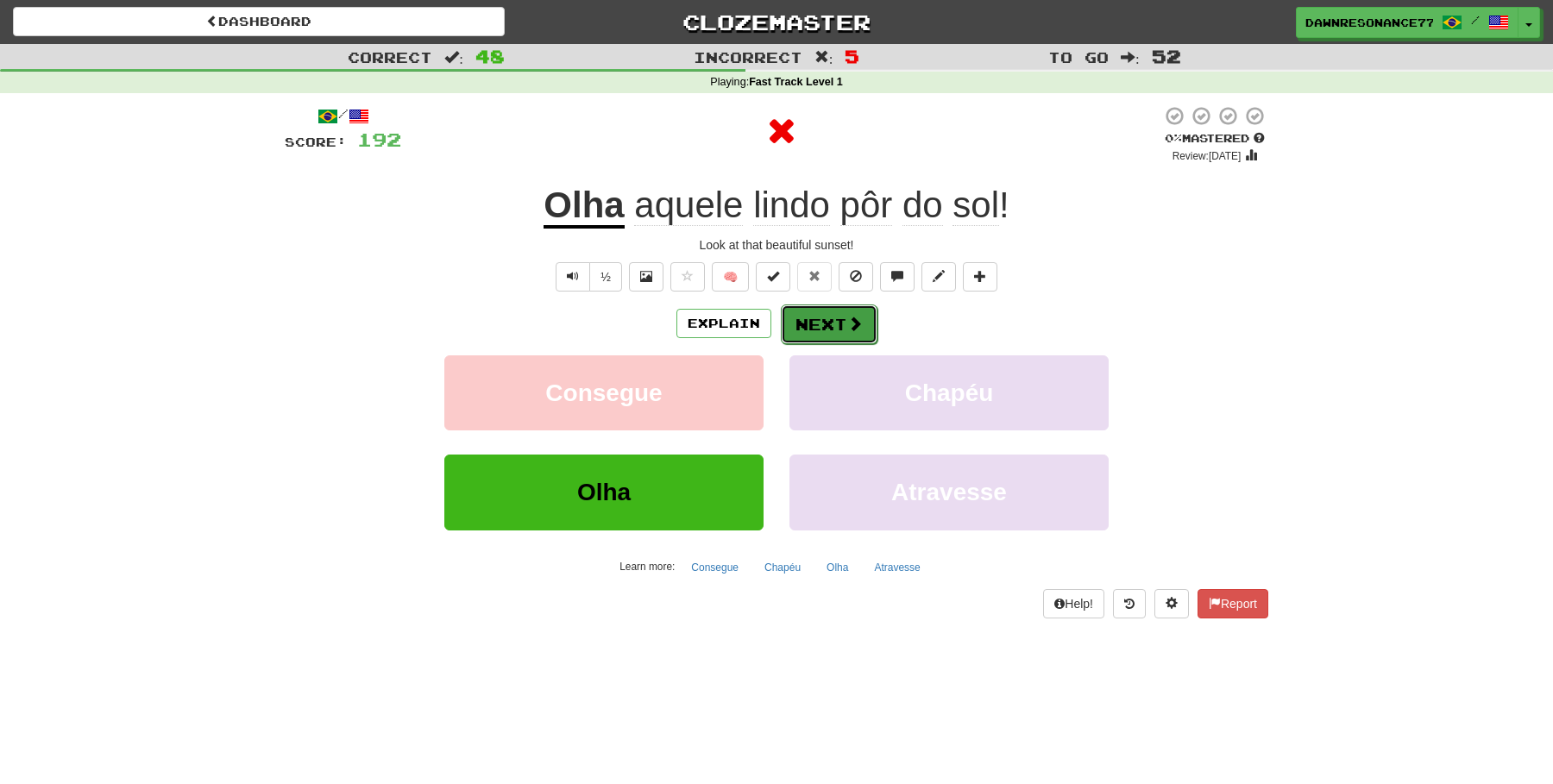
click at [814, 311] on button "Next" at bounding box center [828, 324] width 96 height 40
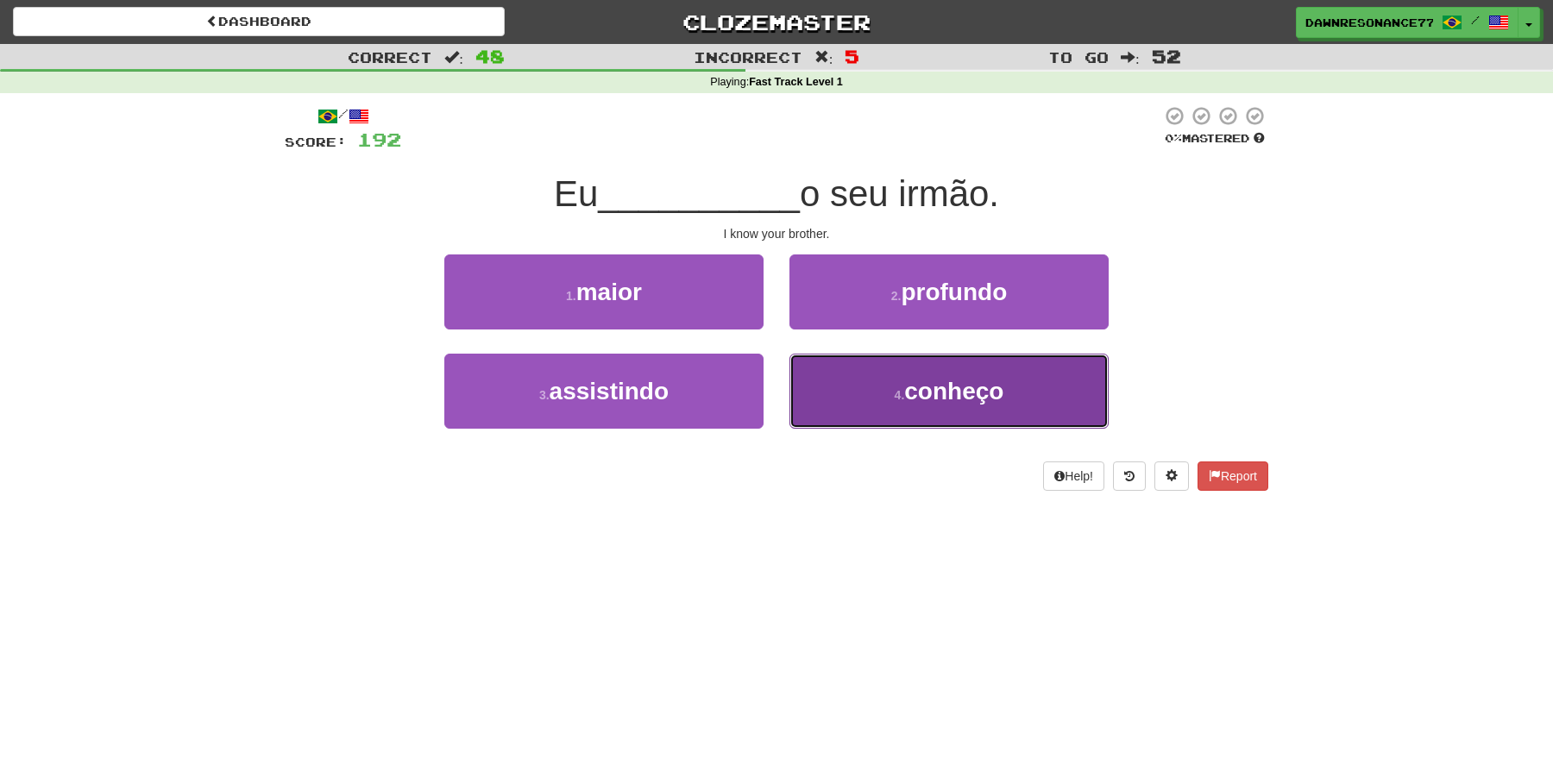
click at [847, 391] on button "4 . conheço" at bounding box center [949, 391] width 319 height 75
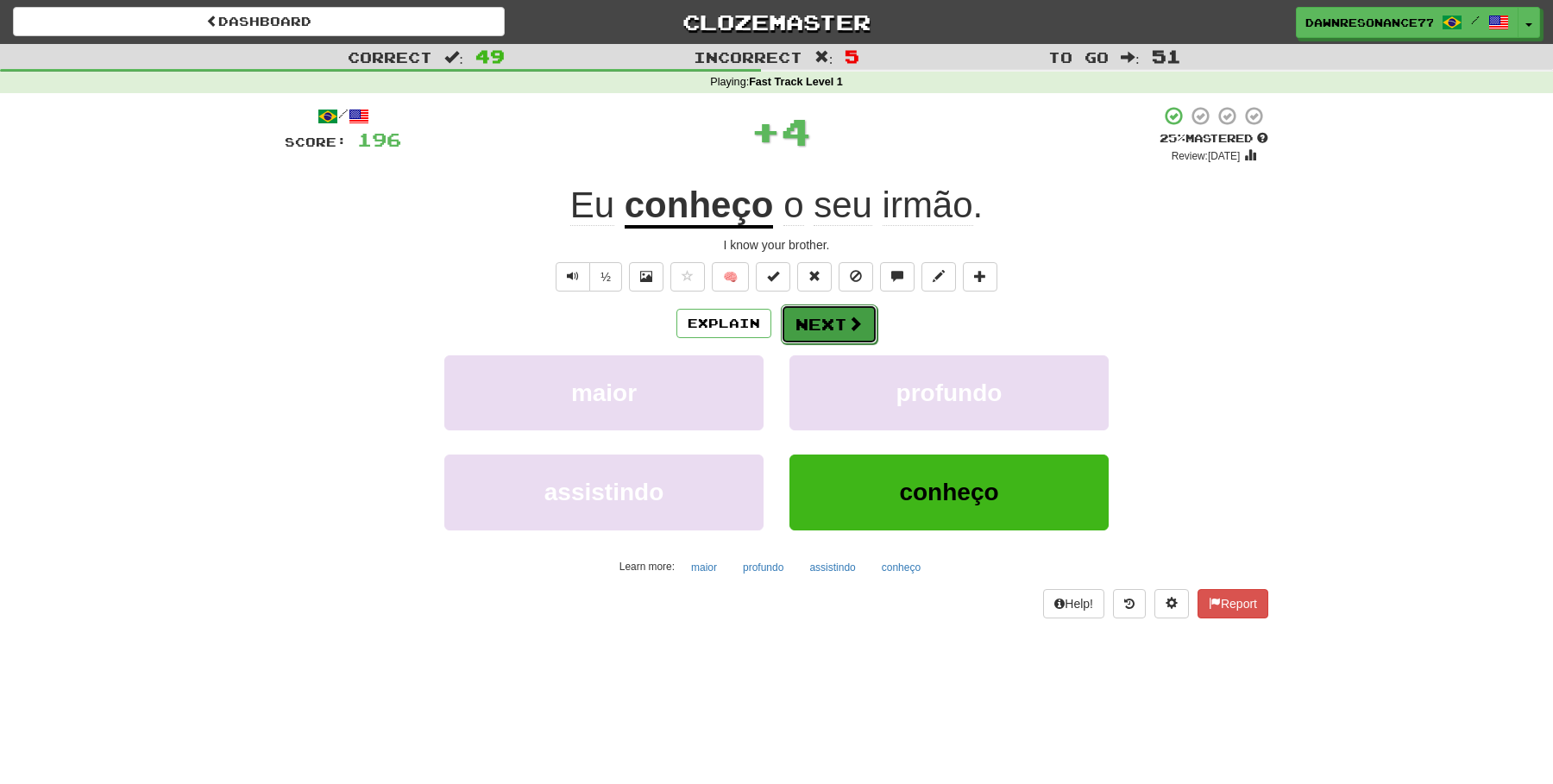
click at [831, 319] on button "Next" at bounding box center [828, 324] width 96 height 40
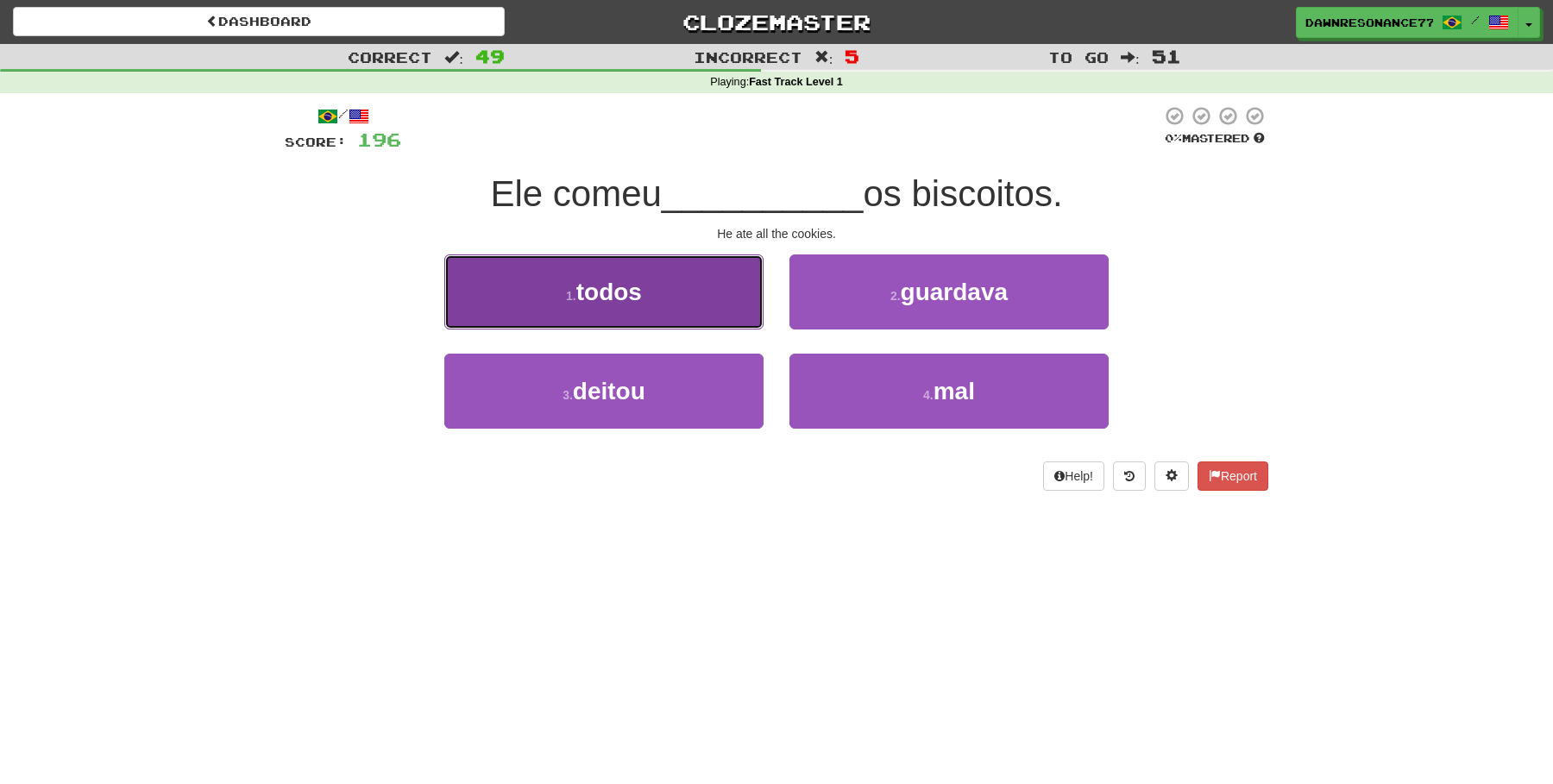
click at [729, 303] on button "1 . todos" at bounding box center [604, 291] width 319 height 75
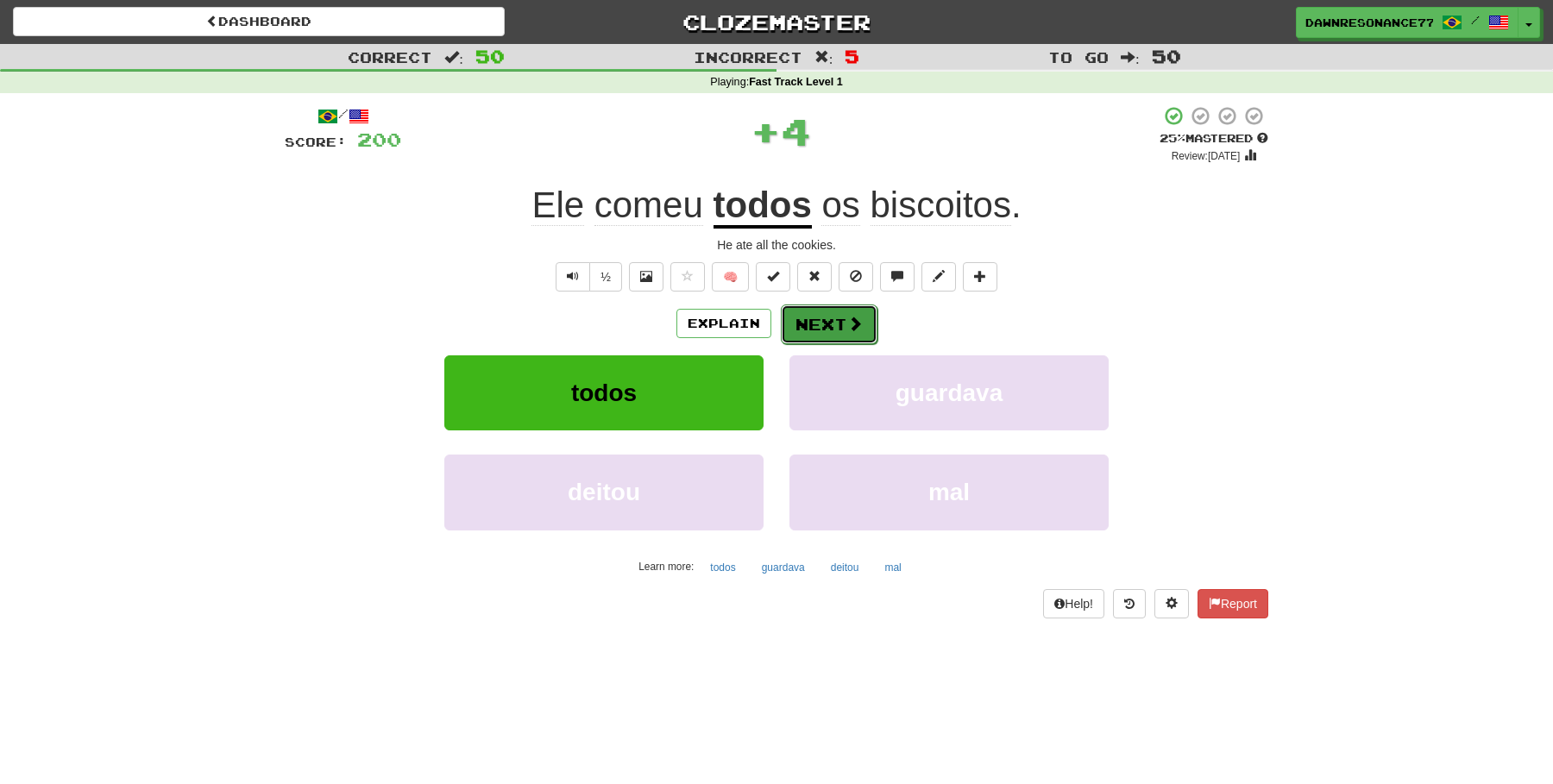
click at [834, 321] on button "Next" at bounding box center [828, 324] width 96 height 40
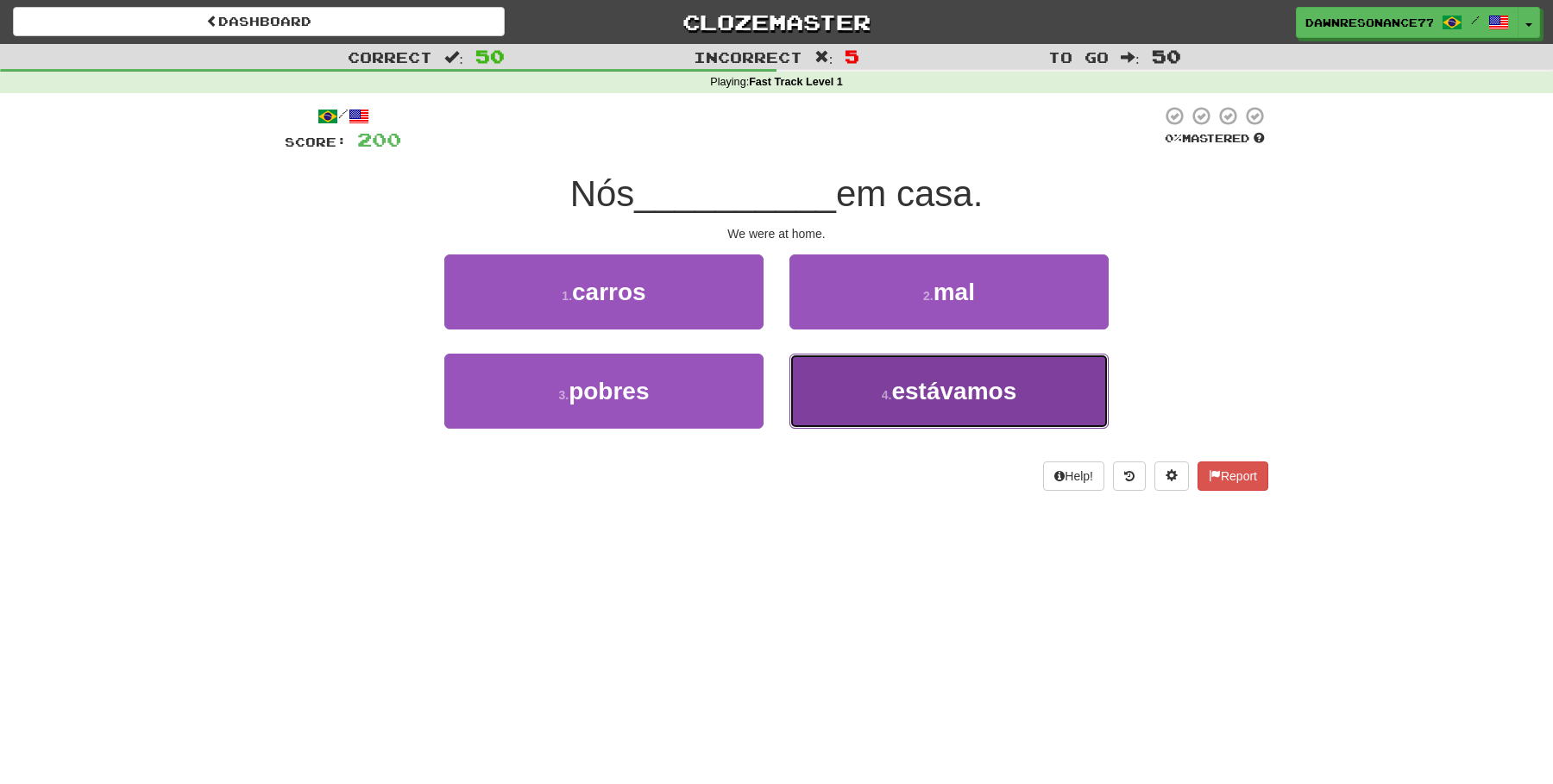
click at [909, 407] on button "4 . estávamos" at bounding box center [949, 391] width 319 height 75
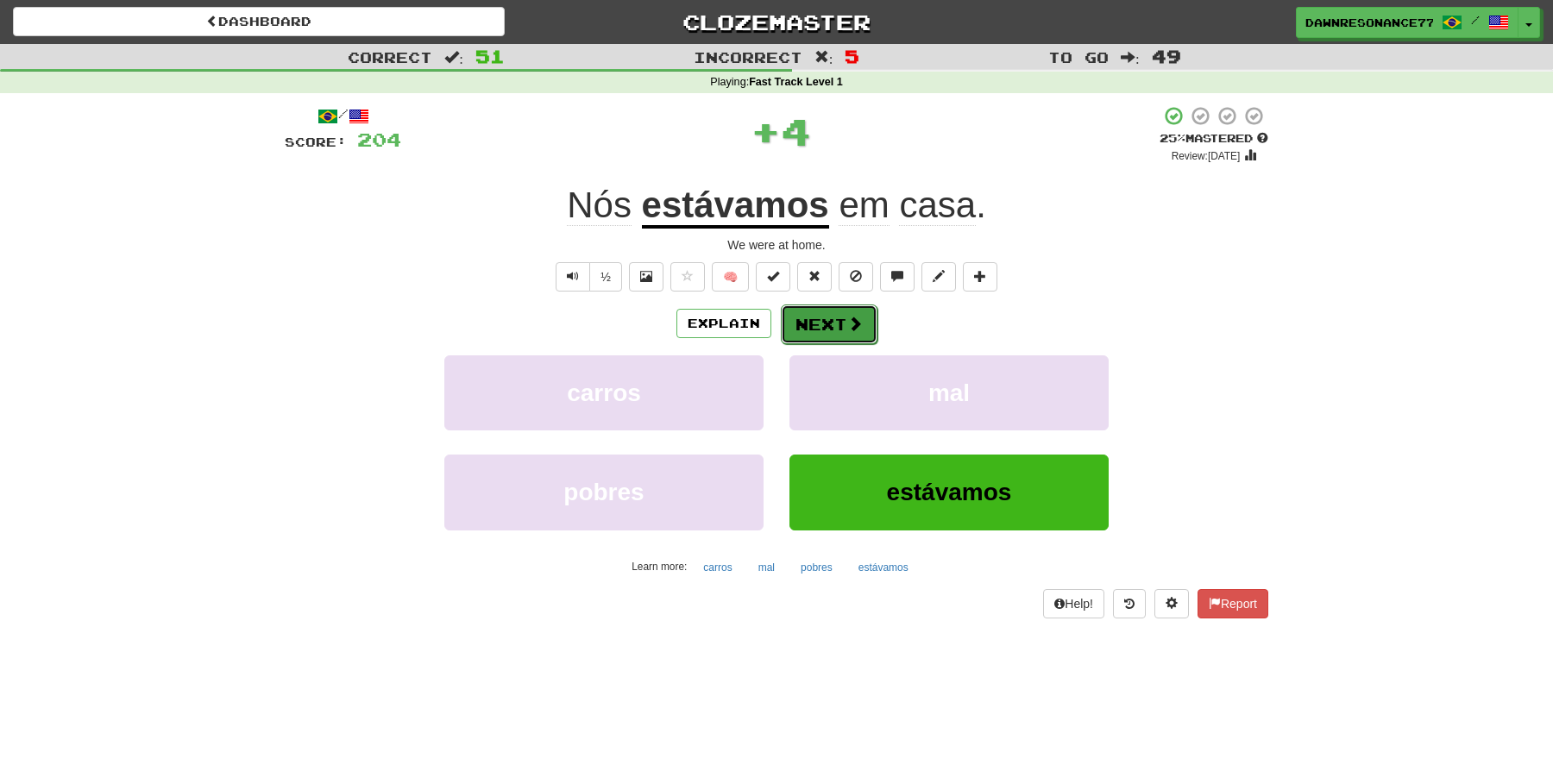
click at [841, 337] on button "Next" at bounding box center [828, 324] width 96 height 40
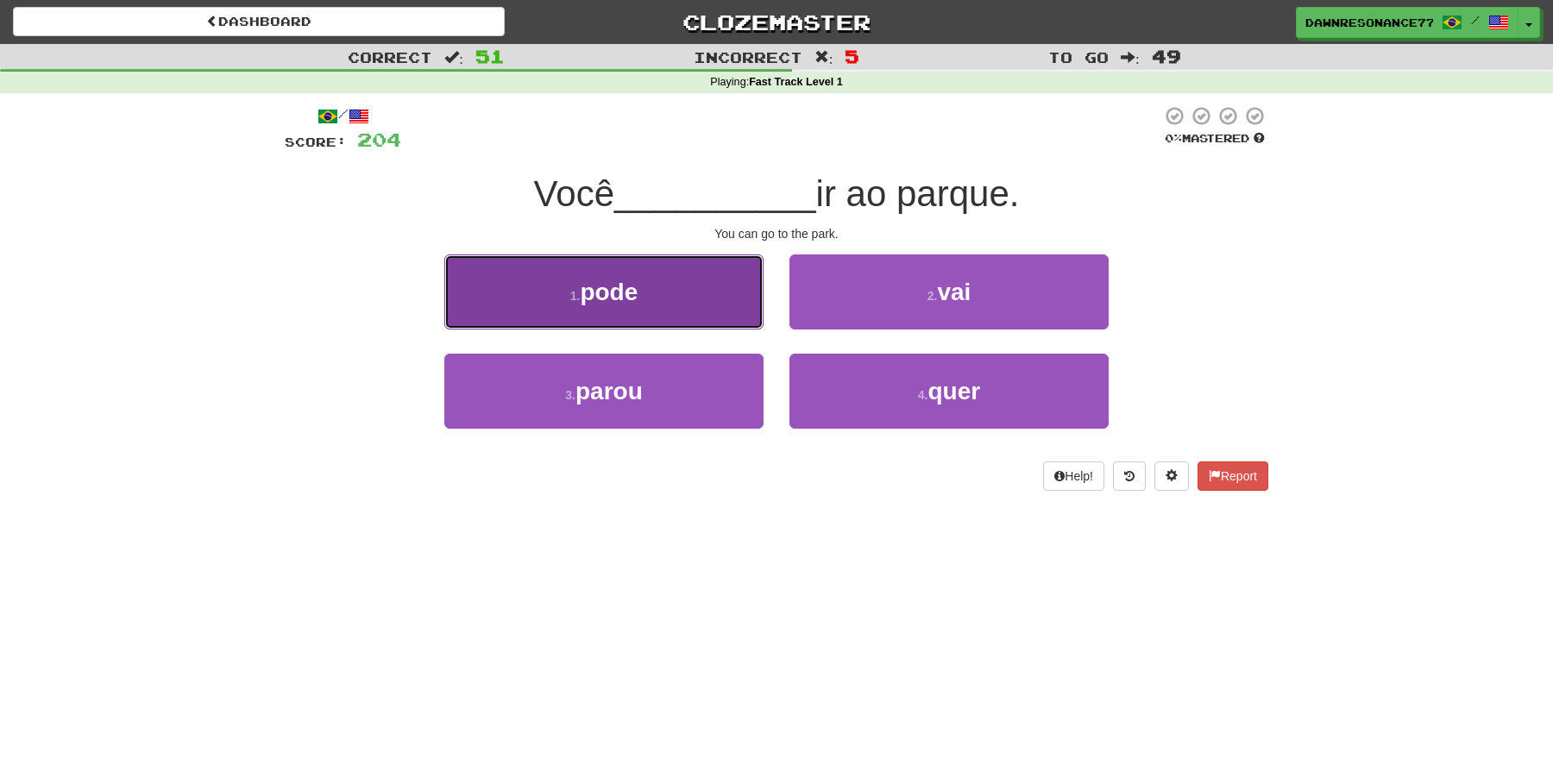
click at [694, 311] on button "1 . pode" at bounding box center [604, 291] width 319 height 75
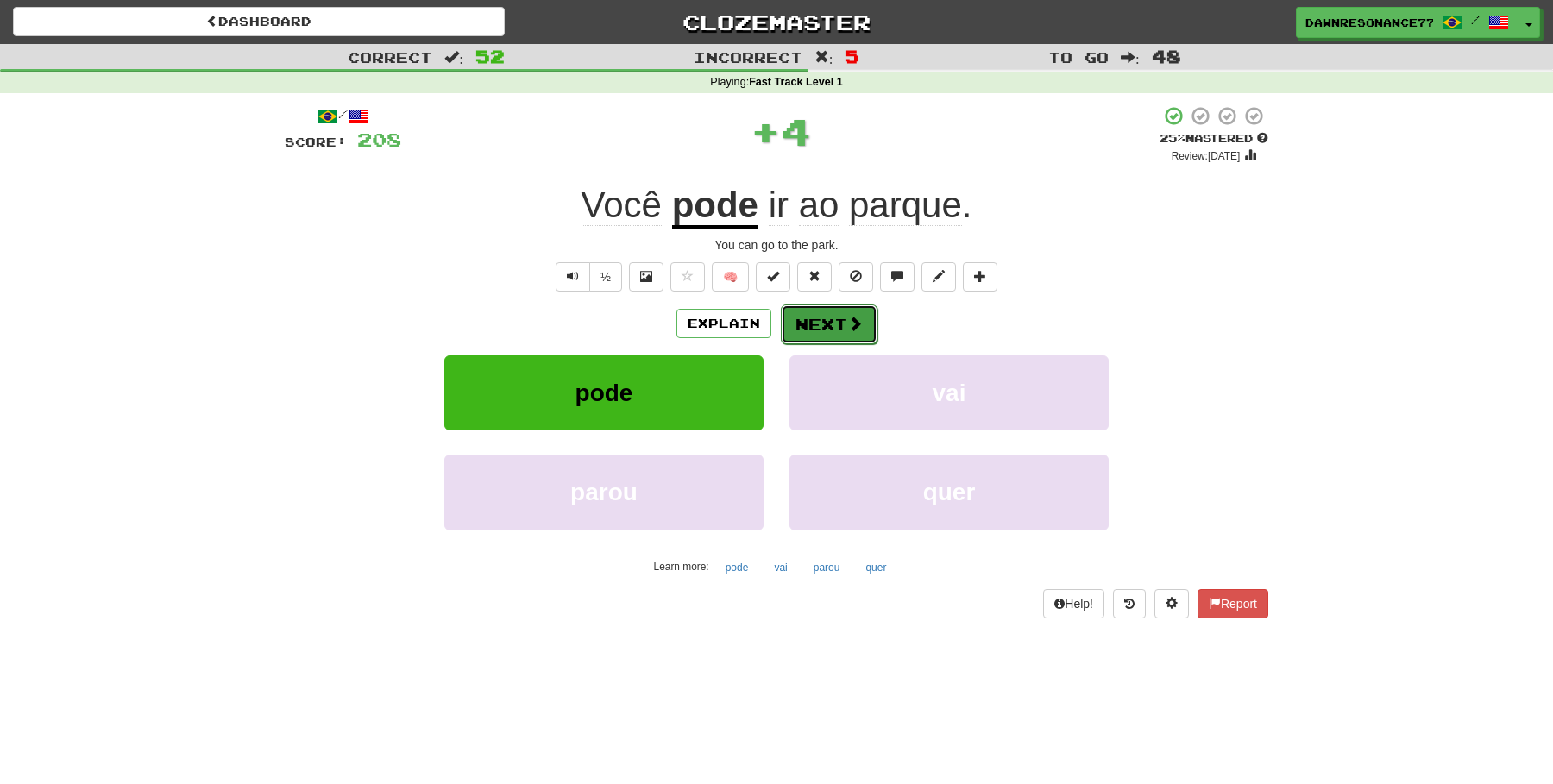
click at [811, 319] on button "Next" at bounding box center [828, 324] width 96 height 40
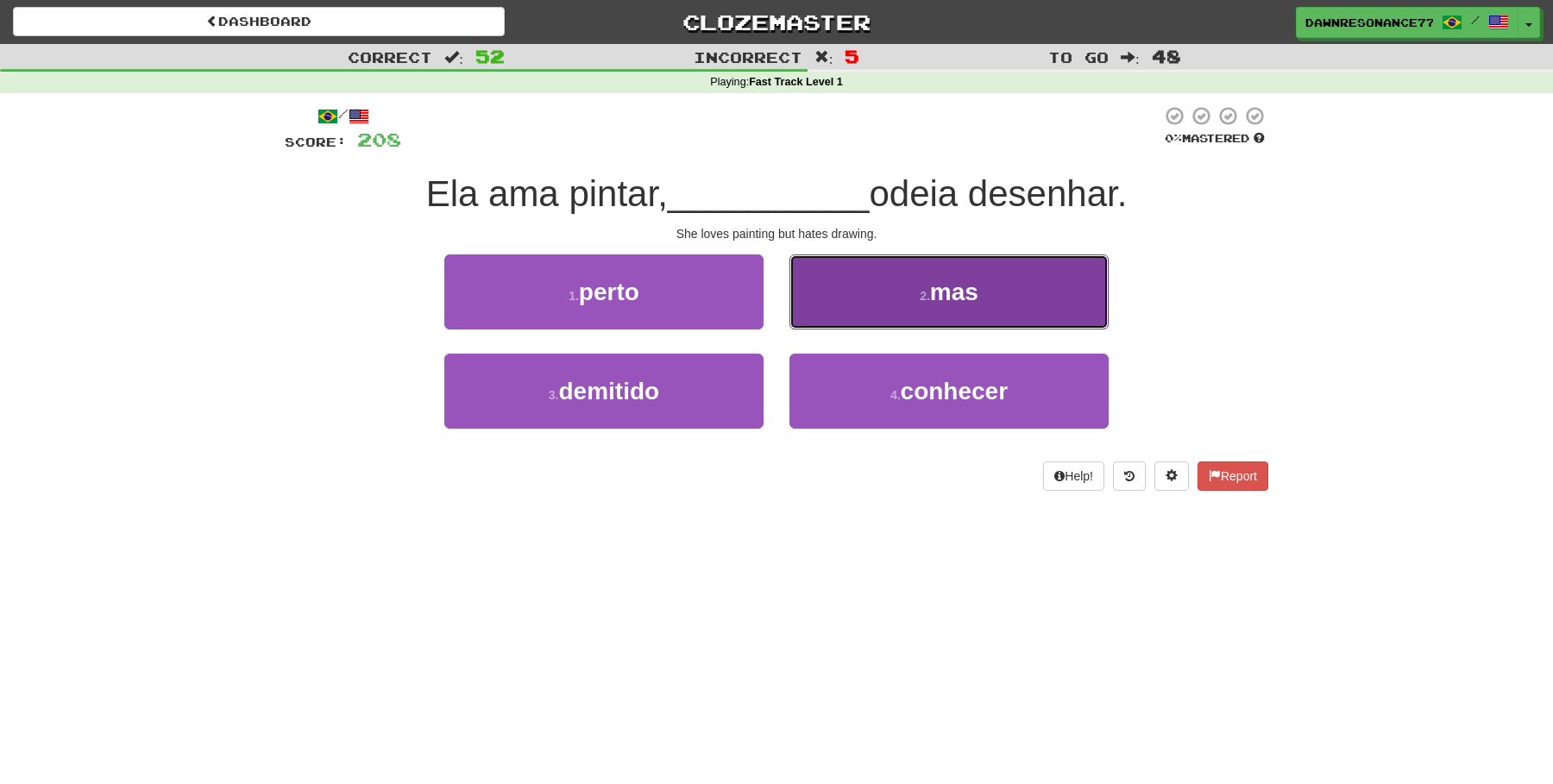
click at [890, 298] on button "2 . mas" at bounding box center [949, 291] width 319 height 75
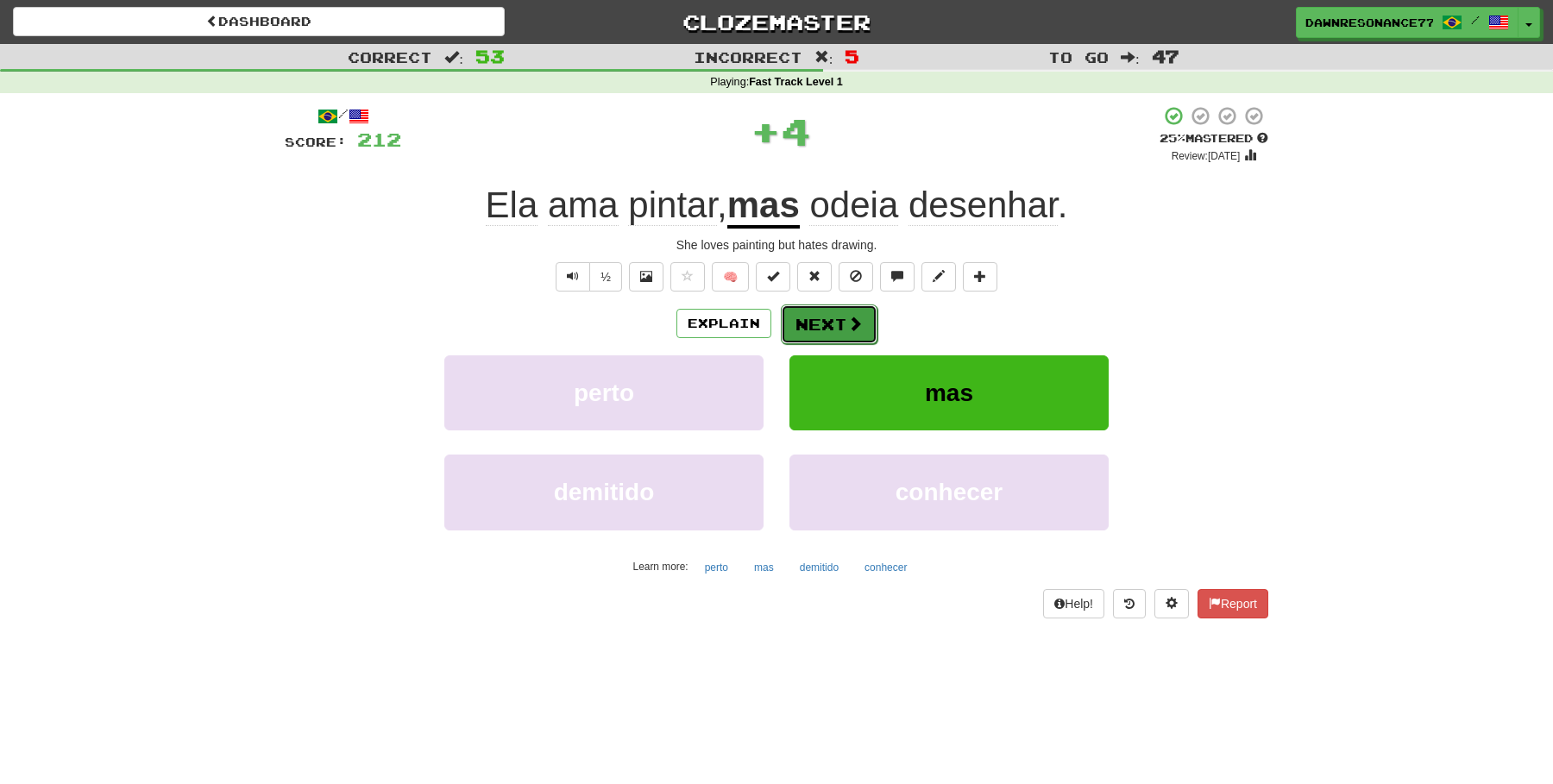
click at [817, 328] on button "Next" at bounding box center [828, 324] width 96 height 40
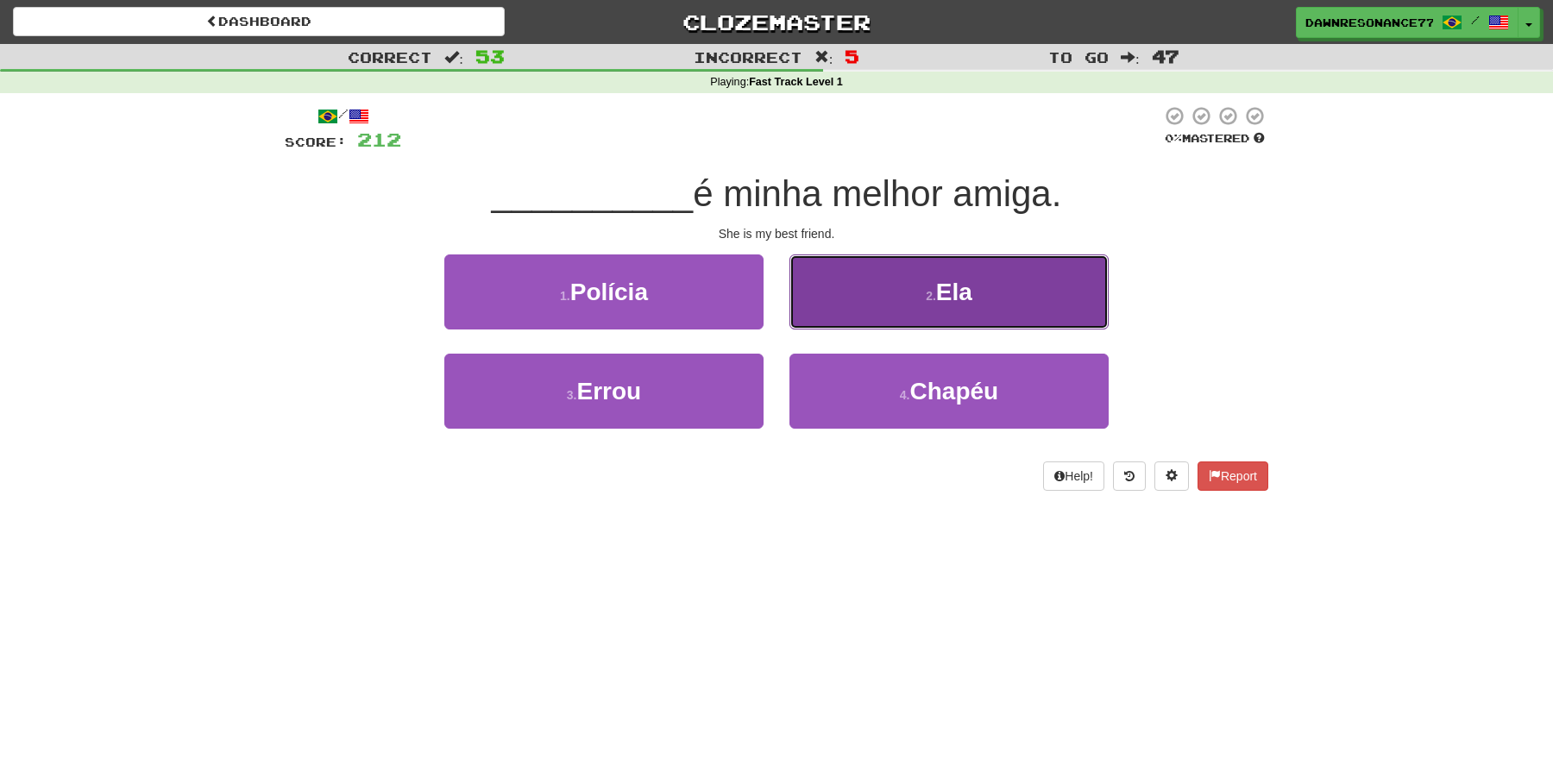
click at [856, 305] on button "2 . Ela" at bounding box center [949, 291] width 319 height 75
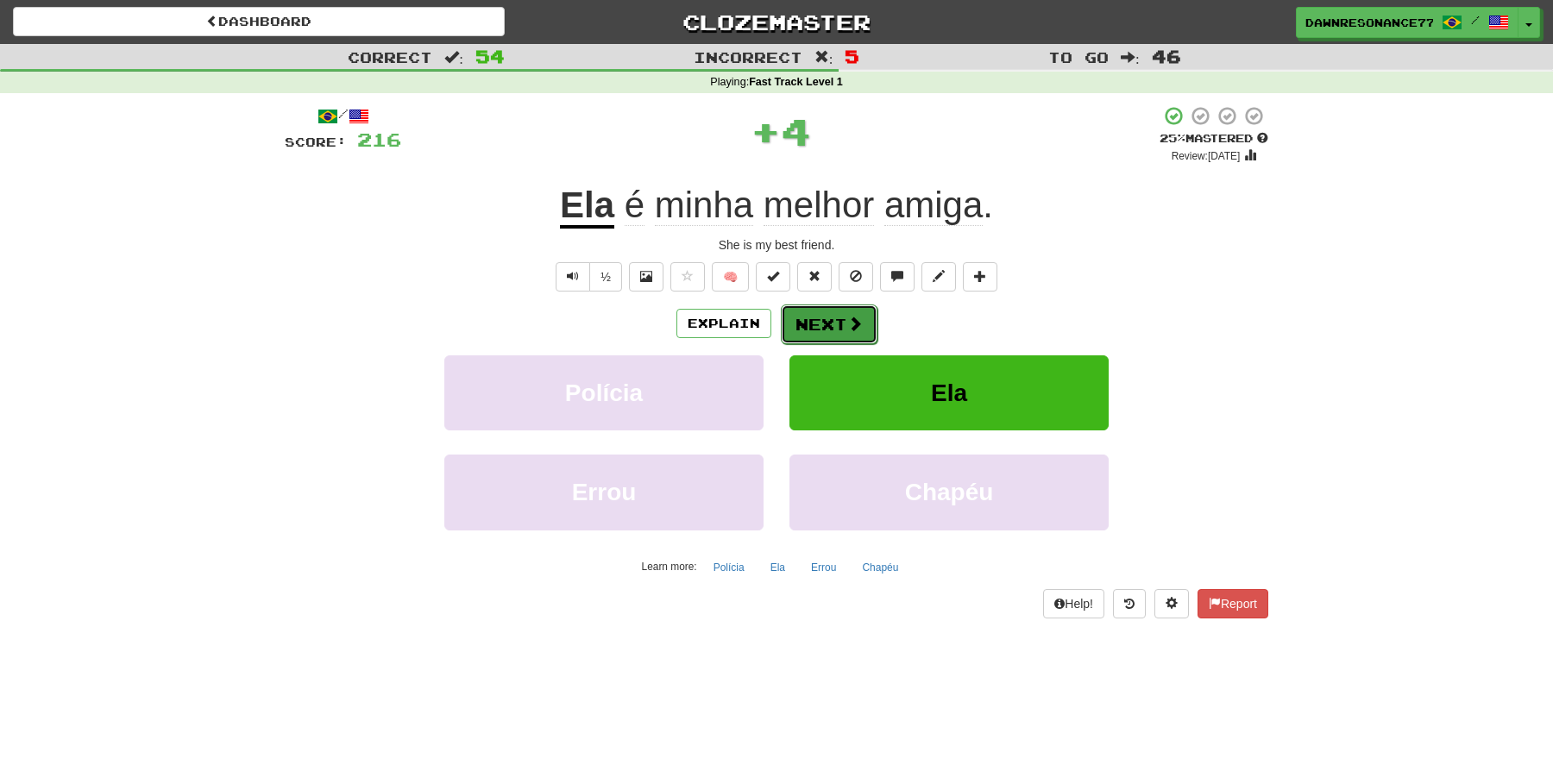
click at [806, 326] on button "Next" at bounding box center [828, 324] width 96 height 40
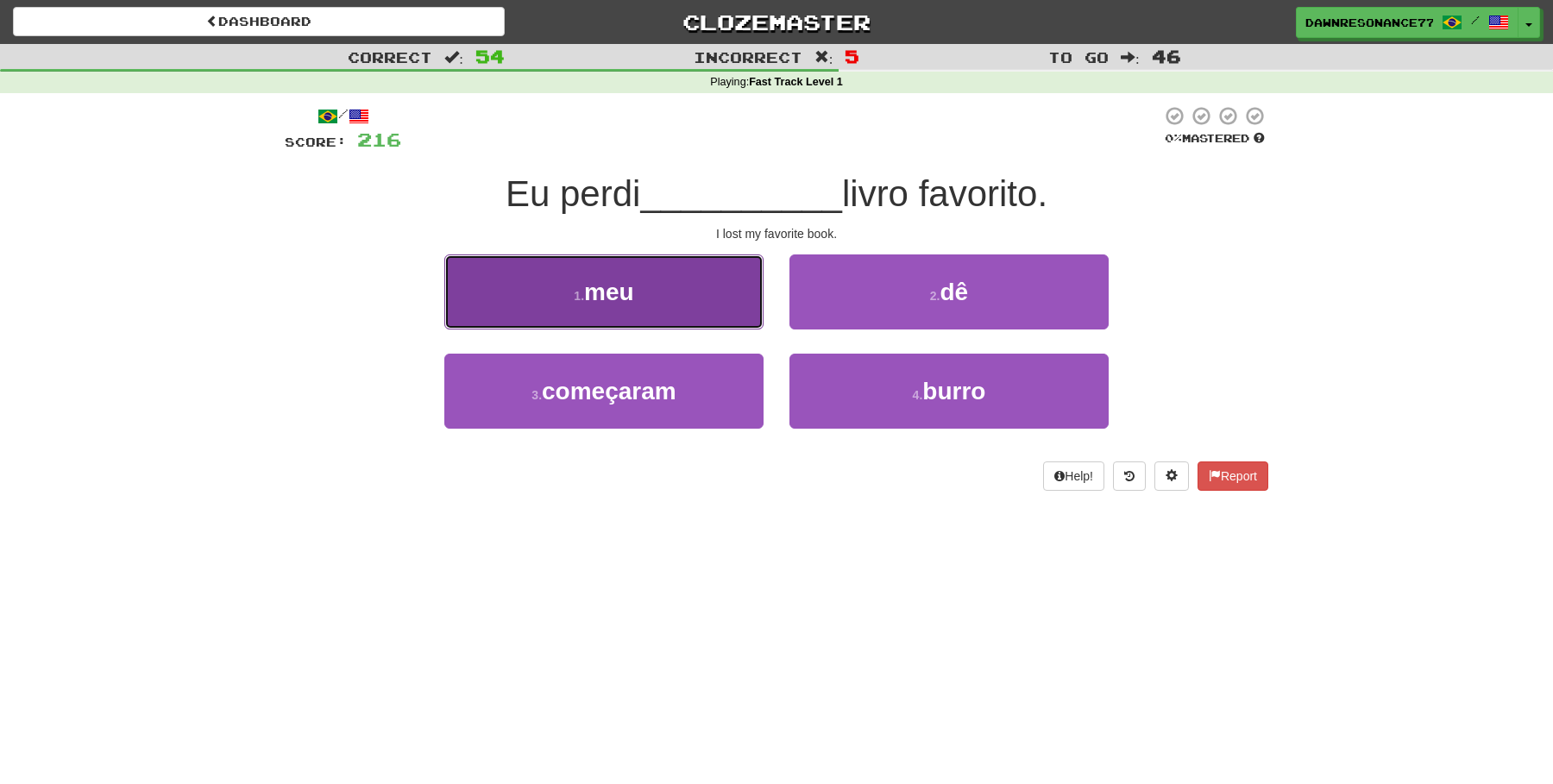
click at [684, 314] on button "1 . meu" at bounding box center [604, 291] width 319 height 75
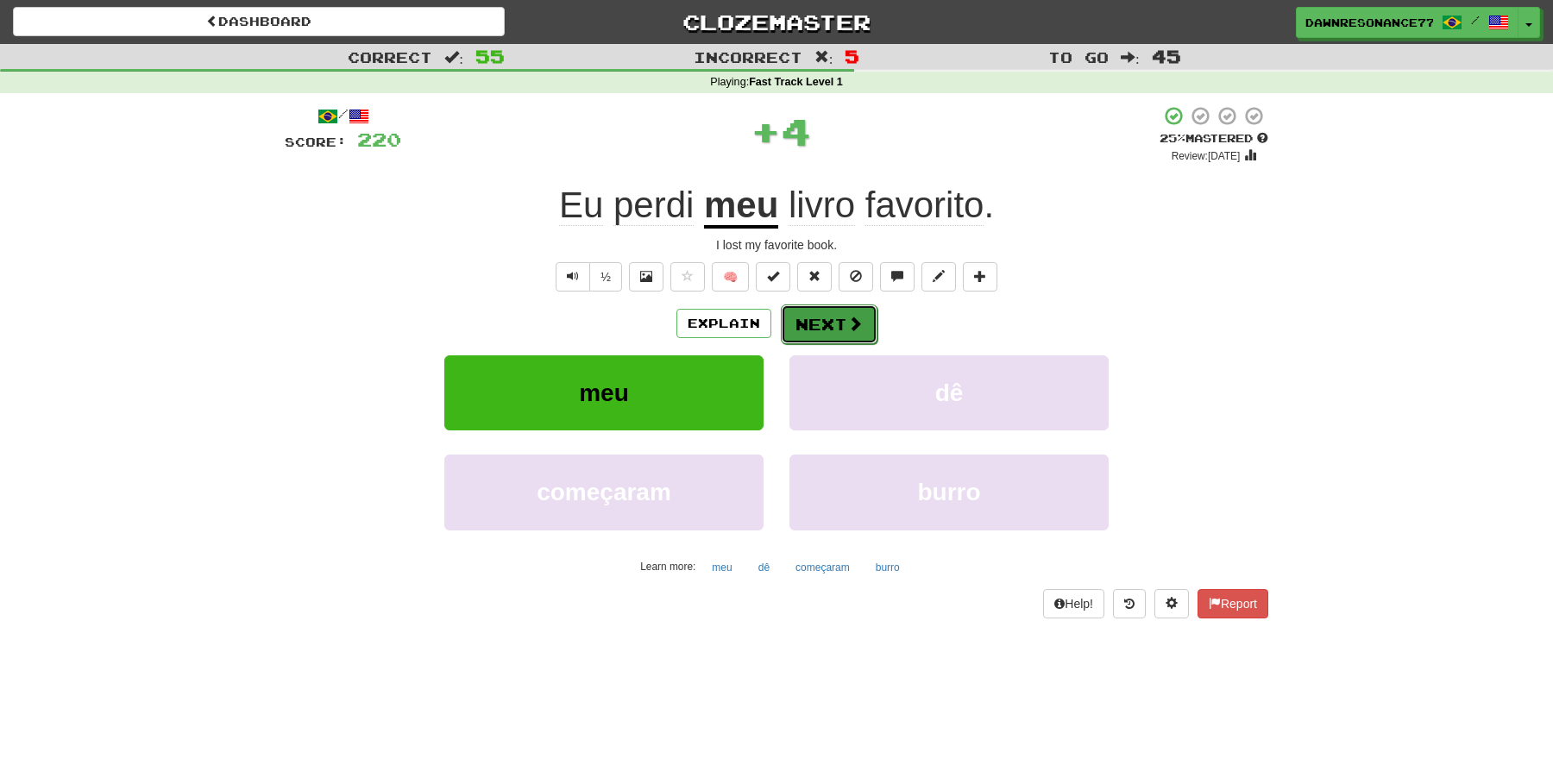
click at [810, 333] on button "Next" at bounding box center [828, 324] width 96 height 40
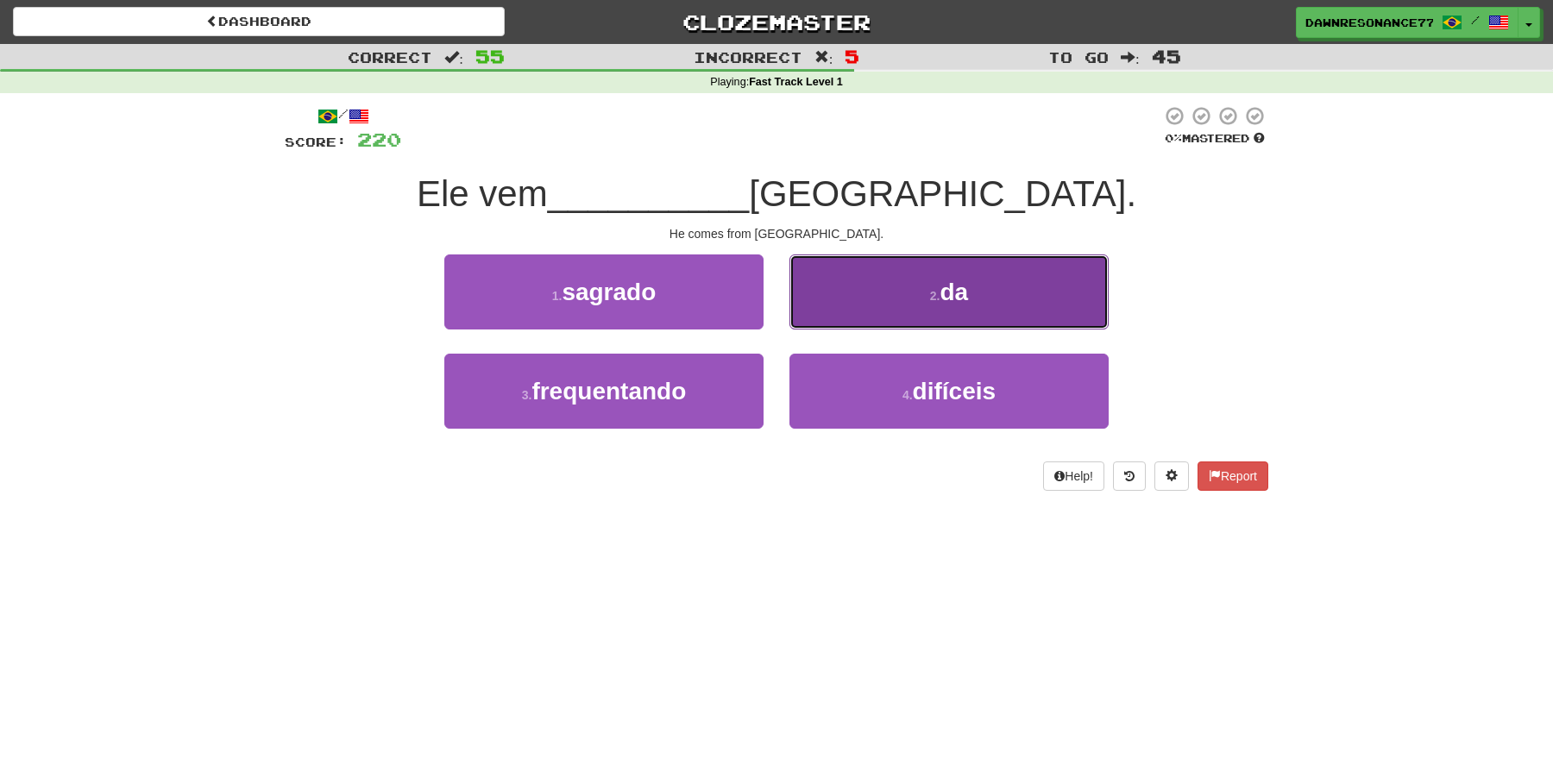
click at [893, 308] on button "2 . da" at bounding box center [949, 291] width 319 height 75
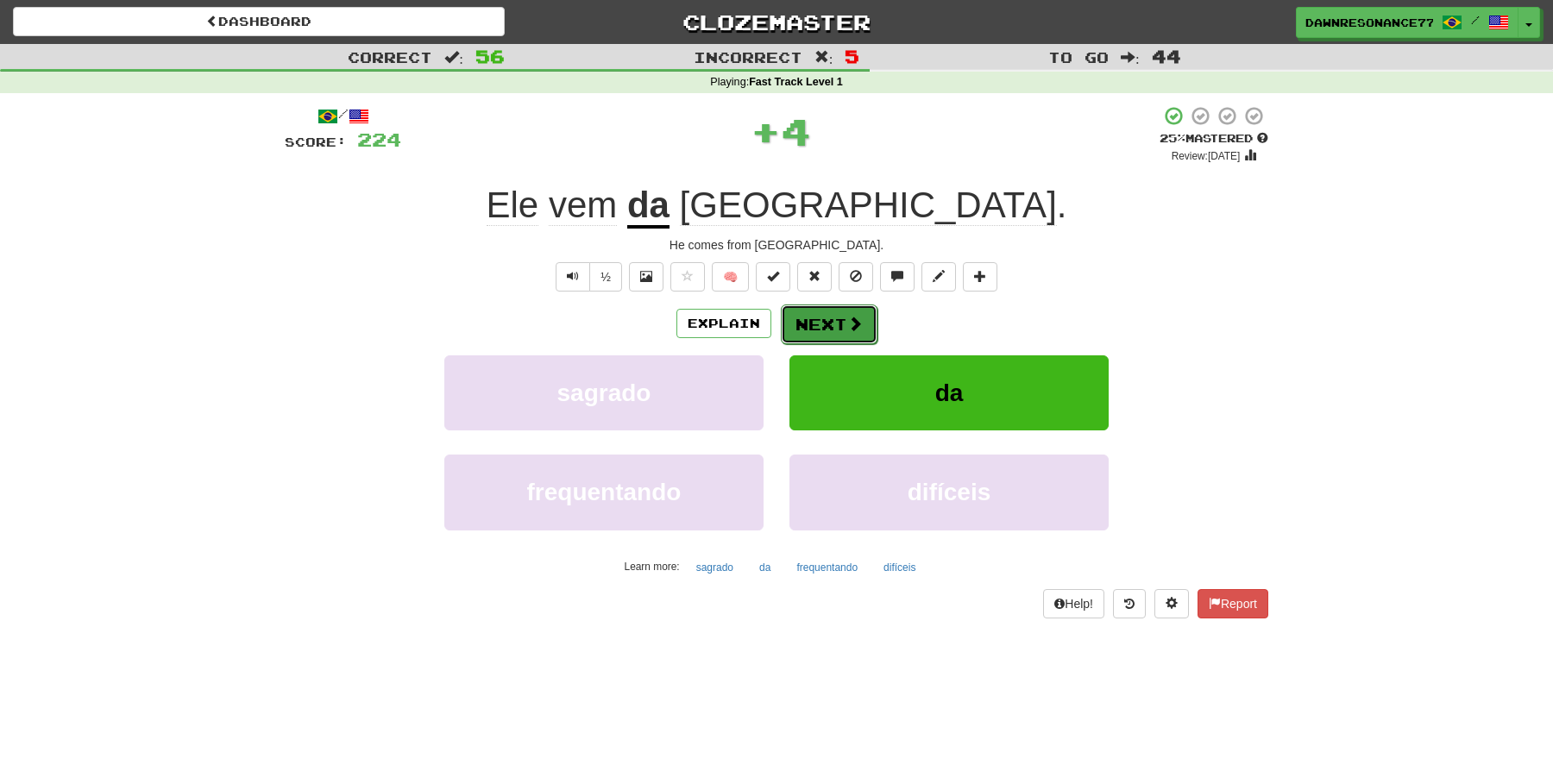
click at [837, 329] on button "Next" at bounding box center [828, 324] width 96 height 40
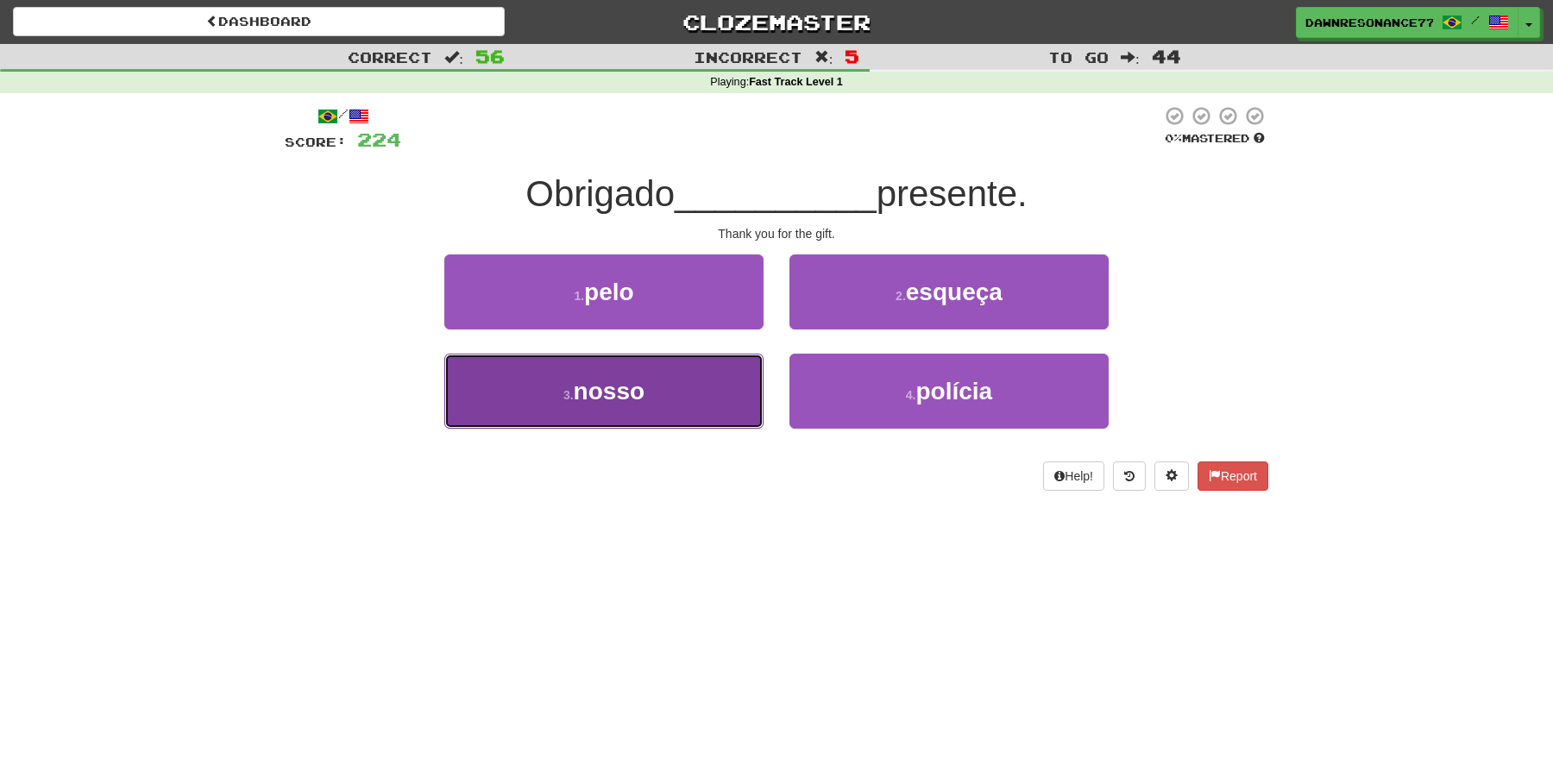
click at [762, 391] on button "3 . nosso" at bounding box center [604, 391] width 319 height 75
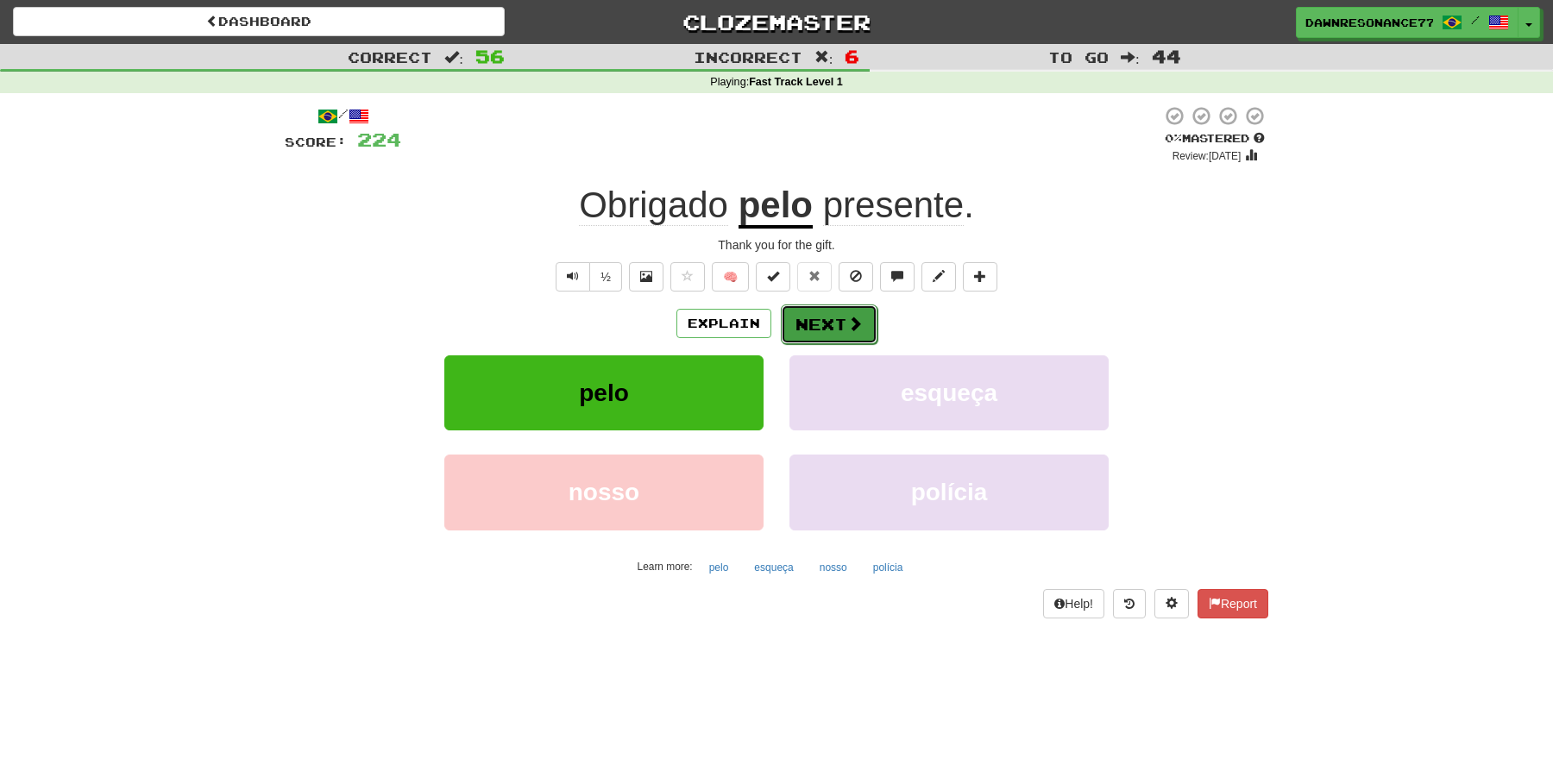
click at [837, 334] on button "Next" at bounding box center [828, 324] width 96 height 40
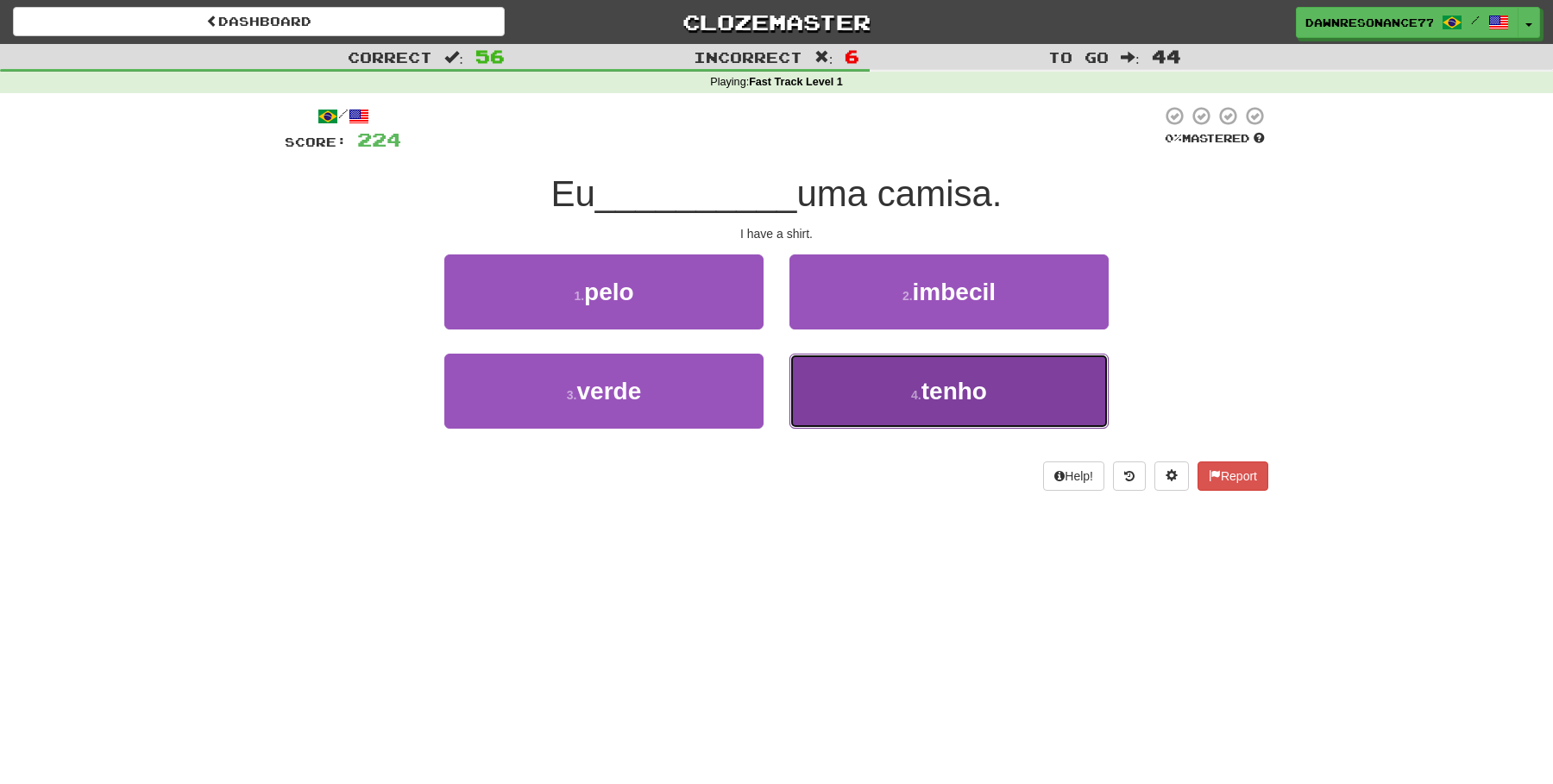
click at [895, 386] on button "4 . tenho" at bounding box center [949, 391] width 319 height 75
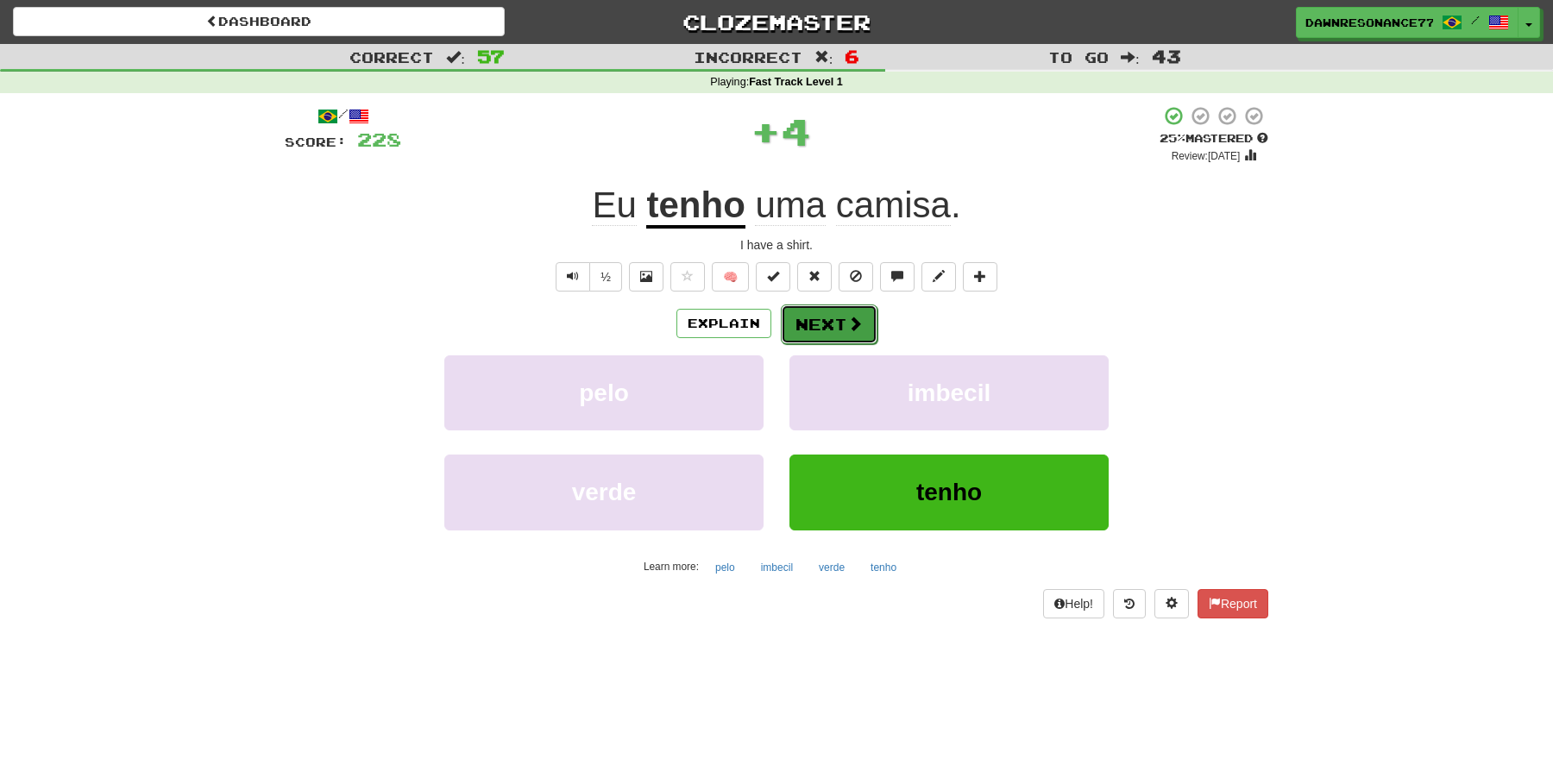
click at [856, 312] on button "Next" at bounding box center [828, 324] width 96 height 40
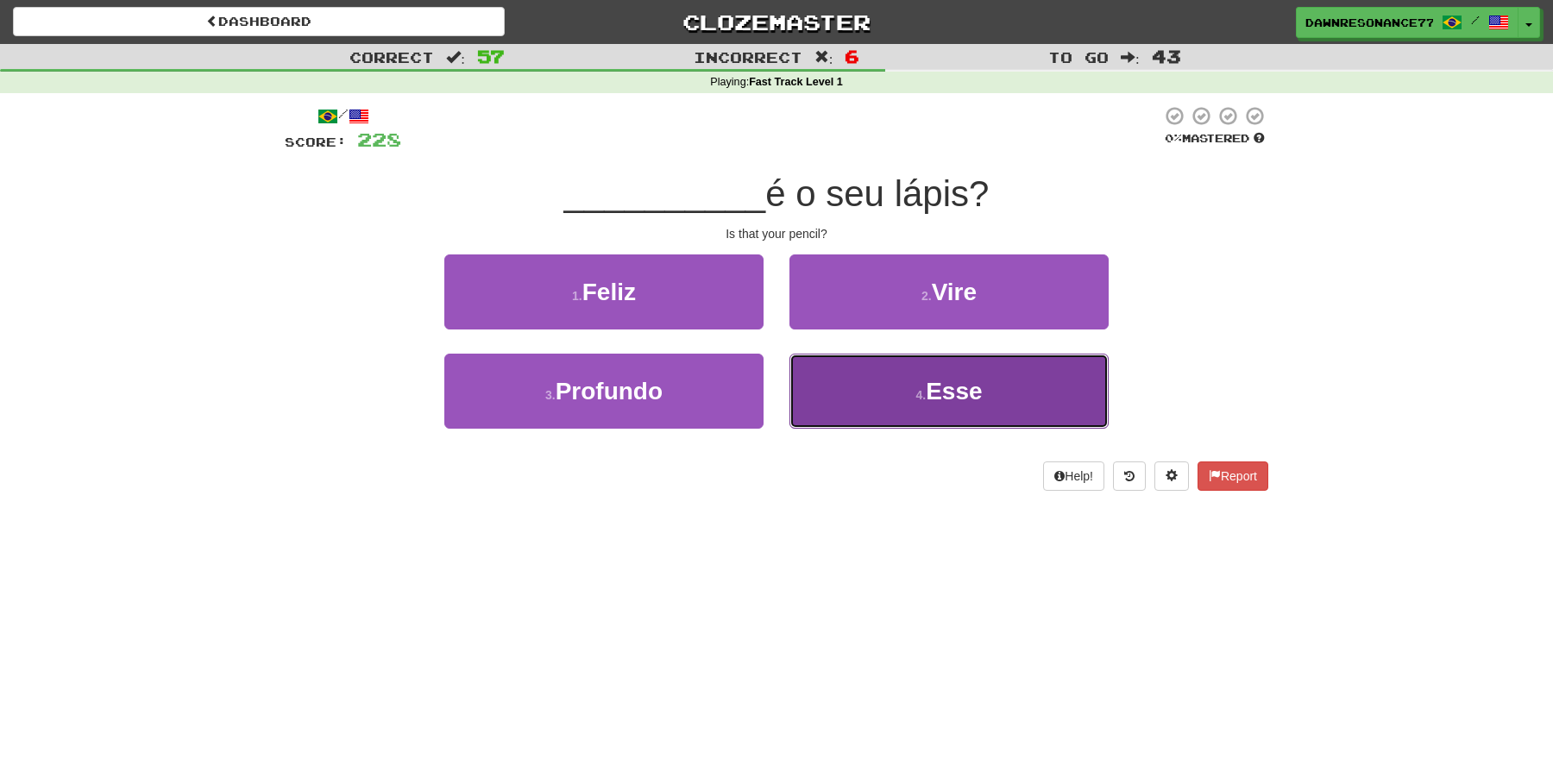
click at [879, 384] on button "4 . Esse" at bounding box center [949, 391] width 319 height 75
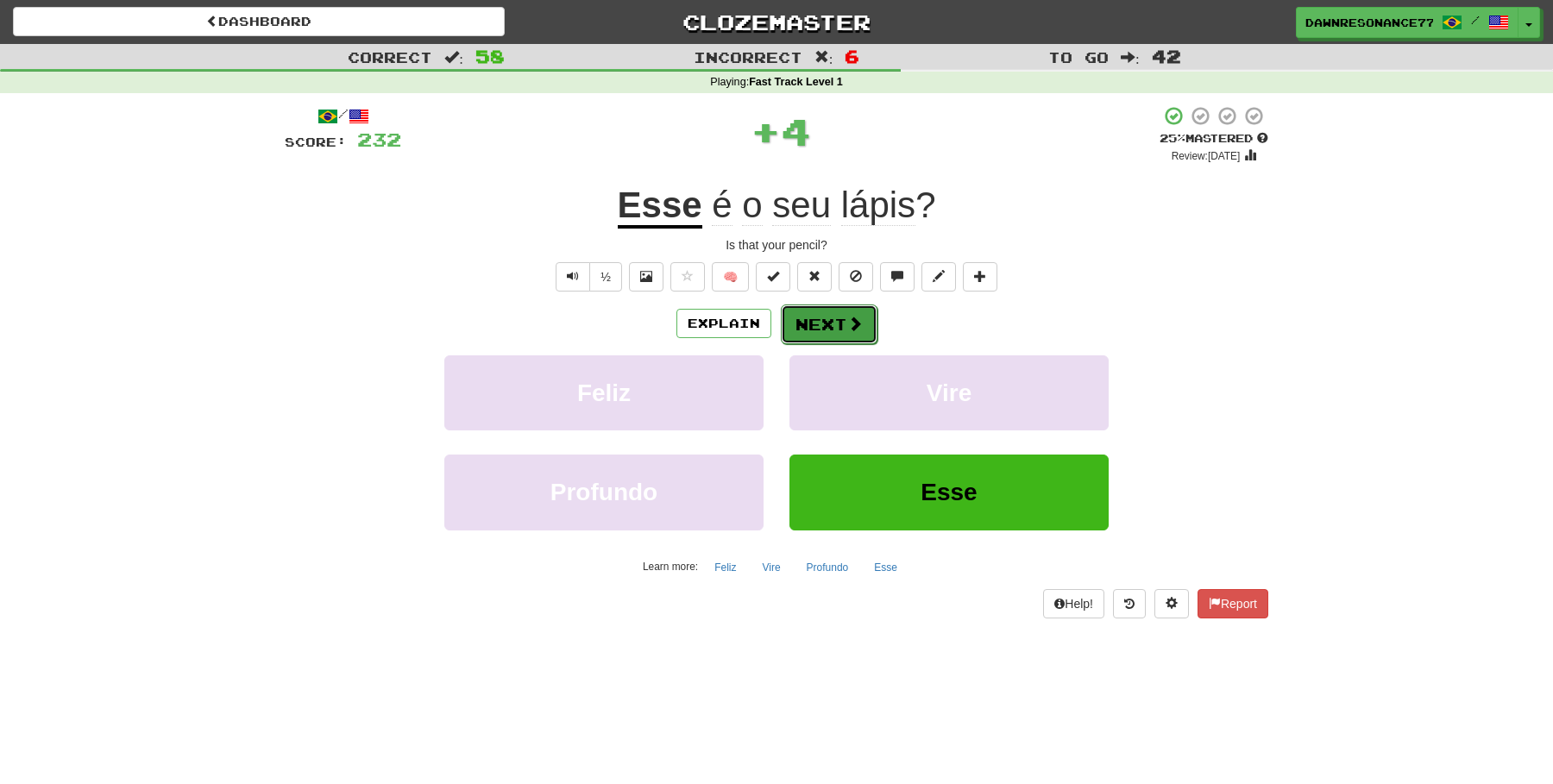
click at [845, 323] on button "Next" at bounding box center [828, 324] width 96 height 40
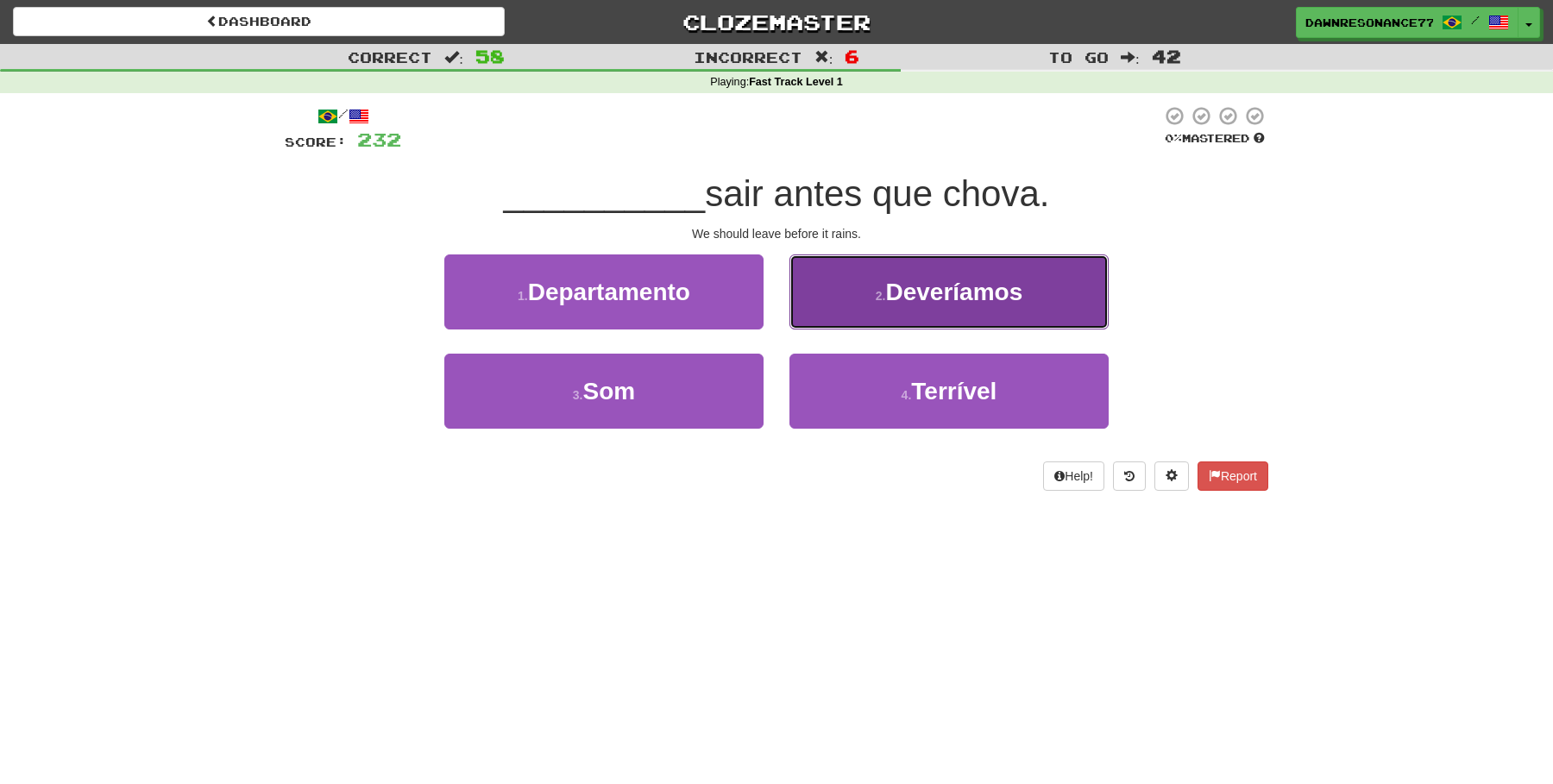
click at [886, 304] on span "Deveríamos" at bounding box center [953, 292] width 137 height 27
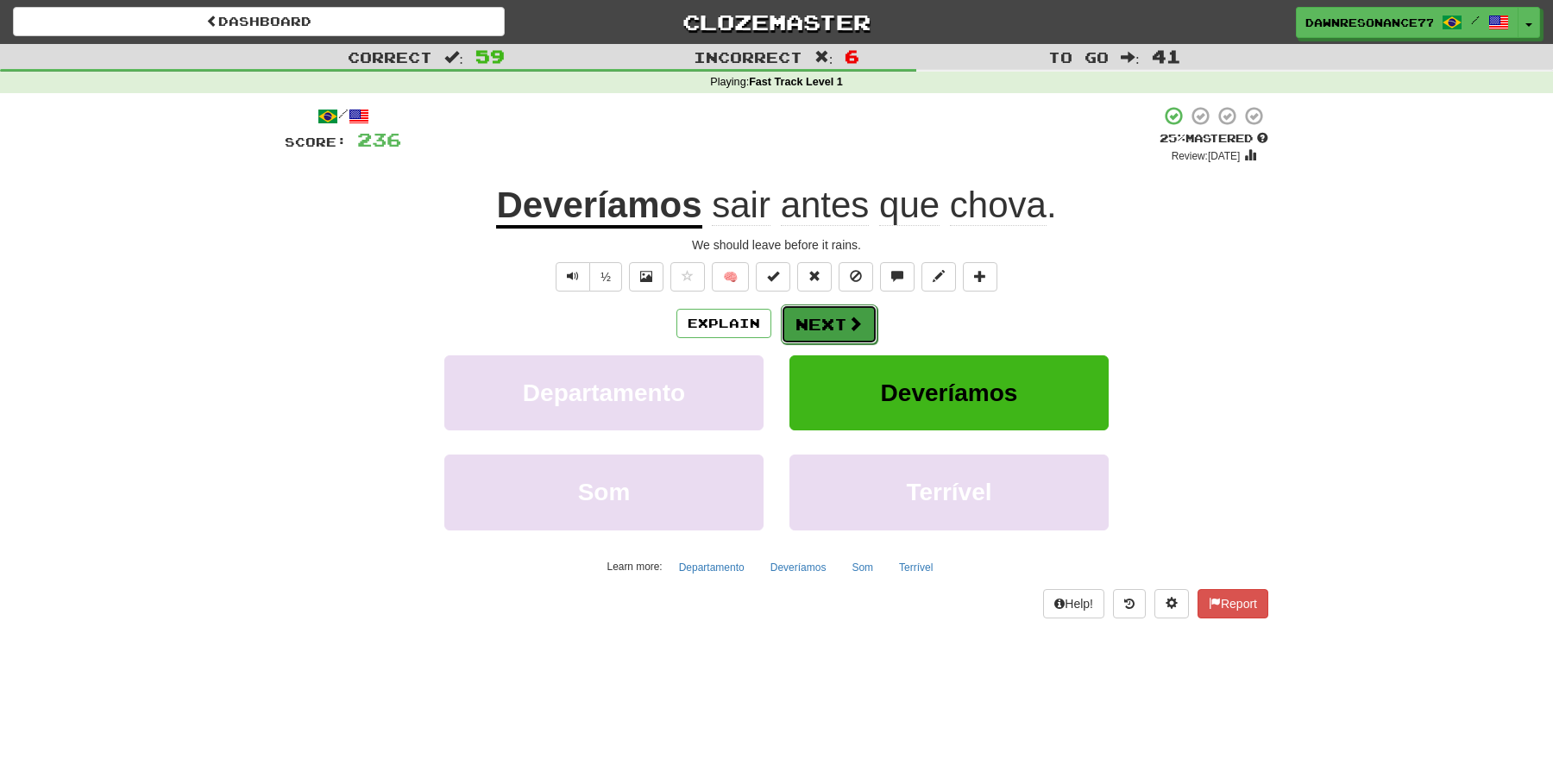
click at [821, 328] on button "Next" at bounding box center [828, 324] width 96 height 40
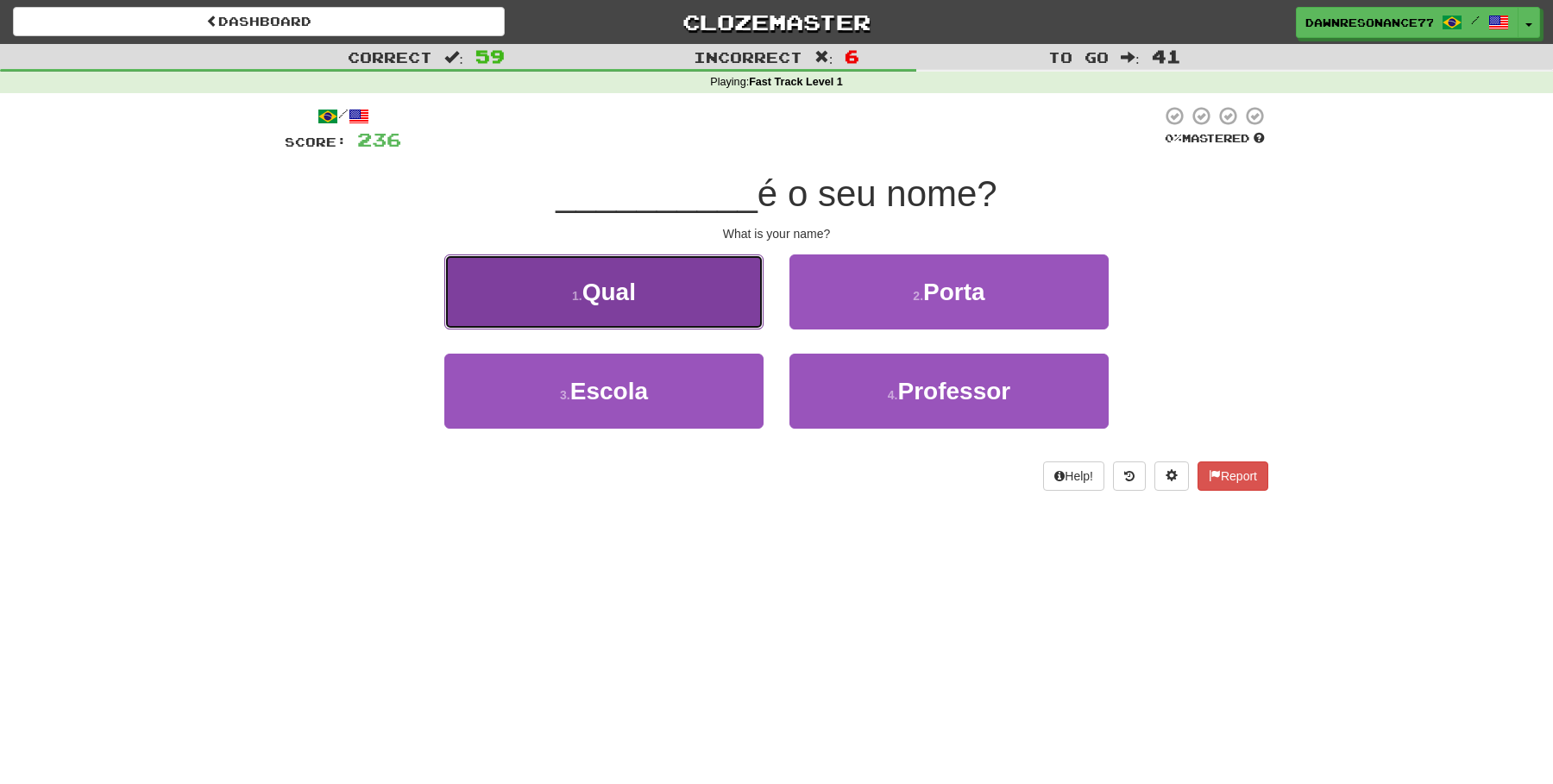
click at [731, 287] on button "1 . Qual" at bounding box center [604, 291] width 319 height 75
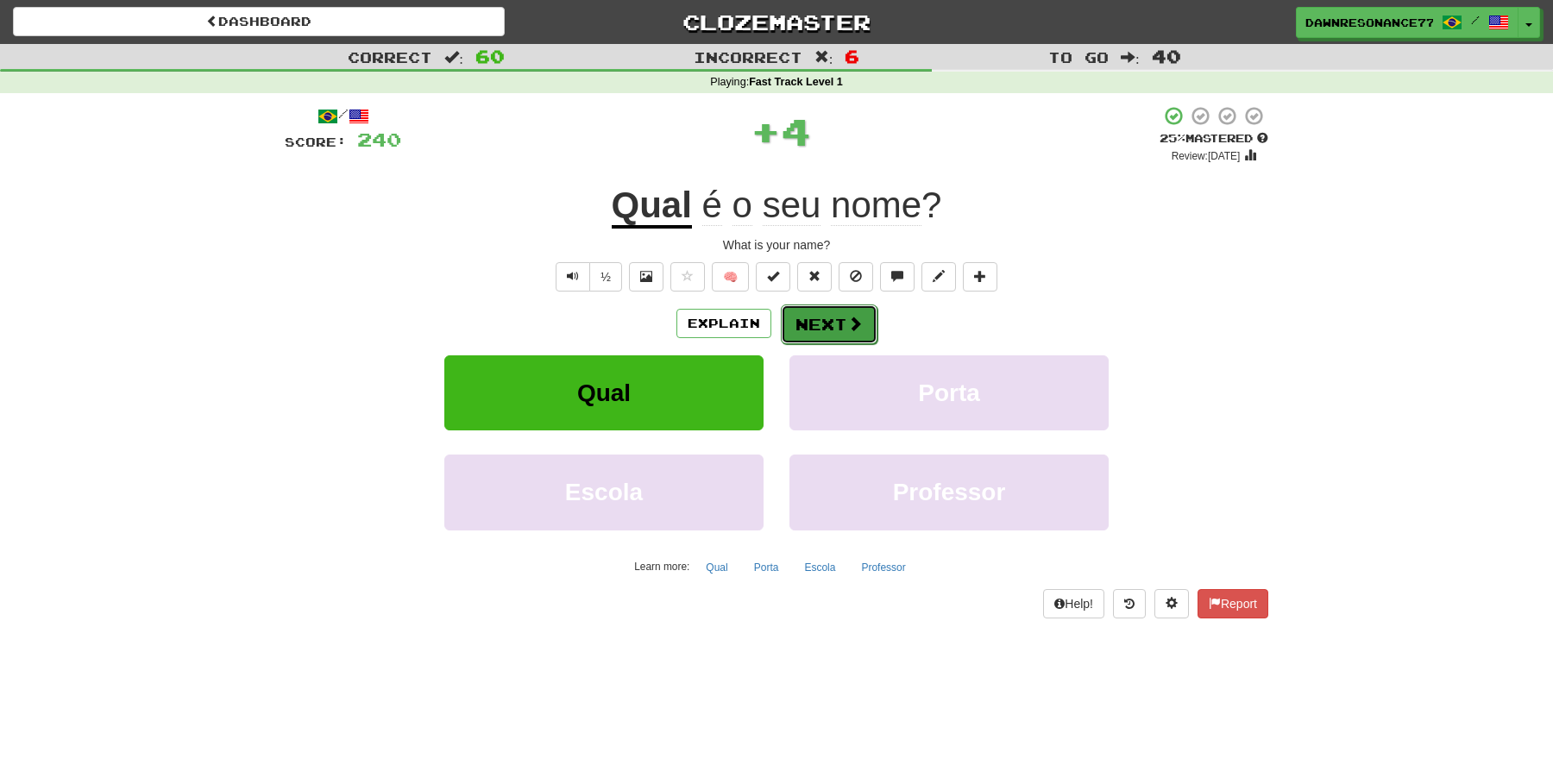
click at [849, 326] on span at bounding box center [855, 324] width 16 height 16
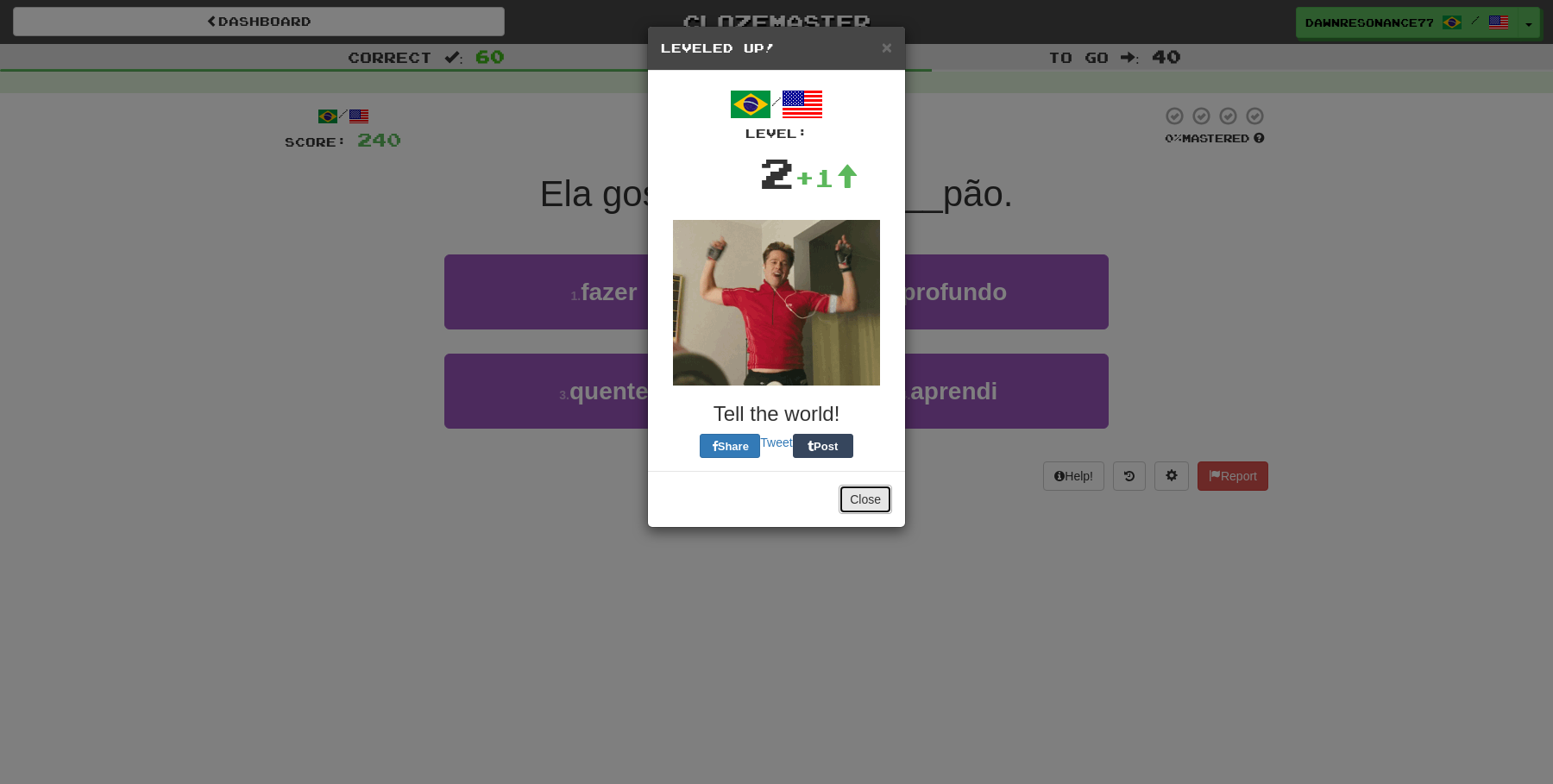
click at [877, 501] on button "Close" at bounding box center [865, 499] width 53 height 29
